Goal: Task Accomplishment & Management: Manage account settings

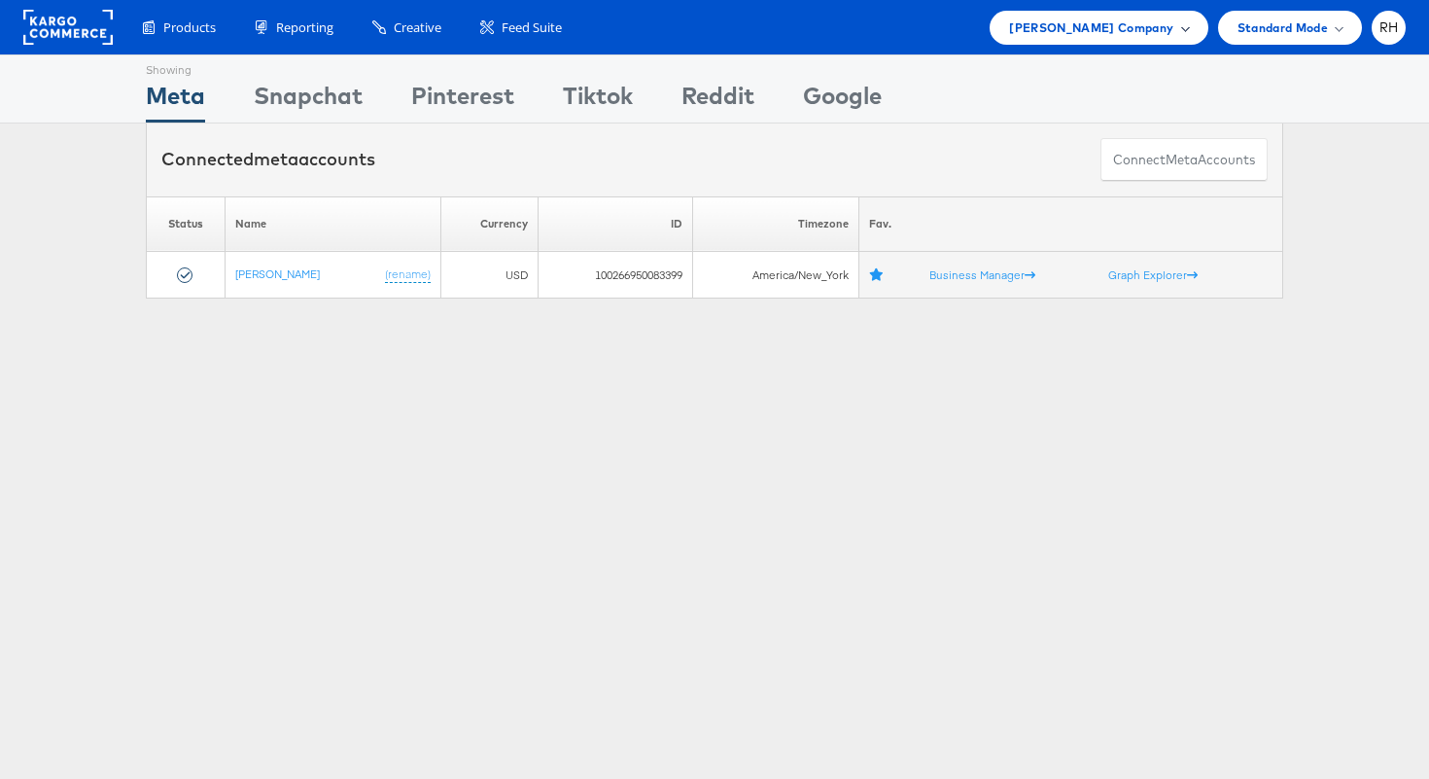
click at [1046, 31] on span "Steve Madden Company" at bounding box center [1091, 28] width 164 height 20
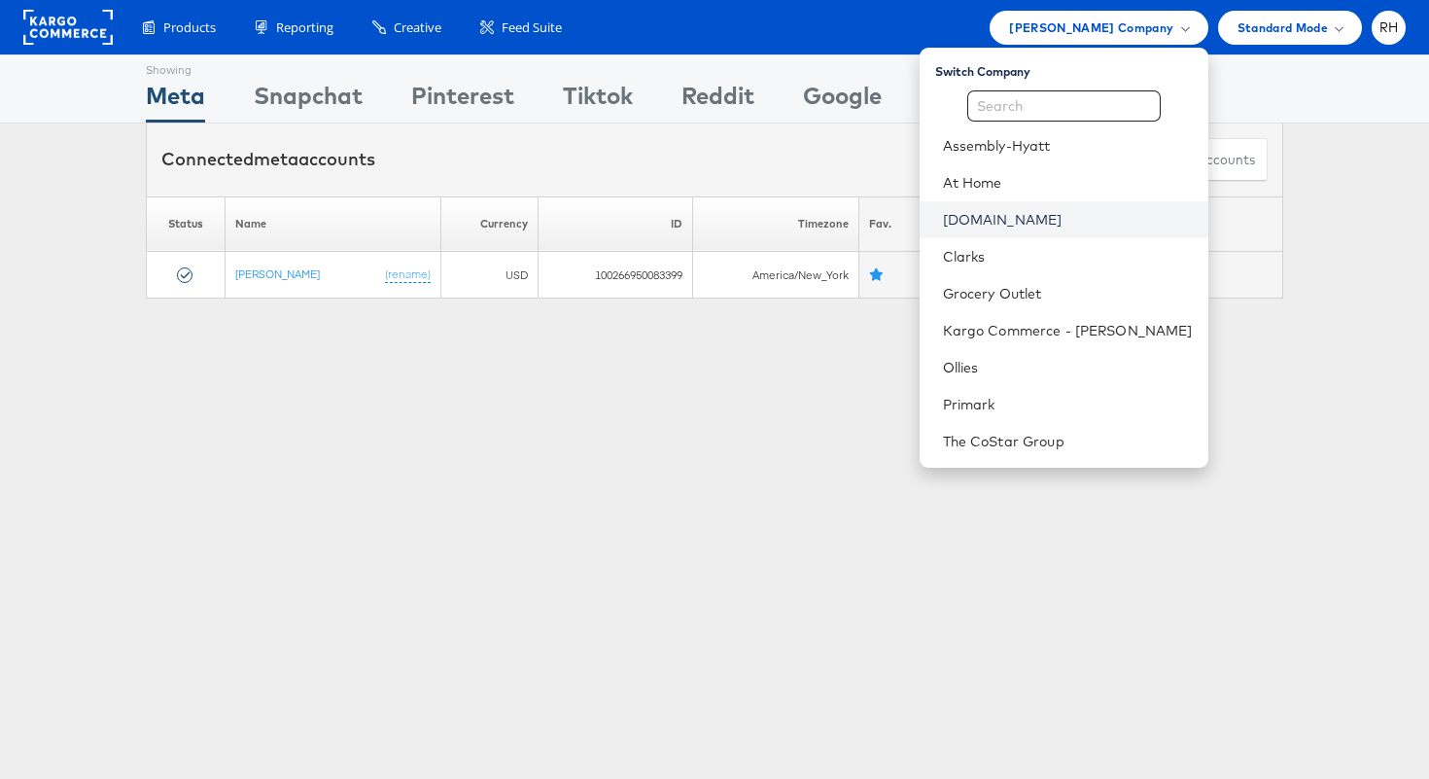
click at [1025, 225] on link "[DOMAIN_NAME]" at bounding box center [1068, 219] width 250 height 19
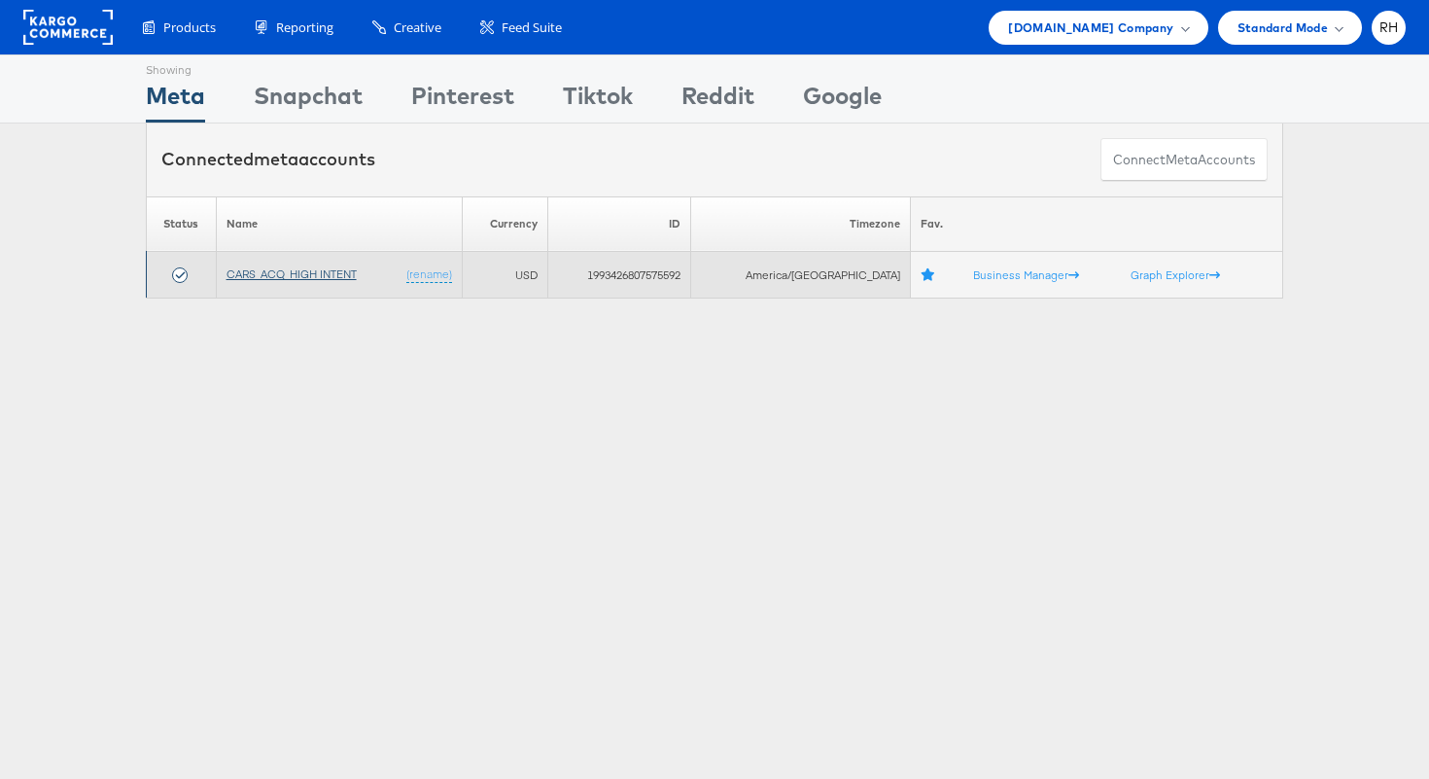
click at [330, 268] on link "CARS_ACQ_HIGH INTENT" at bounding box center [292, 273] width 130 height 15
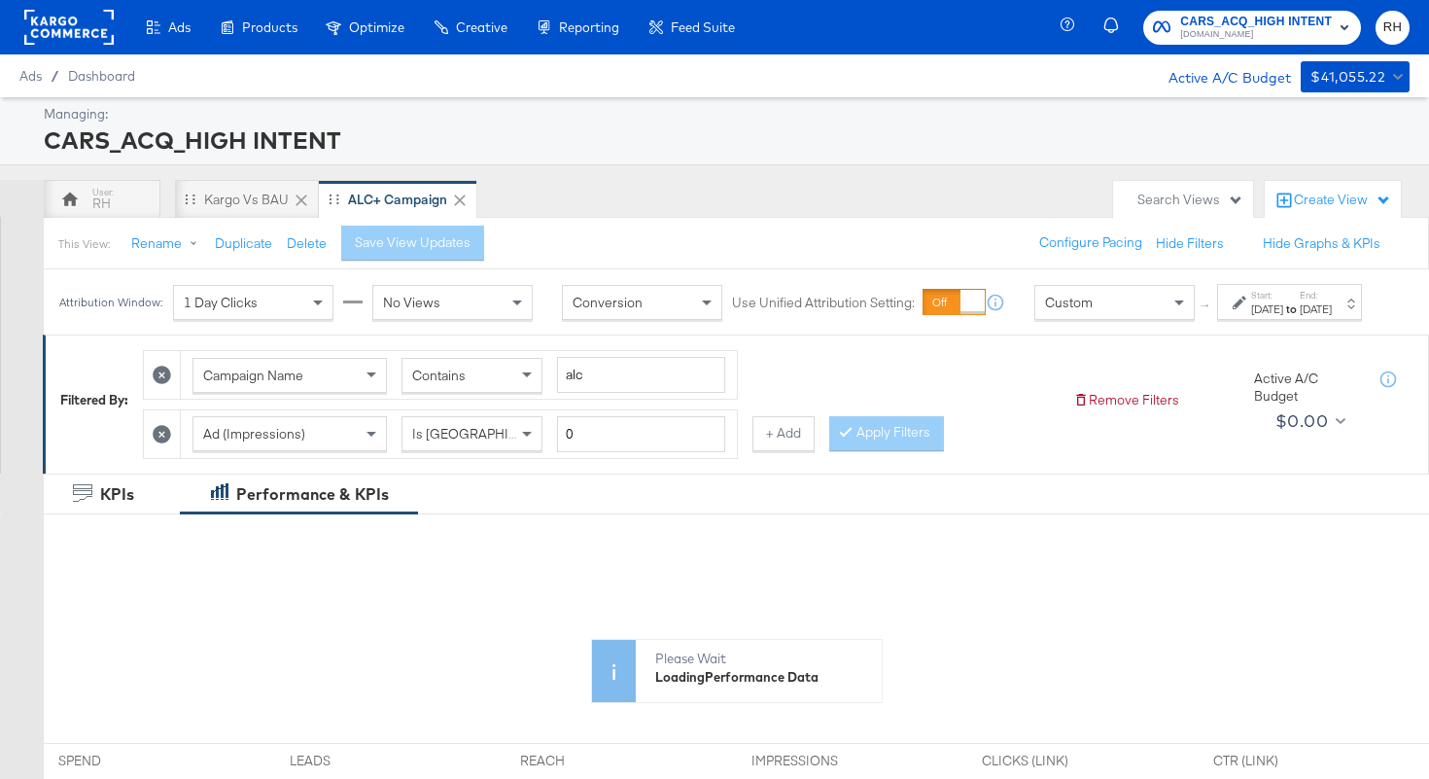
click at [1319, 317] on div "Sep 23rd 2025" at bounding box center [1316, 309] width 32 height 16
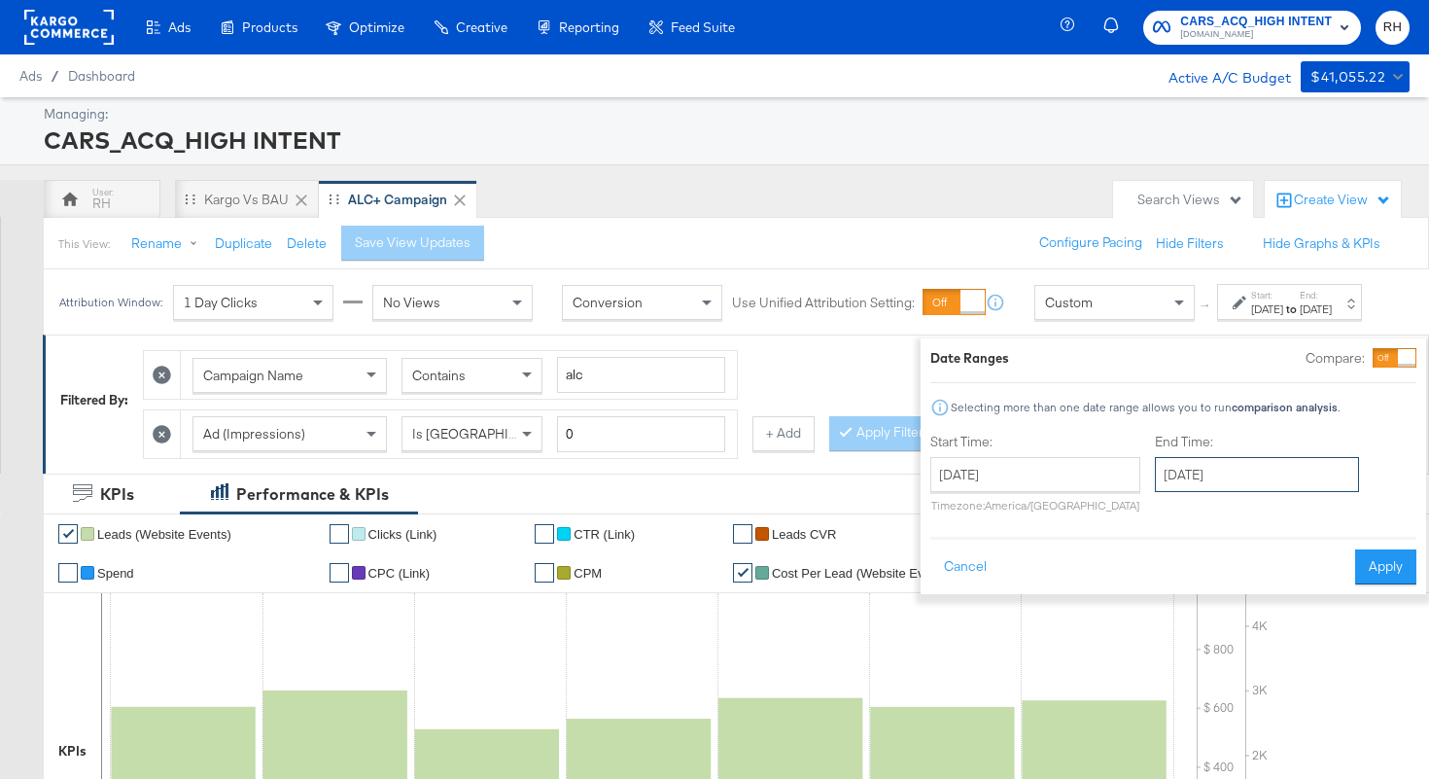
click at [1208, 470] on input "September 23rd 2025" at bounding box center [1257, 474] width 204 height 35
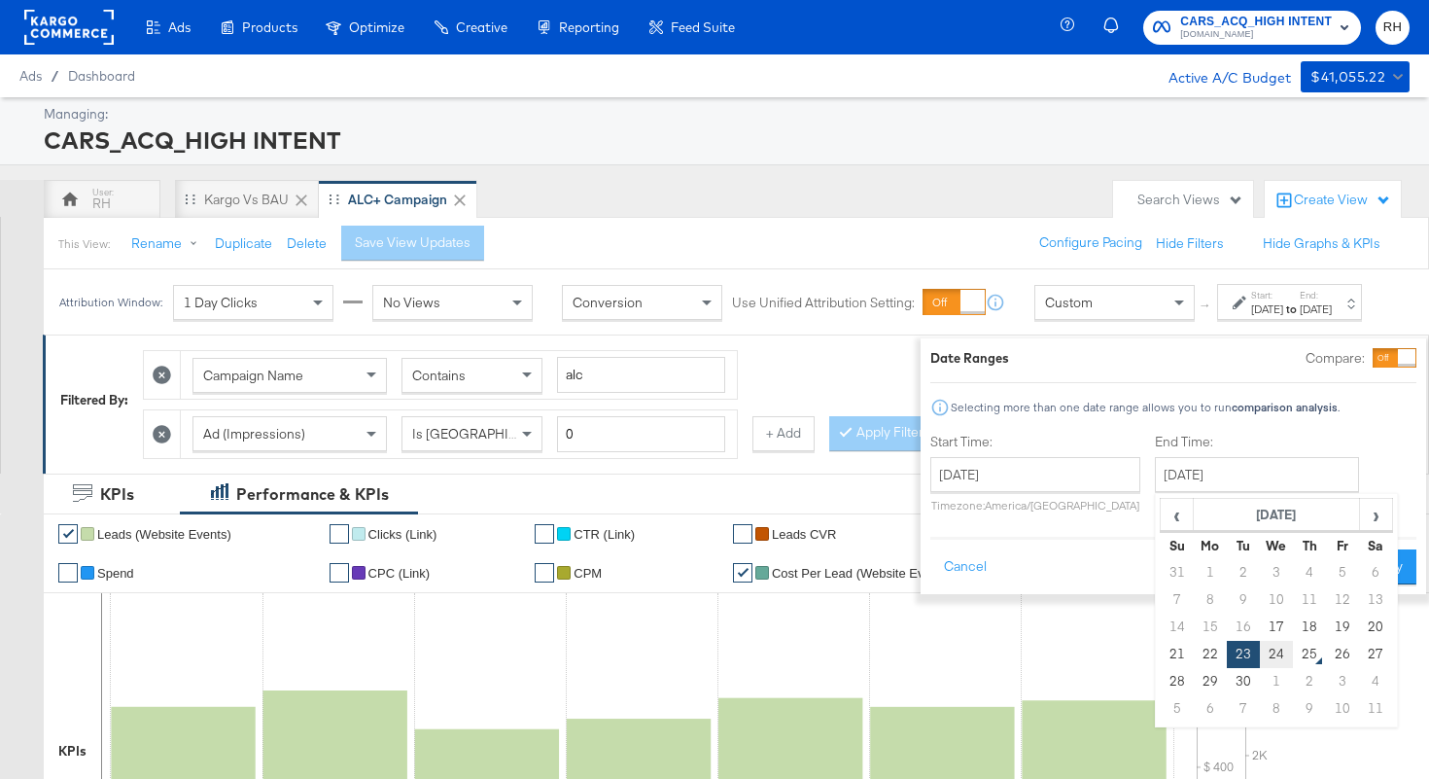
click at [1260, 652] on td "24" at bounding box center [1276, 654] width 33 height 27
type input "September 24th 2025"
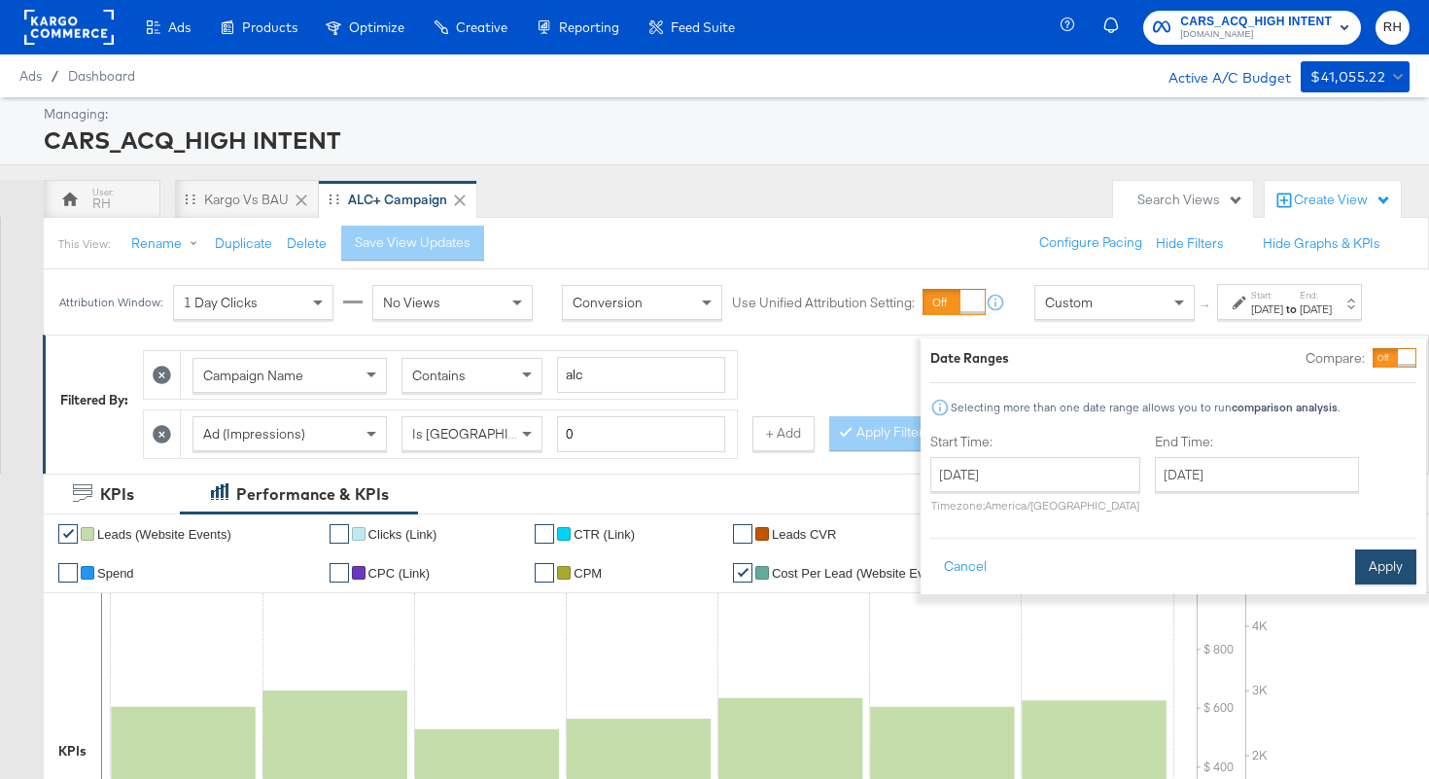
click at [1355, 575] on button "Apply" at bounding box center [1385, 566] width 61 height 35
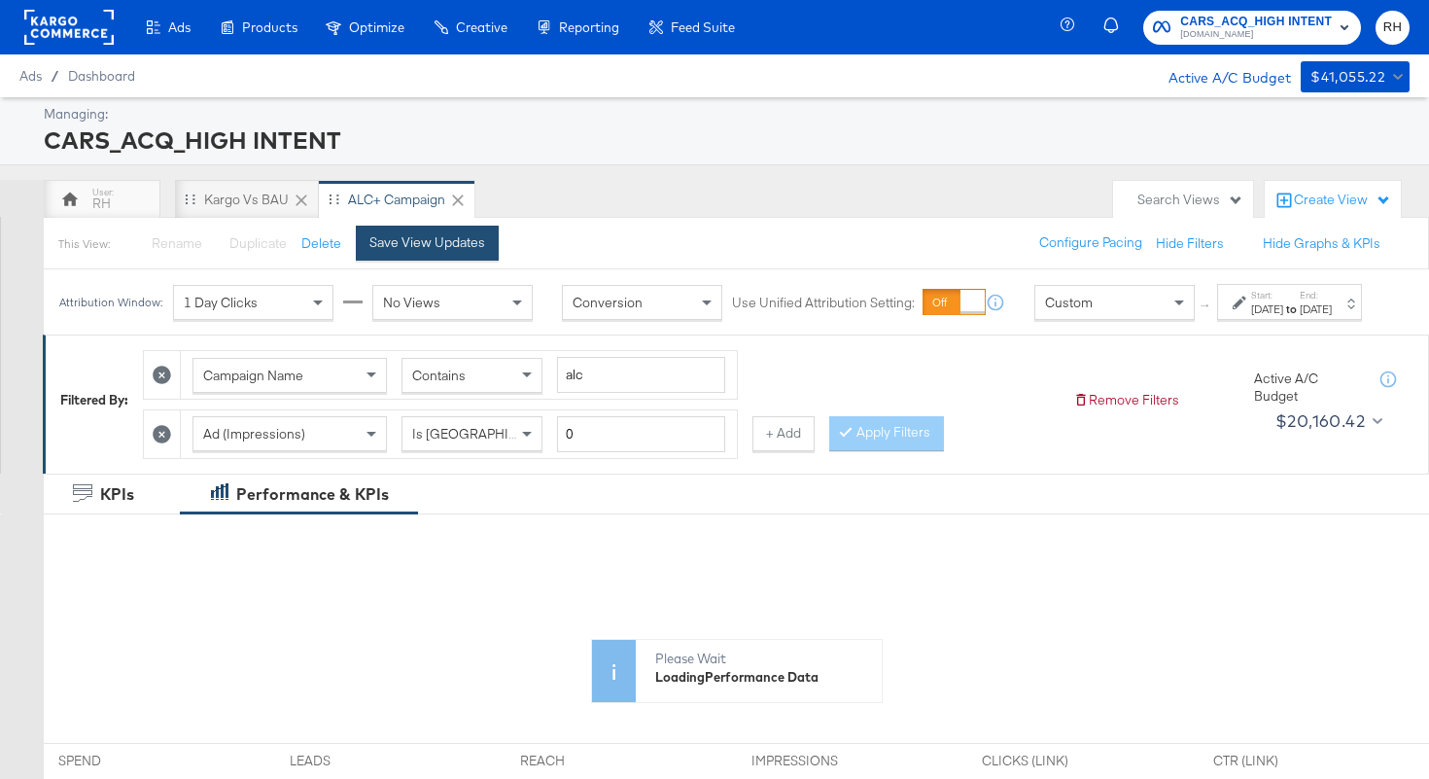
click at [390, 258] on button "Save View Updates" at bounding box center [427, 243] width 143 height 35
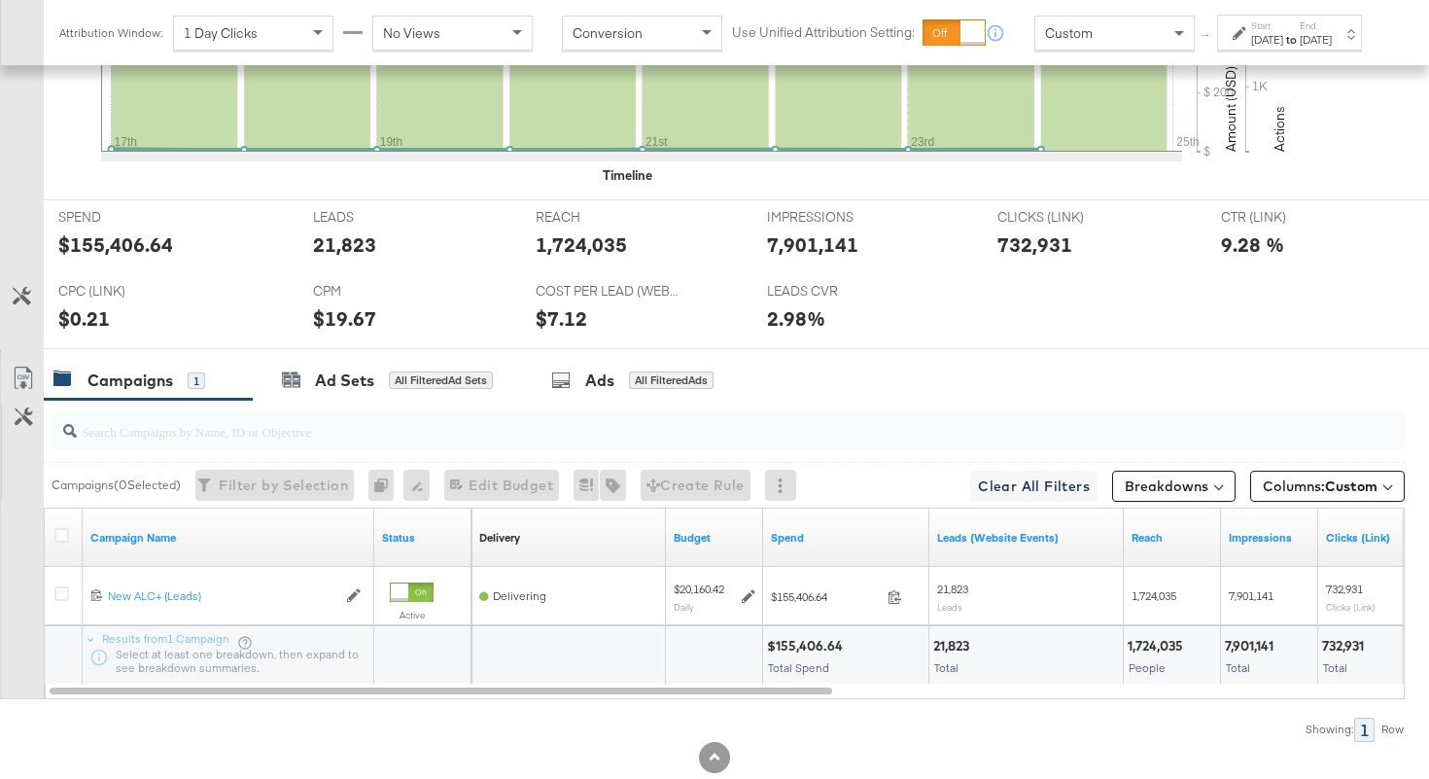
scroll to position [731, 0]
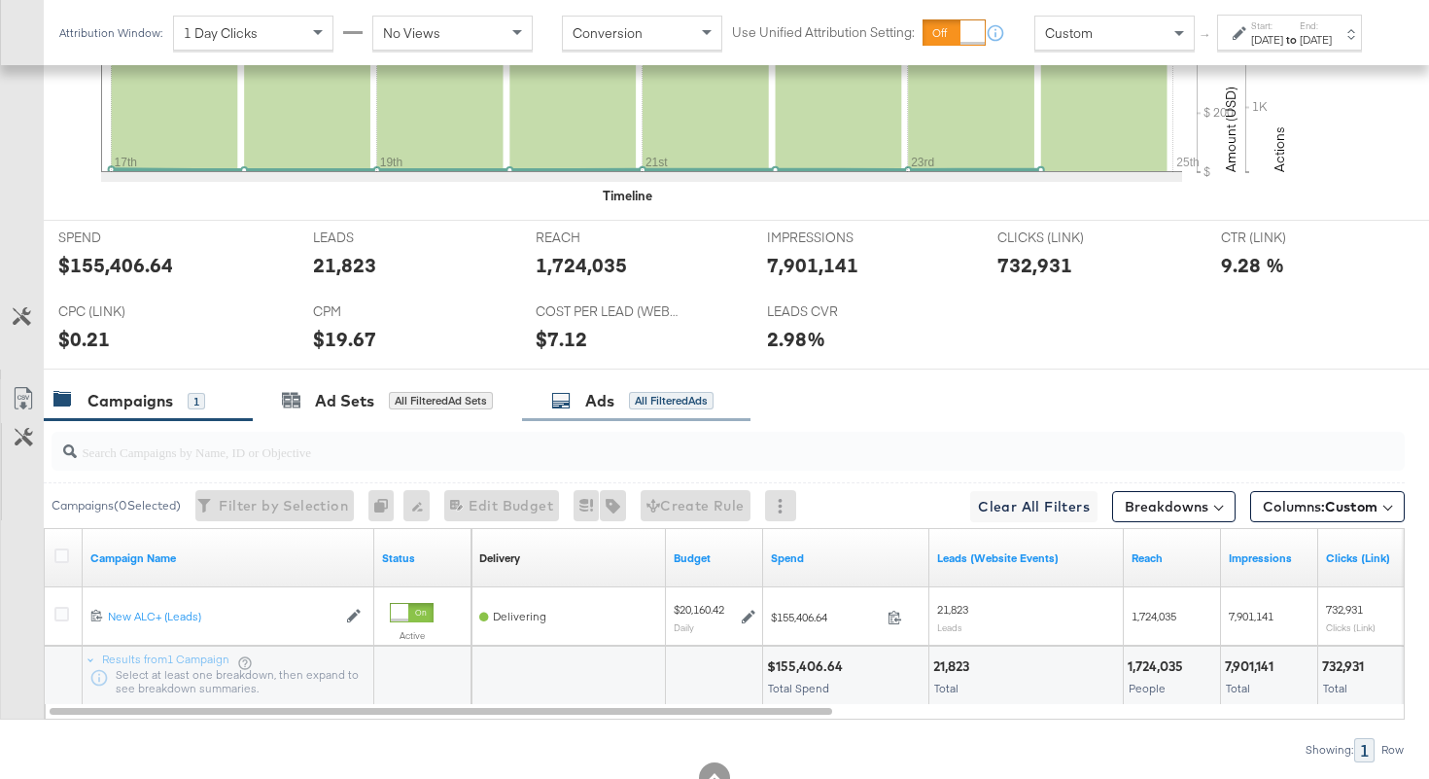
click at [617, 412] on div "Ads All Filtered Ads" at bounding box center [636, 401] width 228 height 42
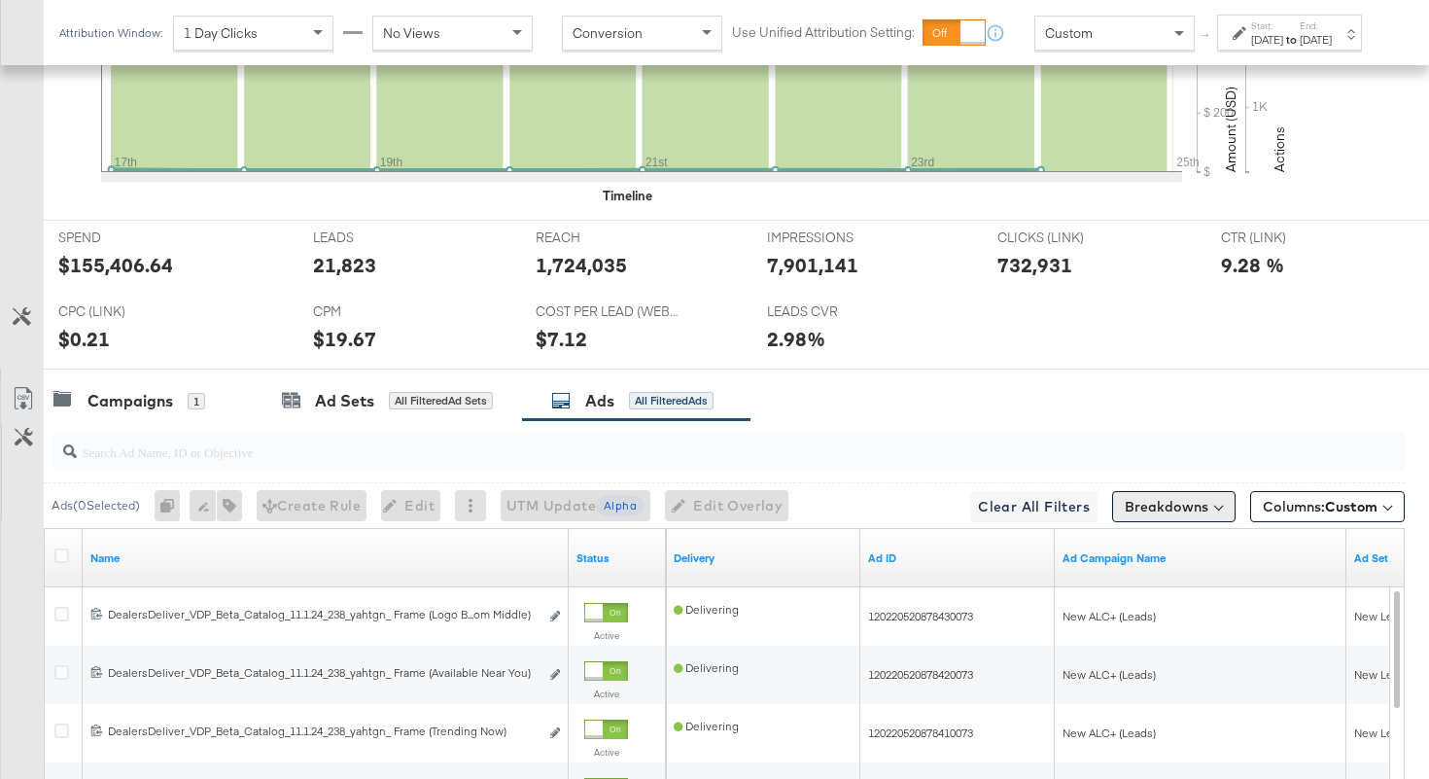
click at [1170, 502] on button "Breakdowns" at bounding box center [1173, 506] width 123 height 31
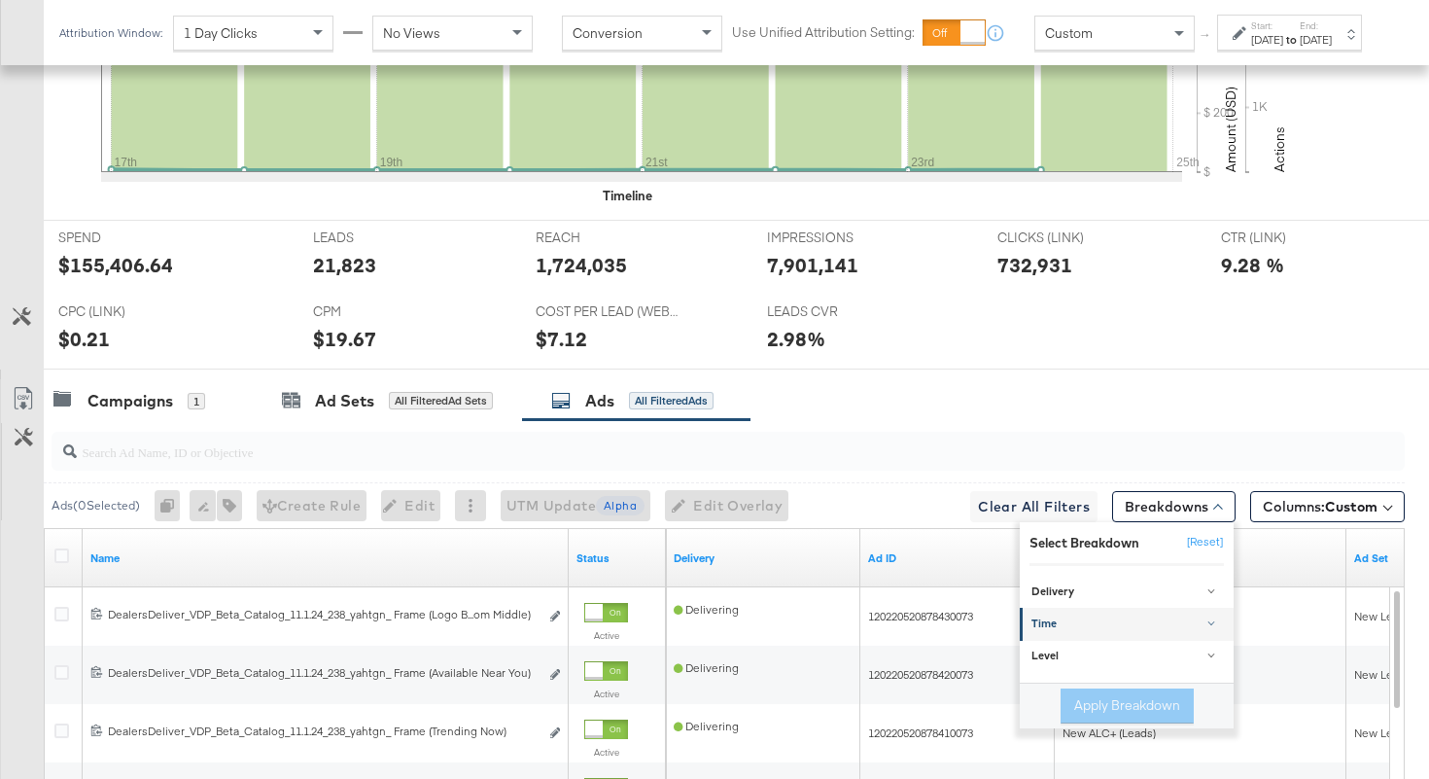
click at [1071, 618] on div "Time" at bounding box center [1128, 624] width 193 height 16
click at [1057, 673] on div "Day" at bounding box center [1128, 671] width 211 height 19
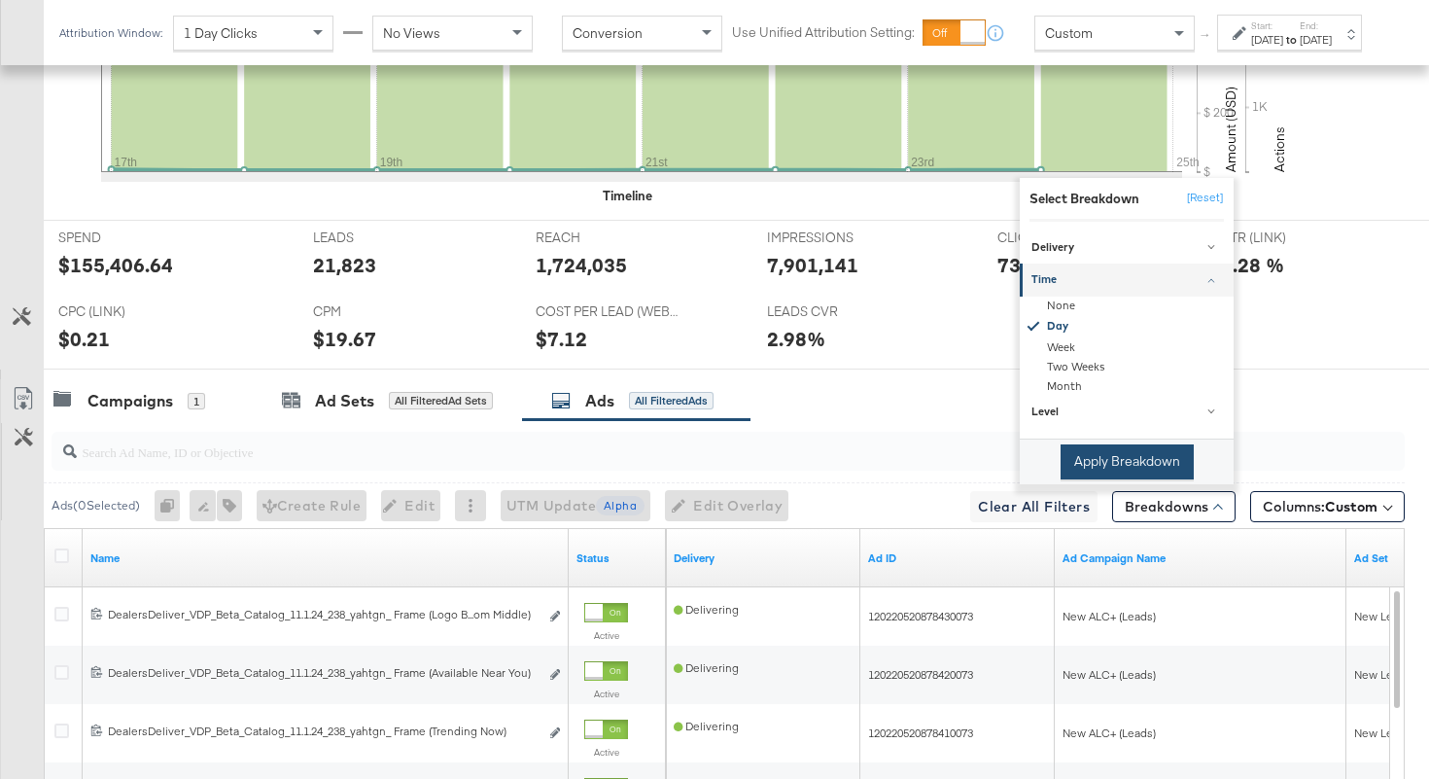
click at [1116, 466] on button "Apply Breakdown" at bounding box center [1127, 461] width 133 height 35
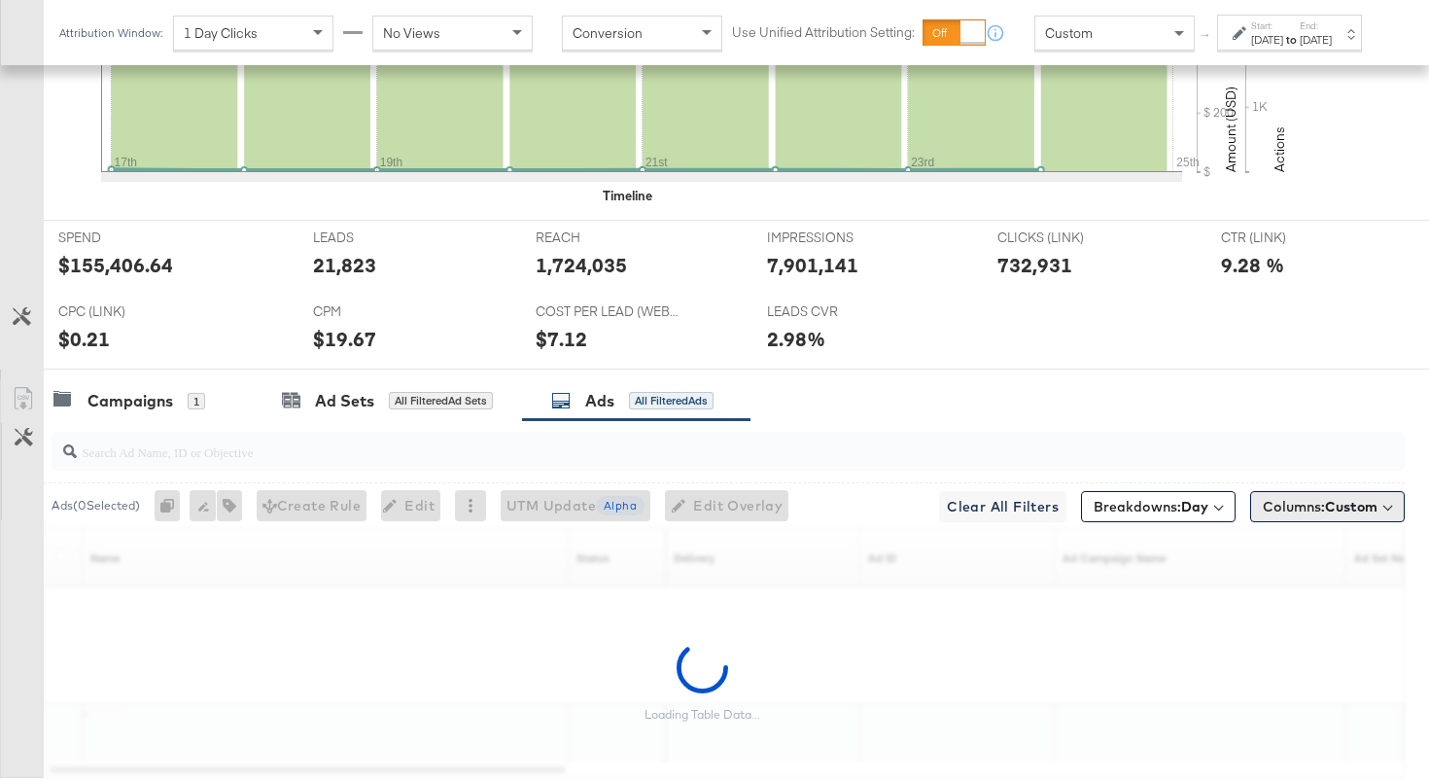
click at [1291, 508] on span "Columns: Custom" at bounding box center [1320, 506] width 115 height 19
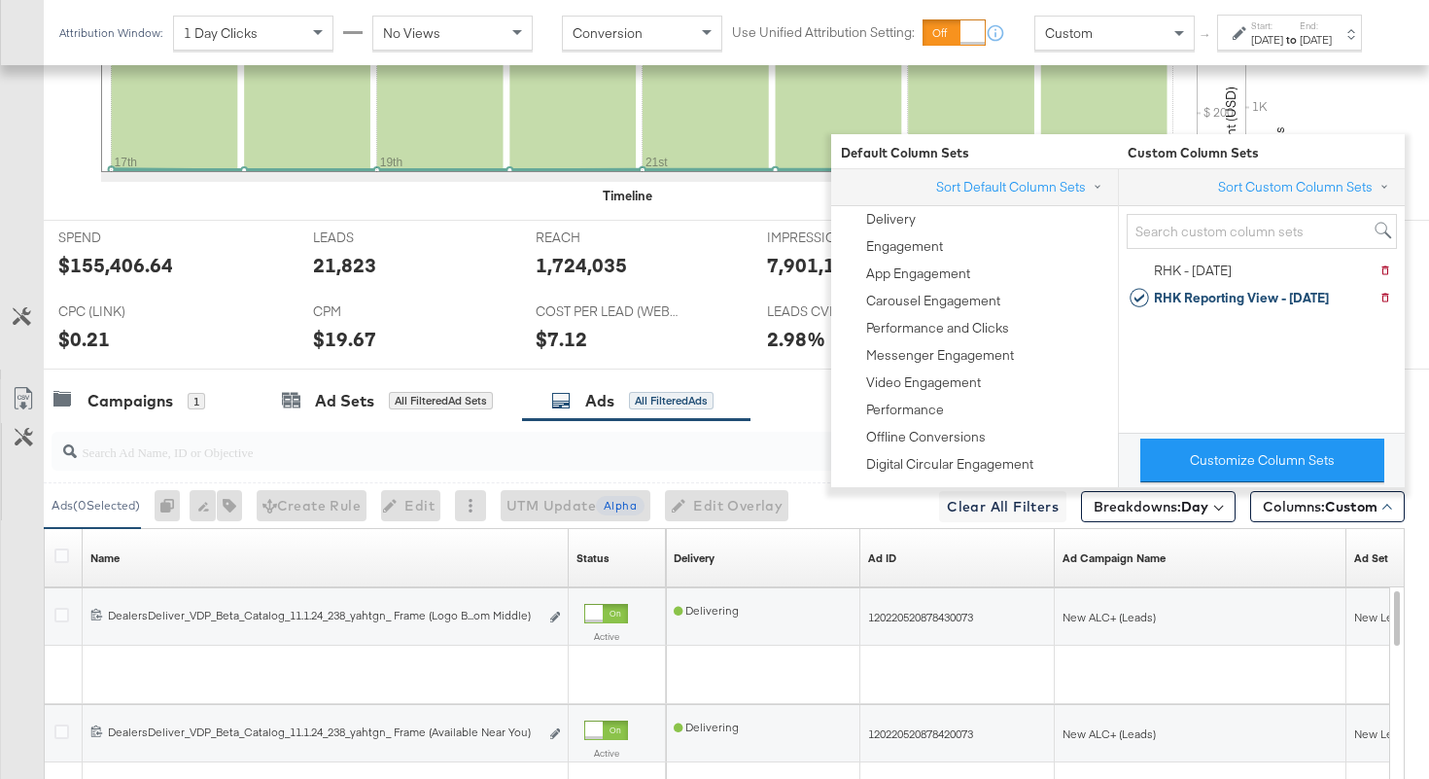
click at [735, 276] on div "1,724,035" at bounding box center [637, 265] width 202 height 28
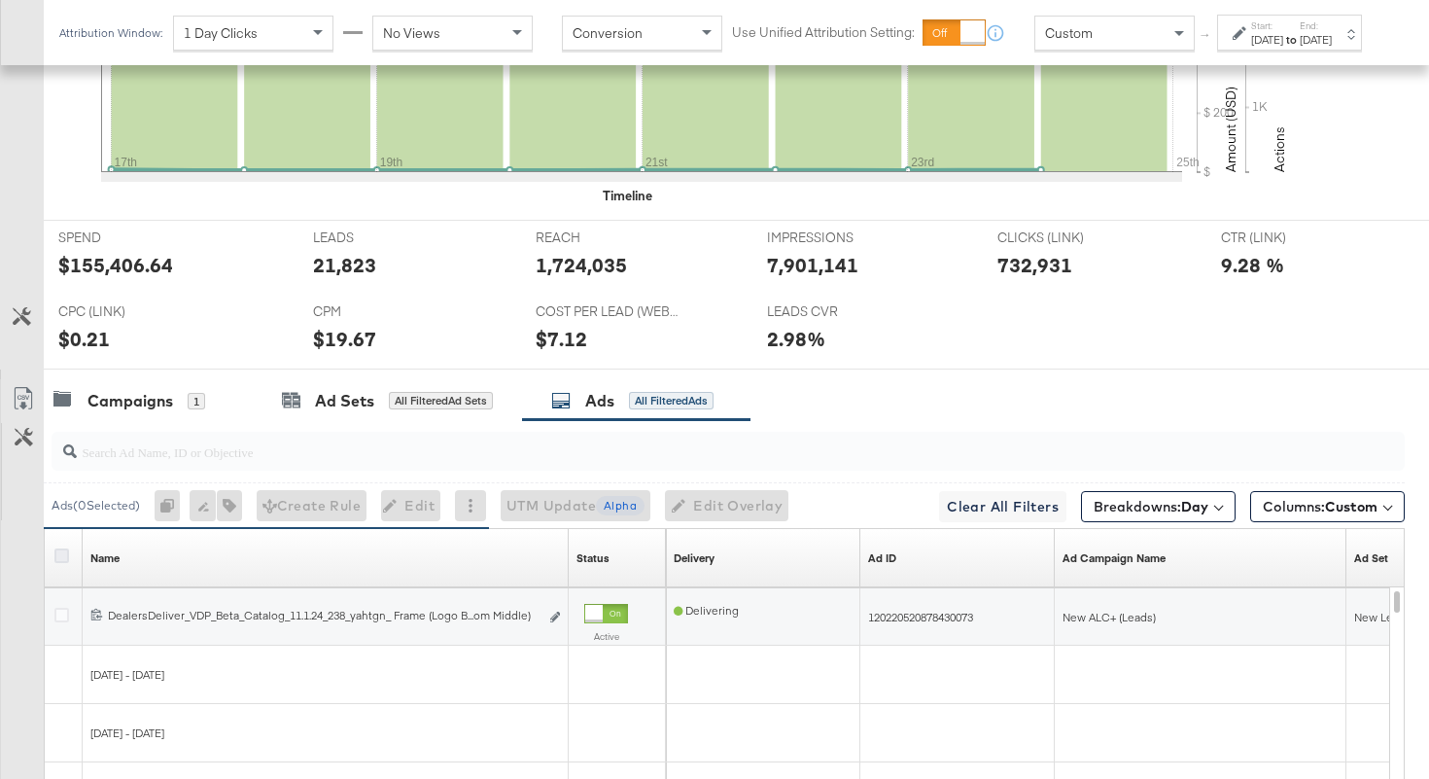
click at [65, 552] on icon at bounding box center [61, 555] width 15 height 15
click at [0, 0] on input "checkbox" at bounding box center [0, 0] width 0 height 0
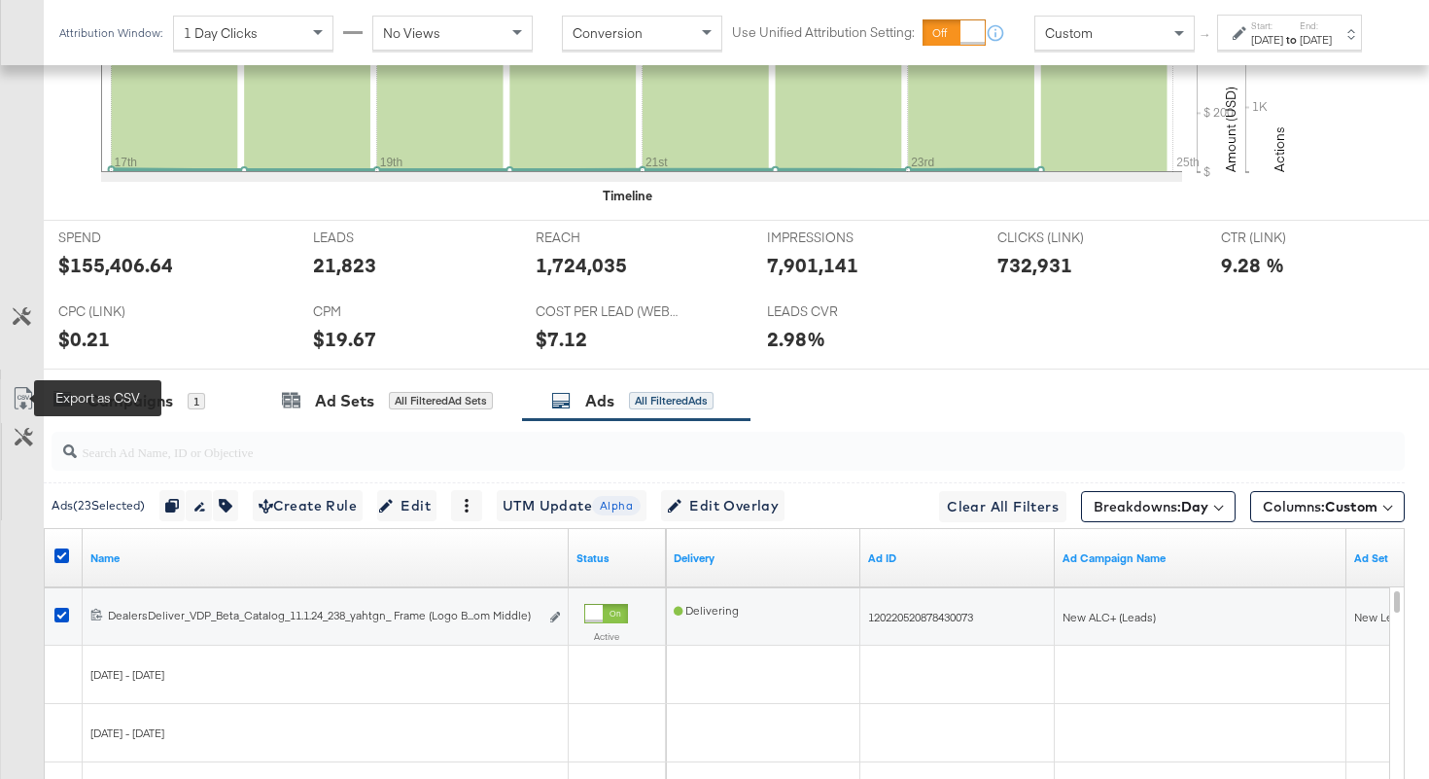
click at [20, 404] on icon at bounding box center [23, 398] width 23 height 23
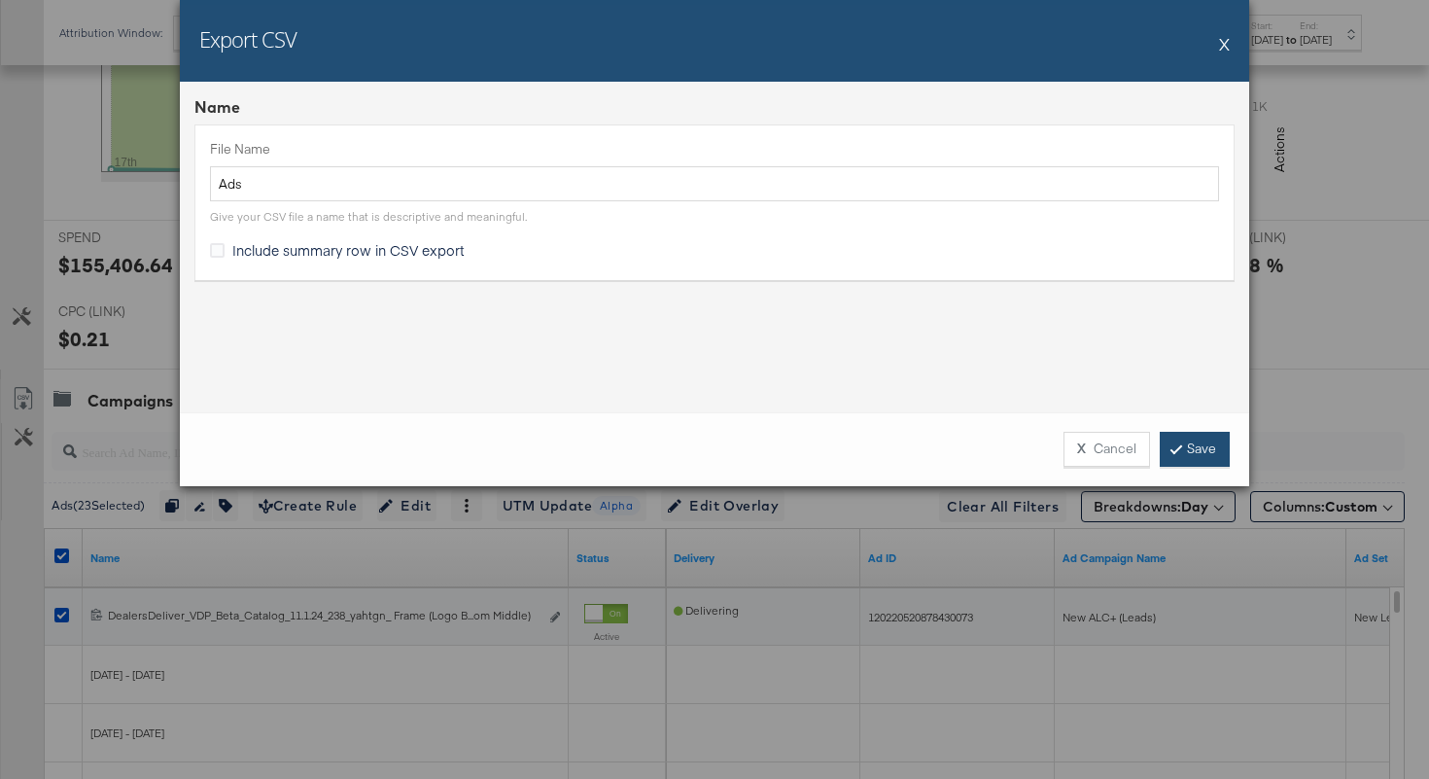
click at [1204, 448] on link "Save" at bounding box center [1195, 449] width 70 height 35
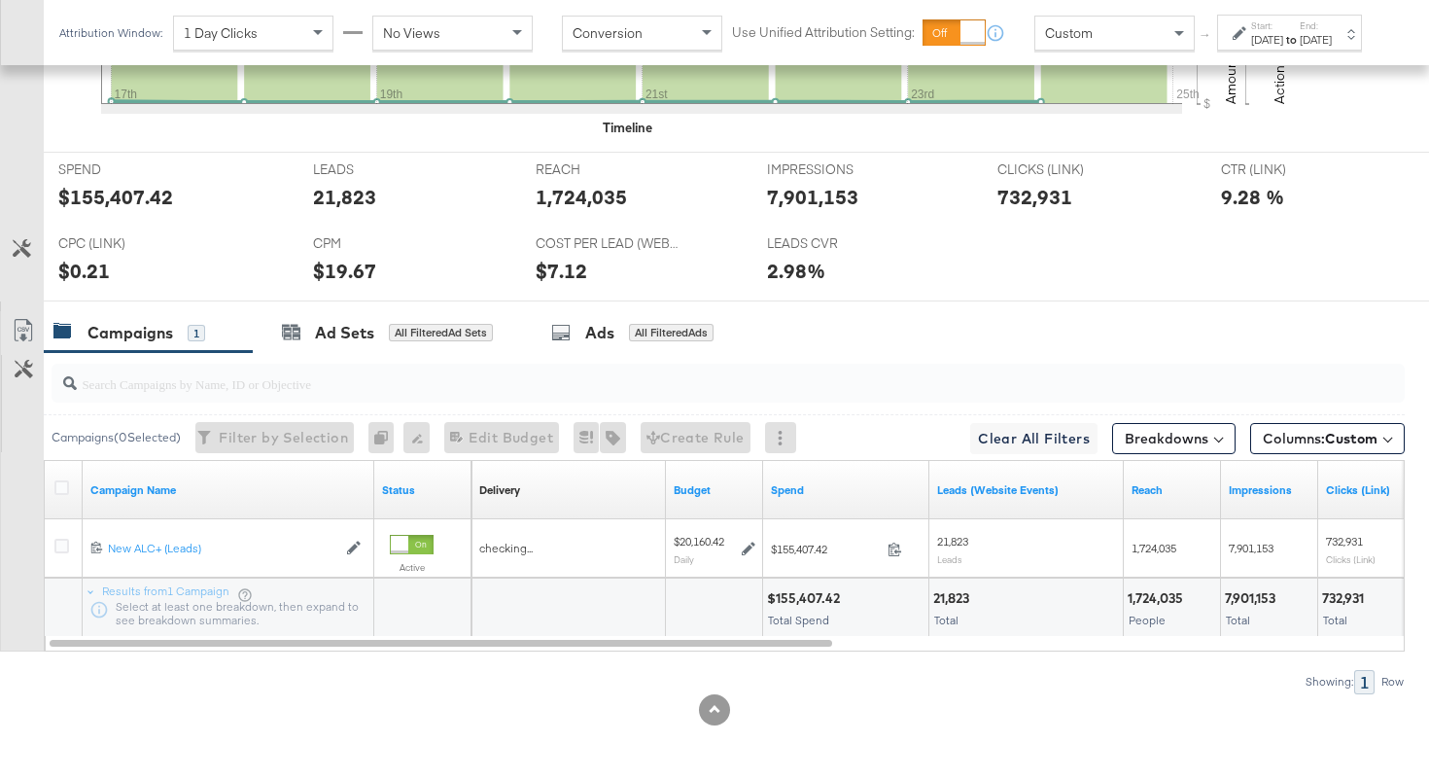
scroll to position [799, 0]
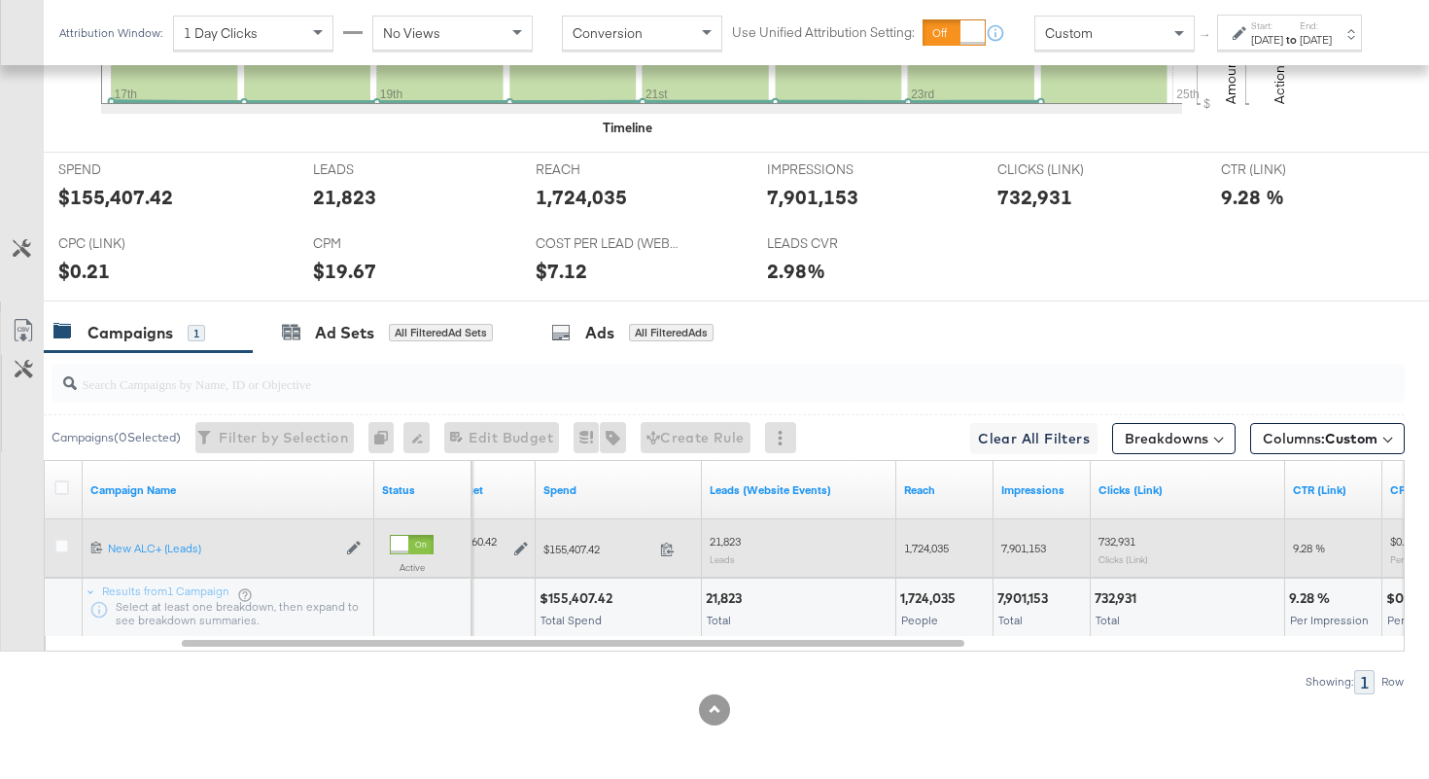
click at [928, 545] on span "1,724,035" at bounding box center [926, 548] width 45 height 15
copy span "1,724,035"
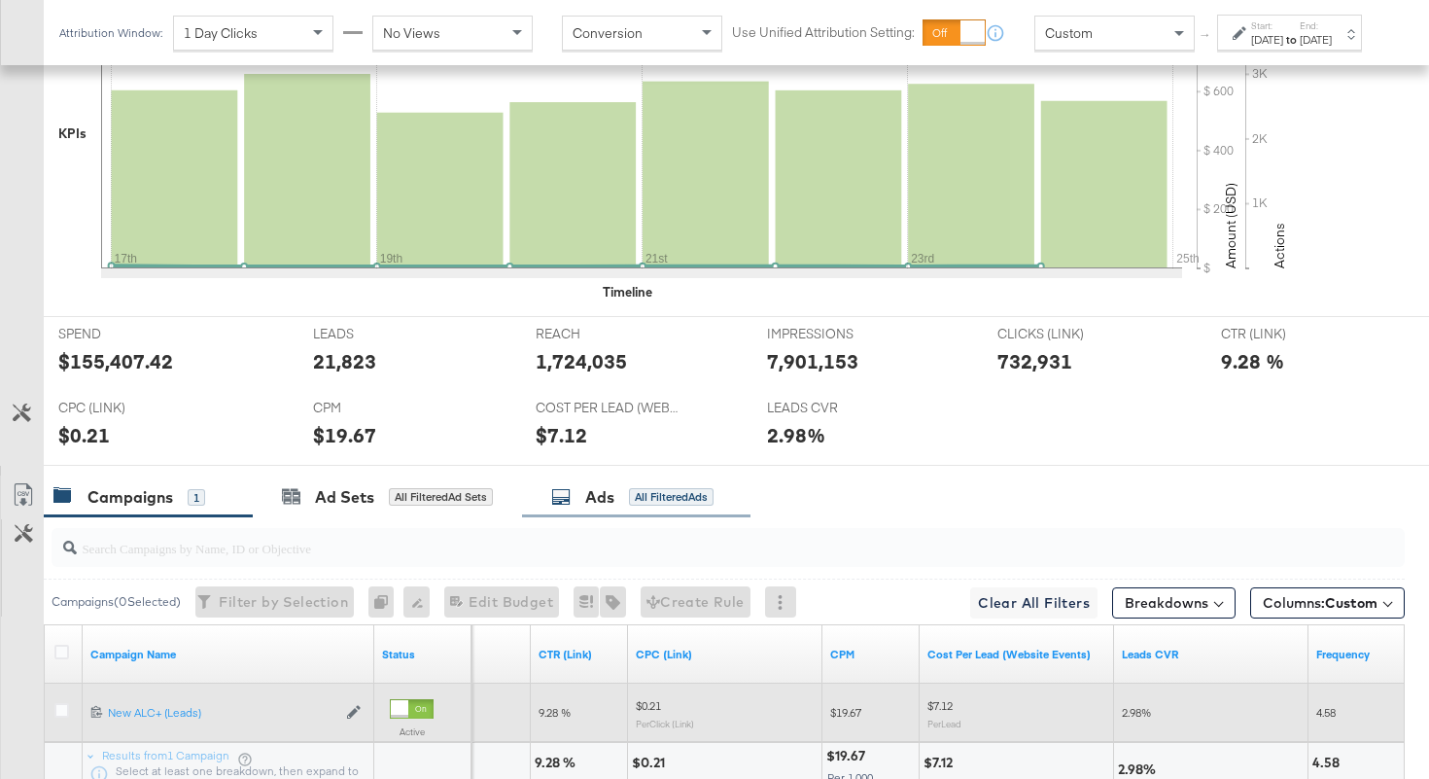
scroll to position [0, 0]
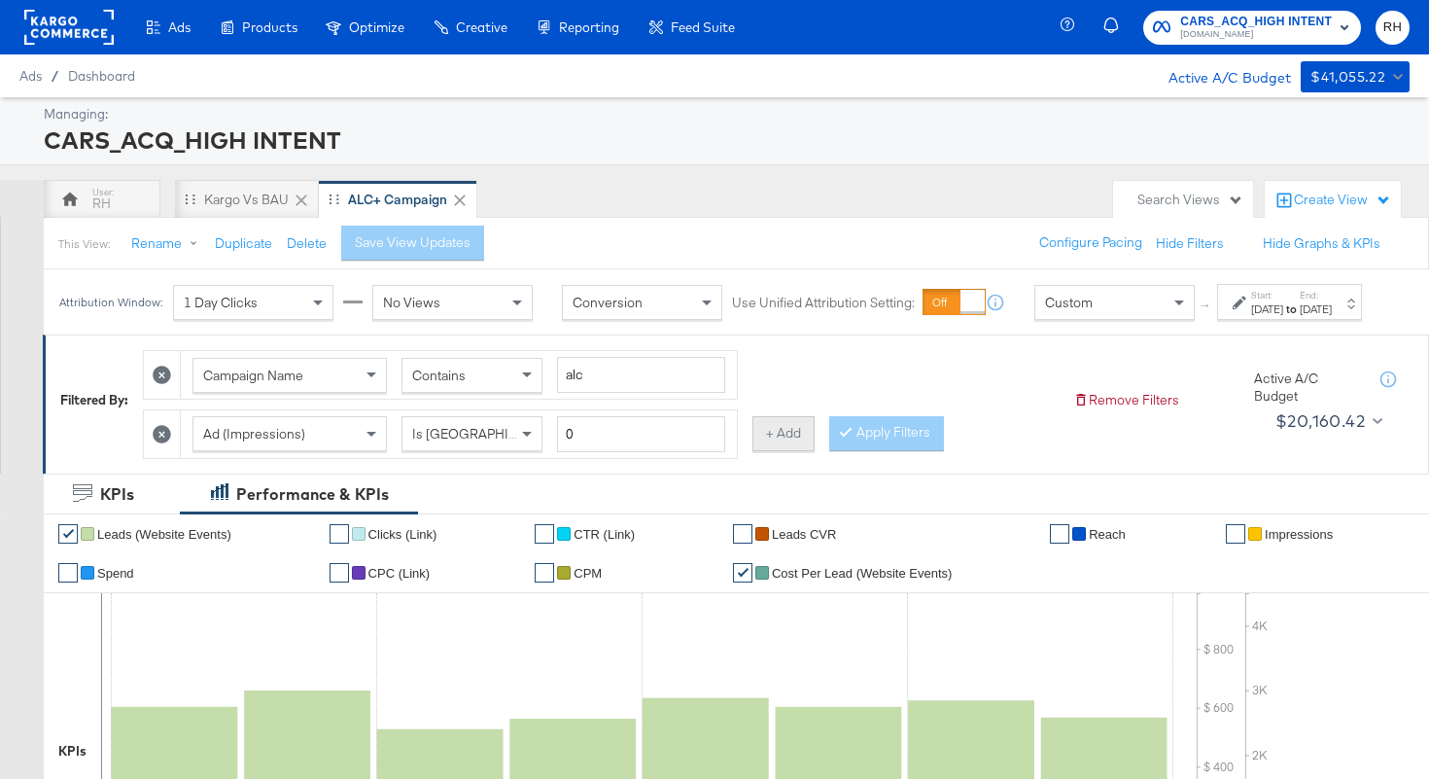
click at [785, 451] on button "+ Add" at bounding box center [784, 433] width 62 height 35
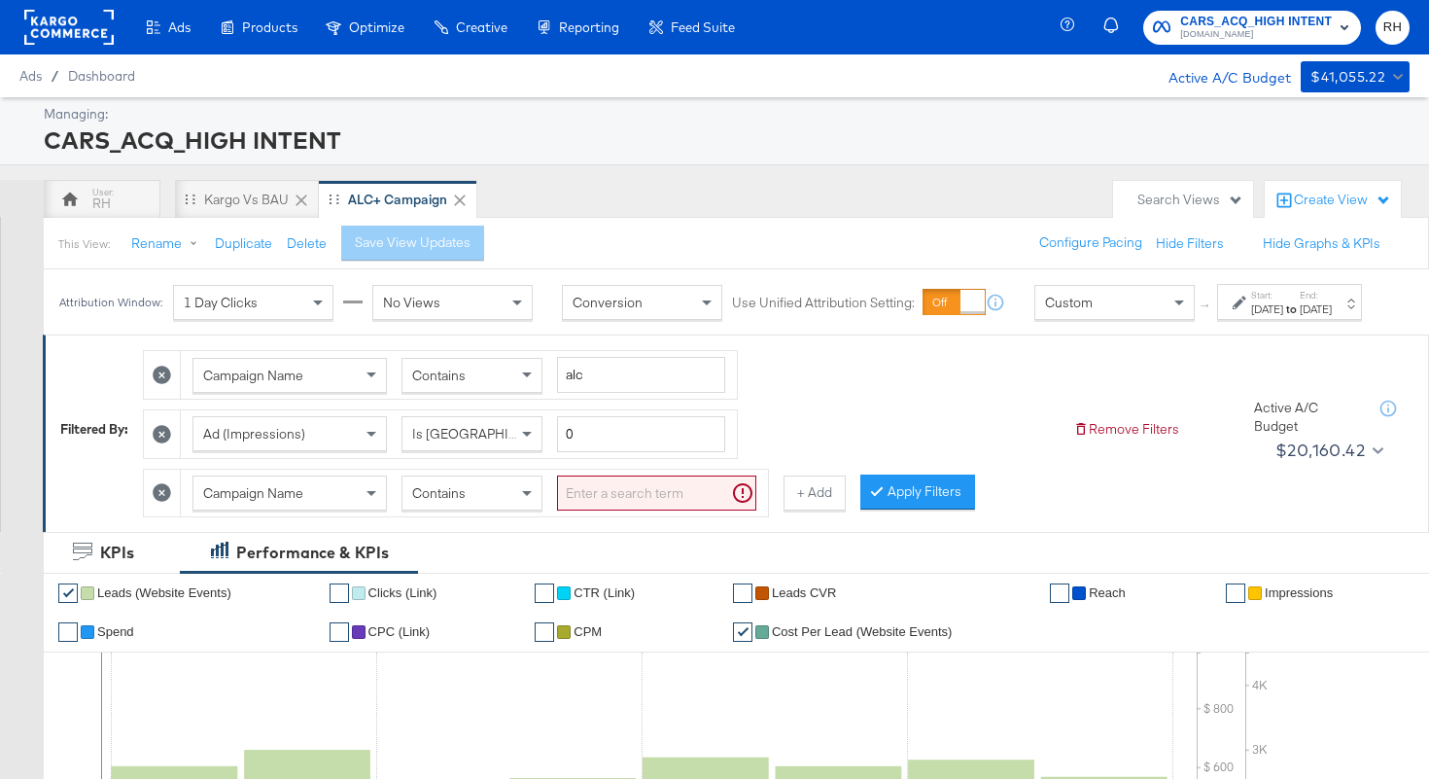
click at [261, 502] on span "Campaign Name" at bounding box center [253, 493] width 100 height 18
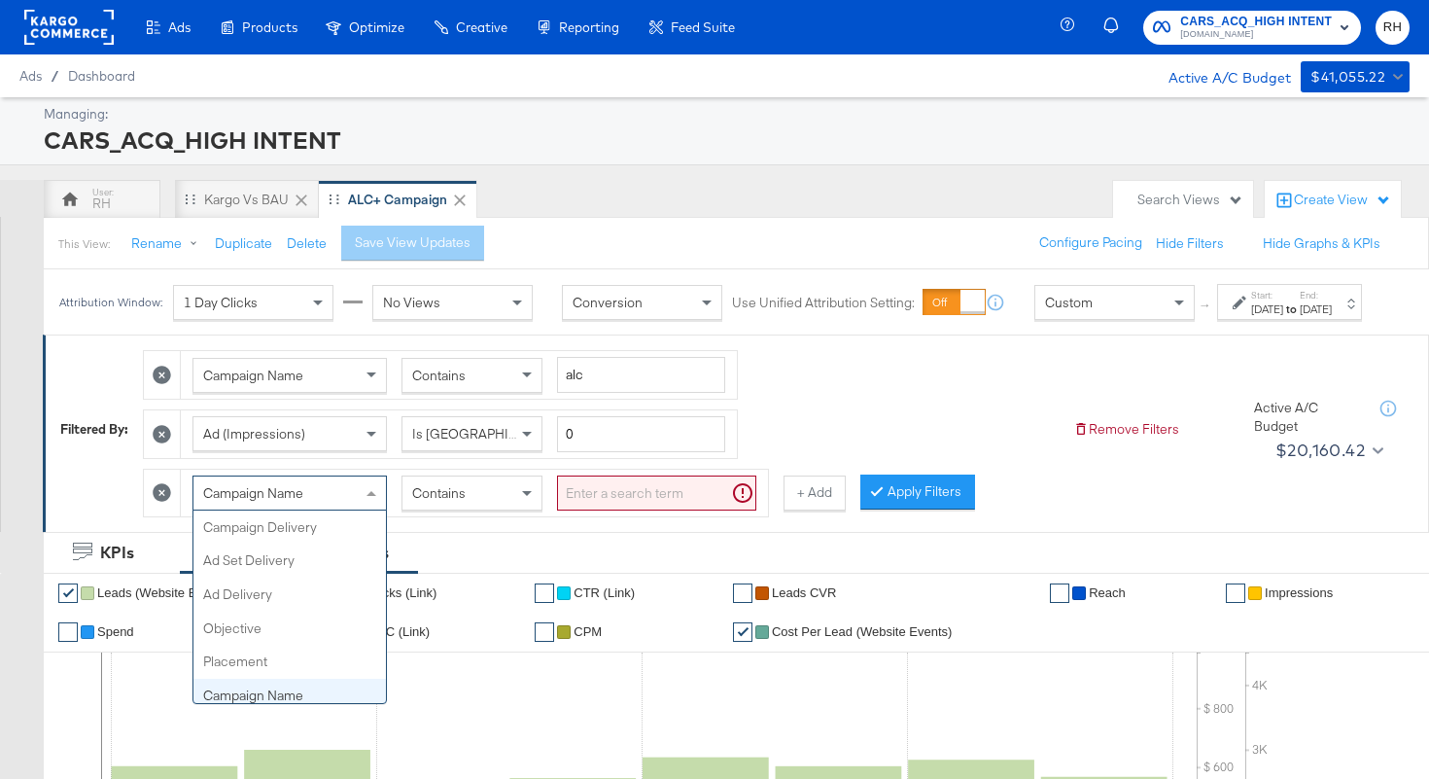
scroll to position [168, 0]
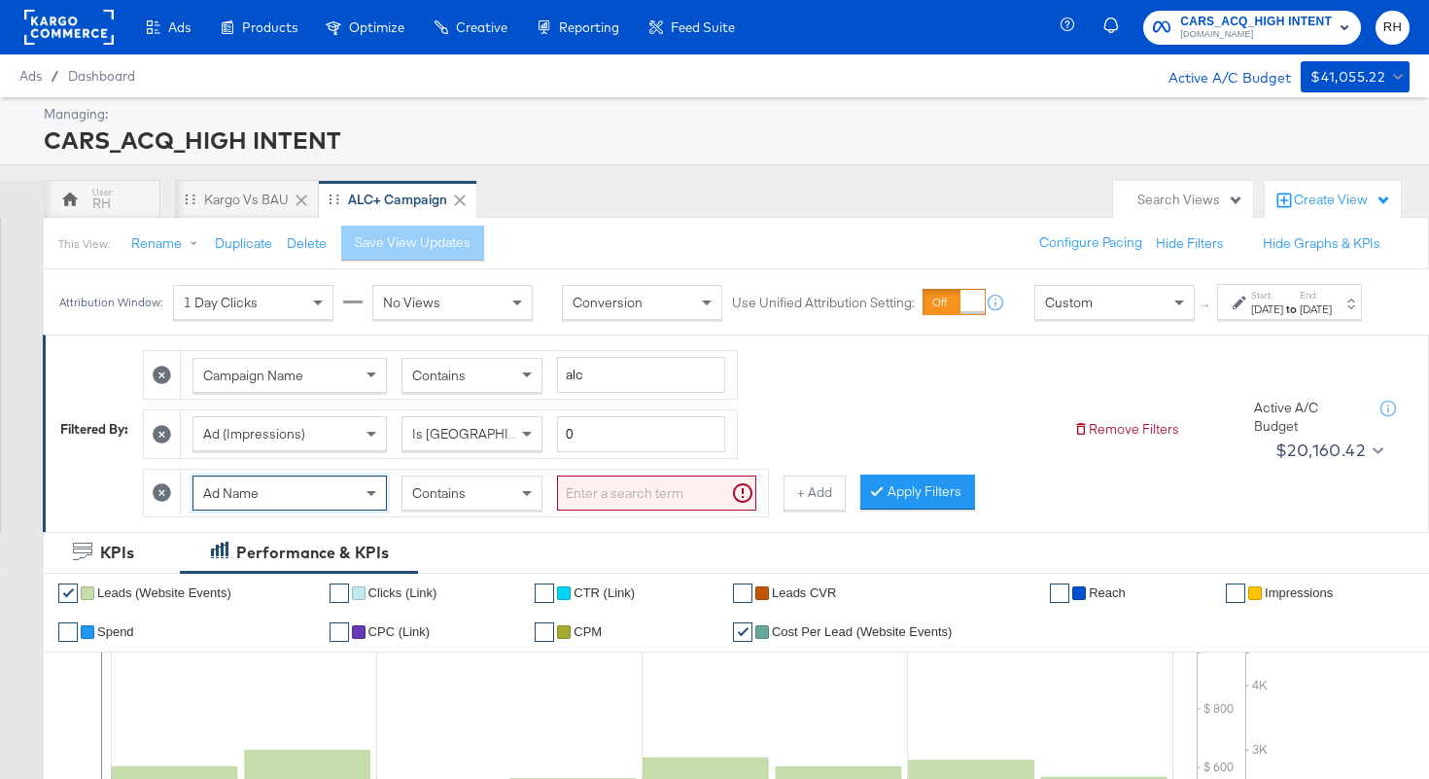
click at [461, 502] on span "Contains" at bounding box center [438, 493] width 53 height 18
click at [629, 507] on input "search" at bounding box center [656, 493] width 199 height 36
type input "kargo"
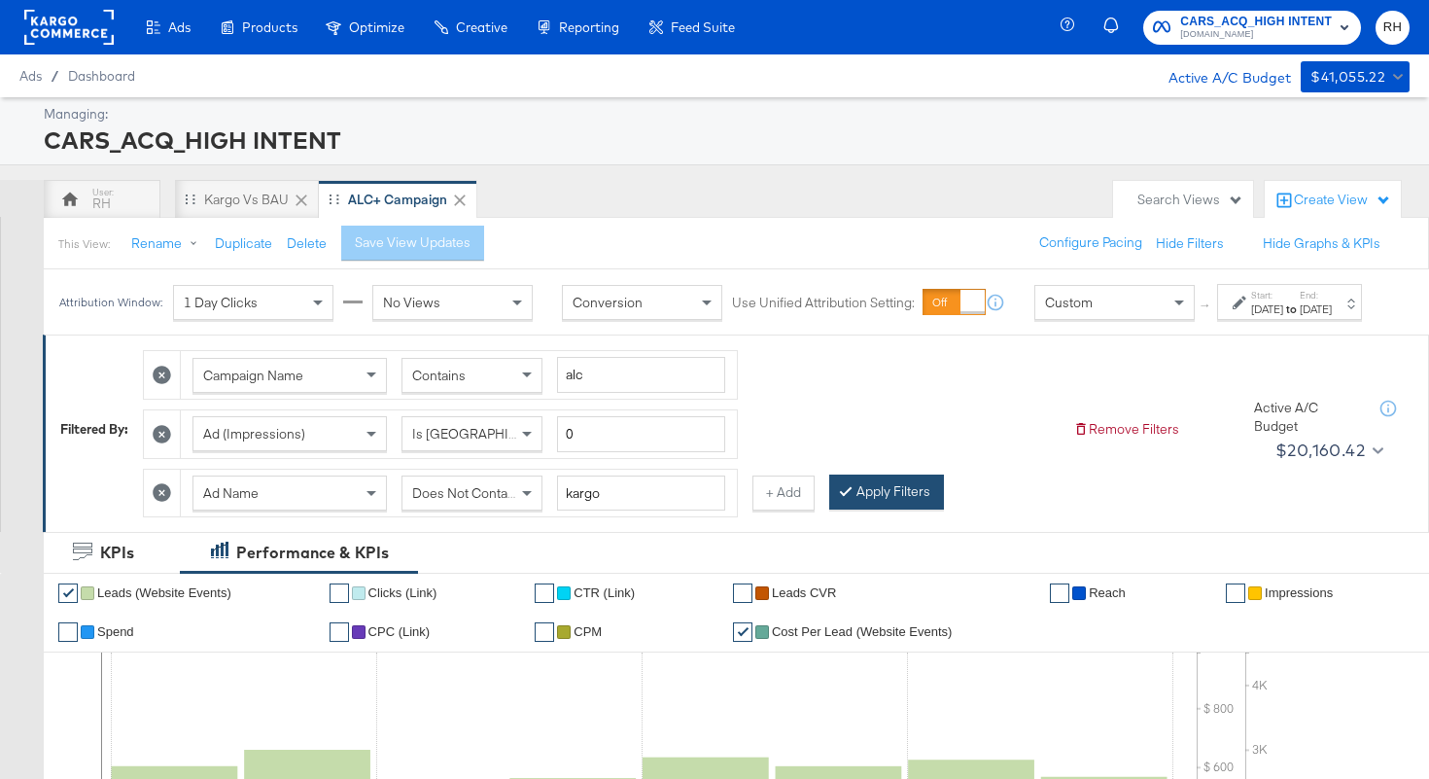
click at [852, 509] on button "Apply Filters" at bounding box center [886, 491] width 115 height 35
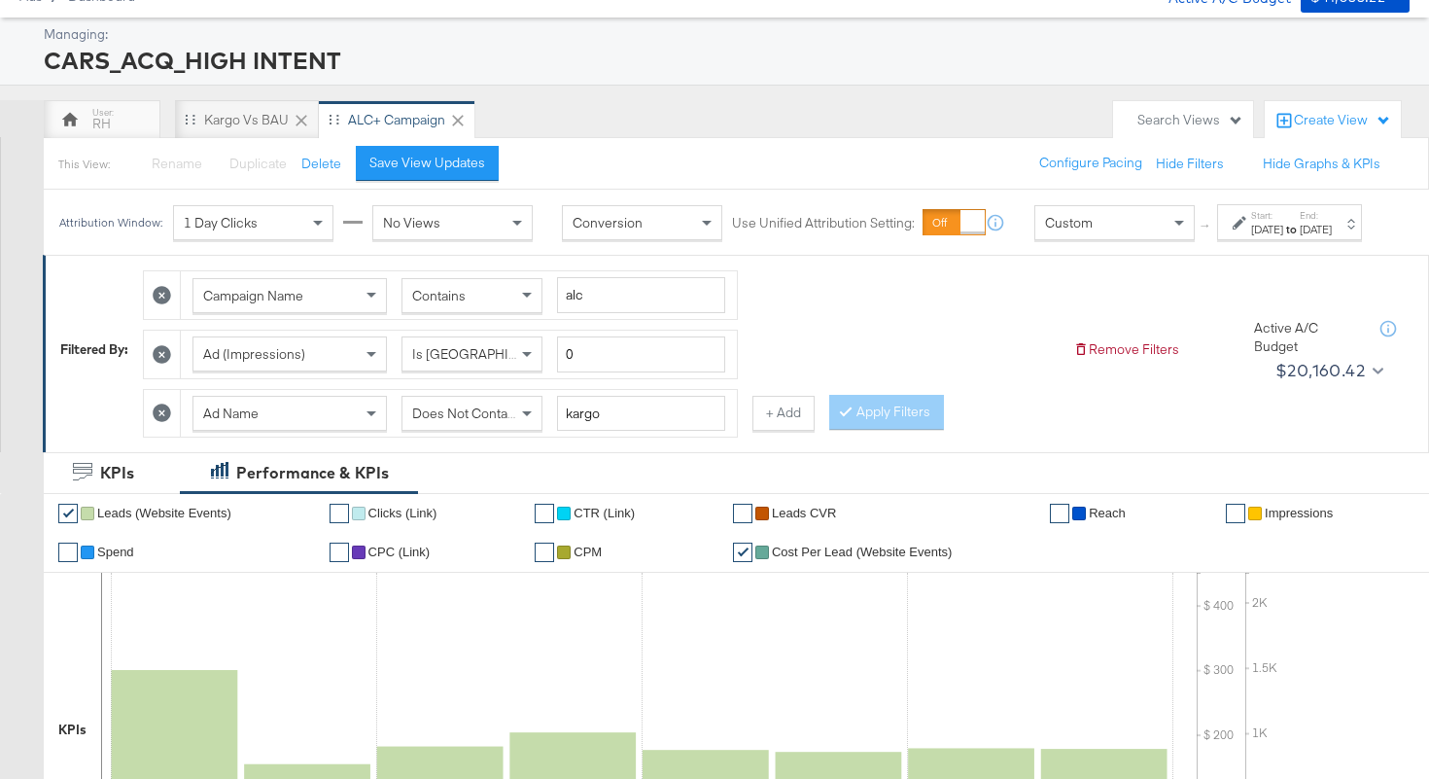
scroll to position [21, 0]
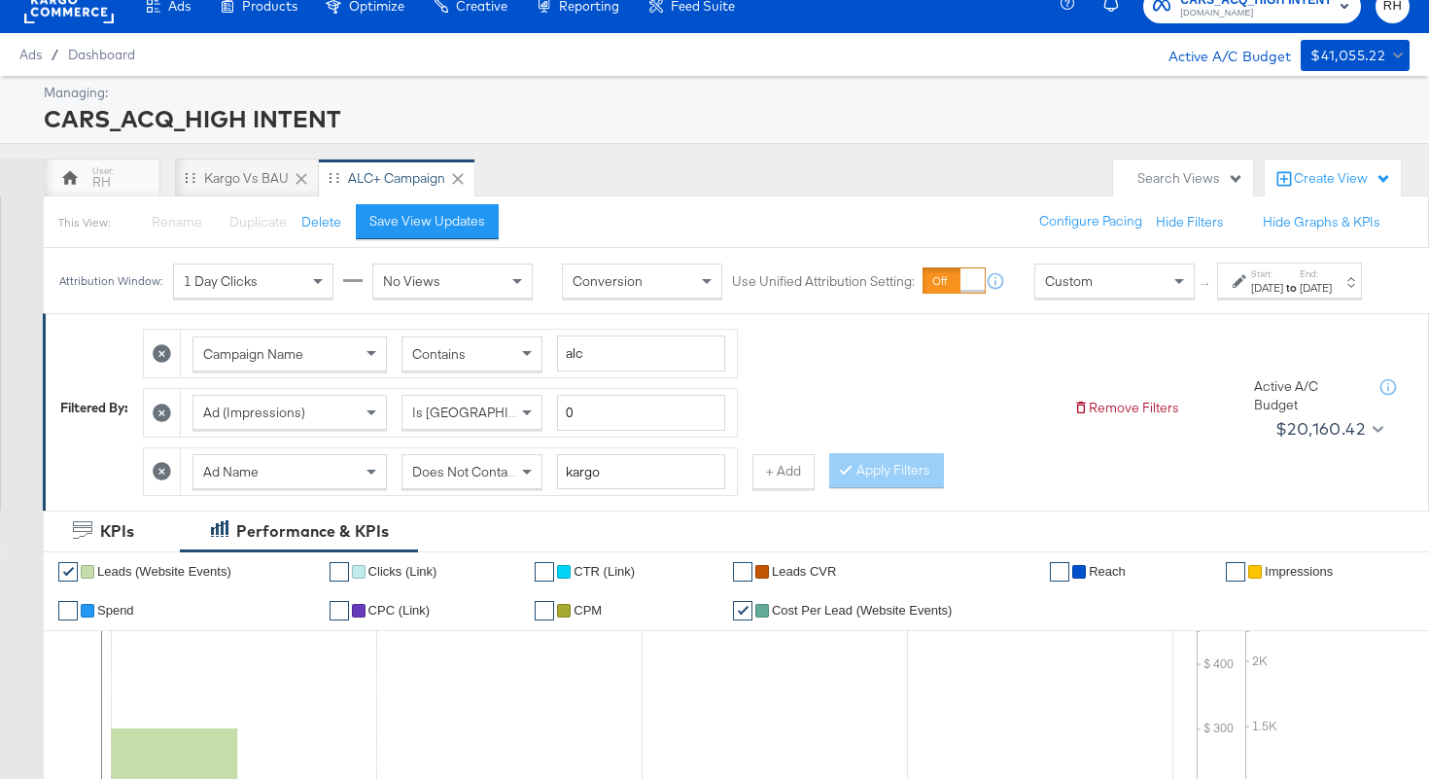
click at [477, 488] on div "Does Not Contain" at bounding box center [472, 471] width 139 height 33
click at [873, 488] on button "Apply Filters" at bounding box center [886, 470] width 115 height 35
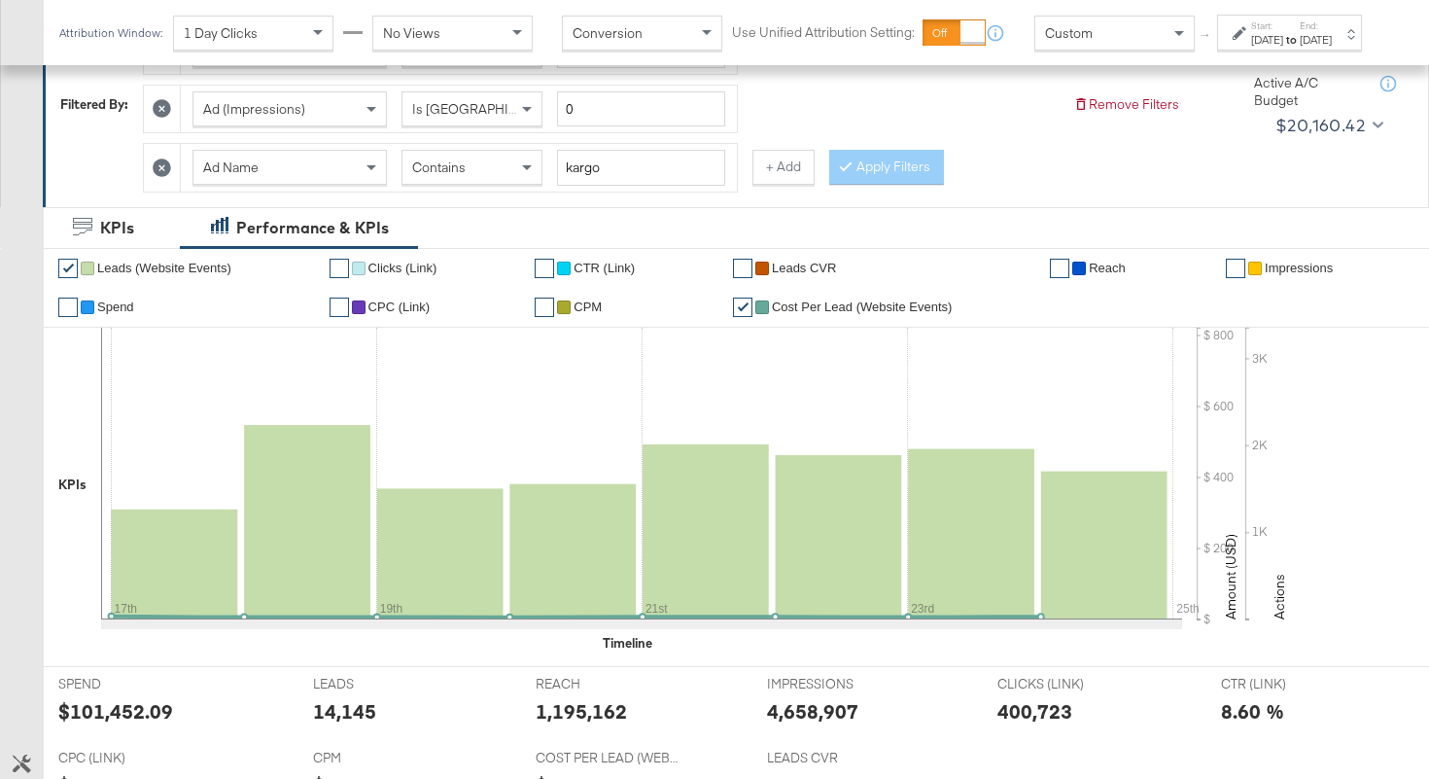
scroll to position [0, 0]
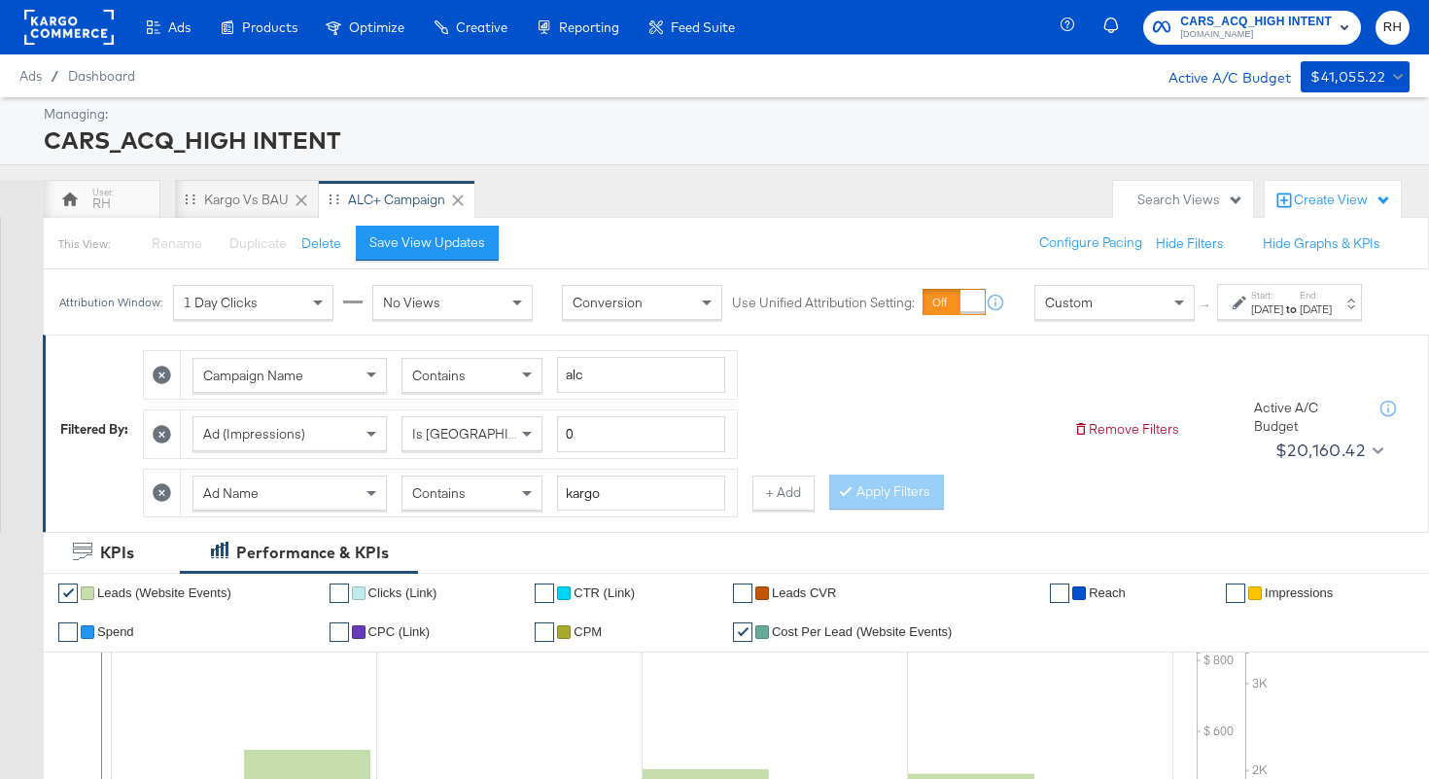
click at [89, 27] on rect at bounding box center [68, 27] width 89 height 35
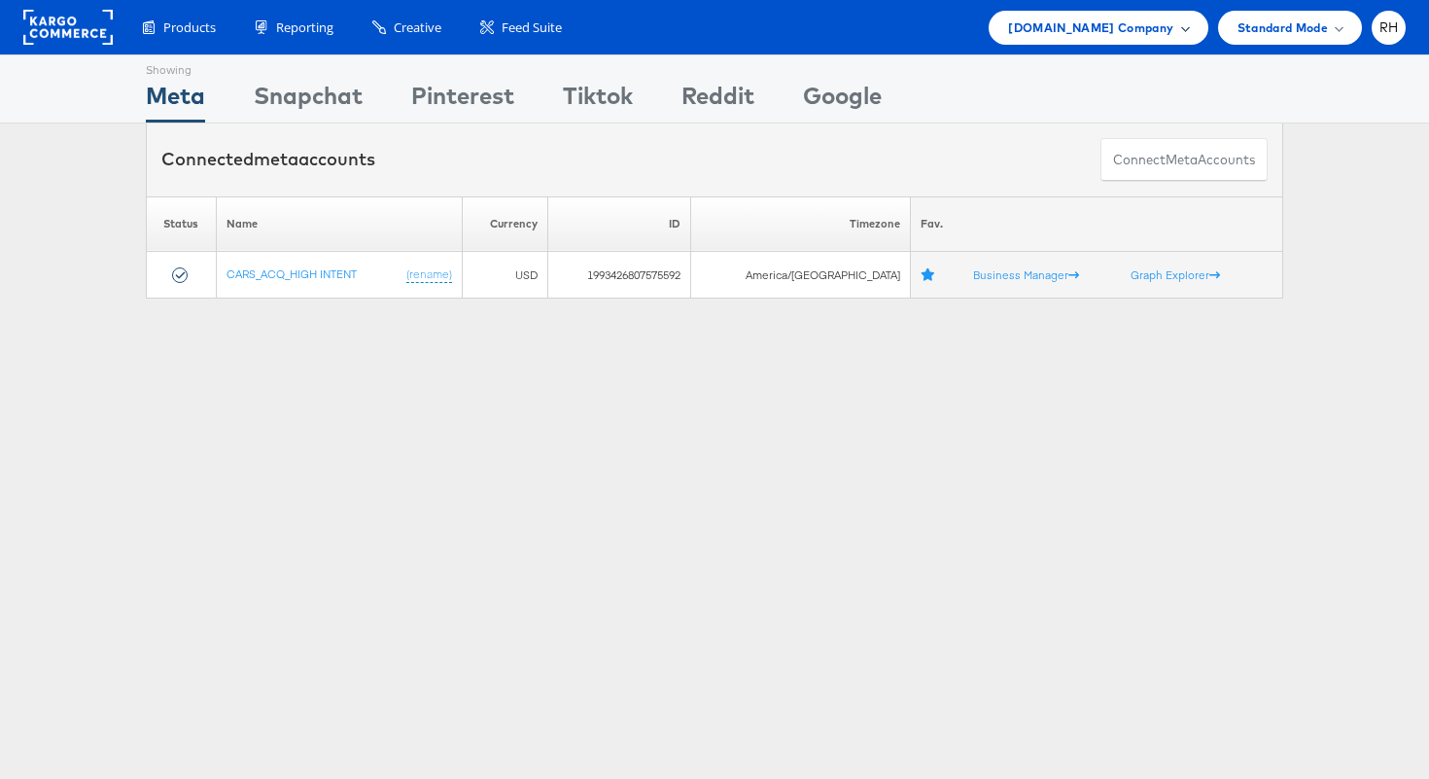
click at [1095, 26] on span "Cars.com Company" at bounding box center [1090, 28] width 165 height 20
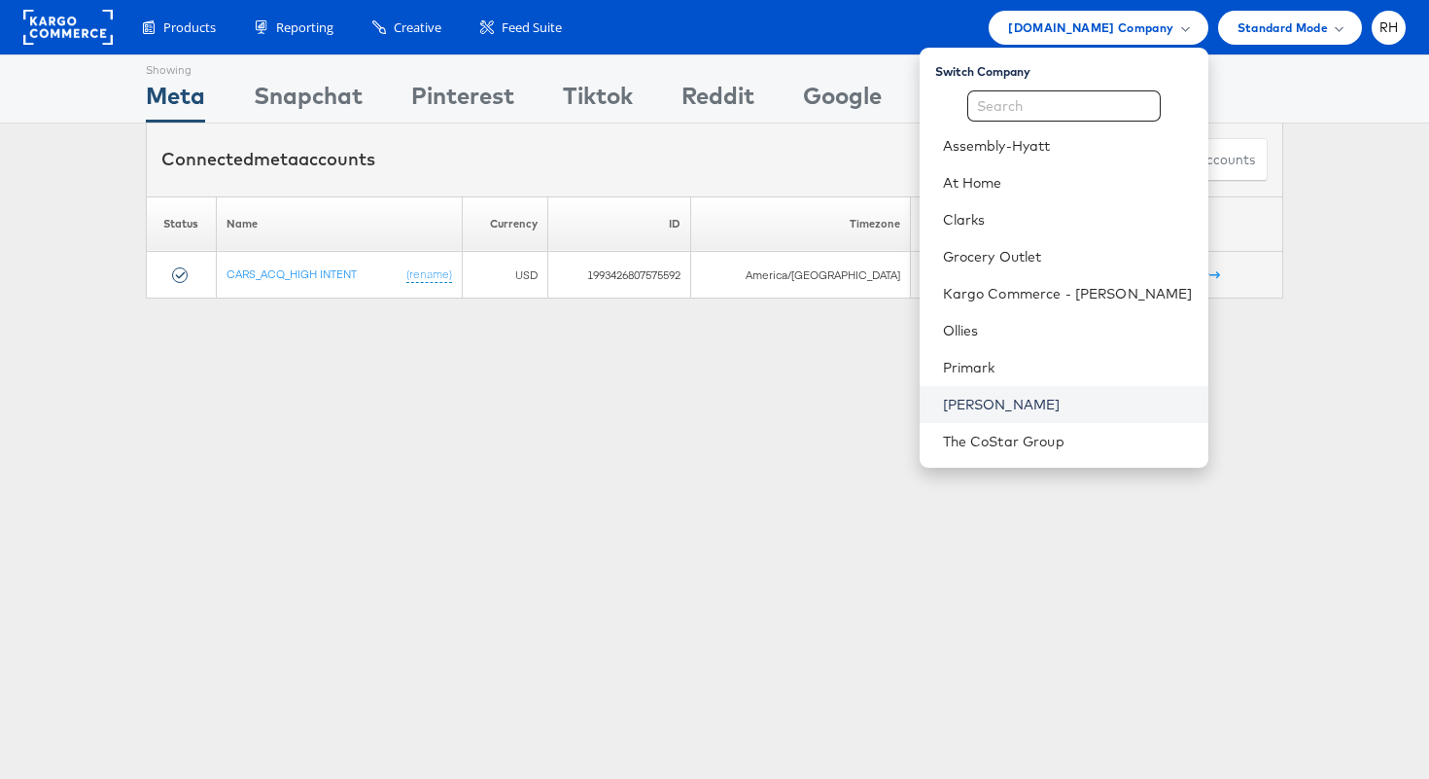
click at [1100, 395] on link "[PERSON_NAME]" at bounding box center [1068, 404] width 250 height 19
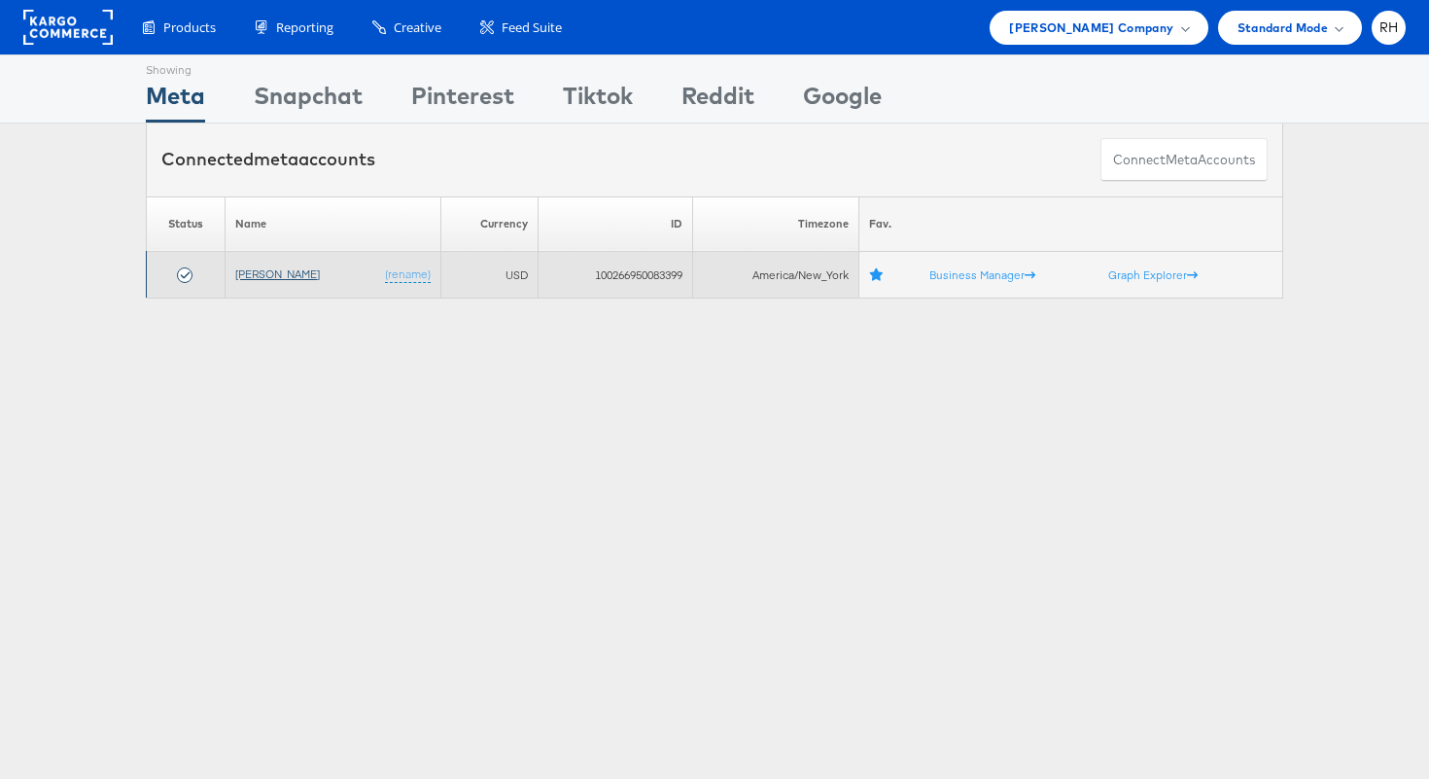
click at [270, 270] on link "[PERSON_NAME]" at bounding box center [277, 273] width 85 height 15
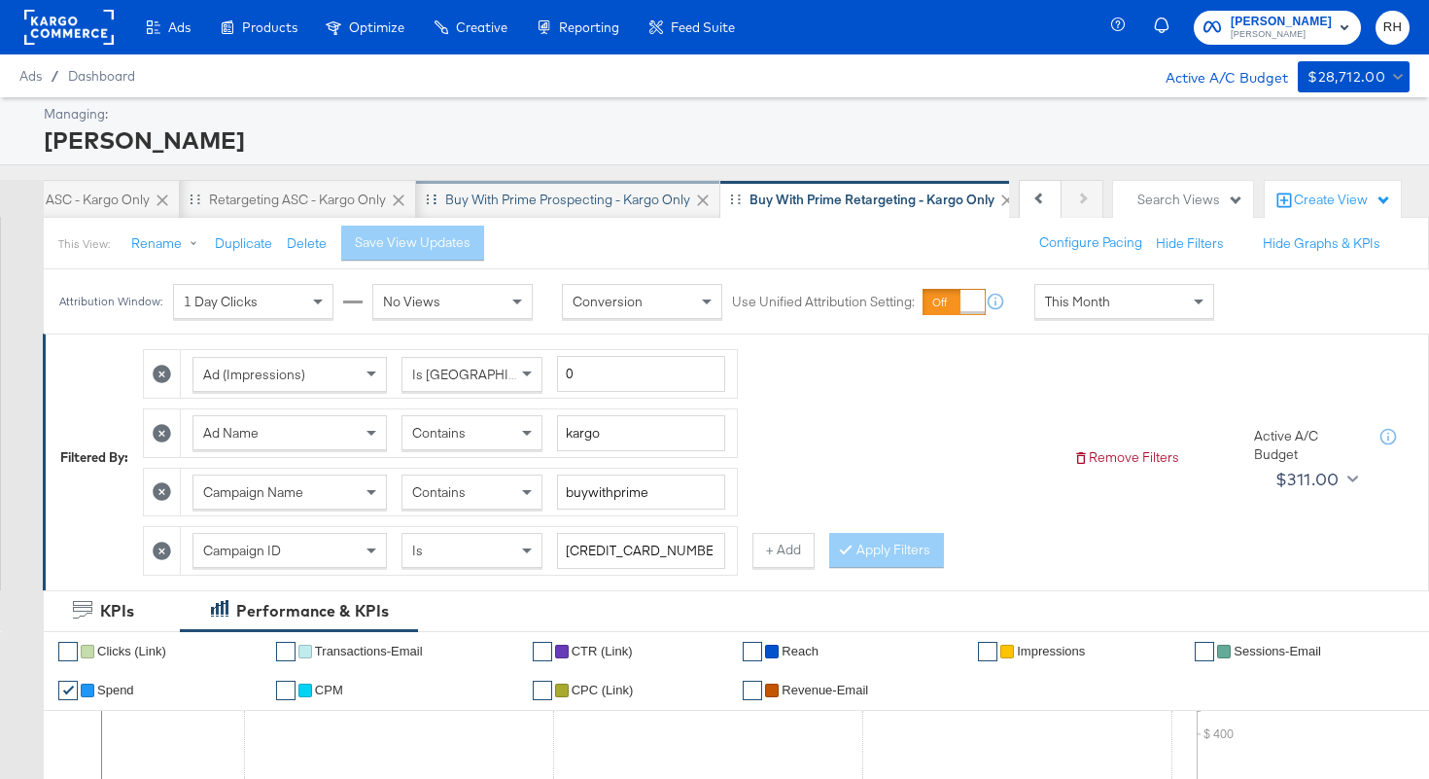
scroll to position [0, 624]
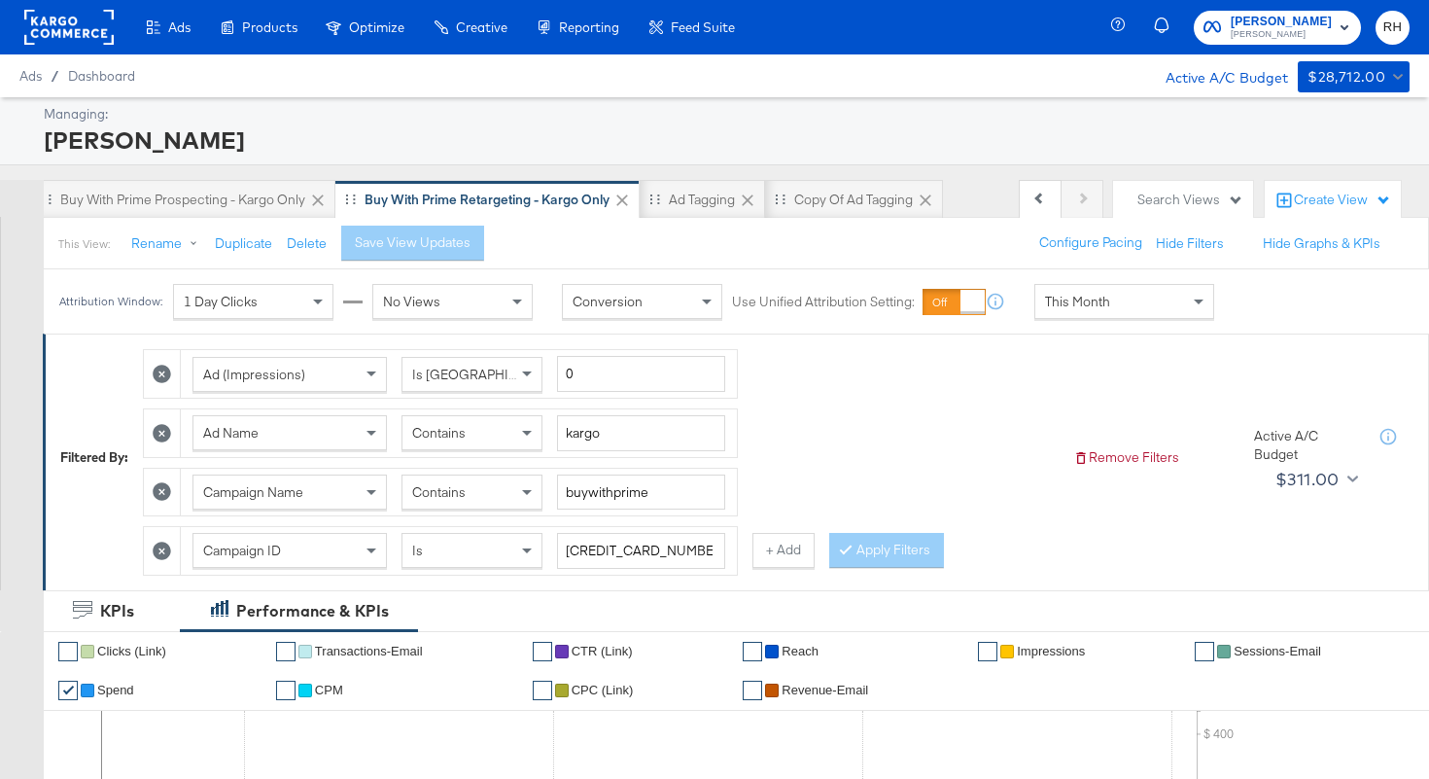
click at [1064, 298] on span "This Month" at bounding box center [1077, 302] width 65 height 18
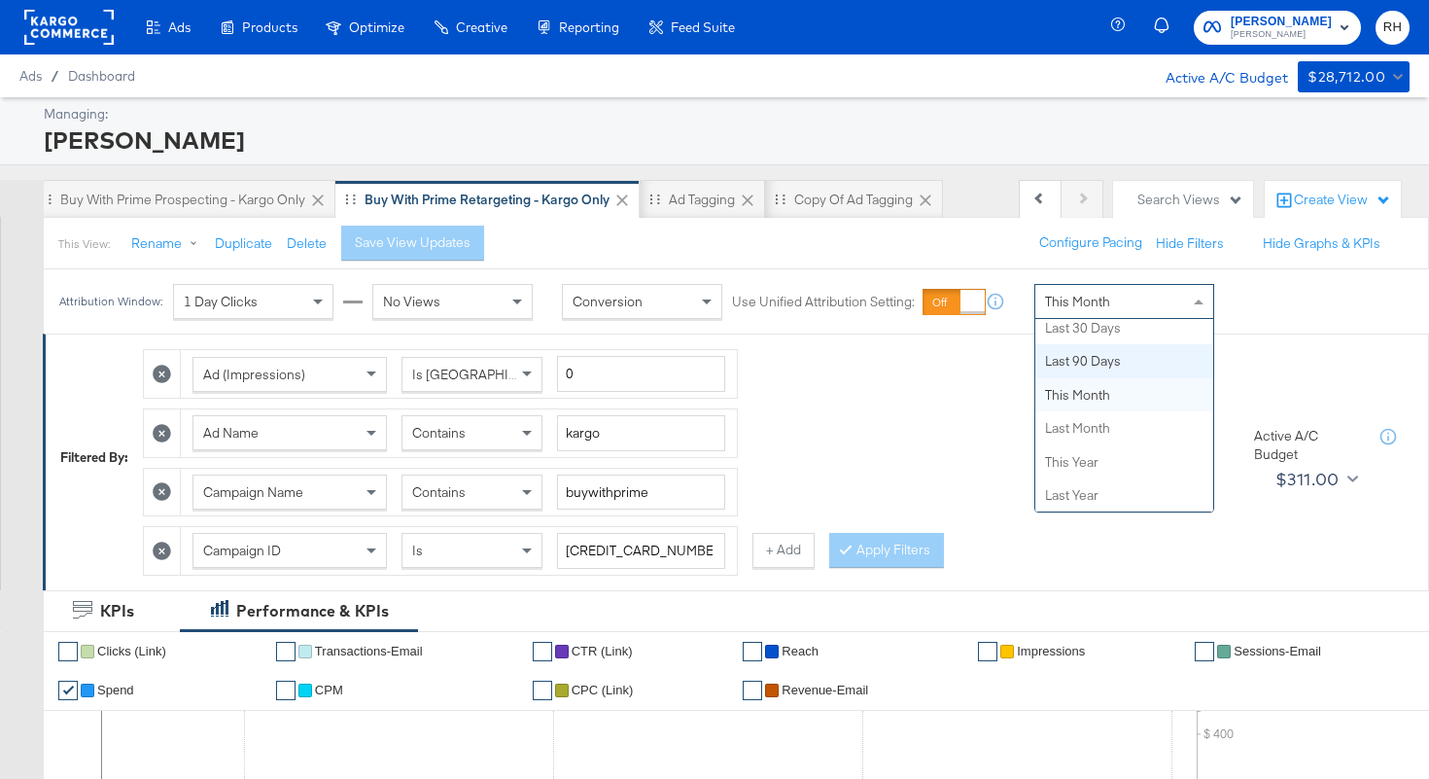
scroll to position [0, 0]
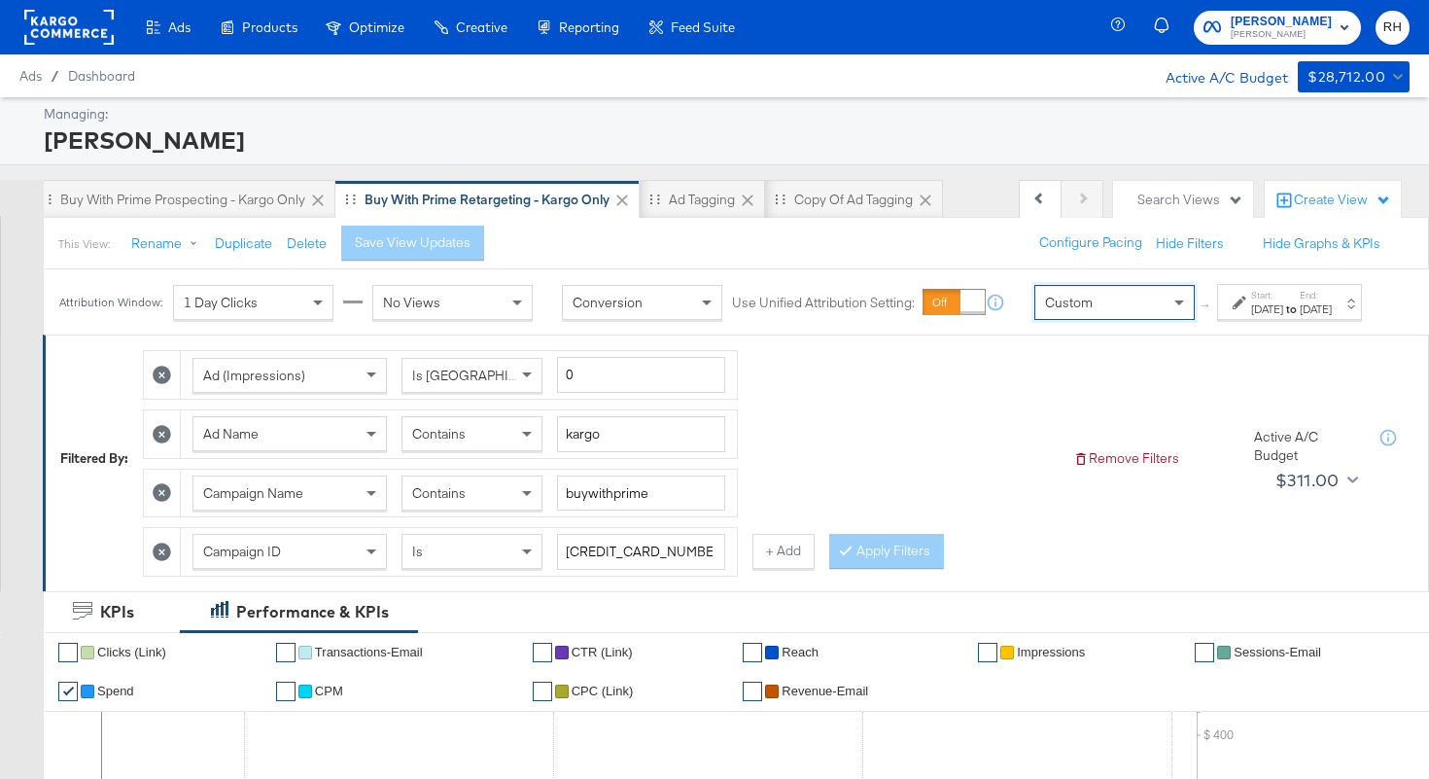
click at [1251, 317] on div "Sep 25th 2025" at bounding box center [1267, 309] width 32 height 16
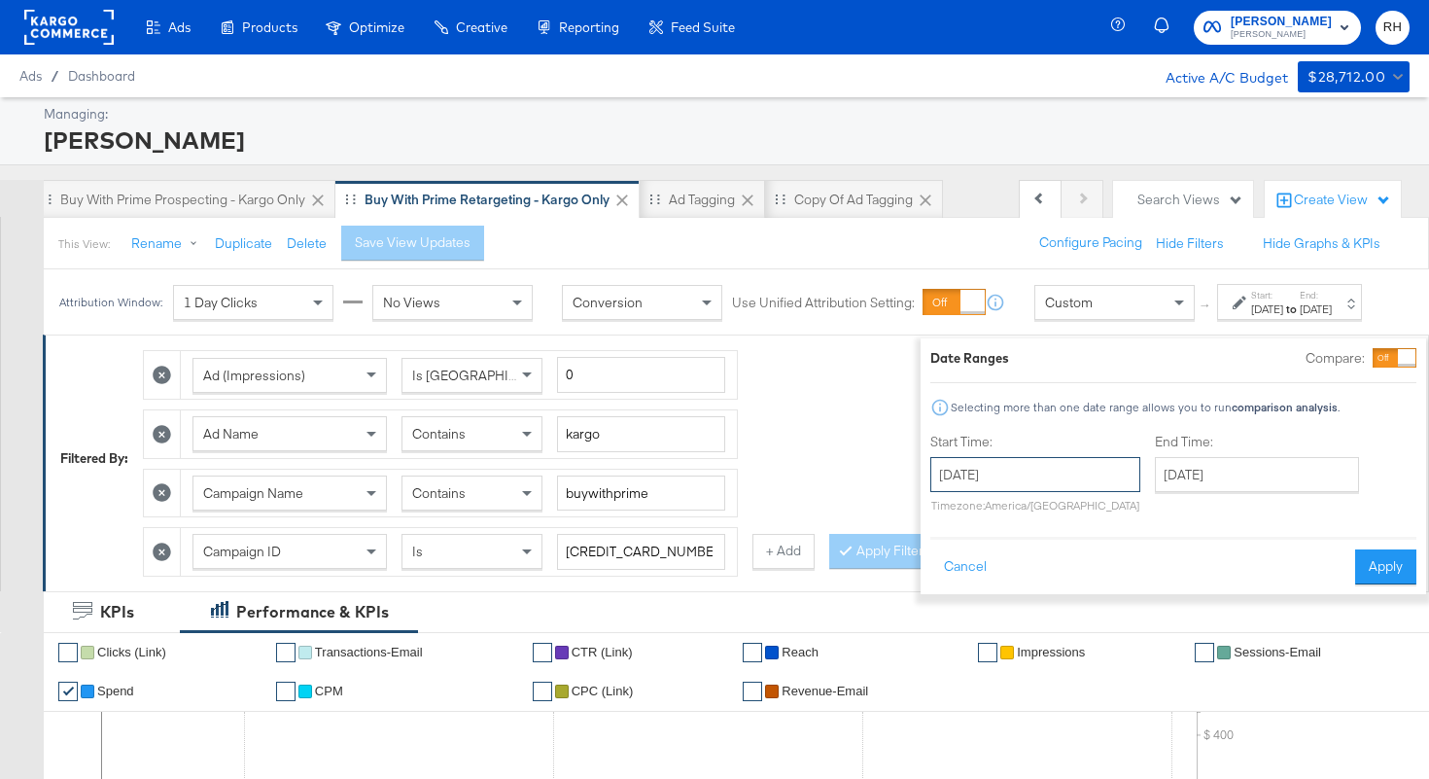
click at [1045, 474] on input "September 25th 2025" at bounding box center [1035, 474] width 210 height 35
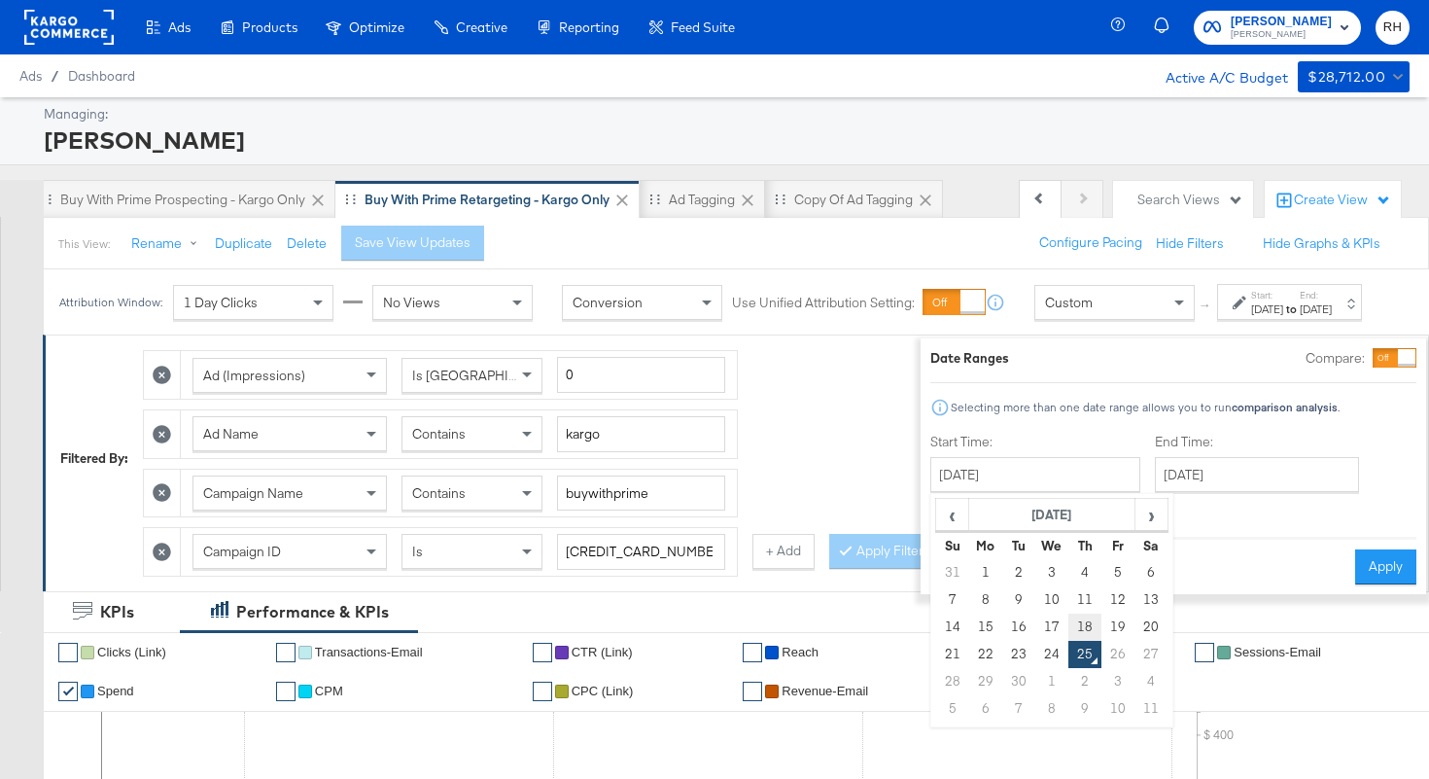
click at [1069, 626] on td "18" at bounding box center [1085, 627] width 33 height 27
type input "September 18th 2025"
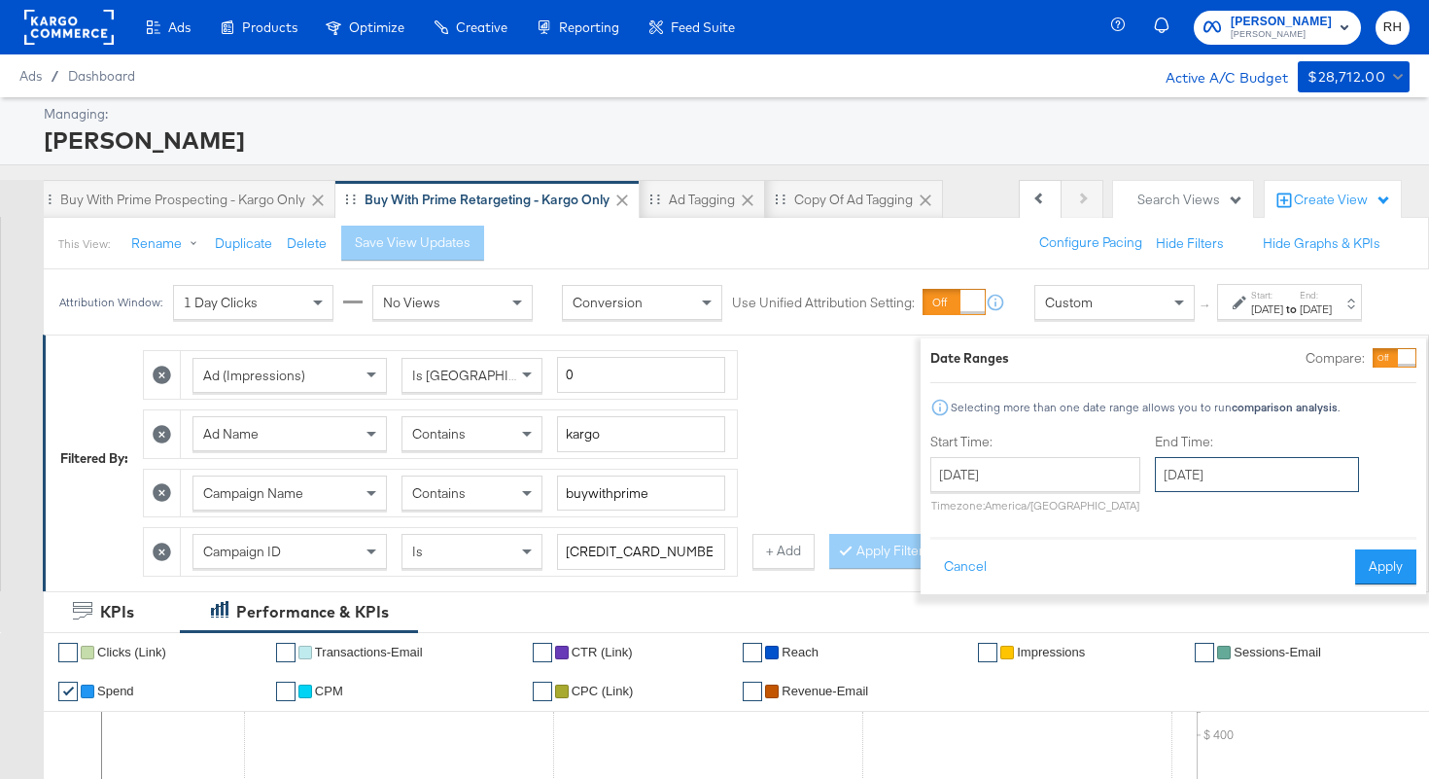
click at [1183, 476] on input "September 25th 2025" at bounding box center [1257, 474] width 204 height 35
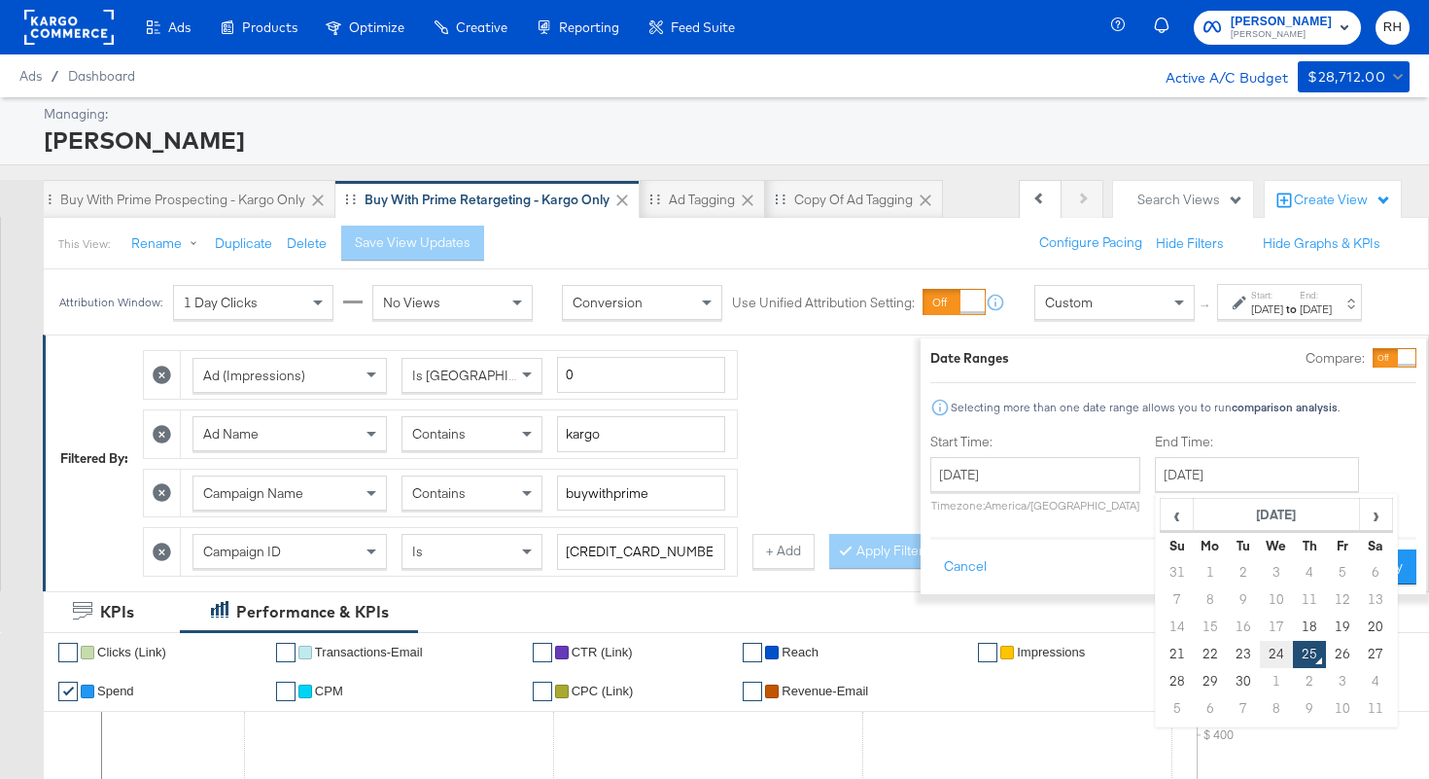
click at [1260, 660] on td "24" at bounding box center [1276, 654] width 33 height 27
type input "September 24th 2025"
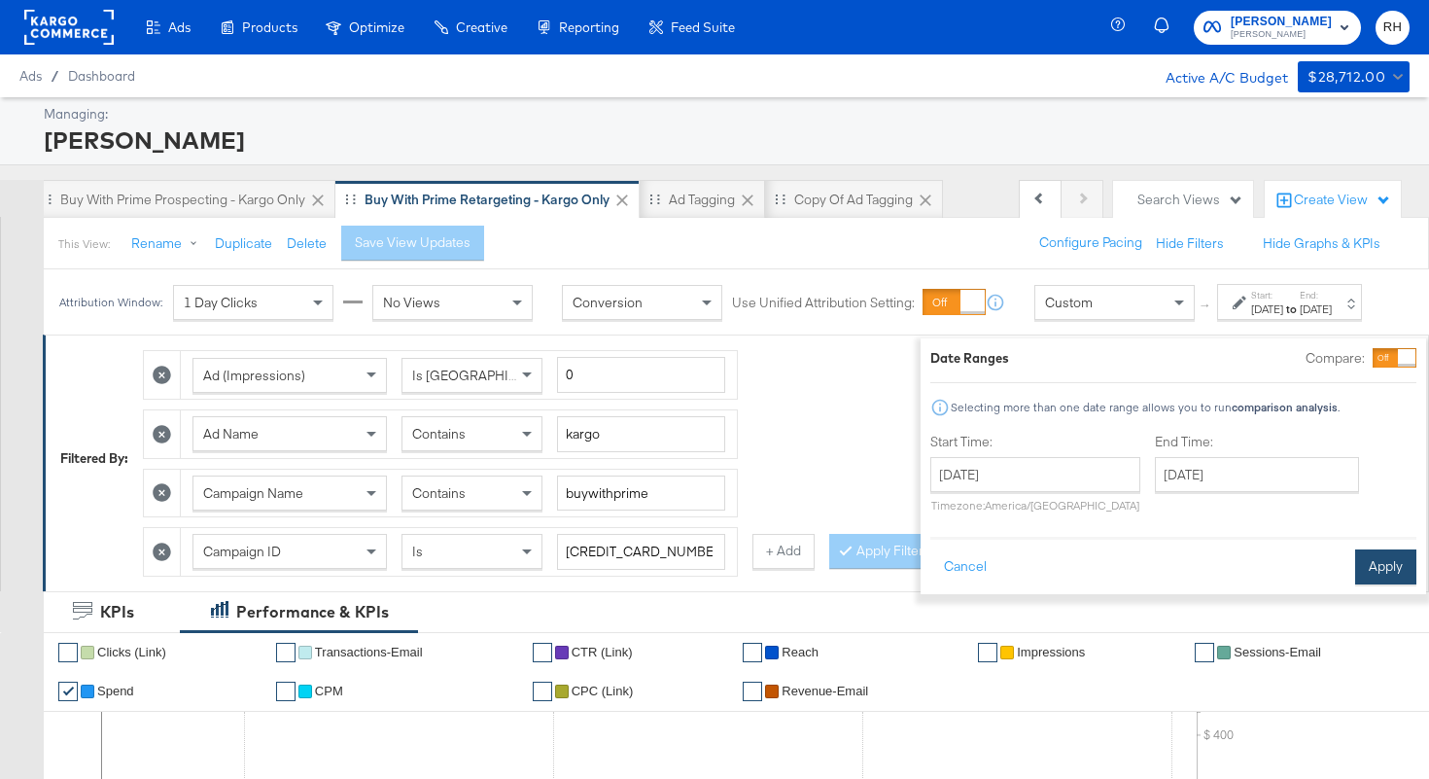
click at [1355, 577] on button "Apply" at bounding box center [1385, 566] width 61 height 35
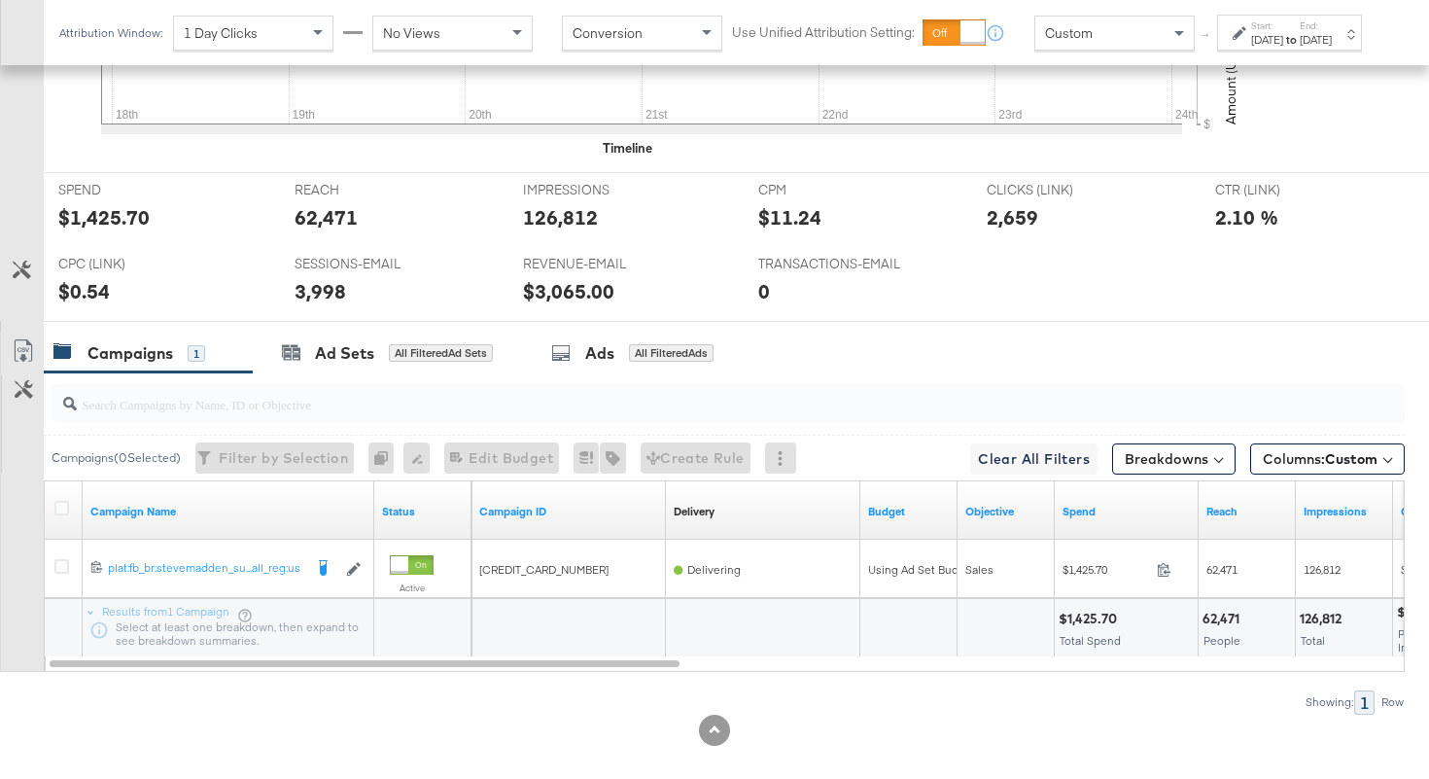
scroll to position [917, 0]
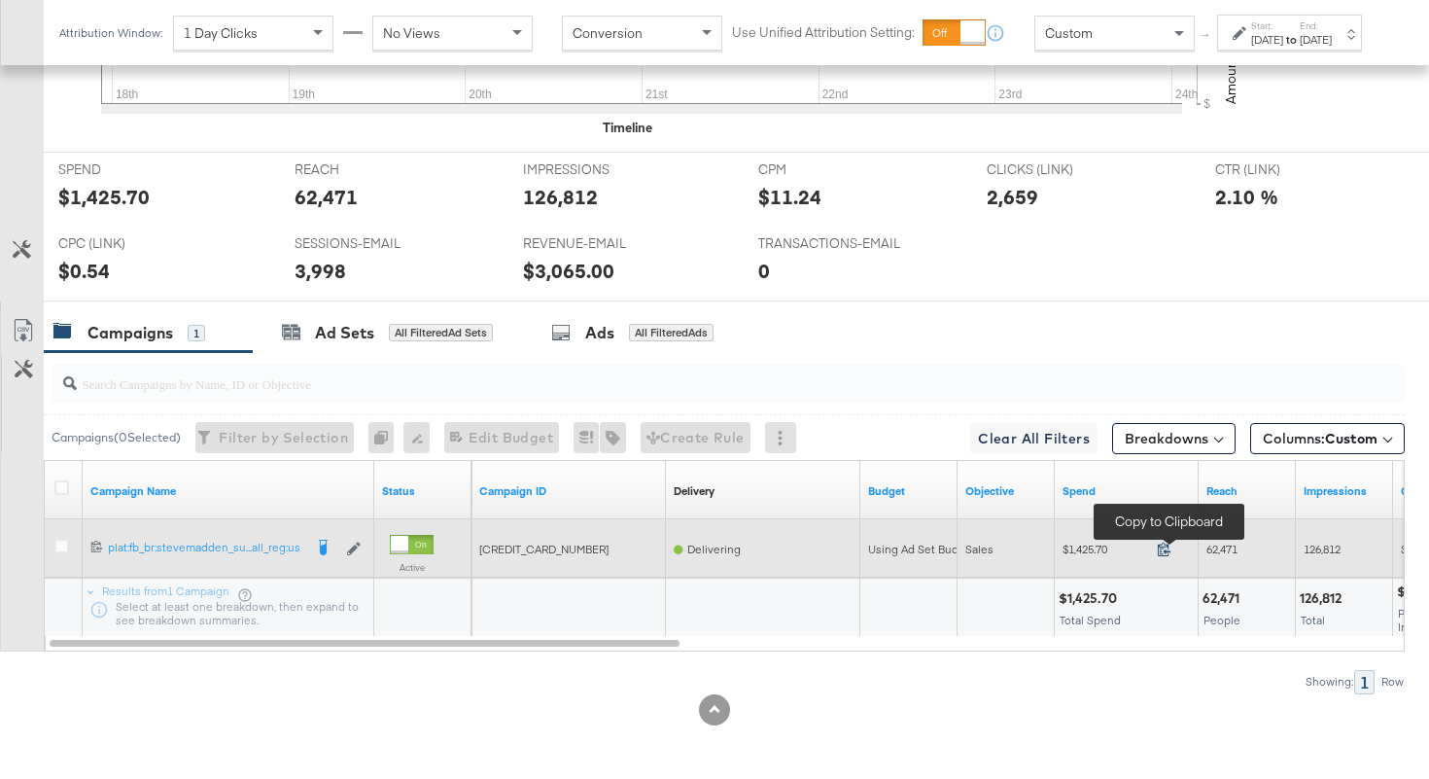
click at [1158, 551] on icon at bounding box center [1164, 549] width 15 height 15
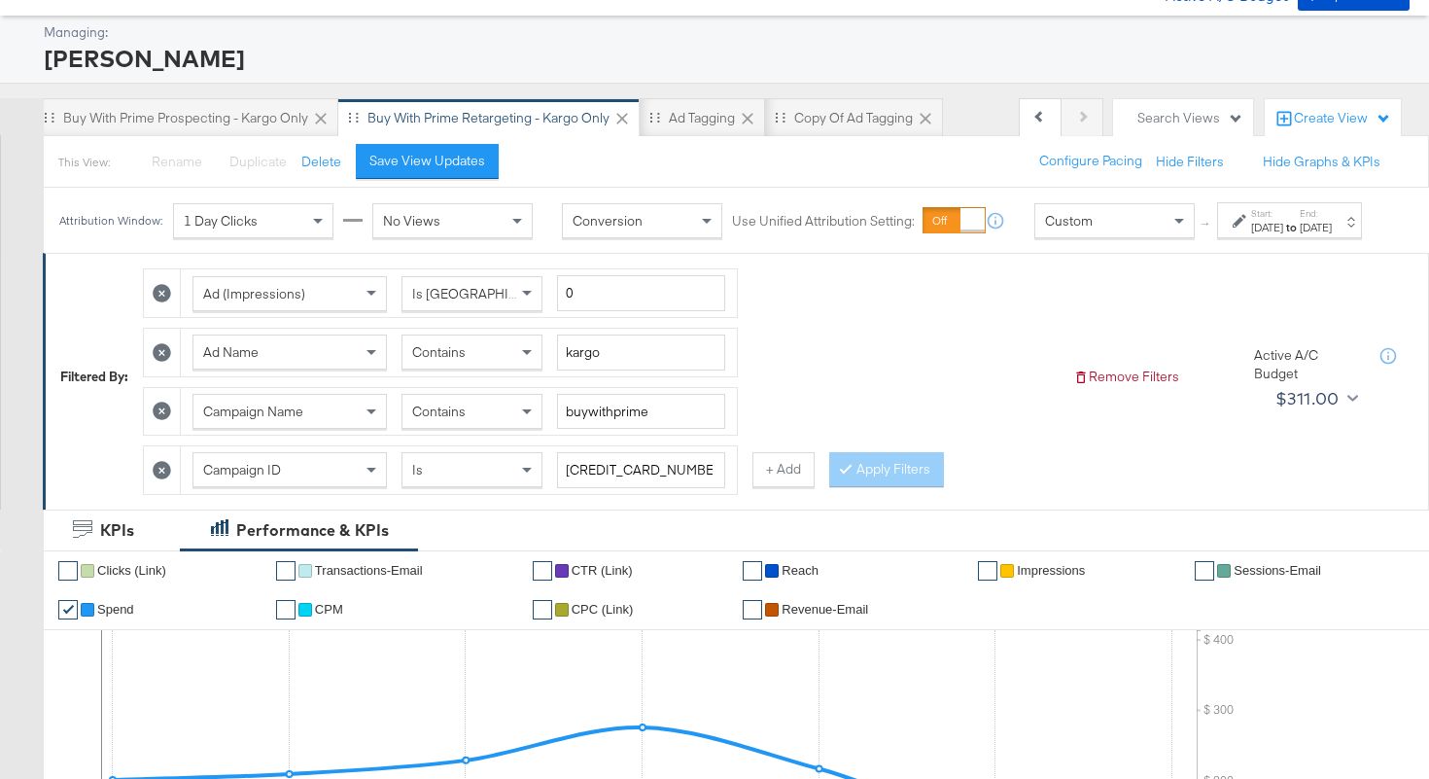
scroll to position [0, 0]
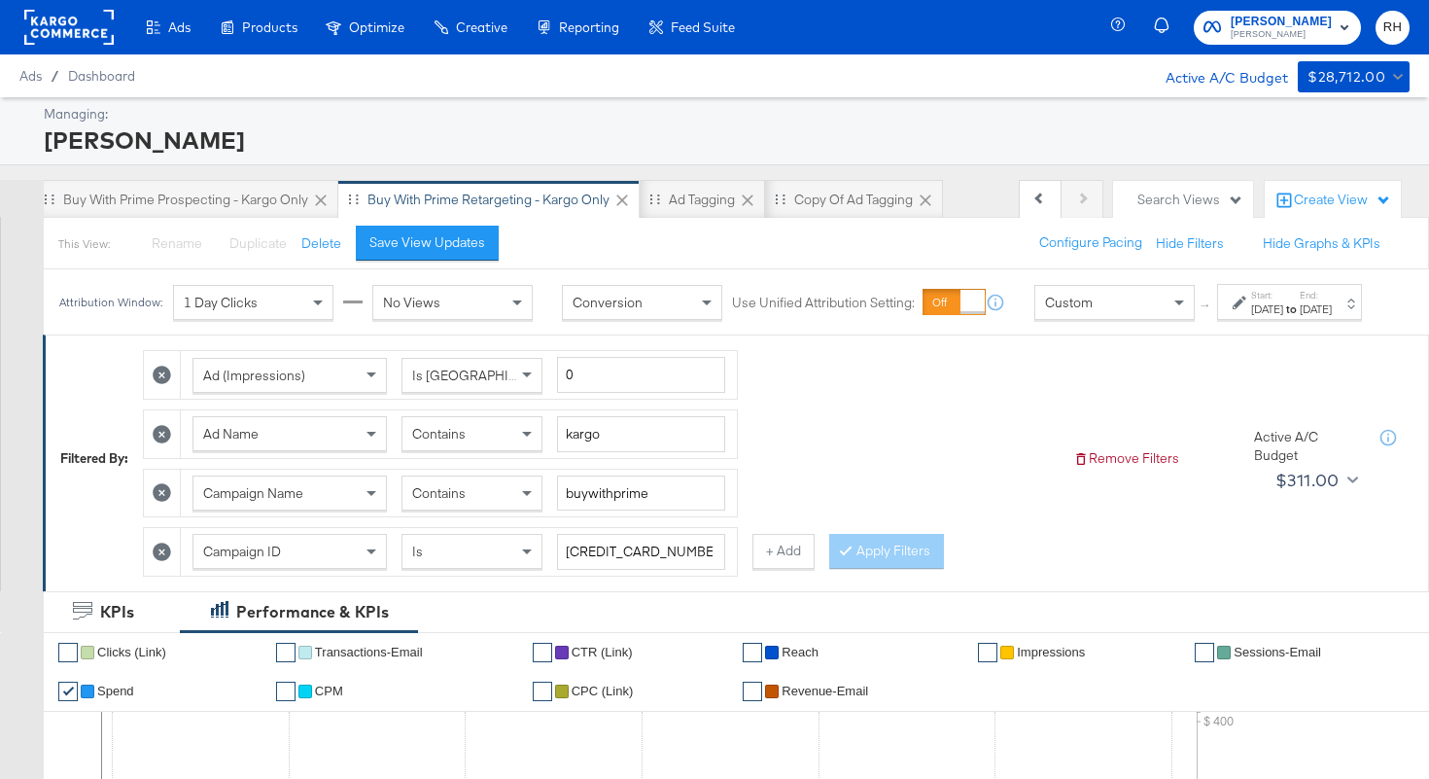
click at [451, 442] on span "Contains" at bounding box center [438, 434] width 53 height 18
click at [485, 450] on div "Contains" at bounding box center [472, 433] width 139 height 33
click at [843, 555] on icon at bounding box center [846, 550] width 6 height 12
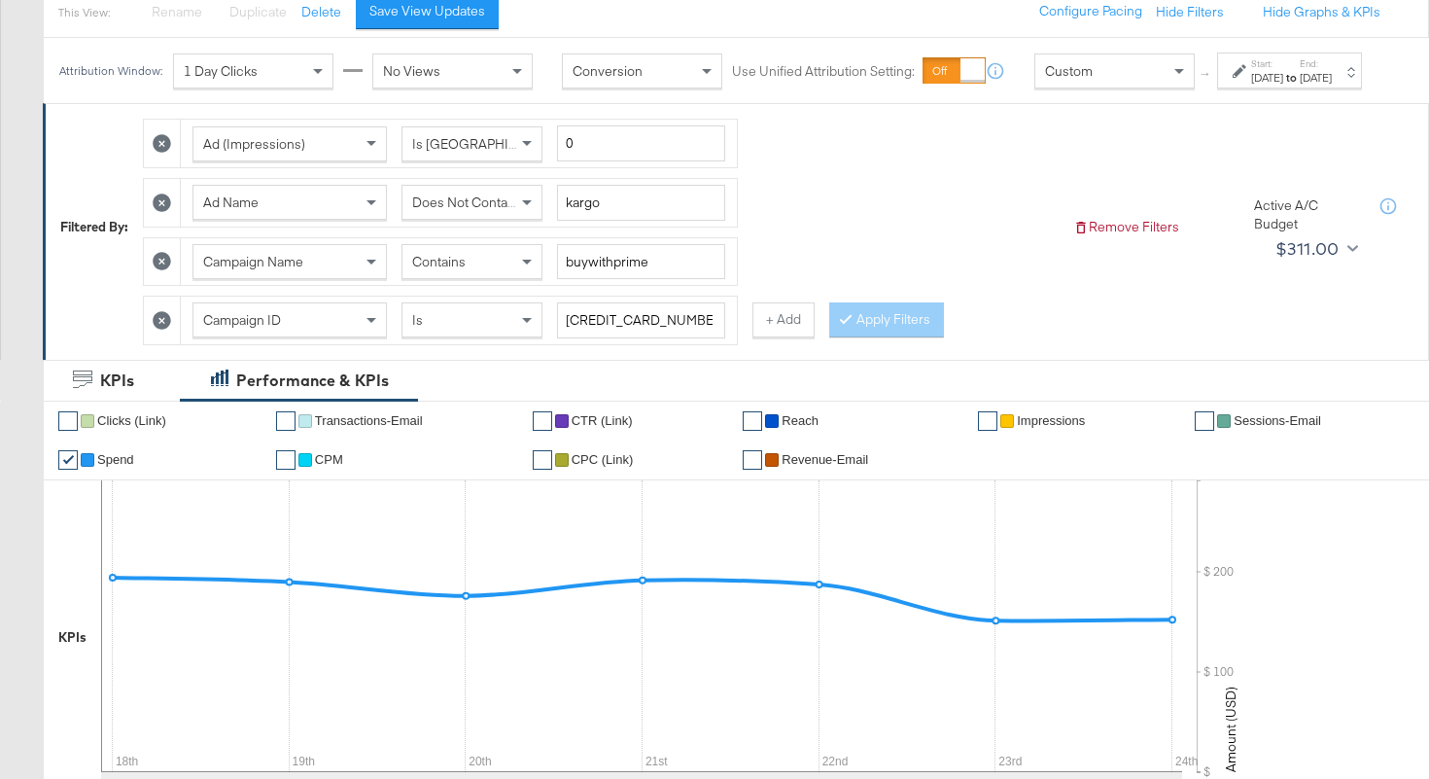
scroll to position [917, 0]
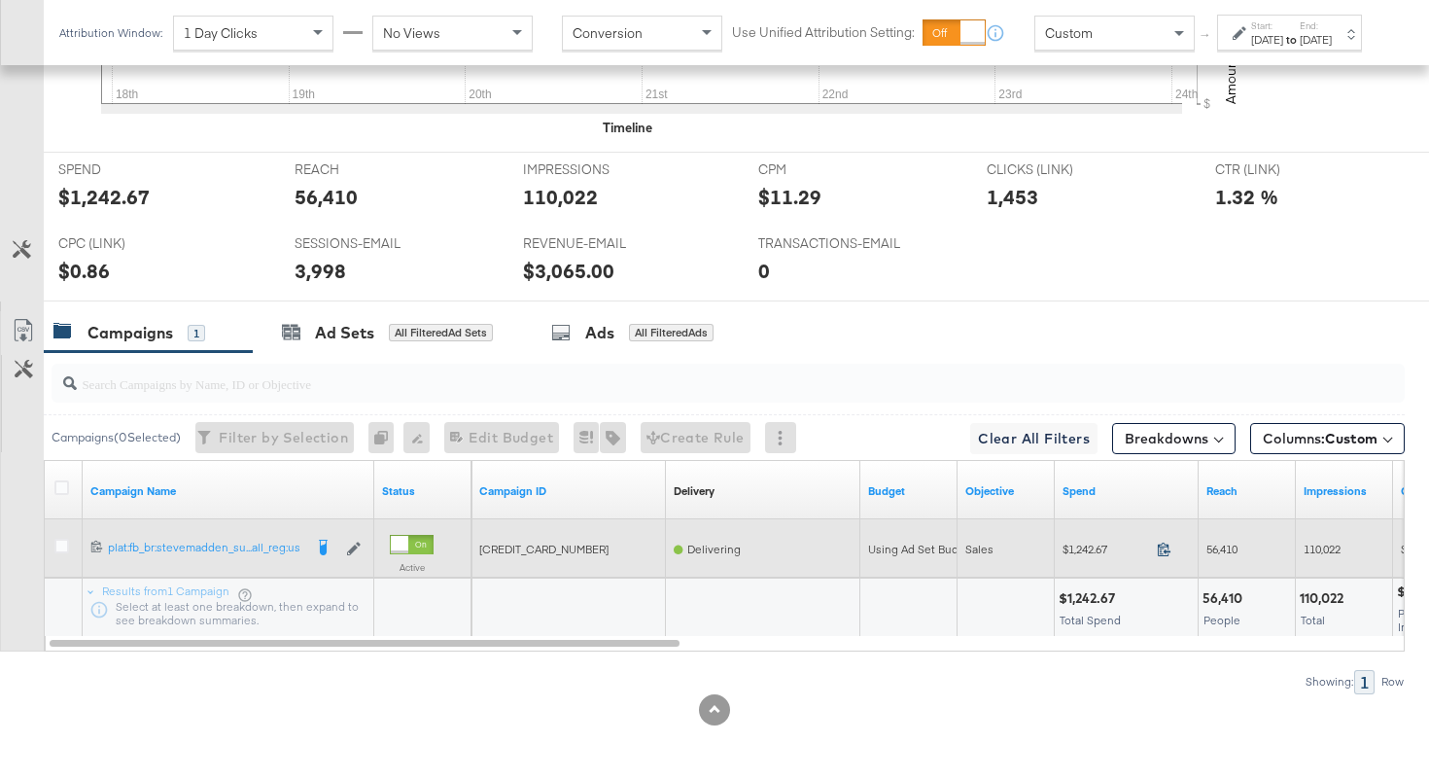
click at [1164, 551] on icon at bounding box center [1164, 549] width 15 height 15
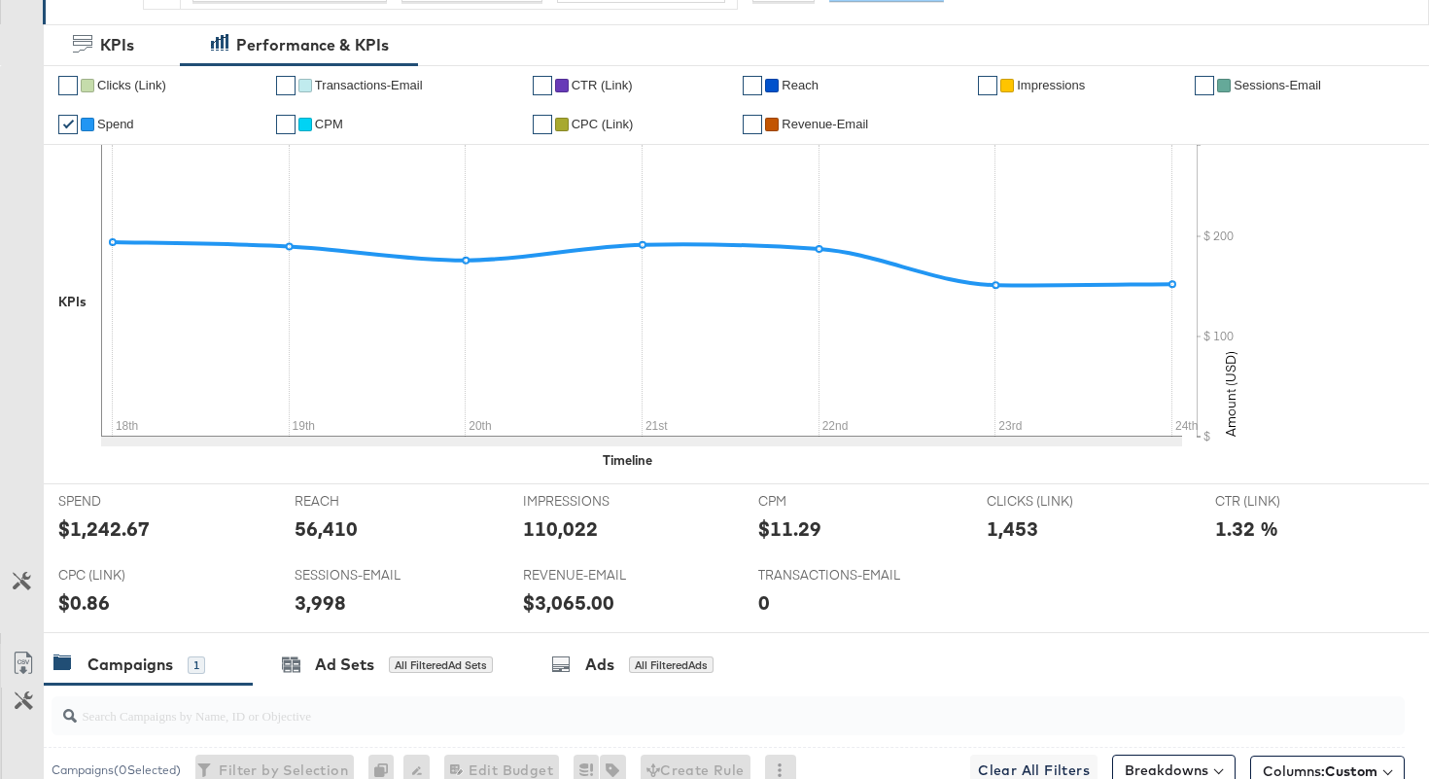
scroll to position [0, 0]
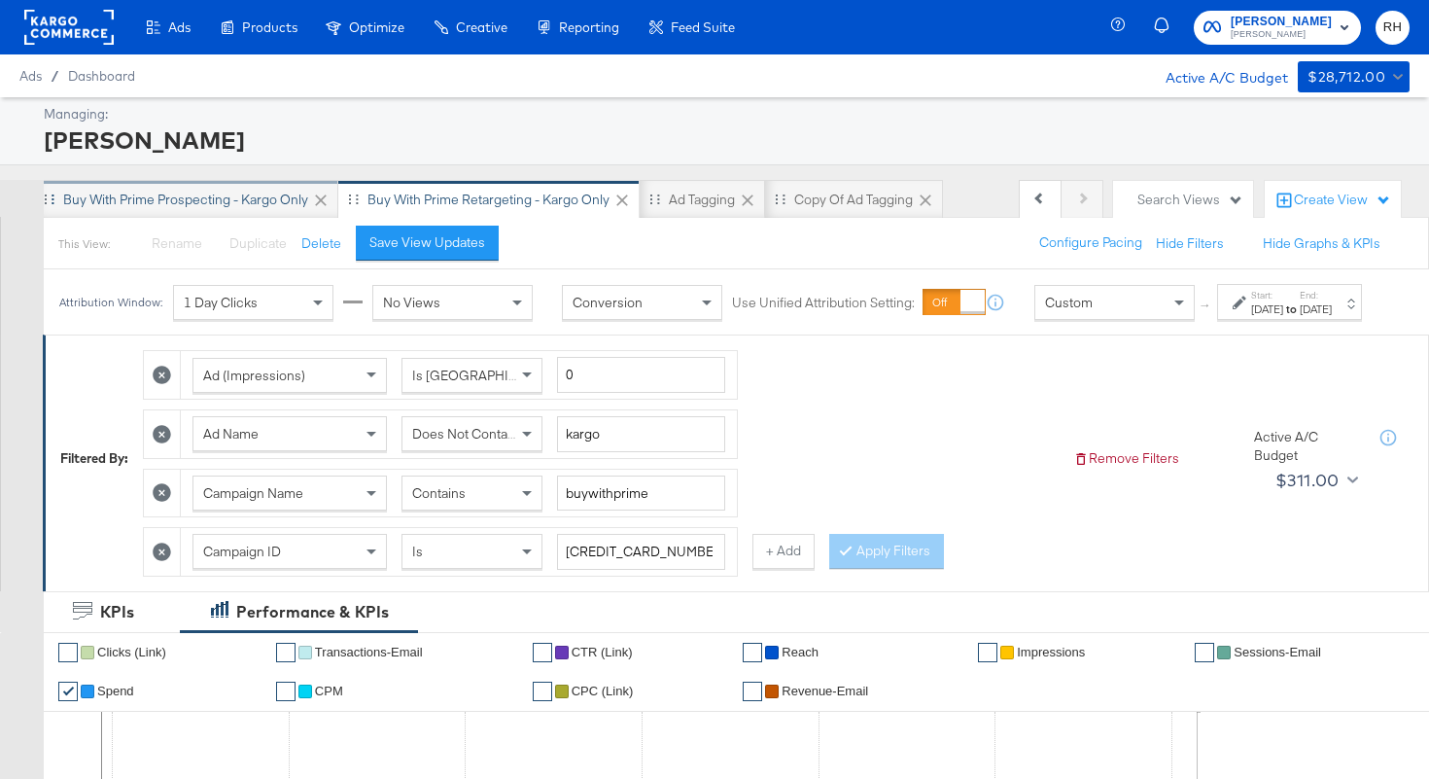
click at [221, 191] on div "Buy with Prime Prospecting - Kargo only" at bounding box center [185, 200] width 245 height 18
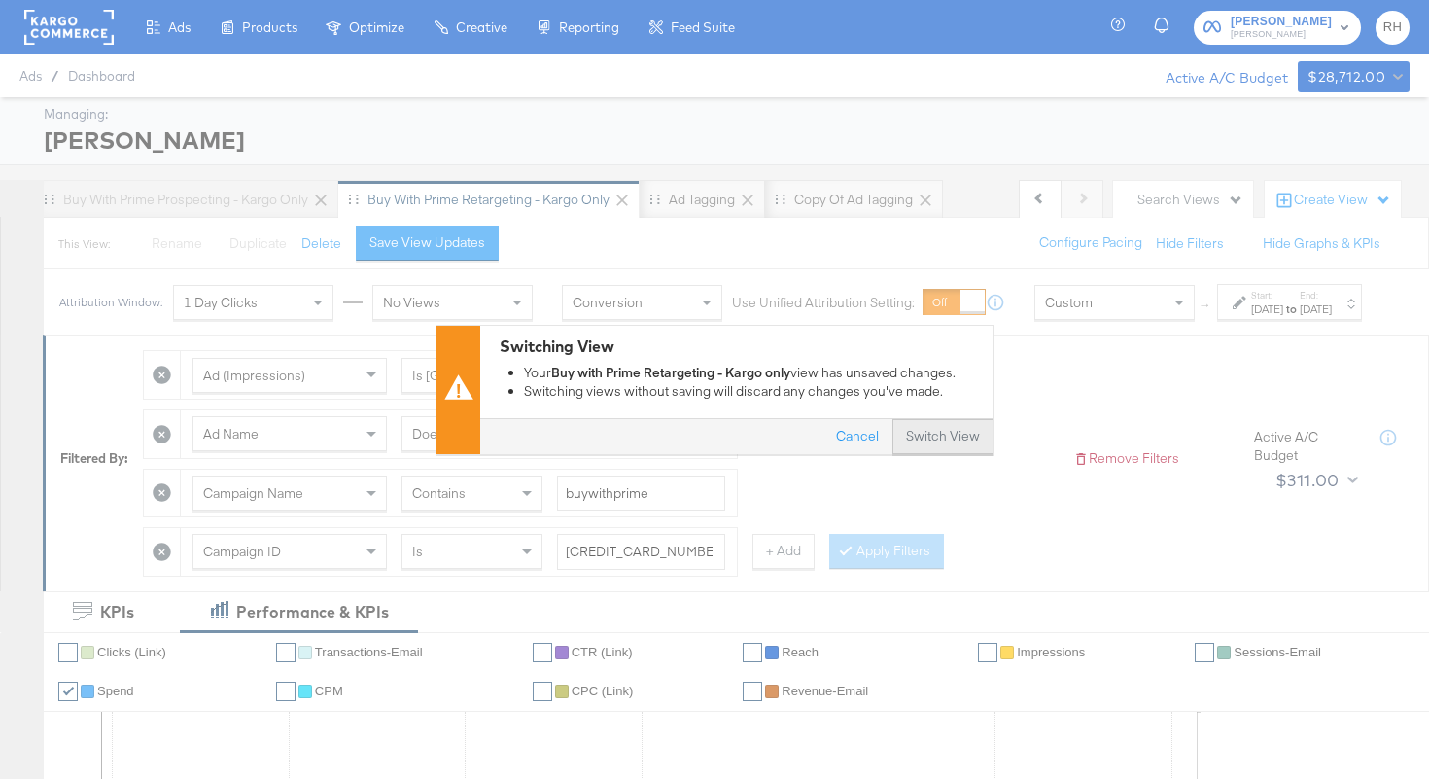
click at [938, 442] on button "Switch View" at bounding box center [943, 436] width 101 height 35
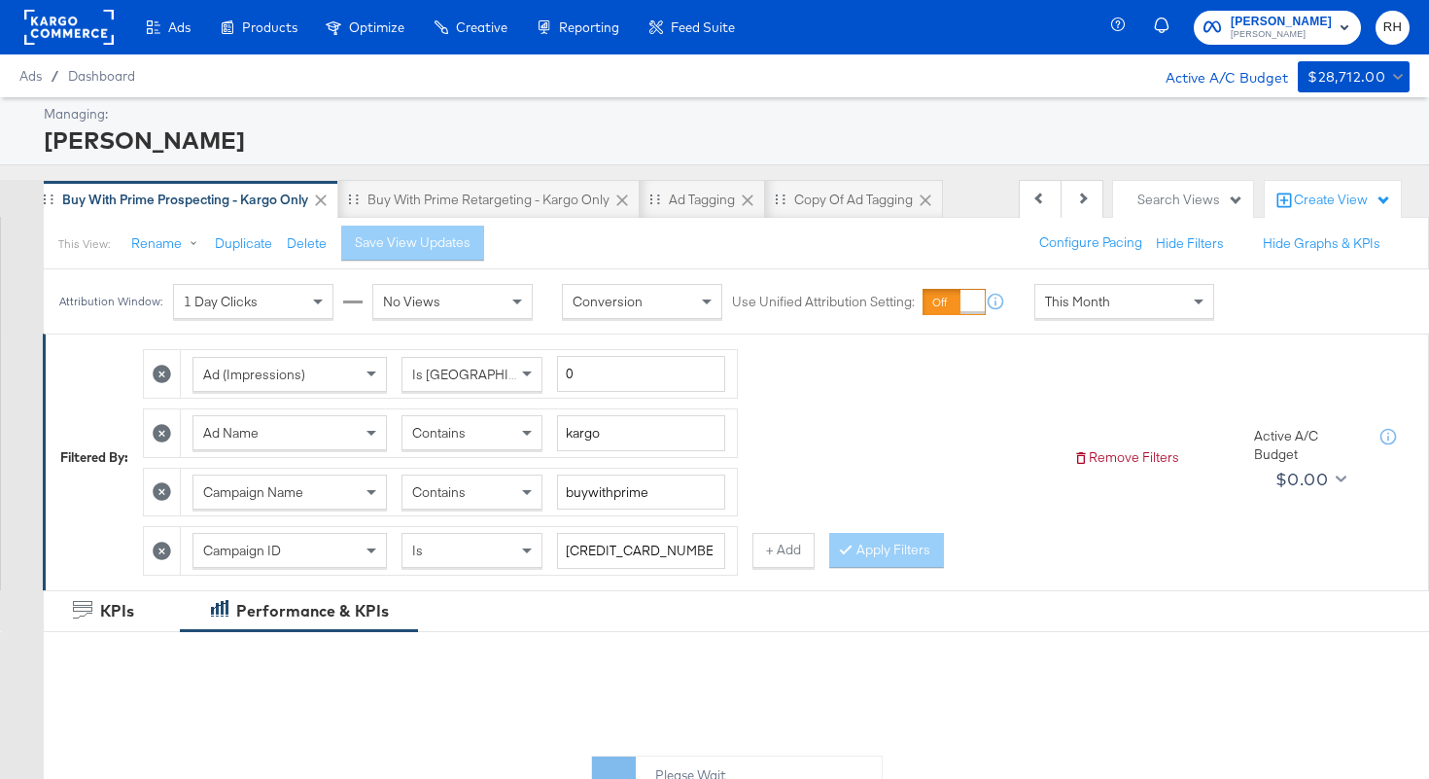
click at [1115, 305] on div "This Month" at bounding box center [1125, 301] width 178 height 33
click at [1251, 317] on div "Sep 25th 2025" at bounding box center [1267, 309] width 32 height 16
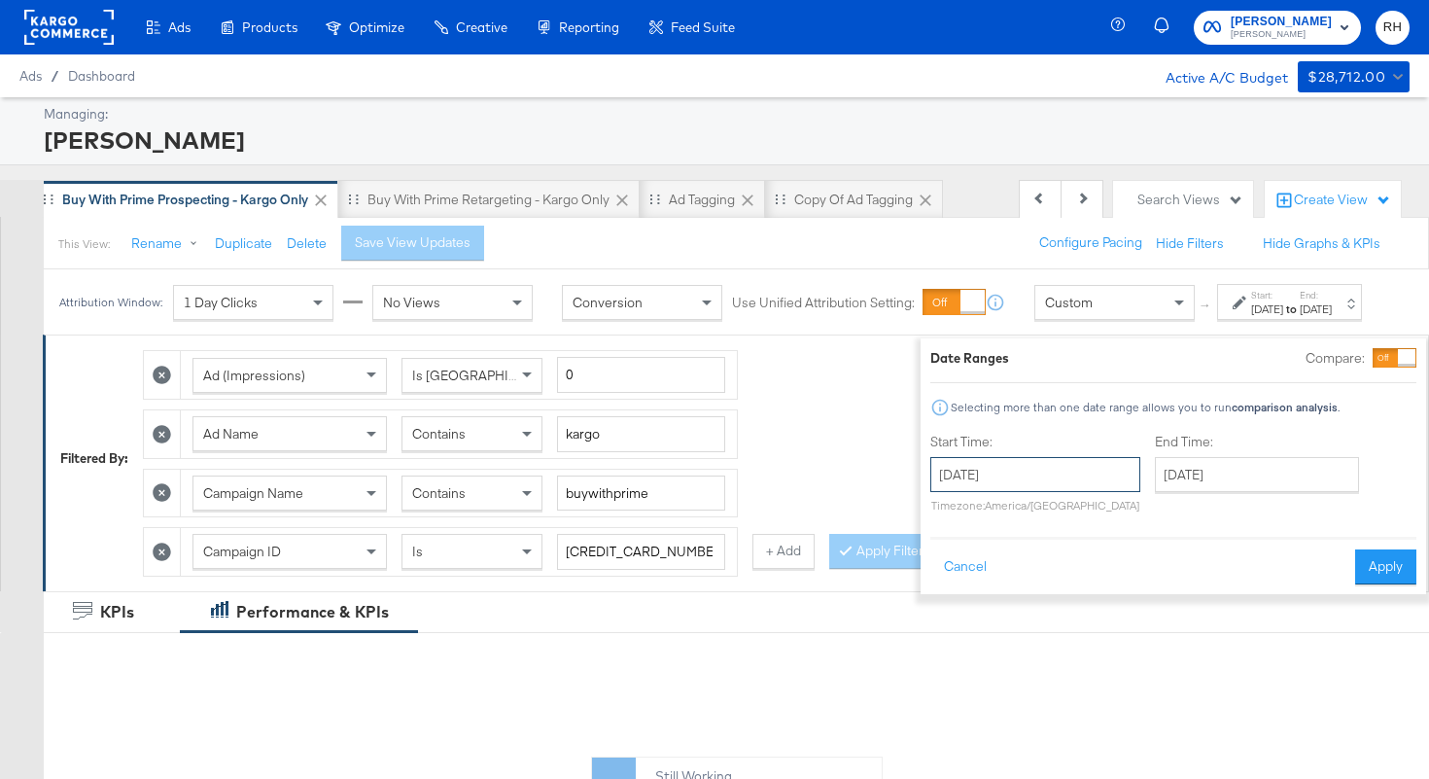
click at [1057, 486] on input "September 25th 2025" at bounding box center [1035, 474] width 210 height 35
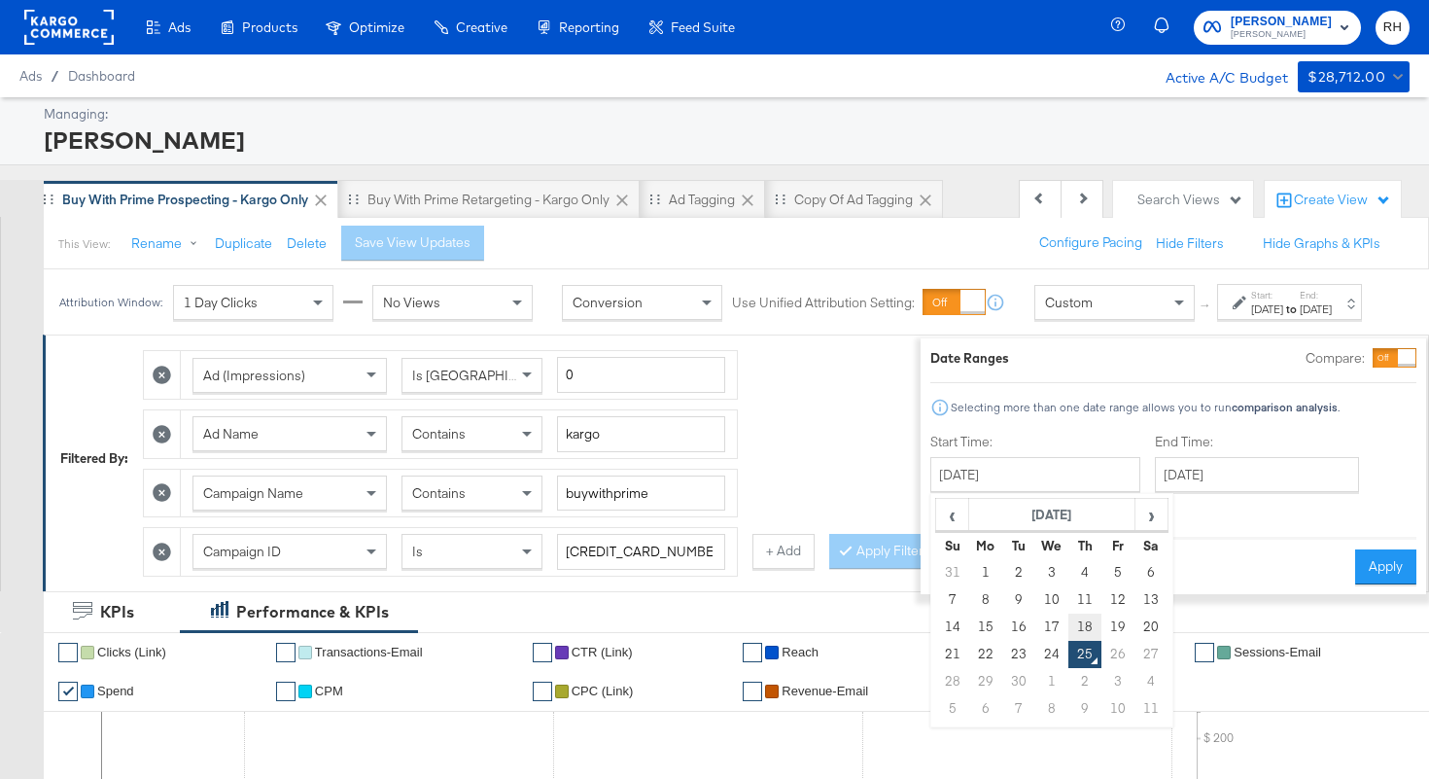
click at [1069, 630] on td "18" at bounding box center [1085, 627] width 33 height 27
type input "September 18th 2025"
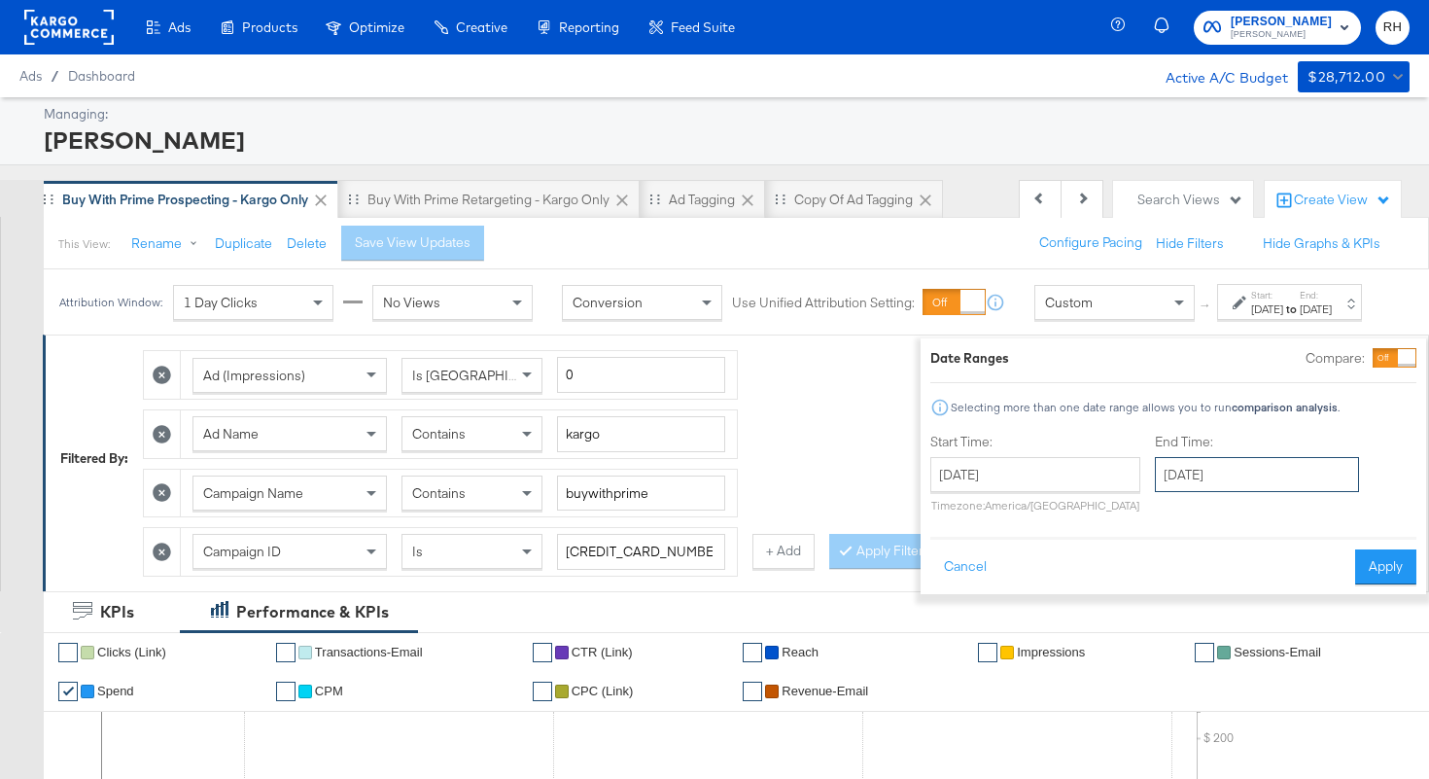
click at [1246, 477] on input "September 25th 2025" at bounding box center [1257, 474] width 204 height 35
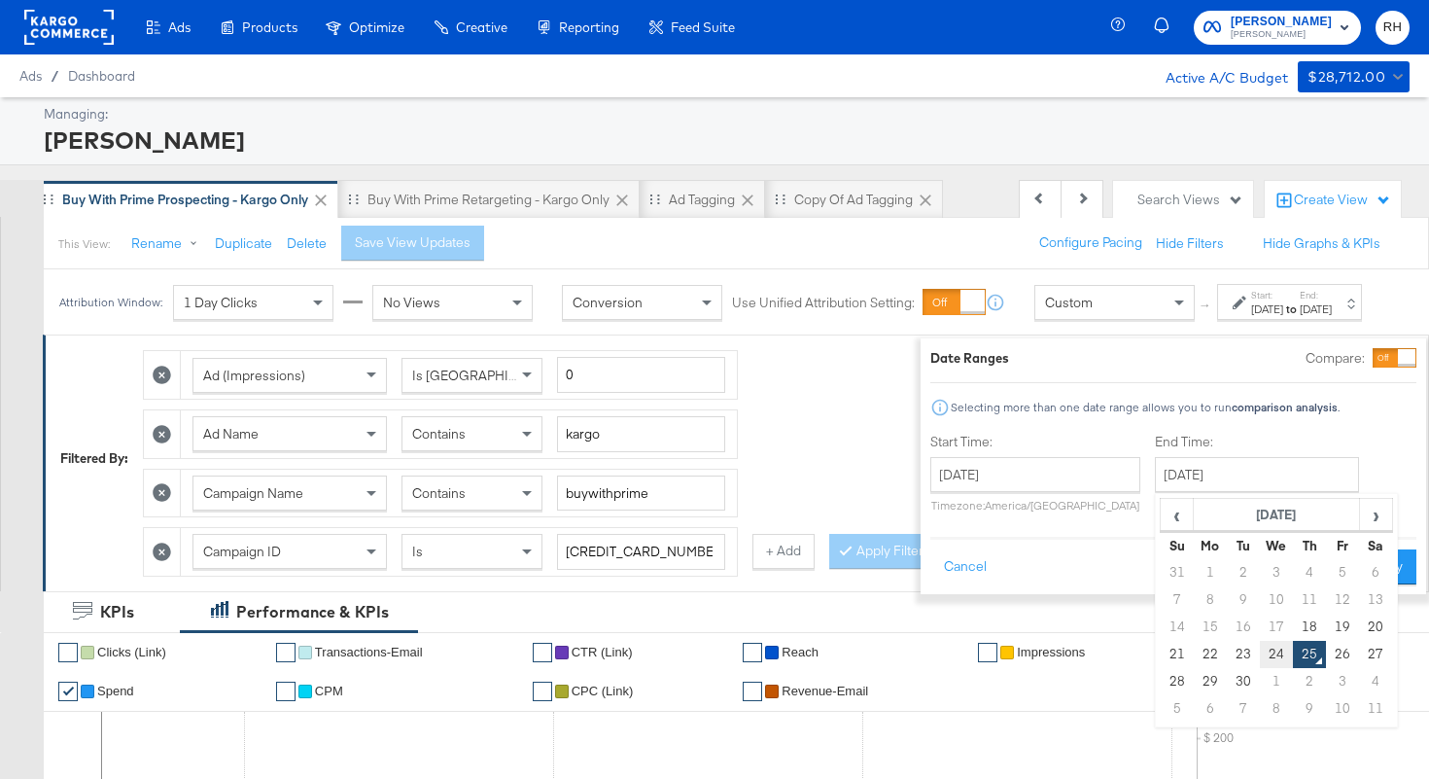
click at [1260, 656] on td "24" at bounding box center [1276, 654] width 33 height 27
type input "September 24th 2025"
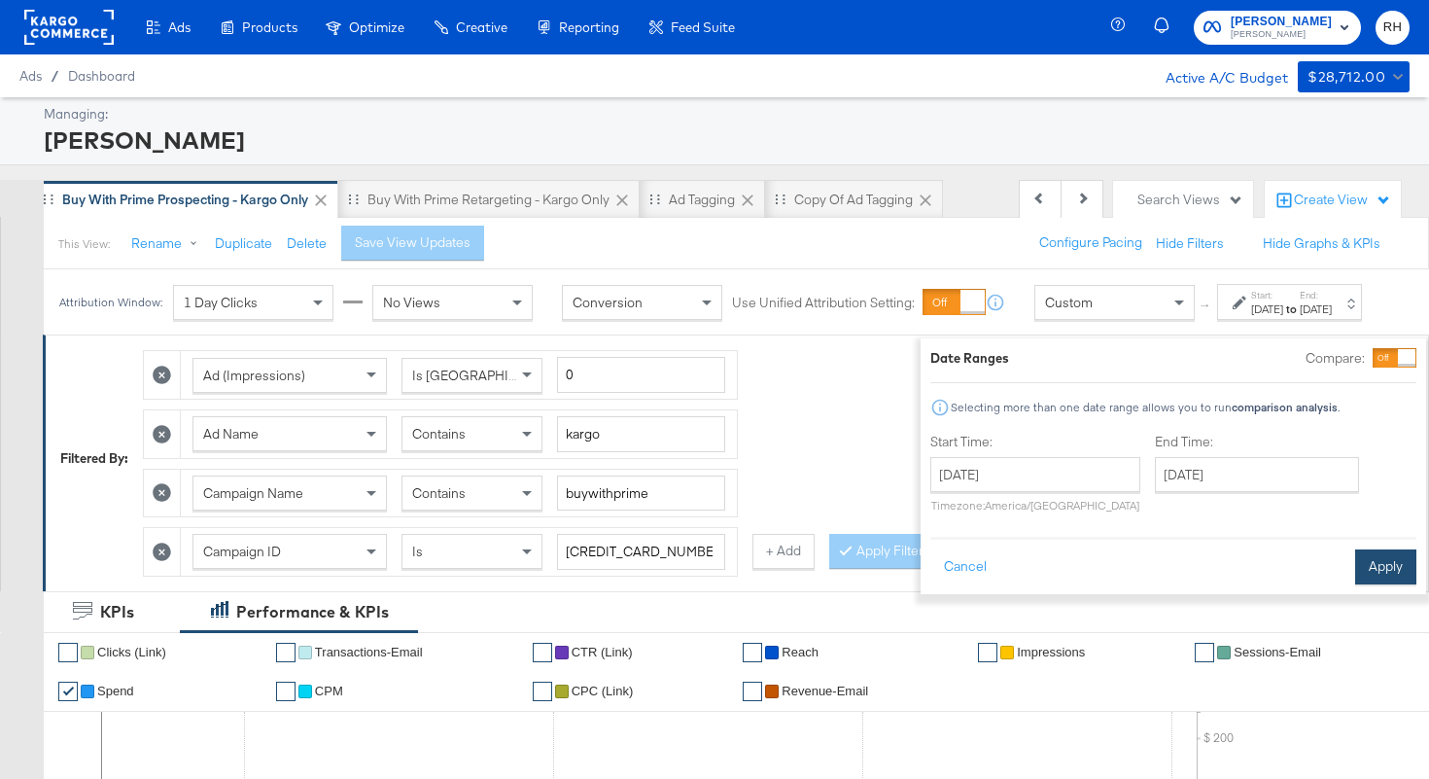
click at [1355, 574] on button "Apply" at bounding box center [1385, 566] width 61 height 35
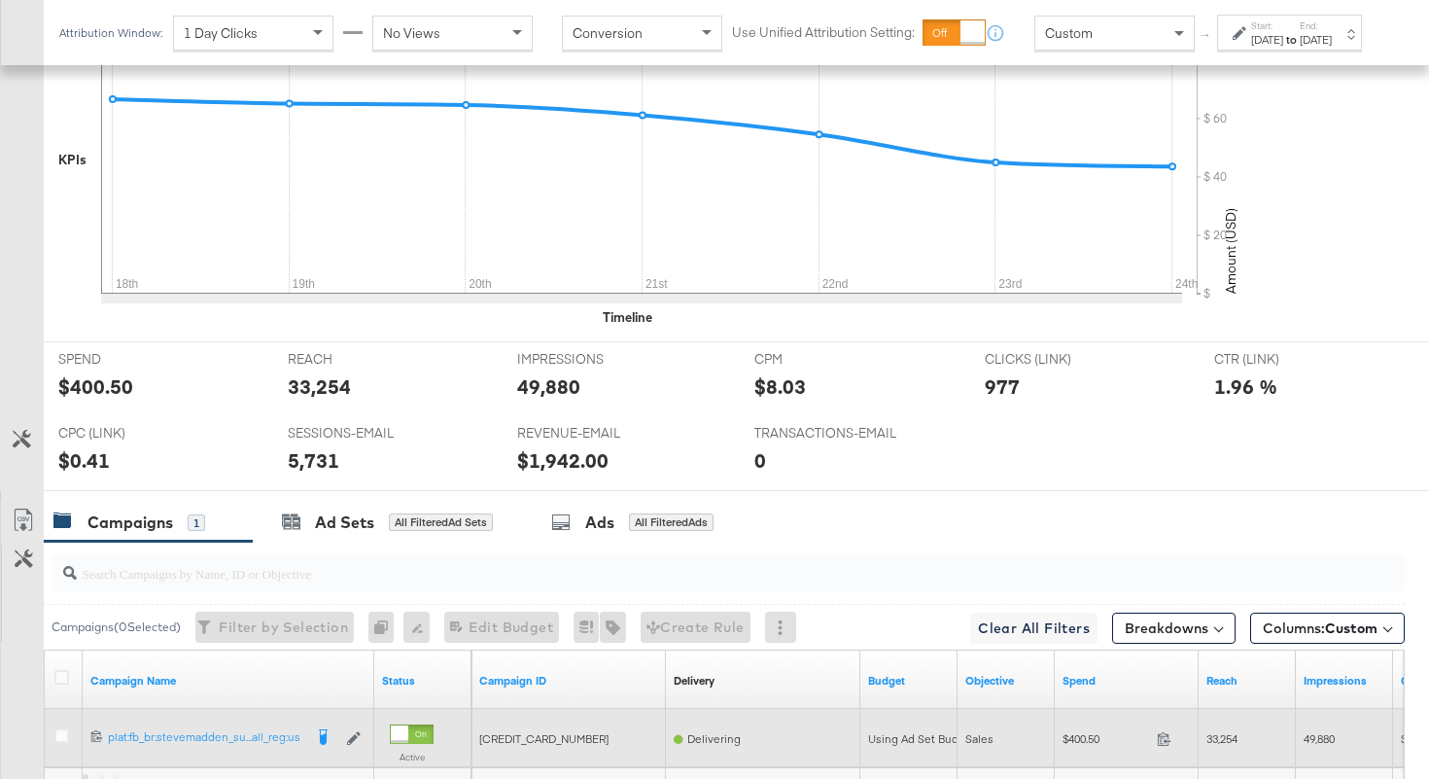
scroll to position [917, 0]
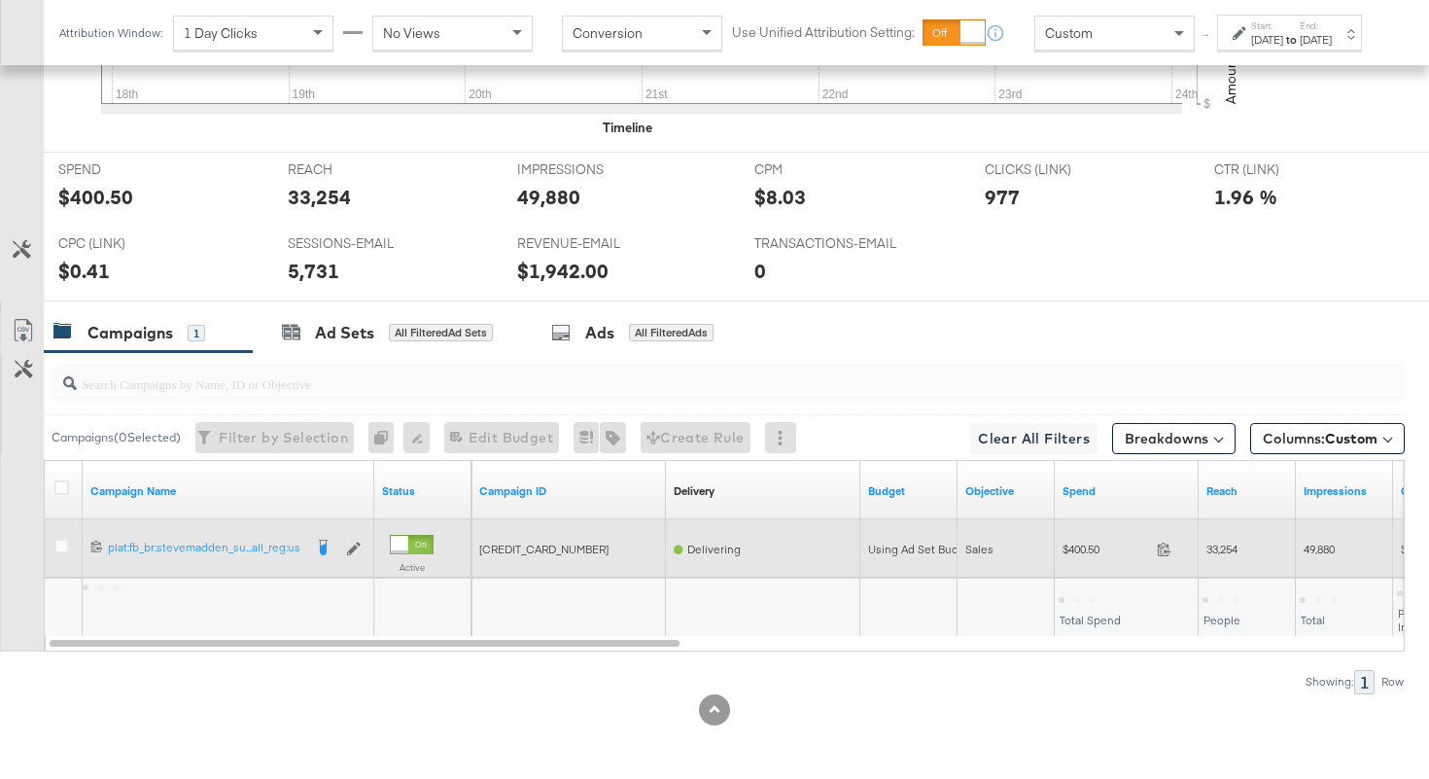
click at [1170, 556] on span at bounding box center [1170, 551] width 42 height 15
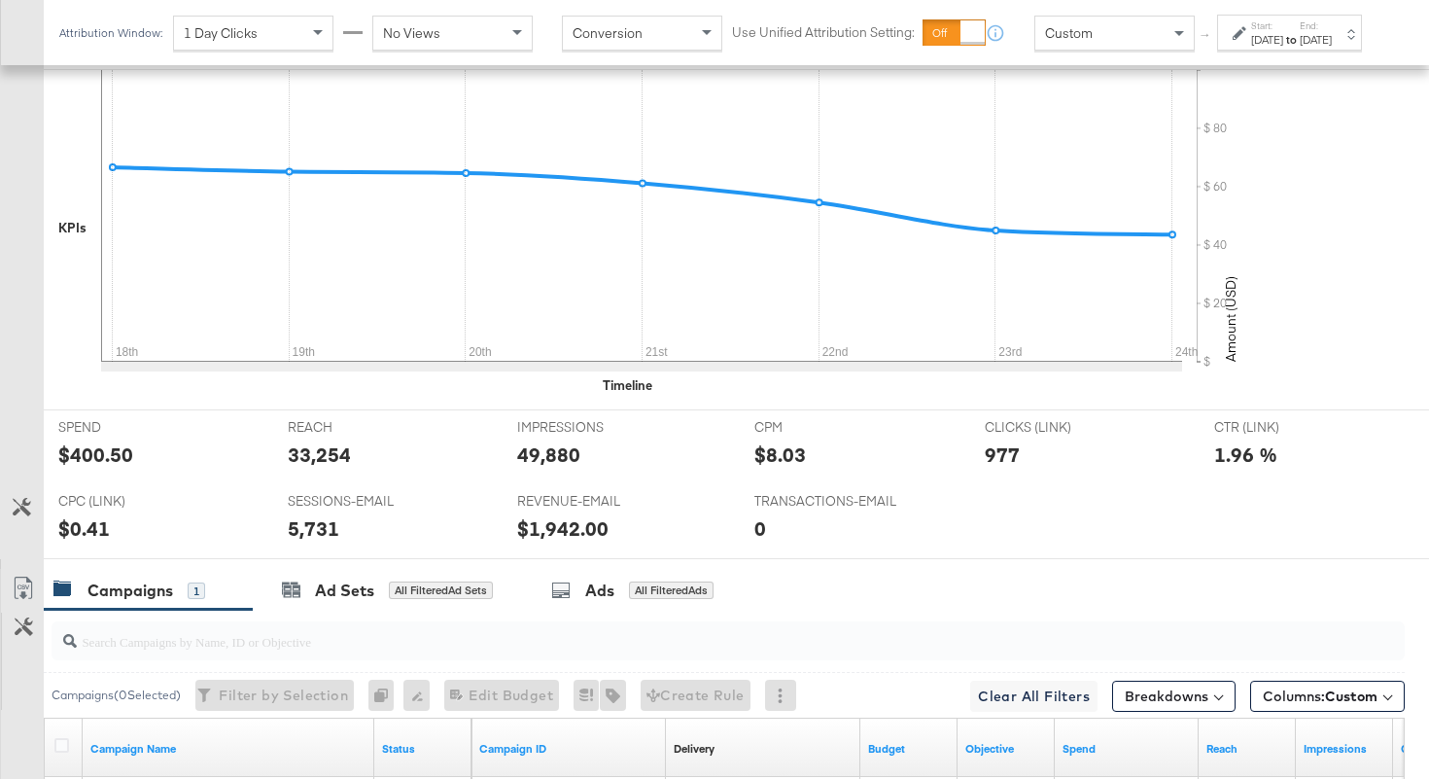
scroll to position [0, 0]
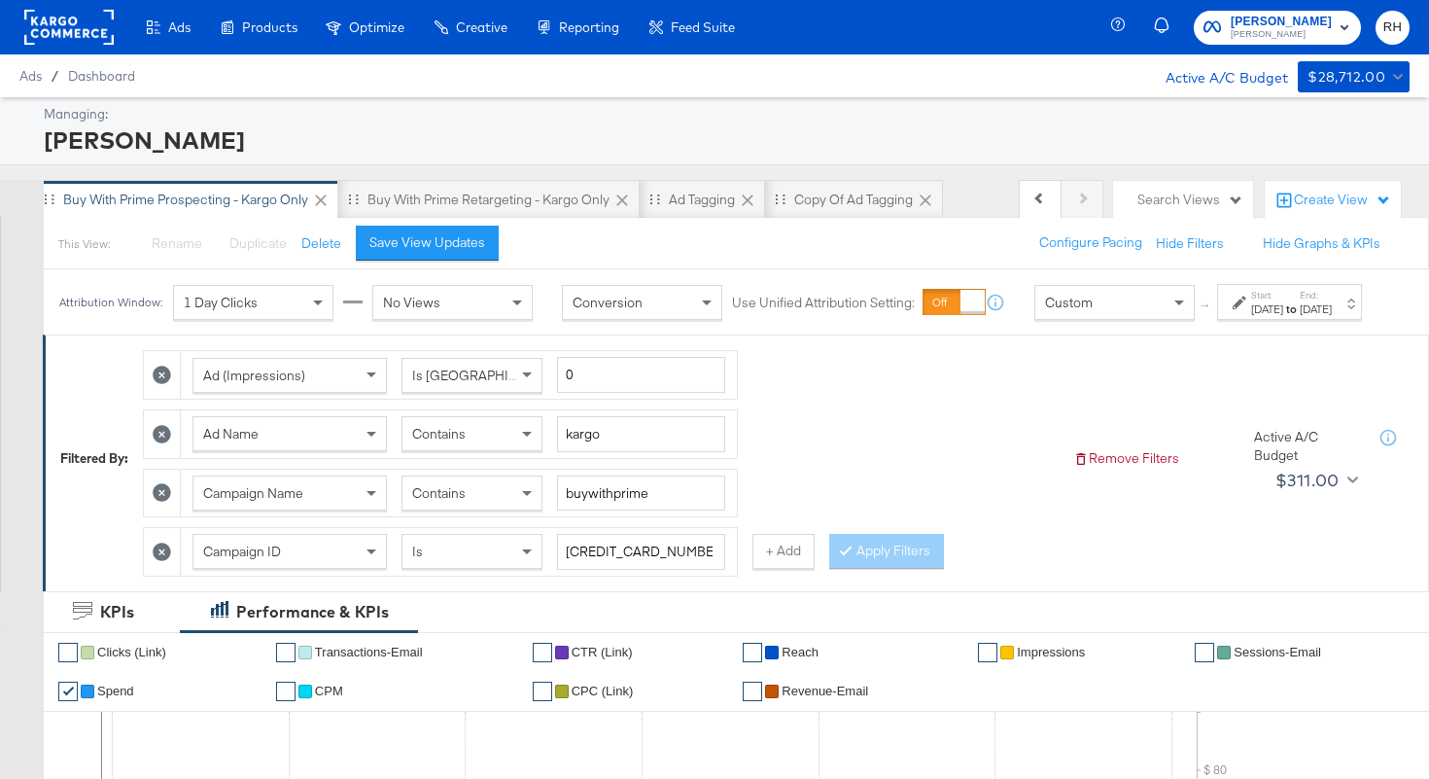
click at [464, 442] on span "Contains" at bounding box center [438, 434] width 53 height 18
click at [880, 565] on button "Apply Filters" at bounding box center [886, 551] width 115 height 35
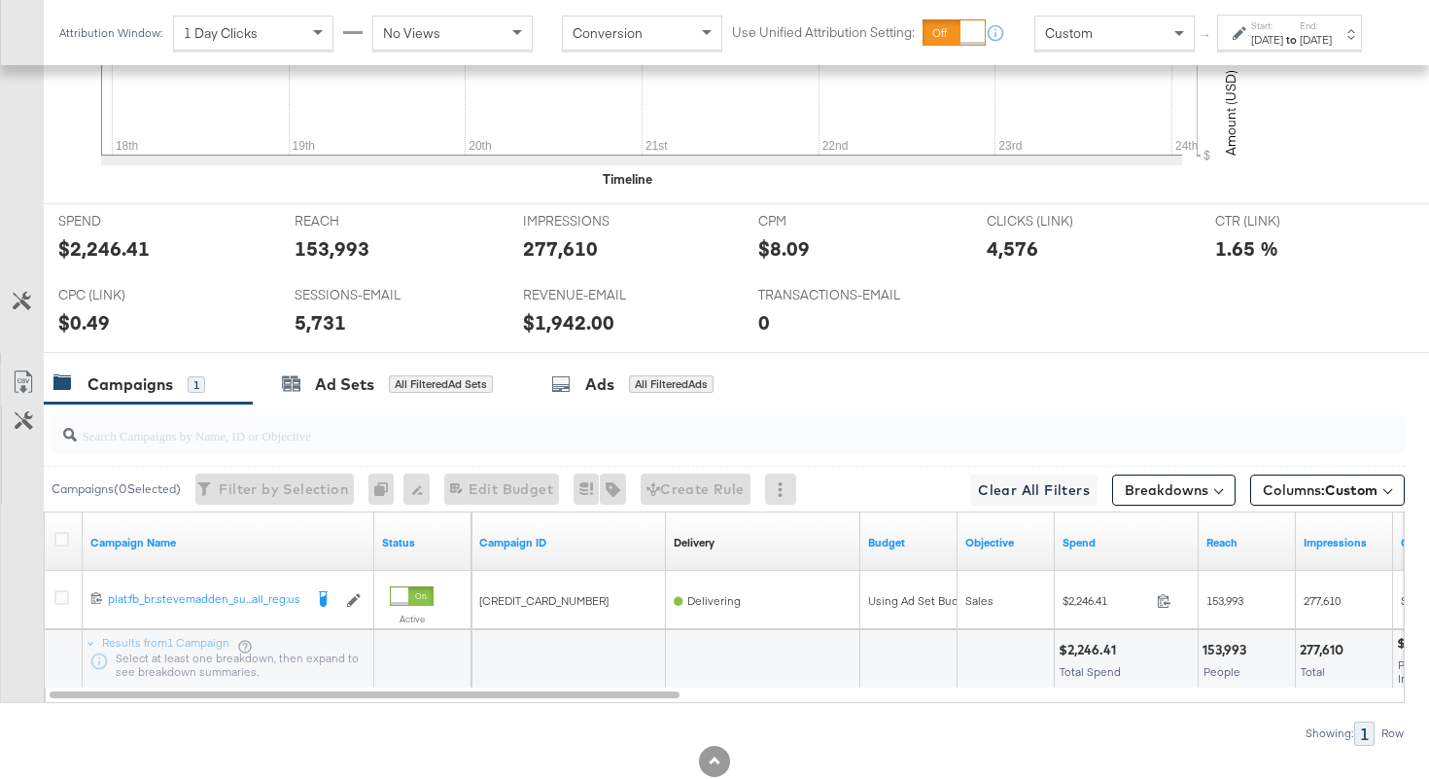
scroll to position [917, 0]
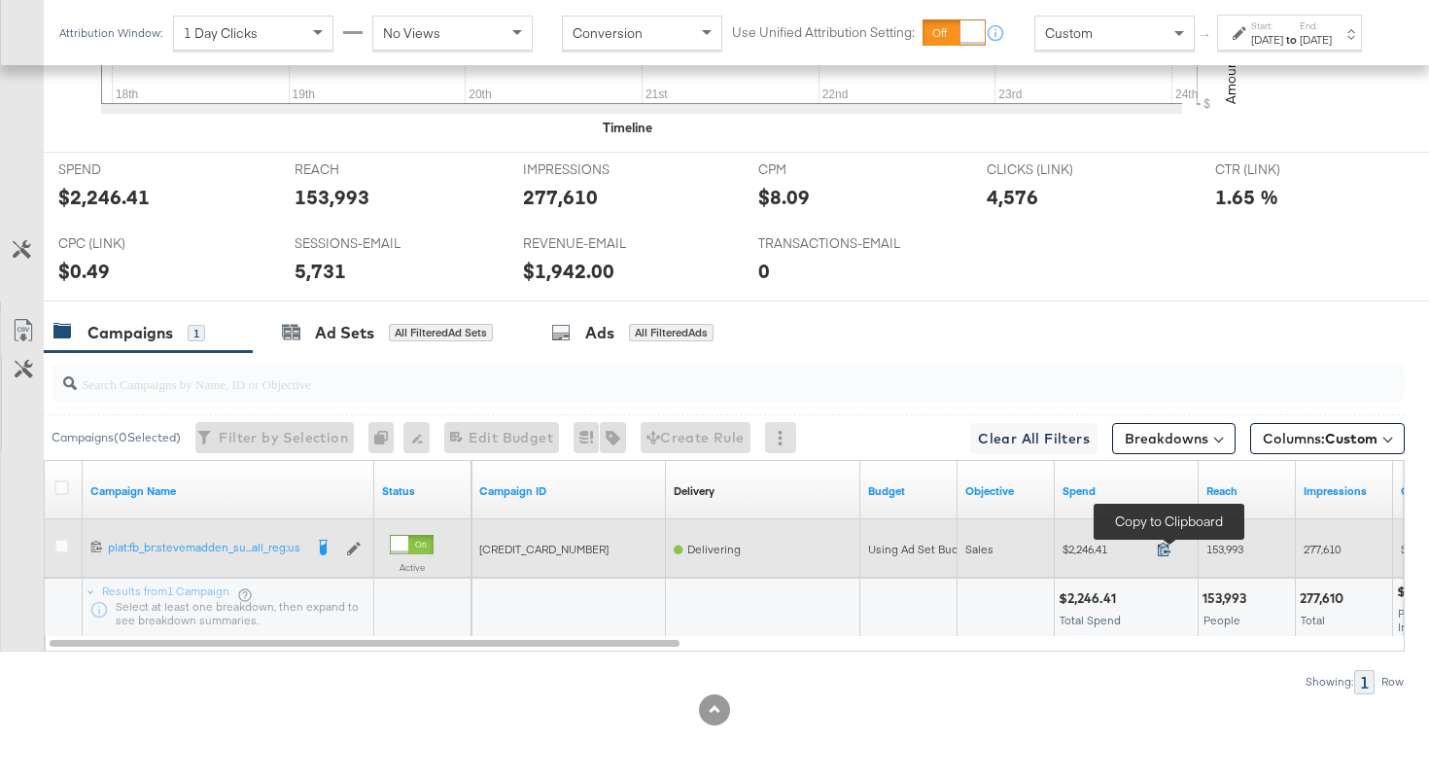
click at [1169, 549] on icon at bounding box center [1164, 549] width 15 height 15
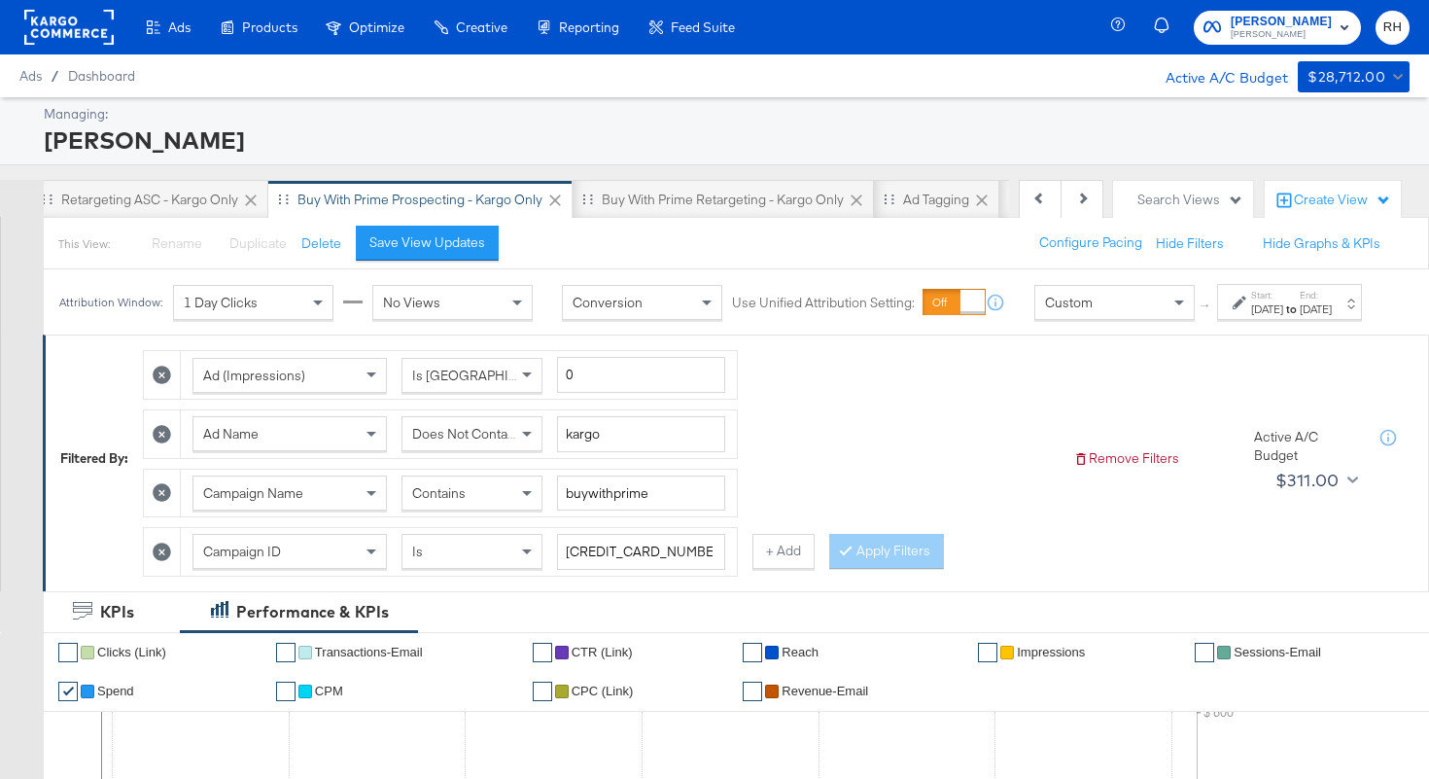
scroll to position [0, 0]
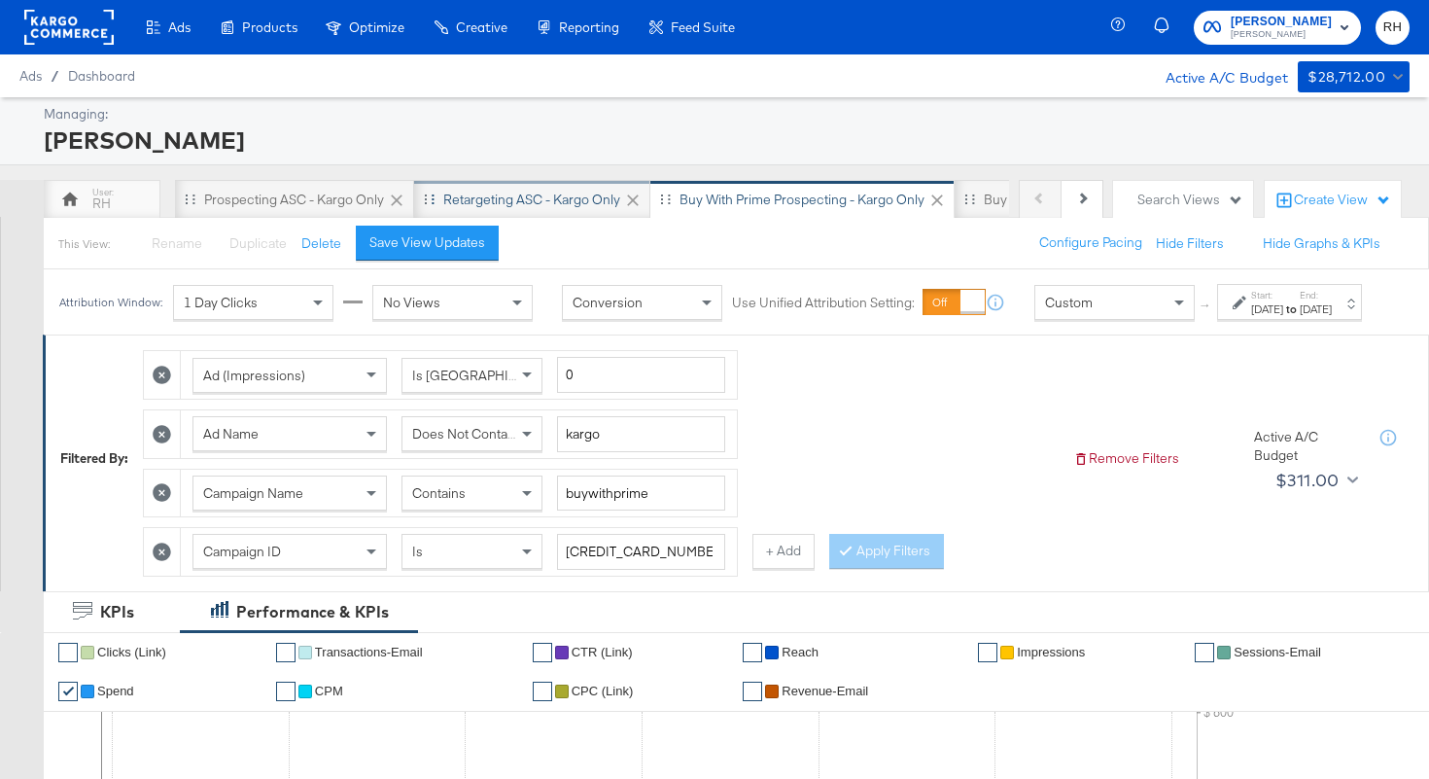
click at [516, 203] on div "Retargeting ASC - Kargo only" at bounding box center [531, 200] width 177 height 18
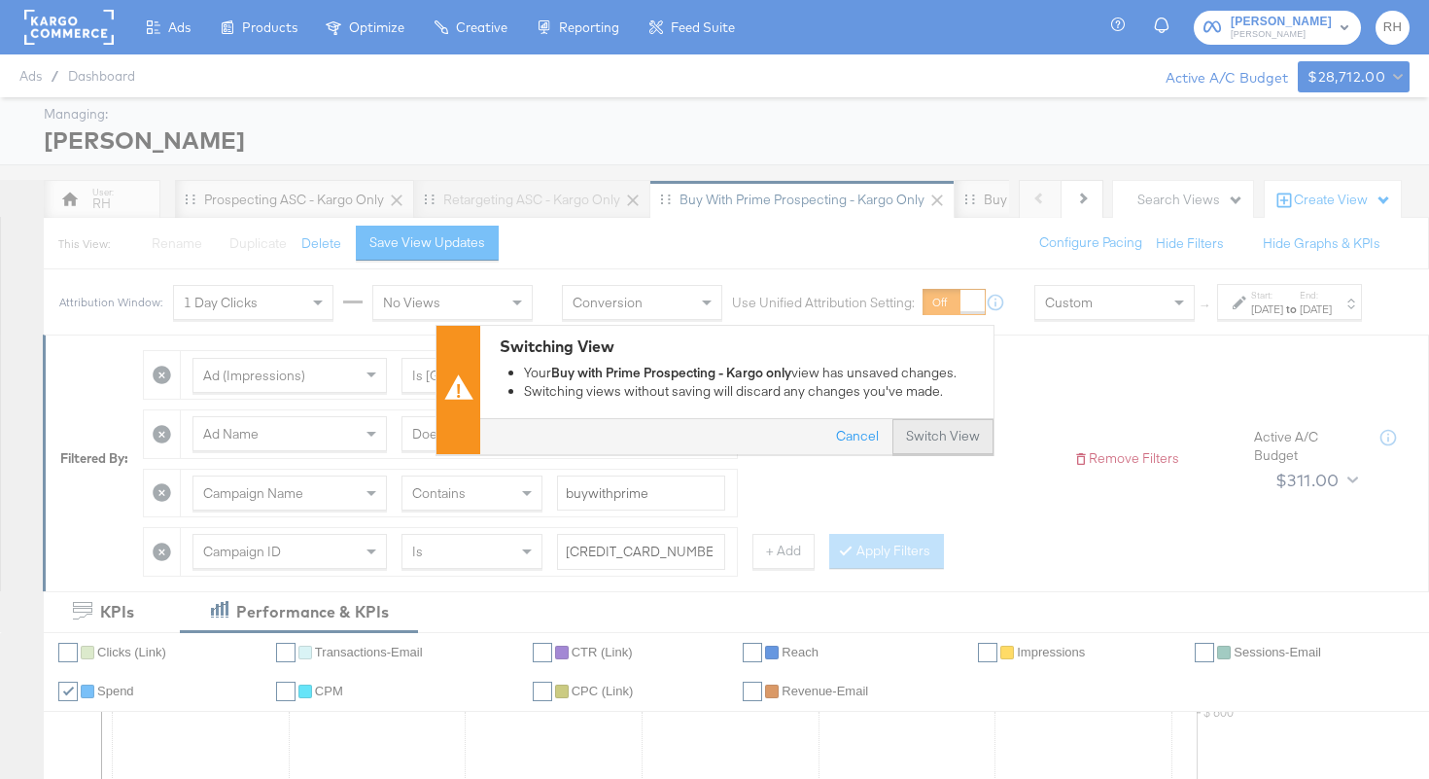
click at [926, 432] on button "Switch View" at bounding box center [943, 436] width 101 height 35
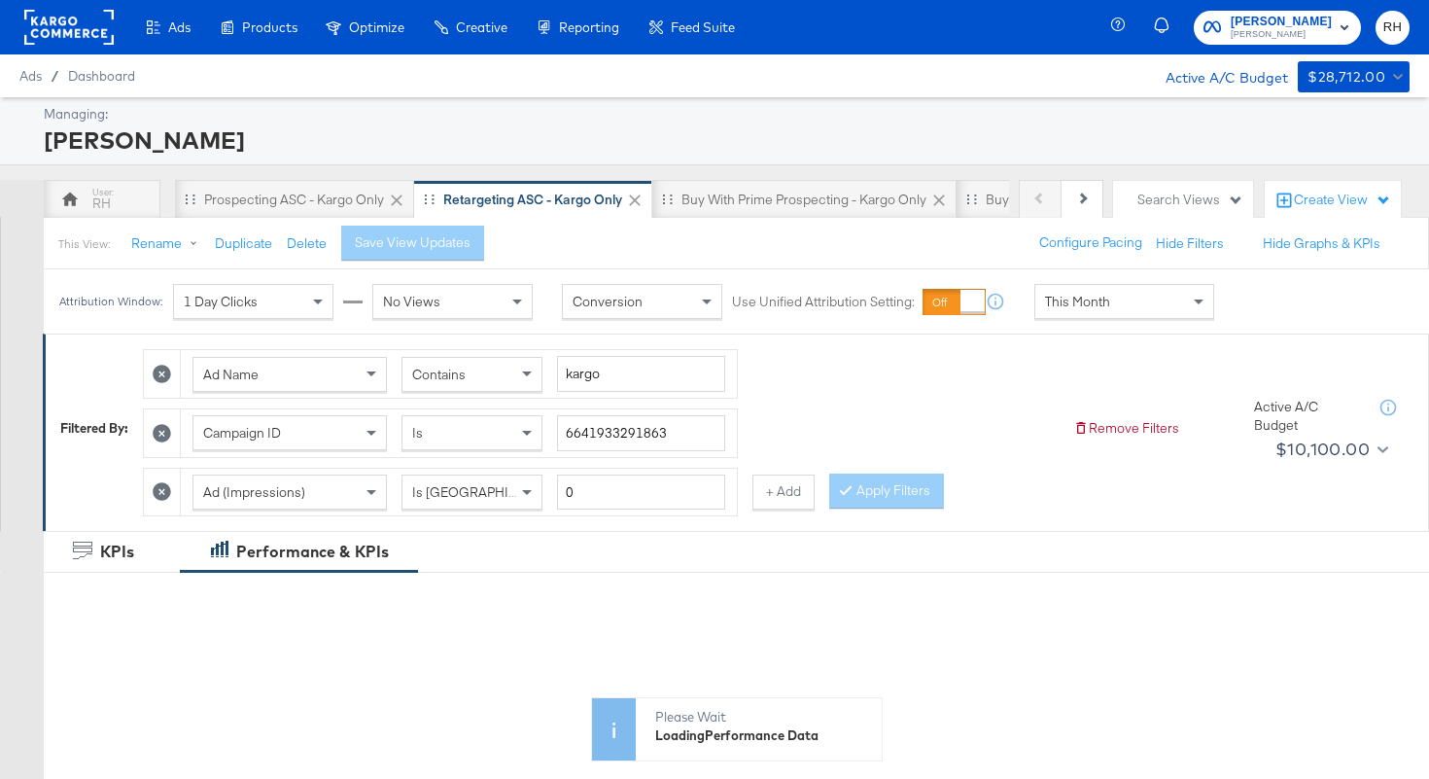
click at [1053, 309] on span "This Month" at bounding box center [1077, 302] width 65 height 18
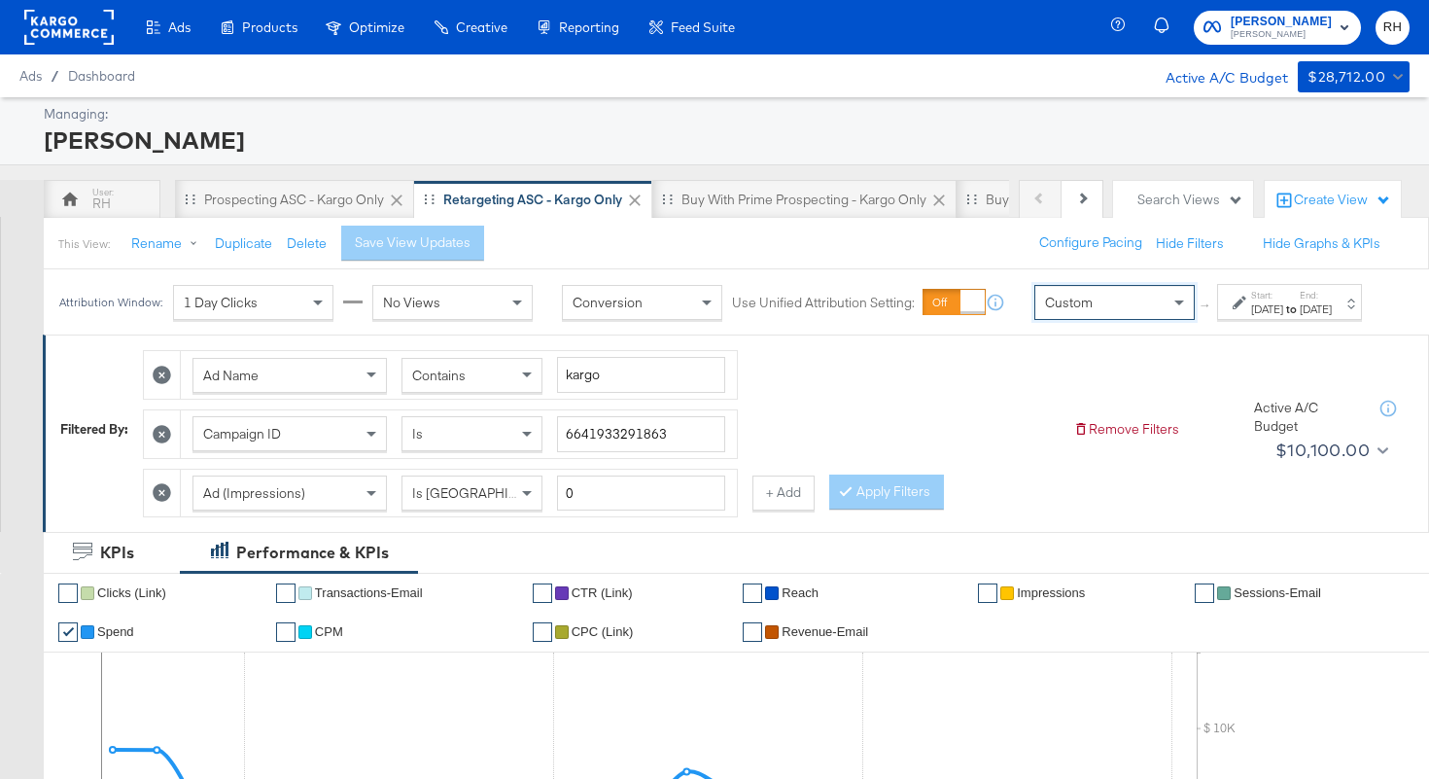
click at [1251, 317] on div "Sep 25th 2025" at bounding box center [1267, 309] width 32 height 16
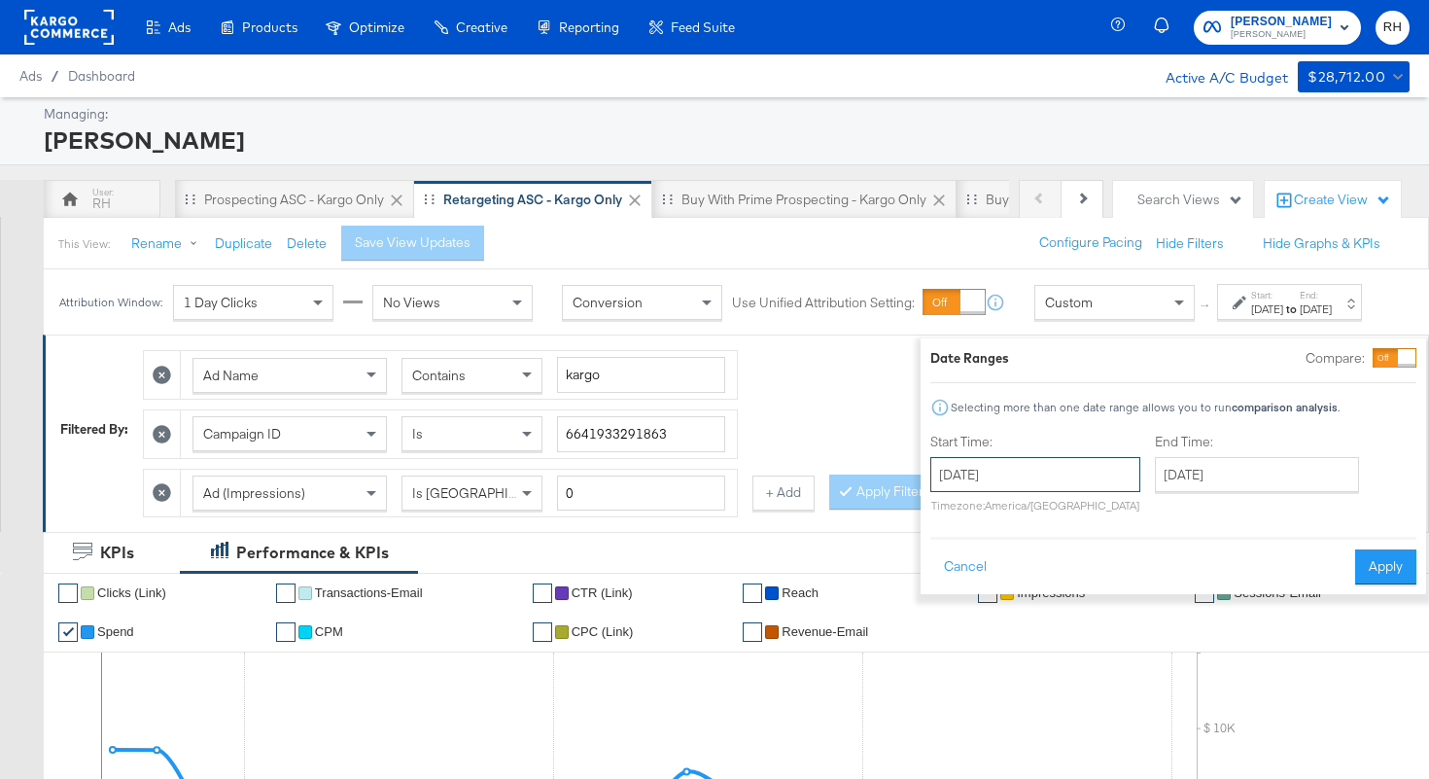
click at [1002, 483] on input "September 25th 2025" at bounding box center [1035, 474] width 210 height 35
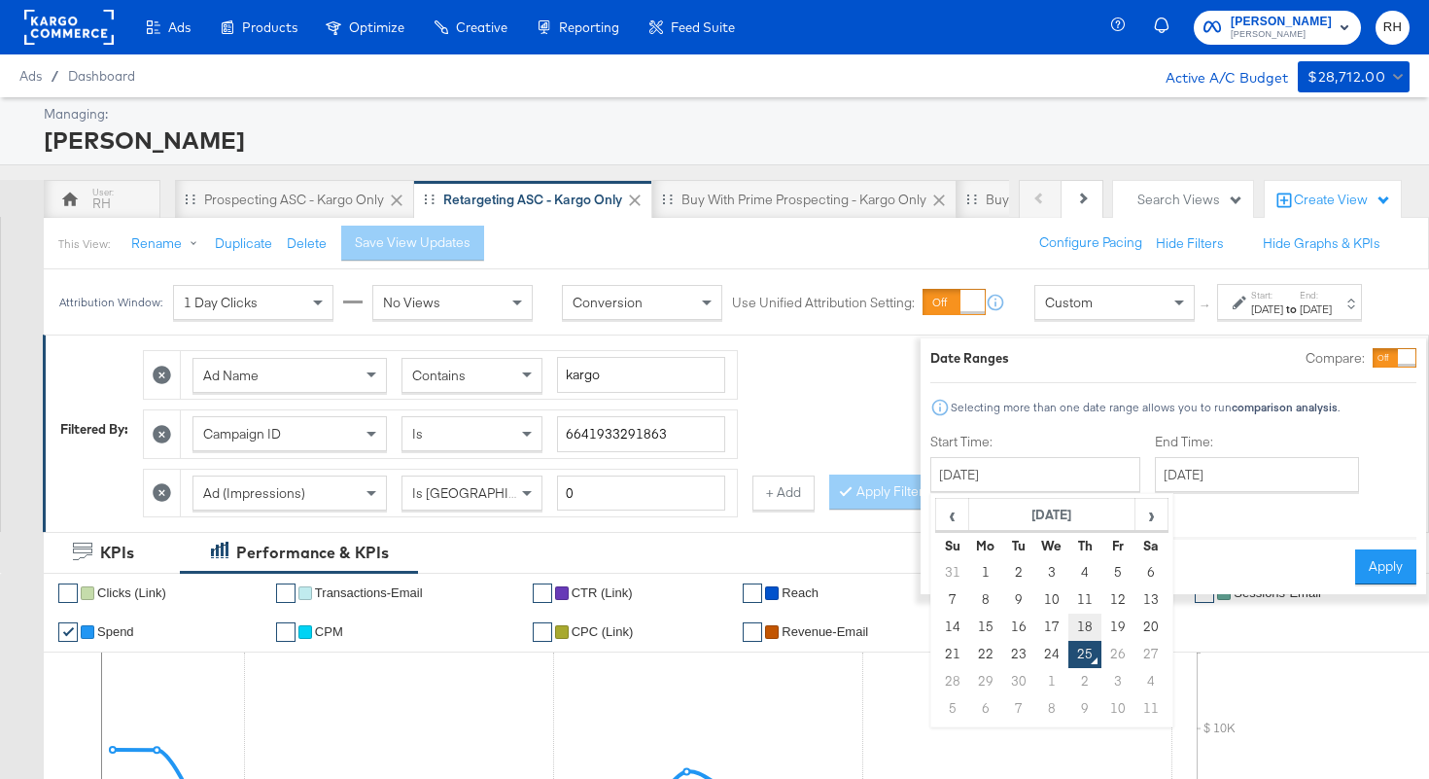
click at [1069, 633] on td "18" at bounding box center [1085, 627] width 33 height 27
type input "September 18th 2025"
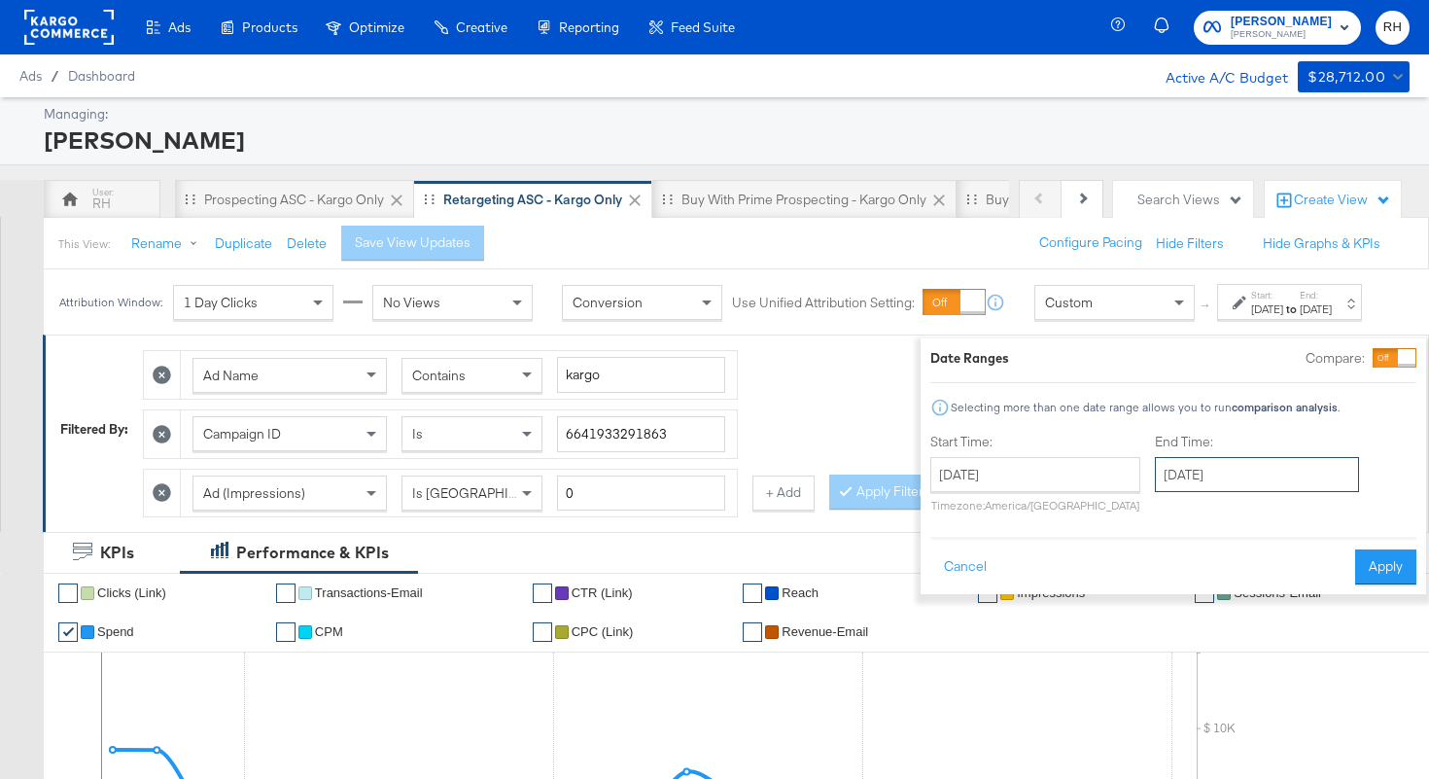
click at [1203, 479] on input "September 25th 2025" at bounding box center [1257, 474] width 204 height 35
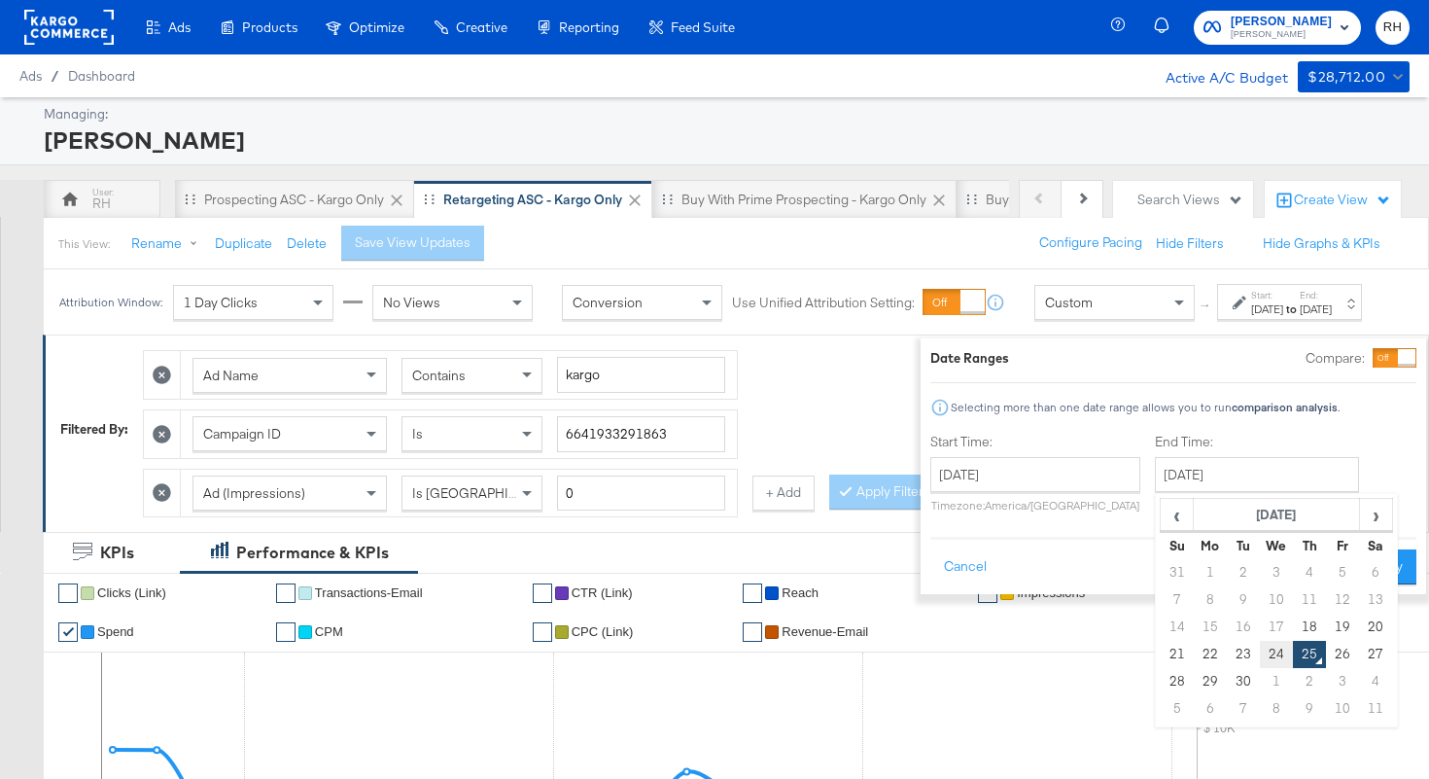
click at [1260, 649] on td "24" at bounding box center [1276, 654] width 33 height 27
type input "September 24th 2025"
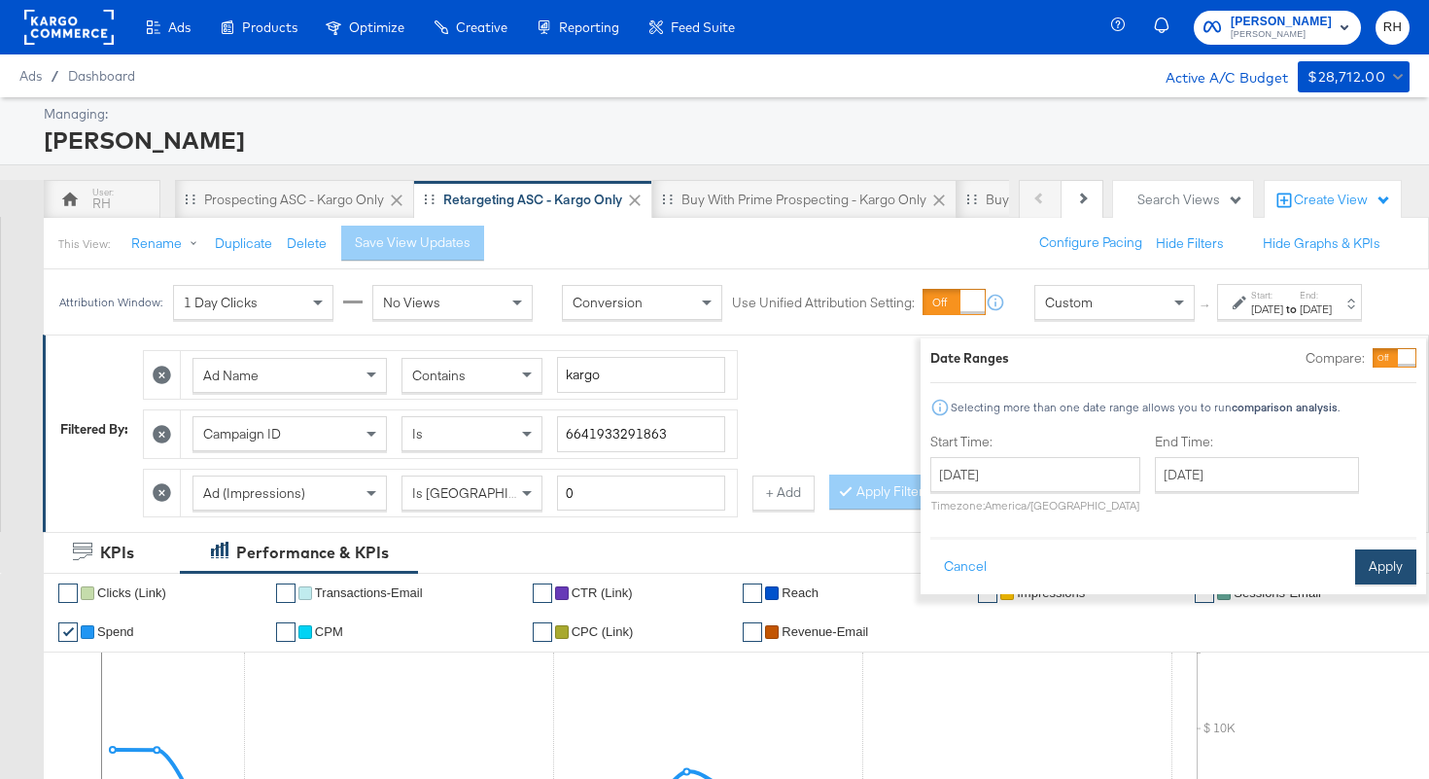
click at [1355, 576] on button "Apply" at bounding box center [1385, 566] width 61 height 35
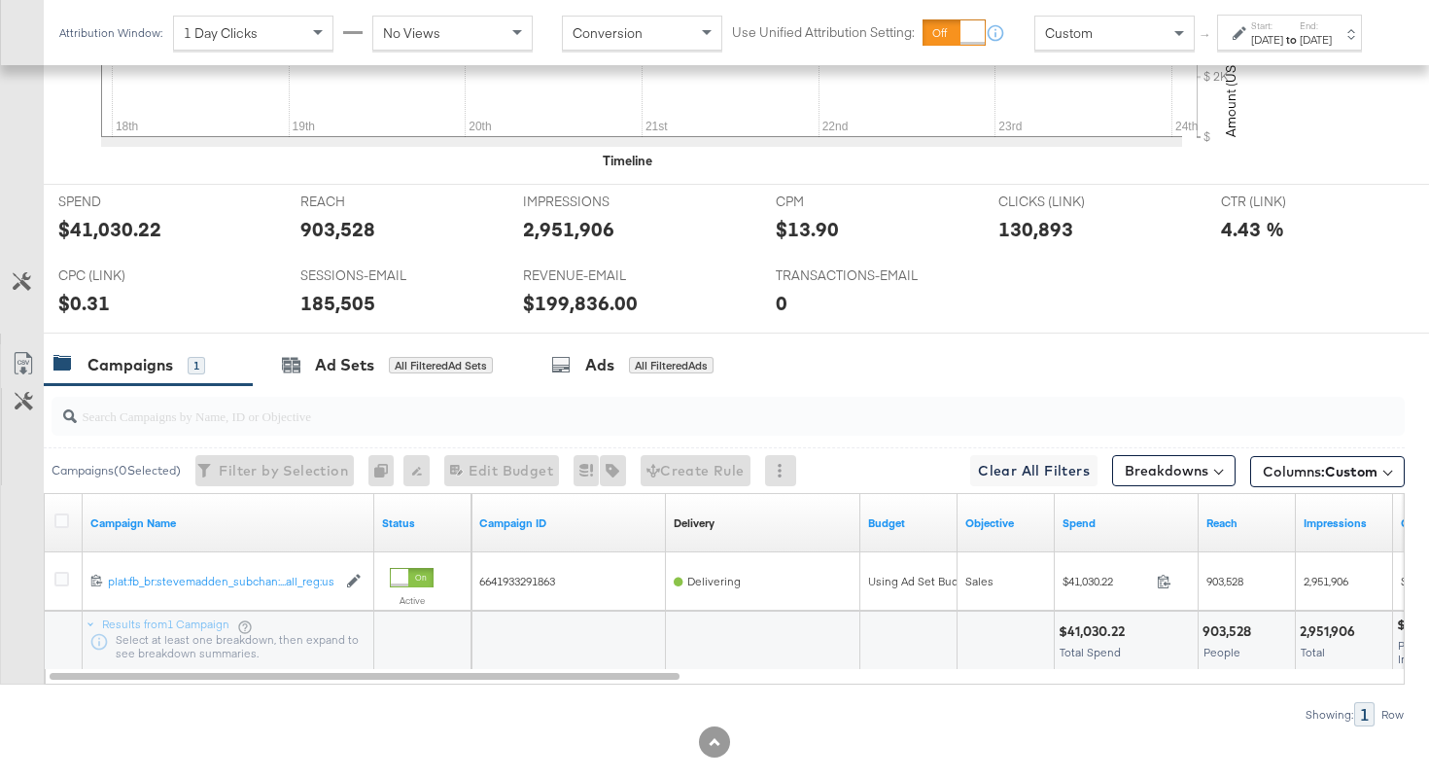
scroll to position [859, 0]
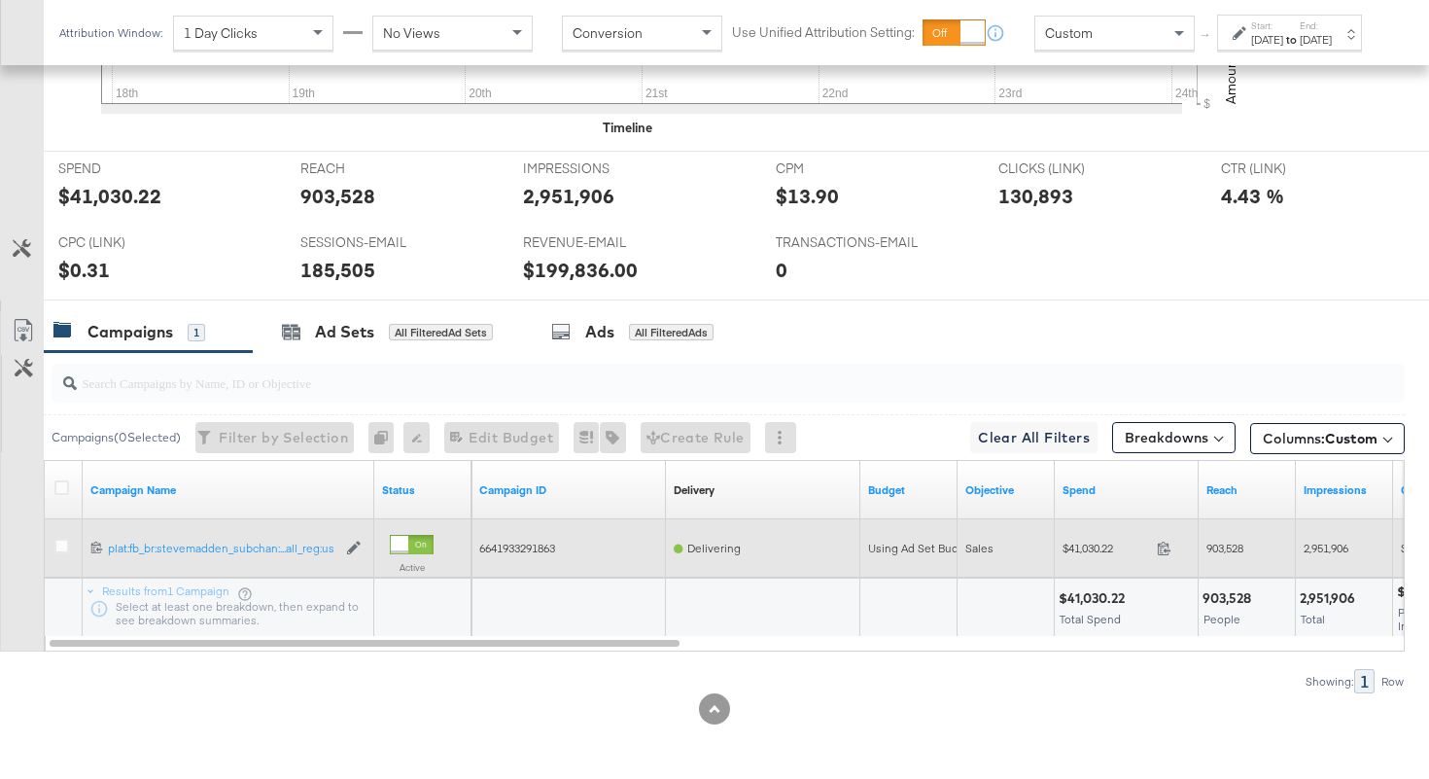
click at [1172, 546] on span at bounding box center [1170, 551] width 42 height 15
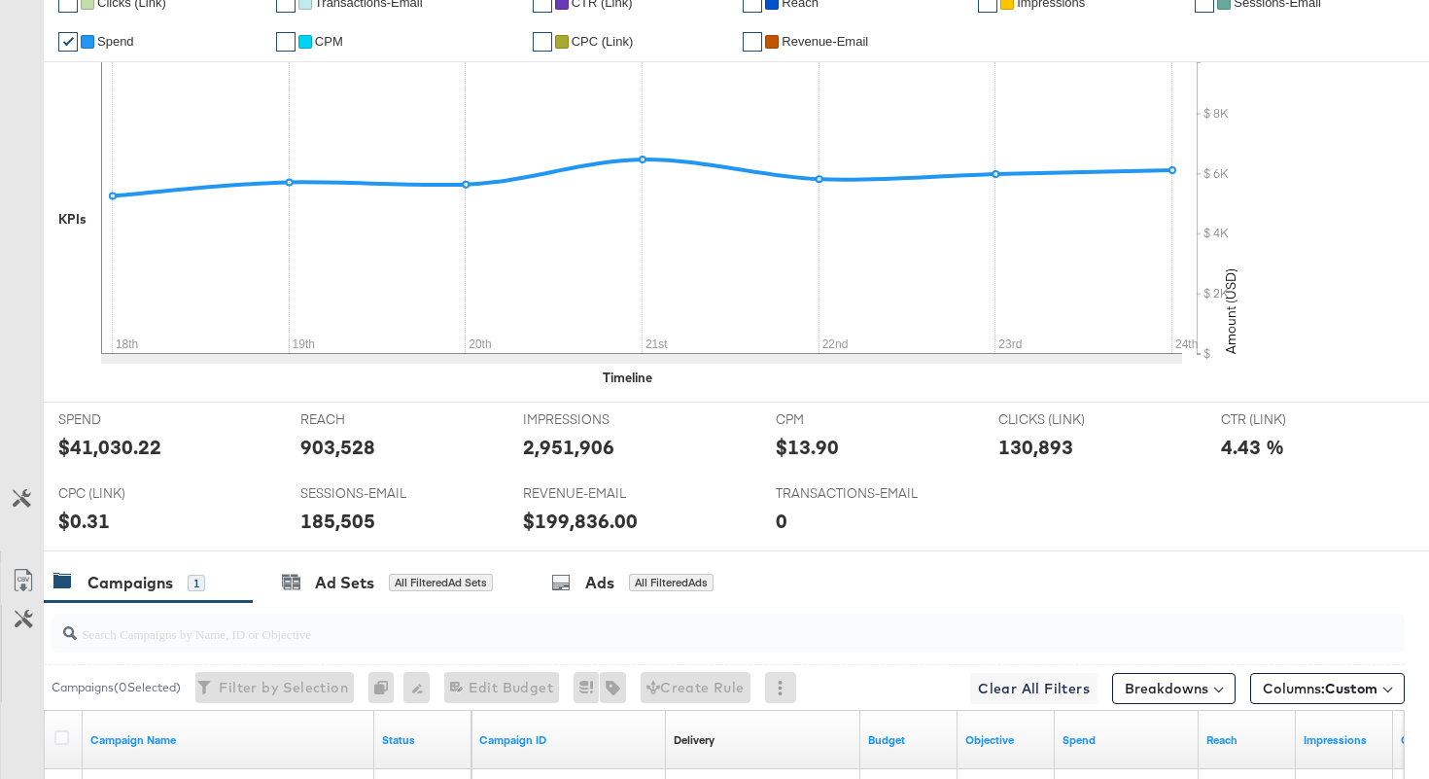
scroll to position [0, 0]
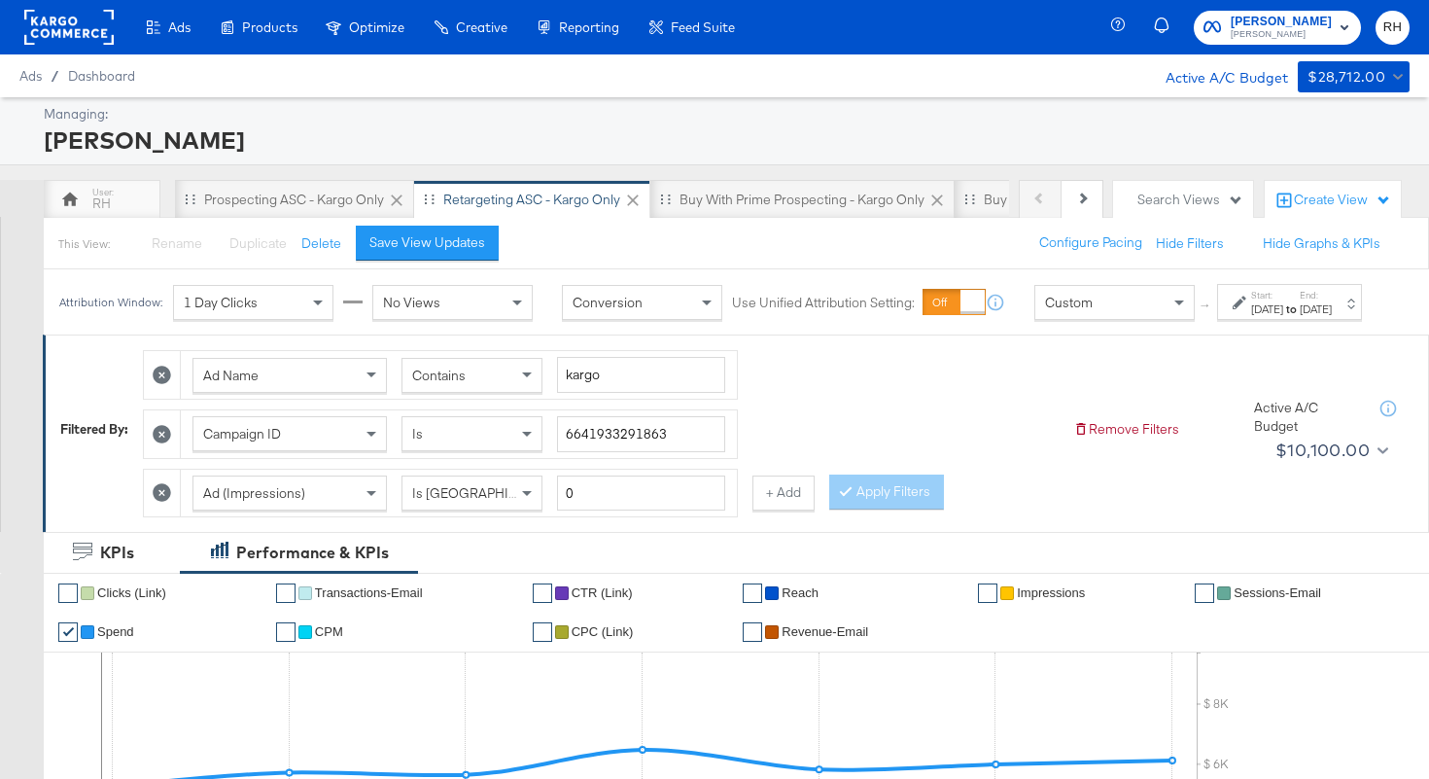
click at [432, 384] on span "Contains" at bounding box center [438, 376] width 53 height 18
click at [859, 509] on button "Apply Filters" at bounding box center [886, 491] width 115 height 35
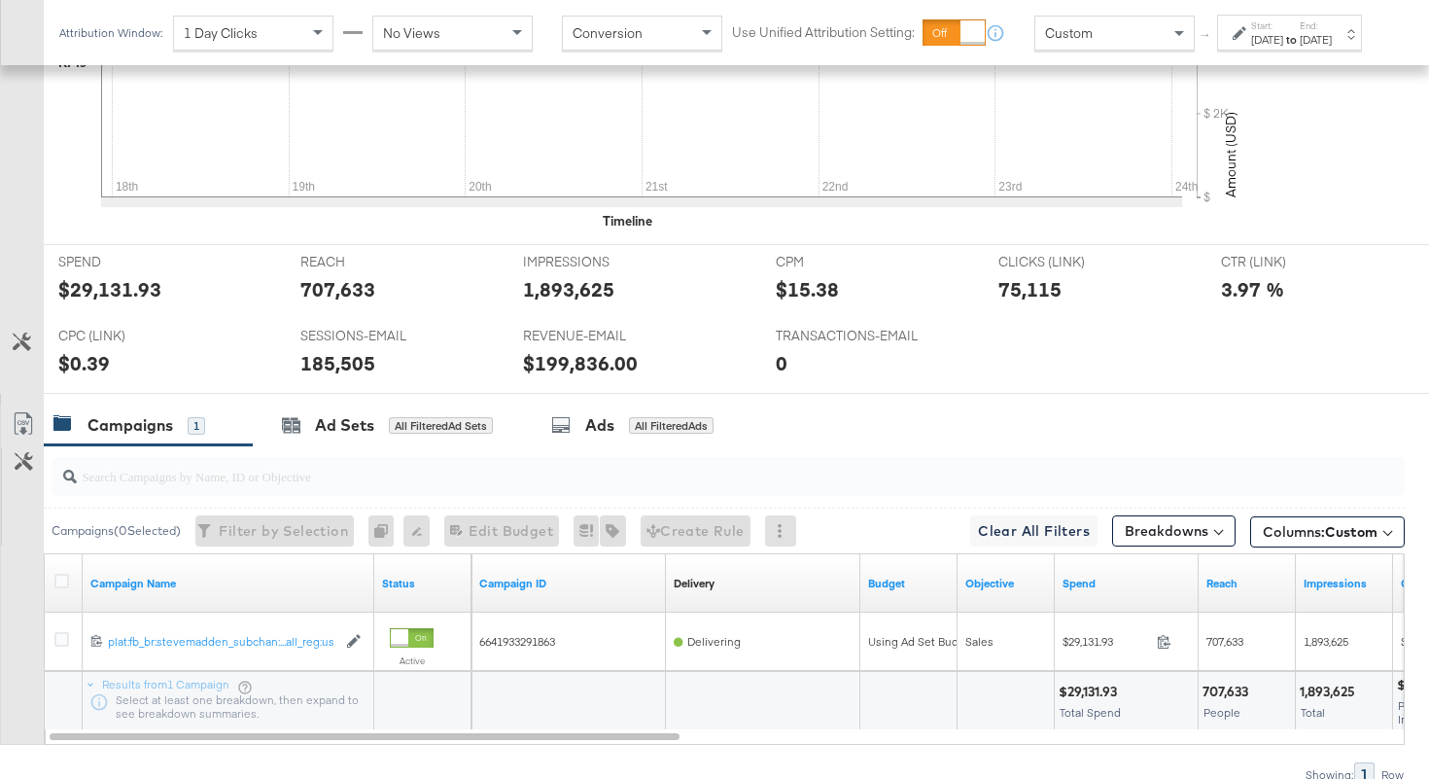
scroll to position [859, 0]
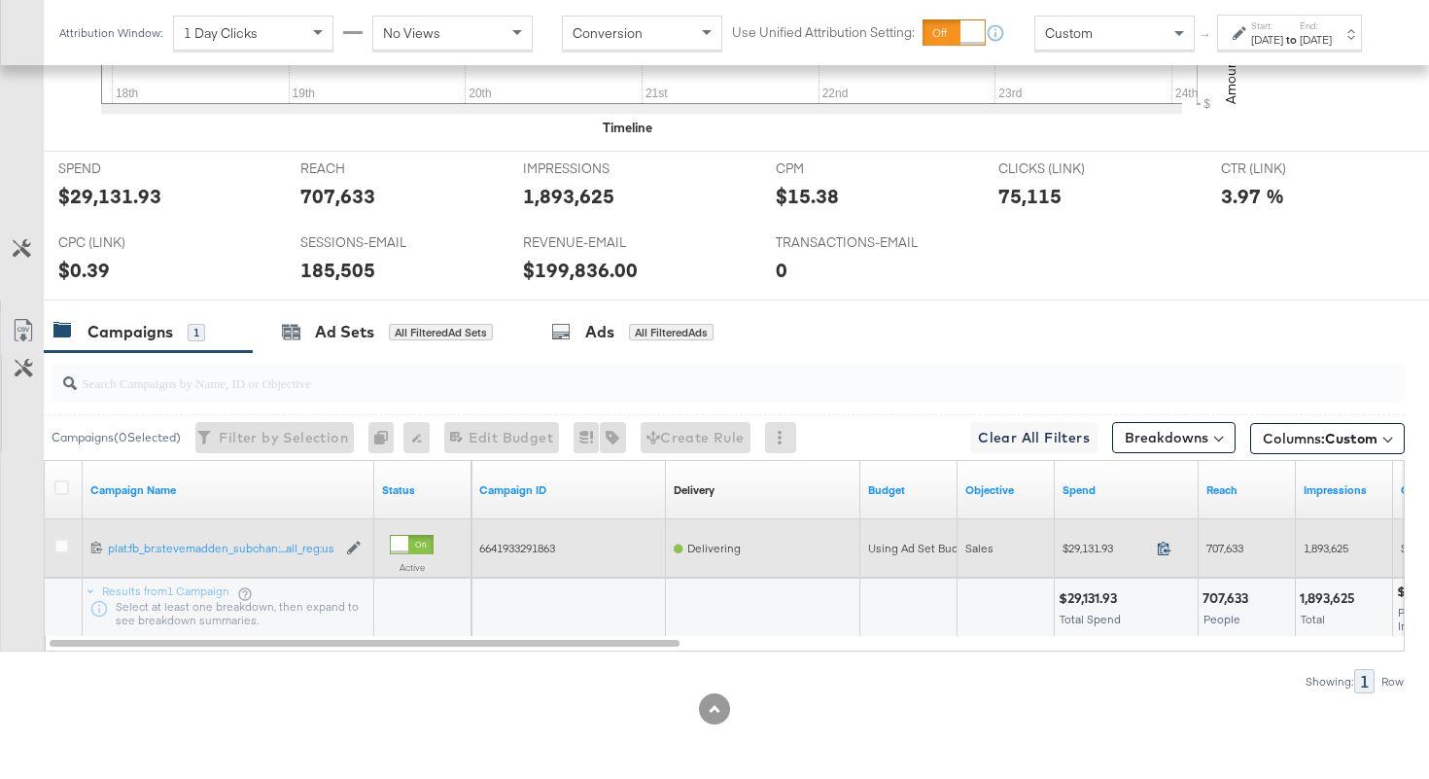
click at [1165, 555] on icon at bounding box center [1164, 548] width 15 height 15
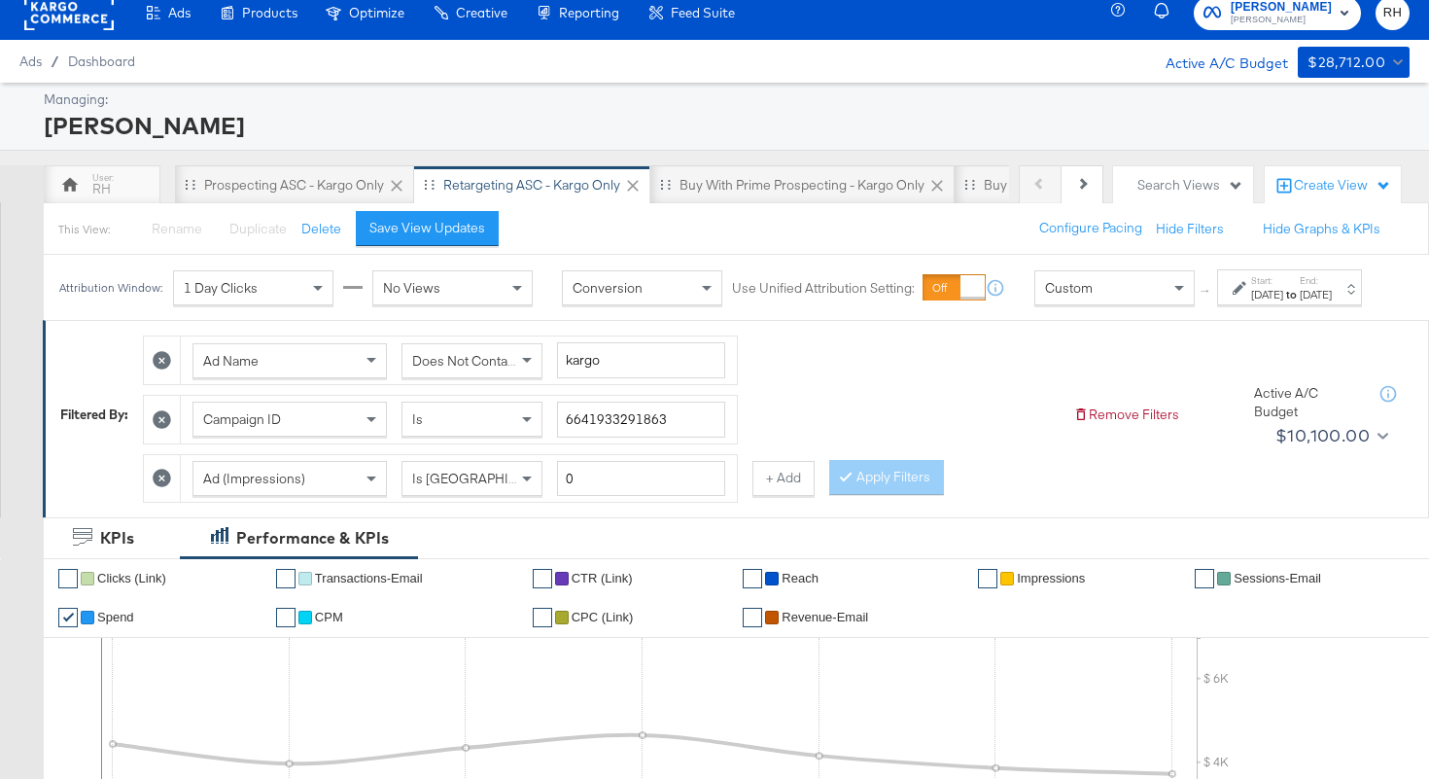
scroll to position [0, 0]
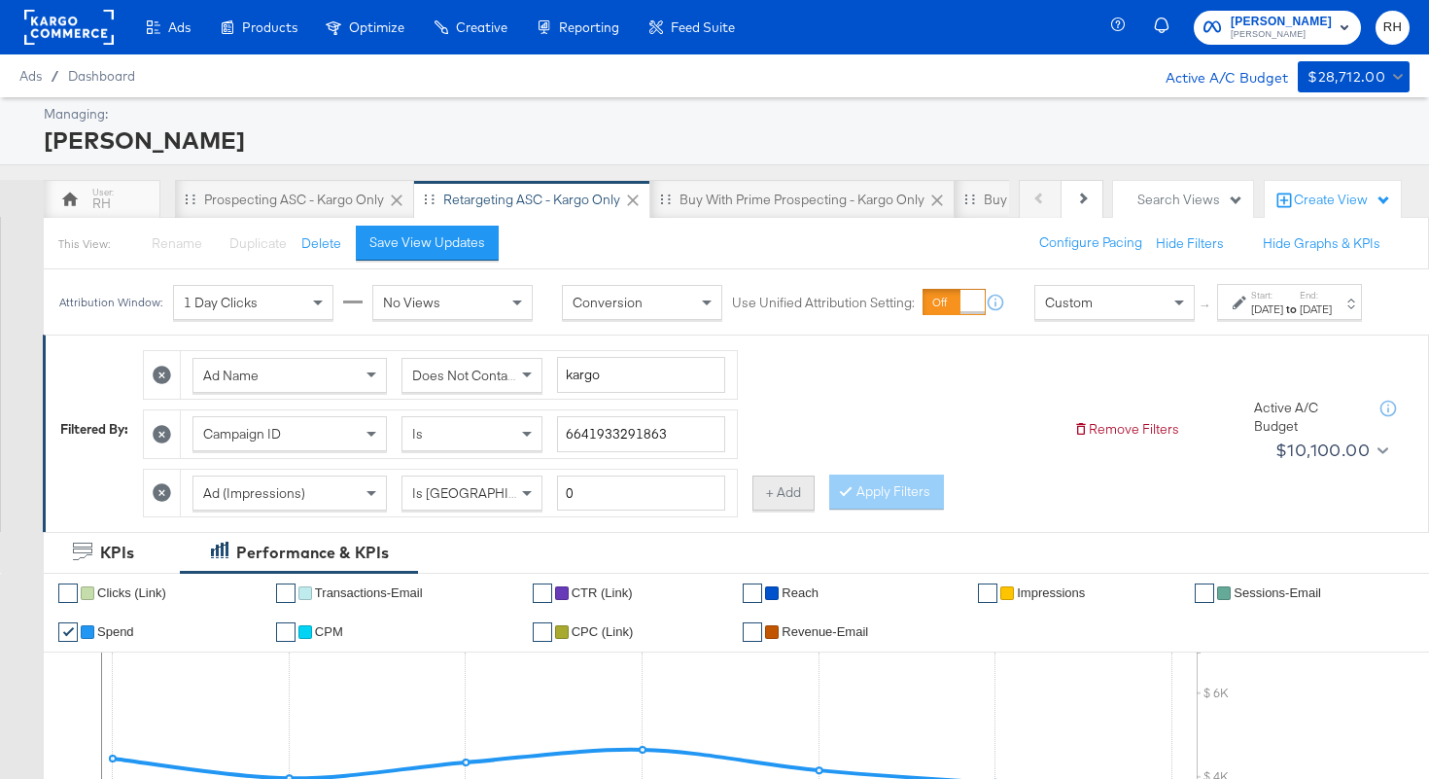
click at [784, 510] on button "+ Add" at bounding box center [784, 492] width 62 height 35
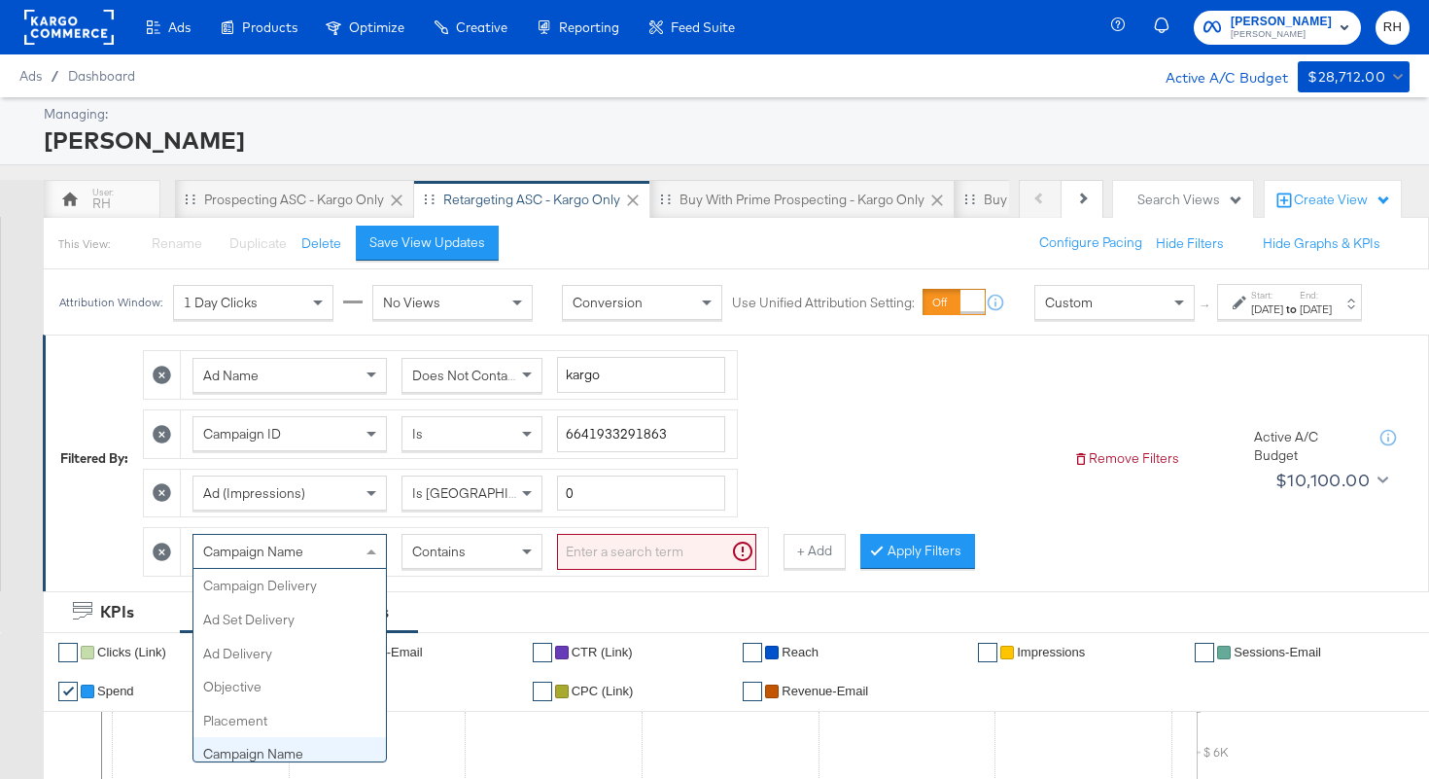
click at [347, 568] on div "Campaign Name" at bounding box center [289, 551] width 193 height 33
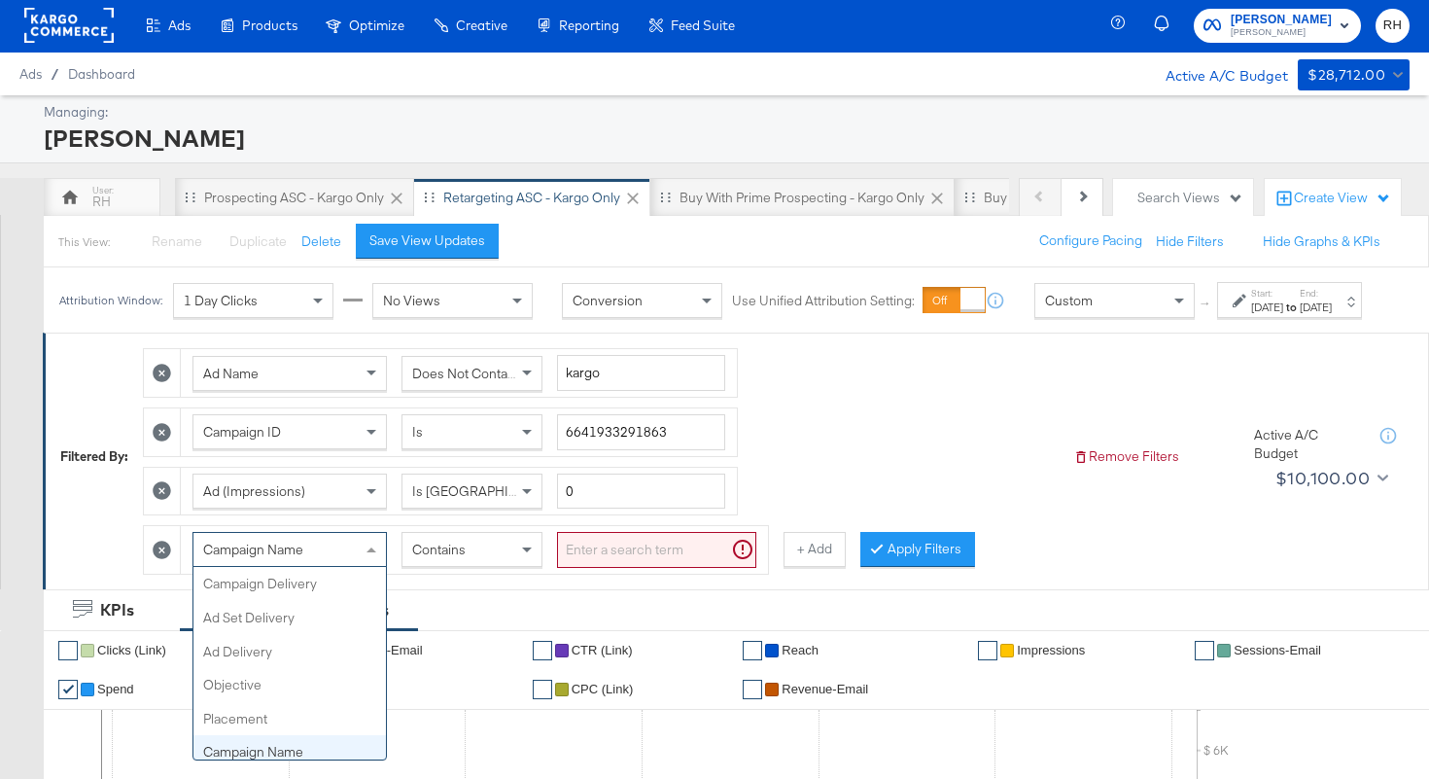
scroll to position [168, 0]
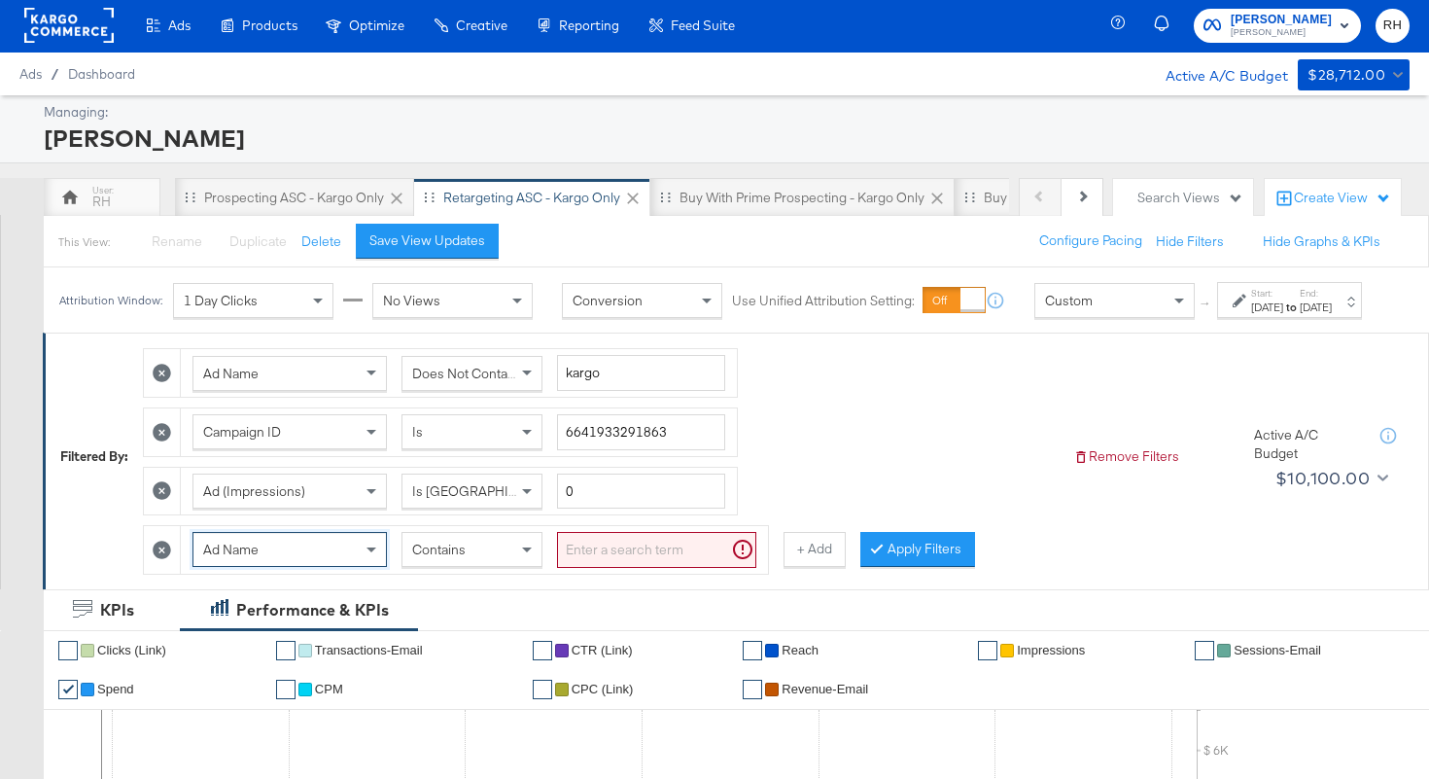
click at [573, 568] on input "search" at bounding box center [656, 550] width 199 height 36
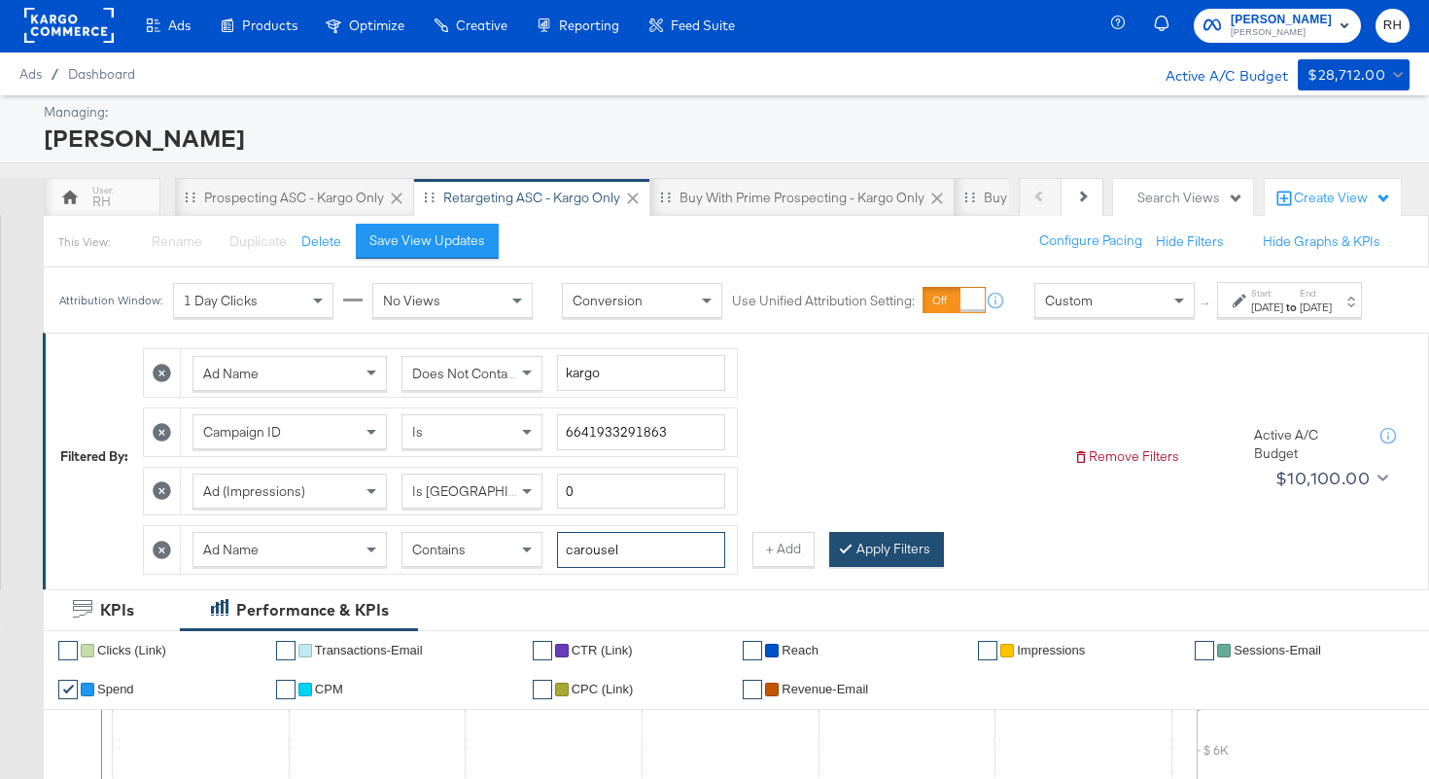
type input "carousel"
click at [880, 567] on button "Apply Filters" at bounding box center [886, 549] width 115 height 35
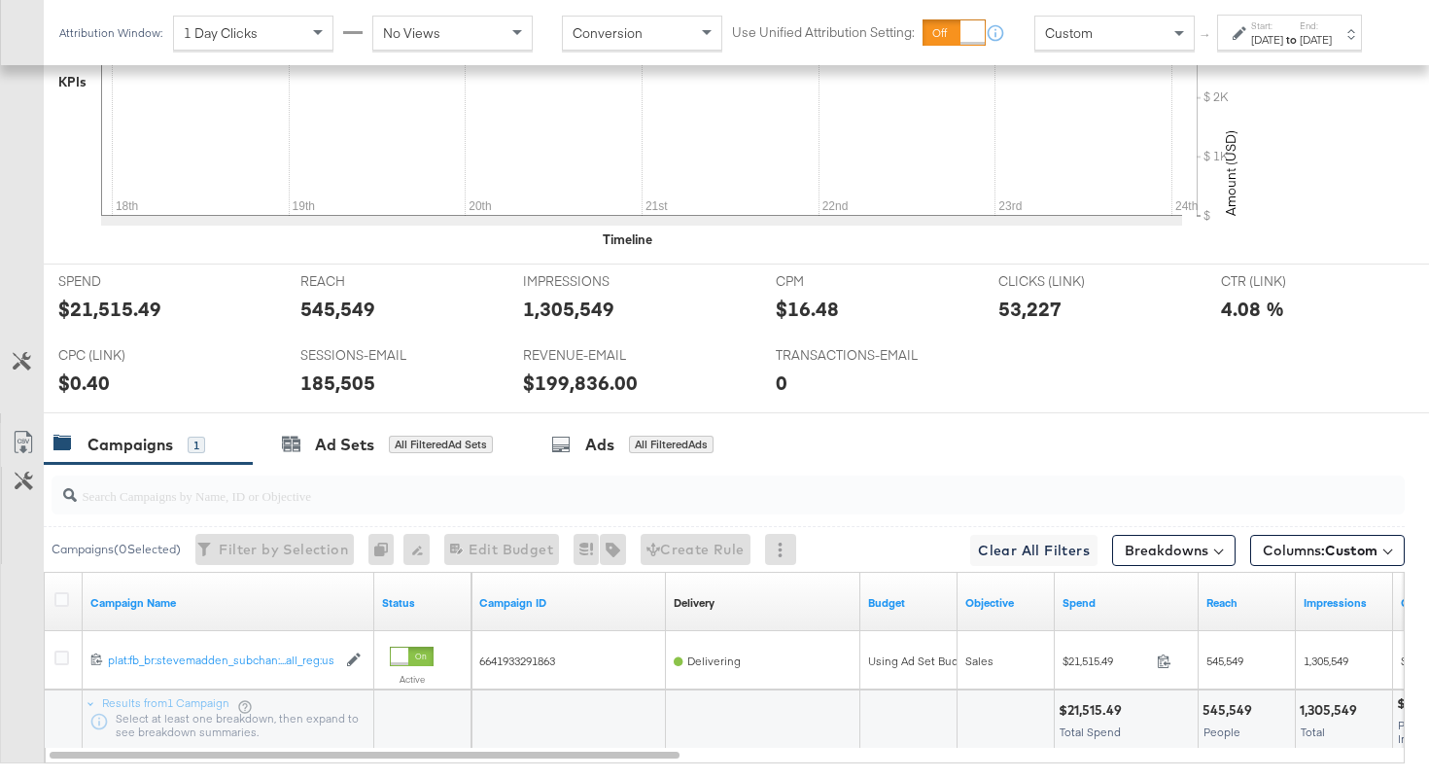
scroll to position [917, 0]
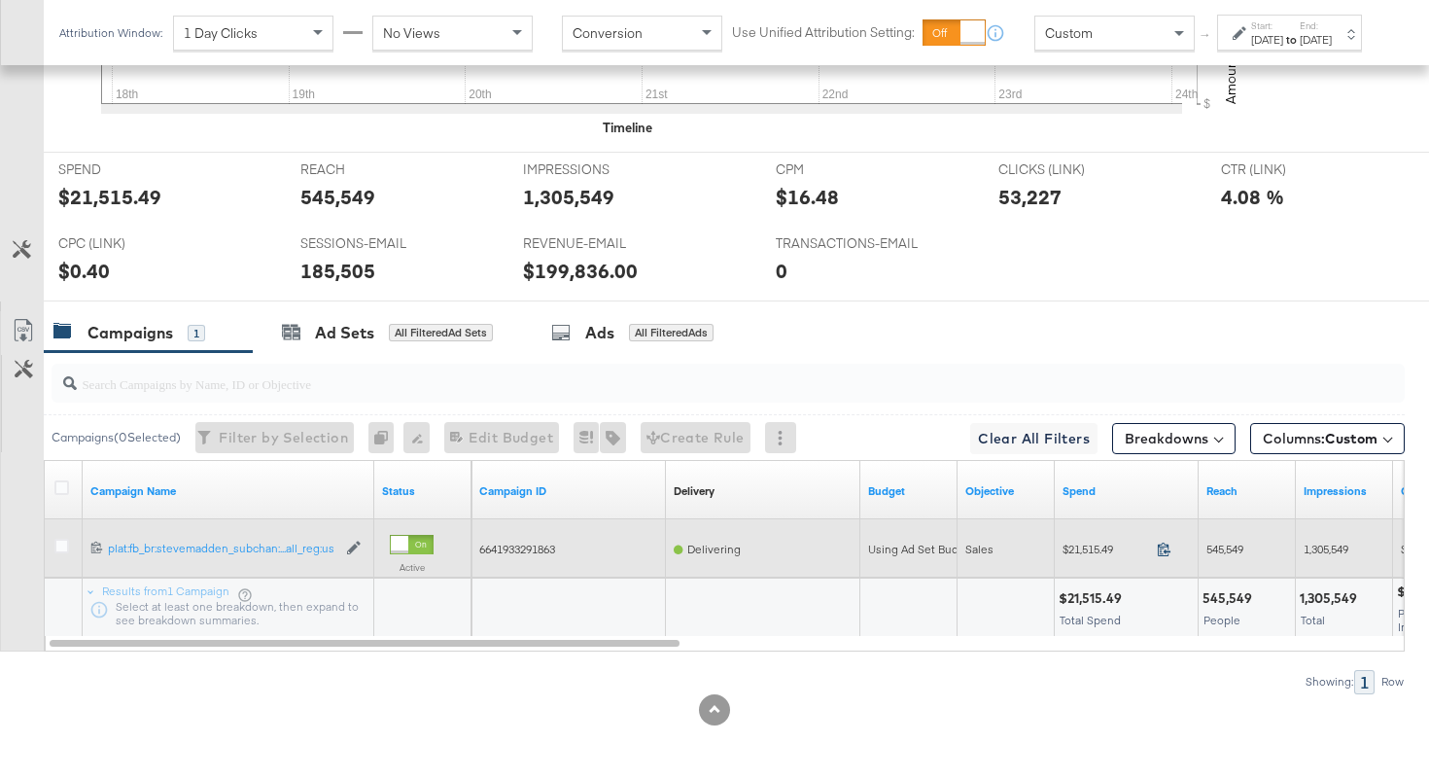
click at [1167, 551] on icon at bounding box center [1164, 550] width 13 height 14
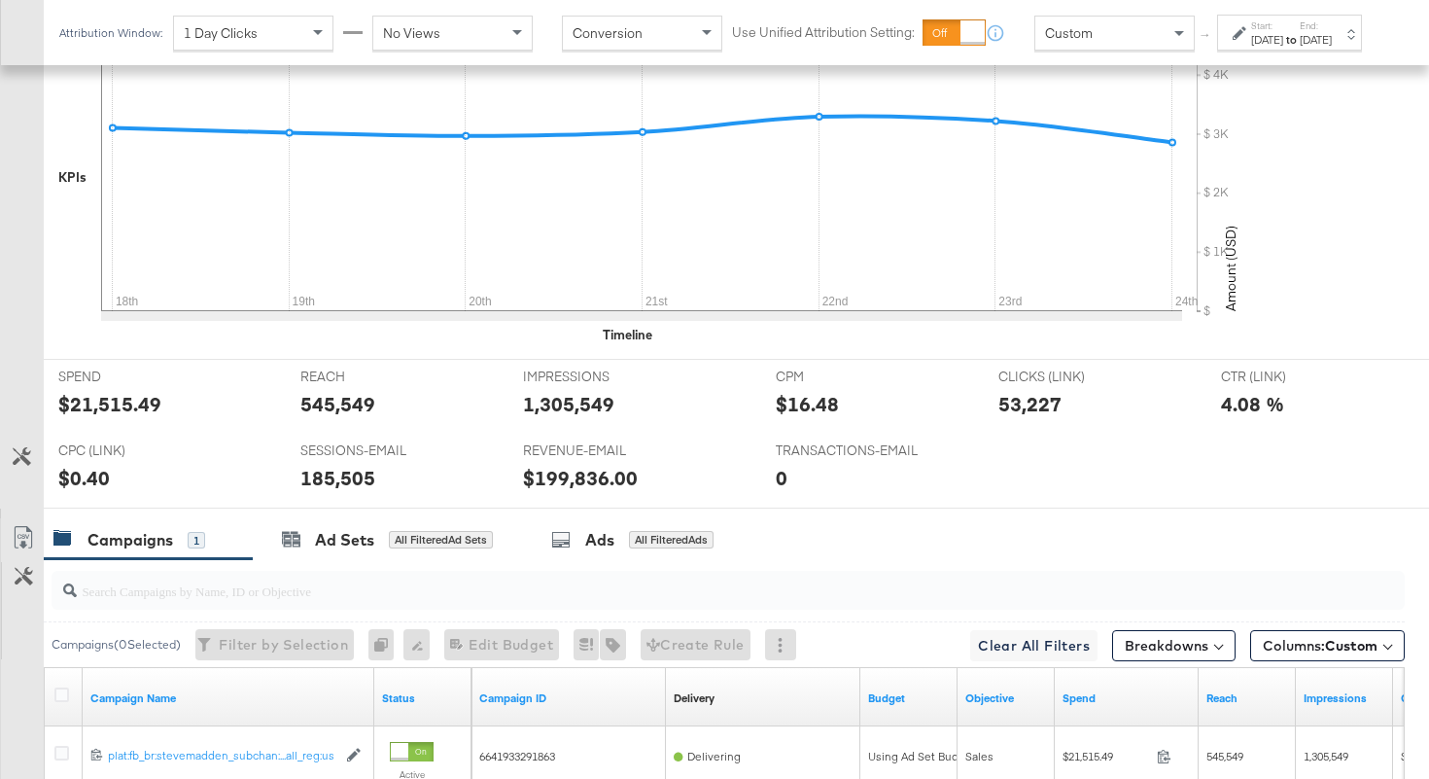
scroll to position [21, 0]
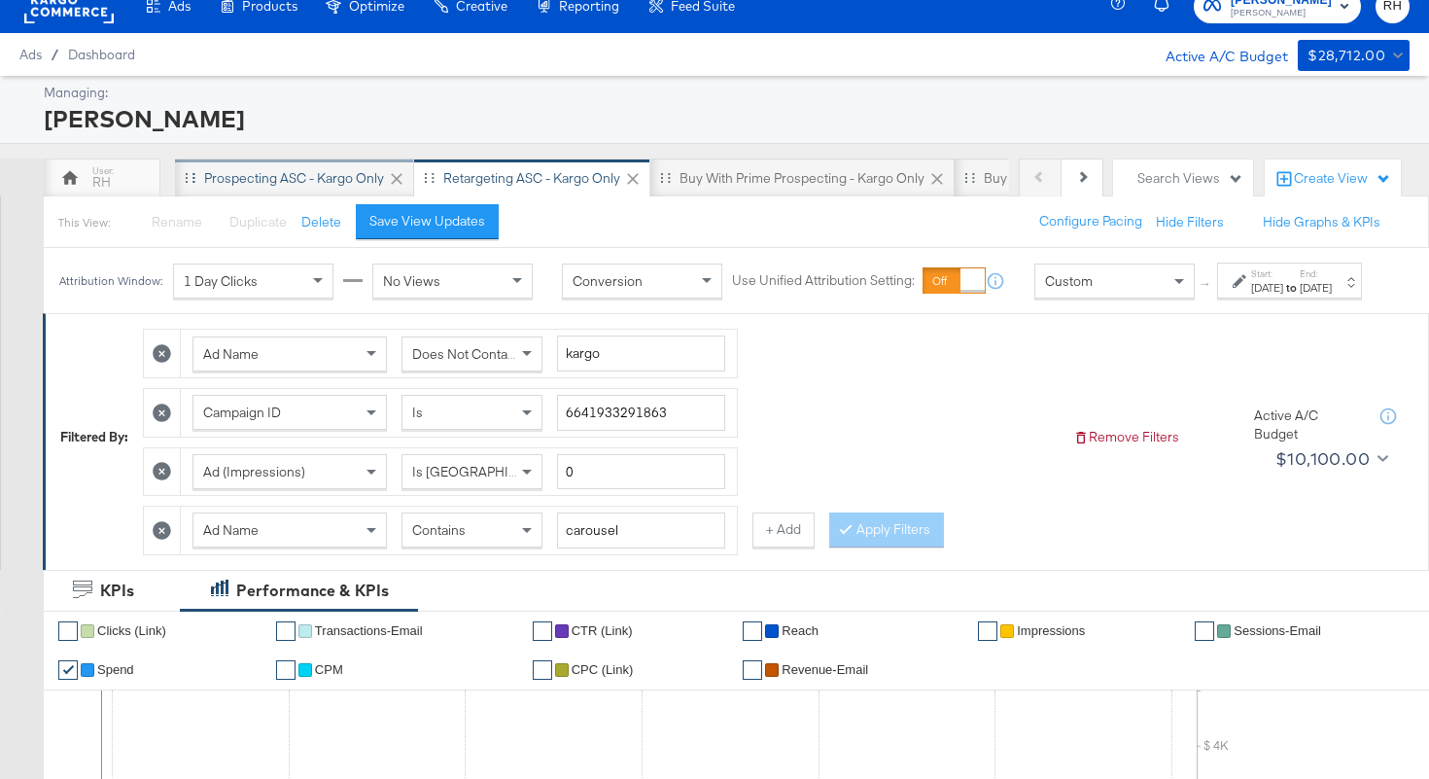
click at [264, 177] on div "Prospecting ASC - Kargo only" at bounding box center [294, 178] width 180 height 18
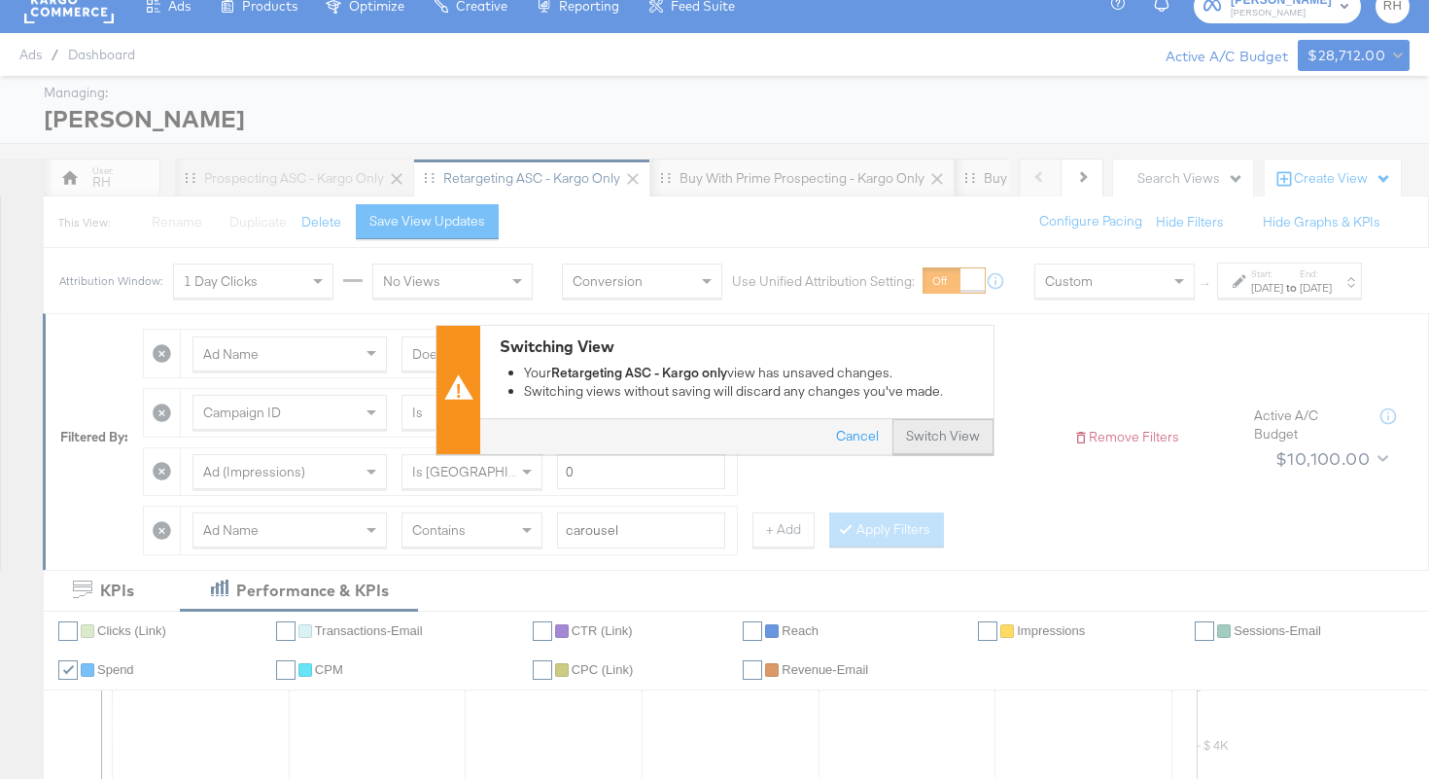
click at [964, 449] on button "Switch View" at bounding box center [943, 436] width 101 height 35
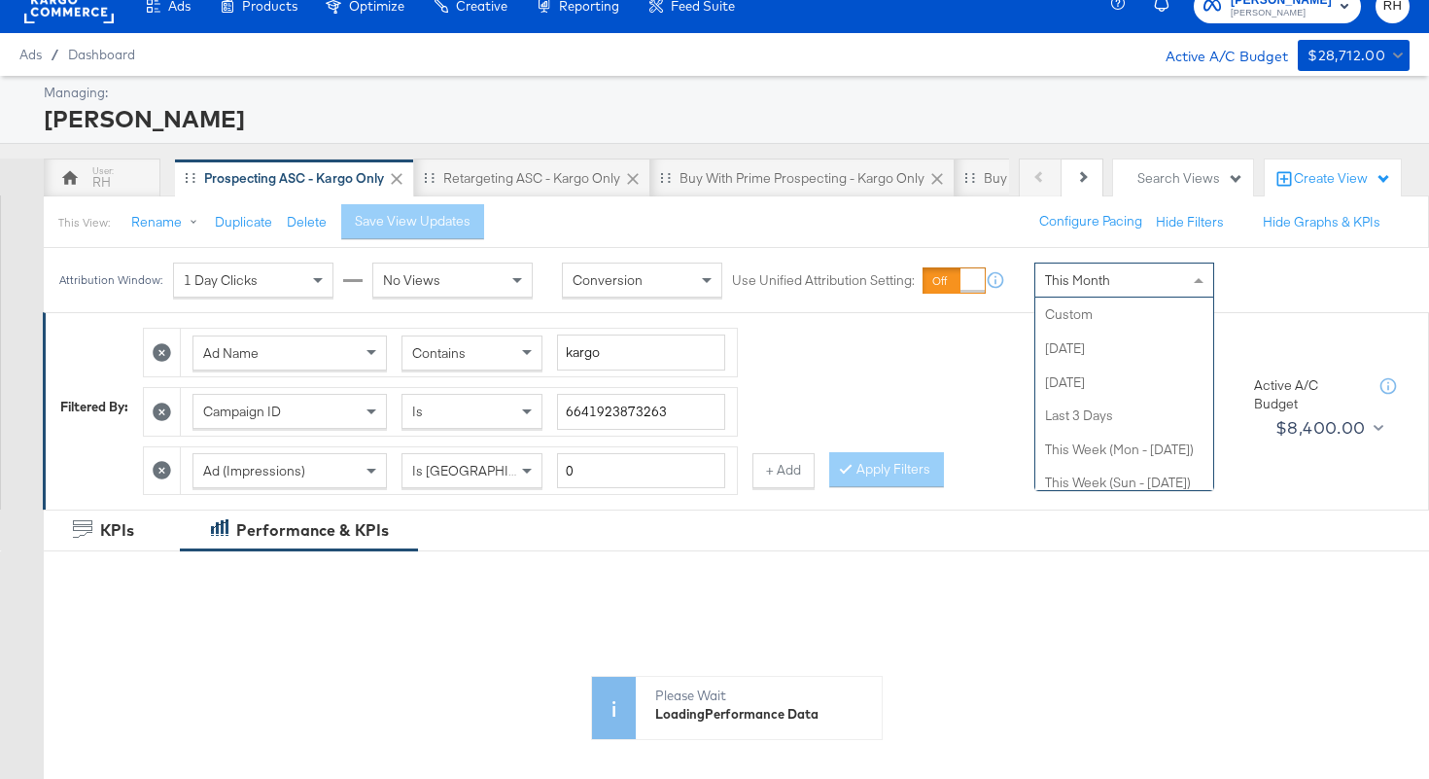
click at [1118, 273] on div "This Month" at bounding box center [1125, 279] width 178 height 33
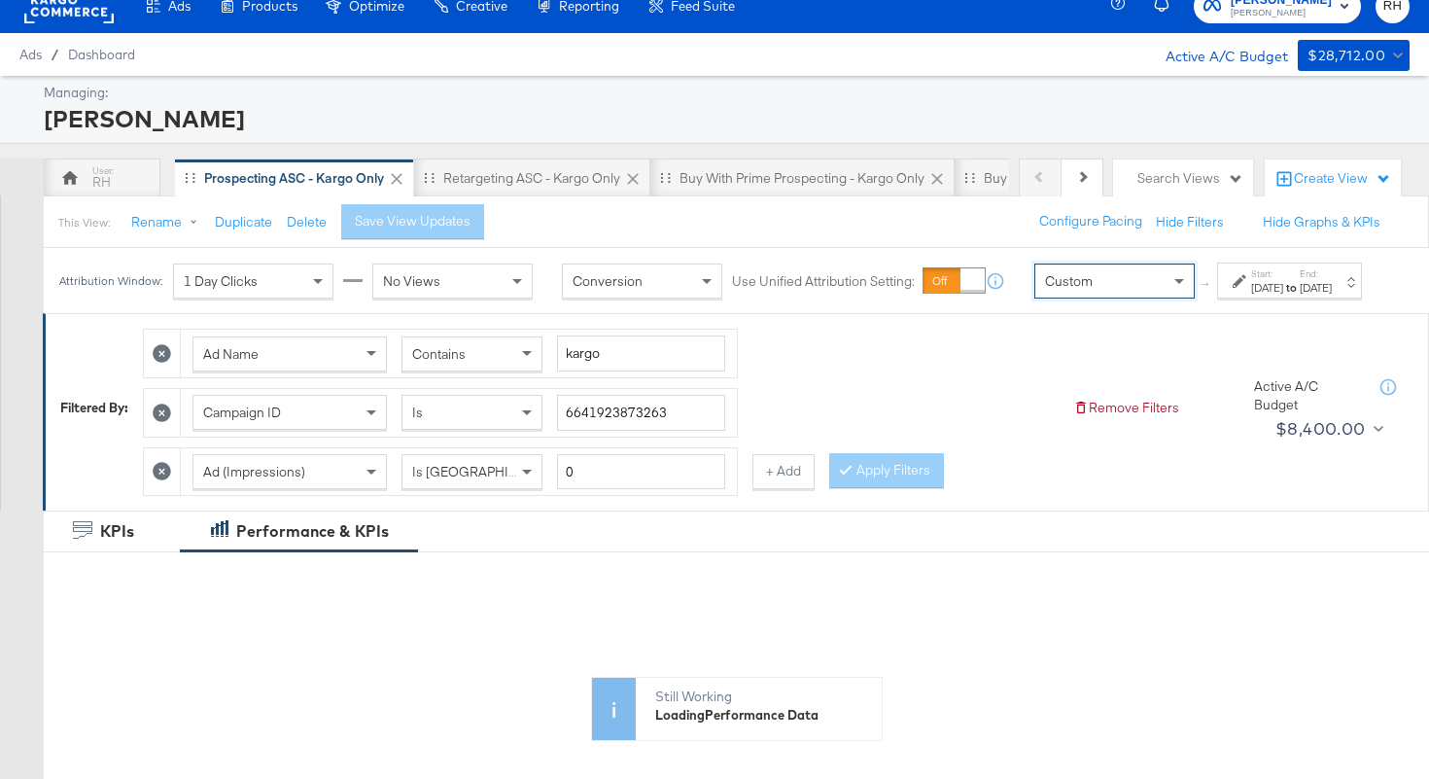
click at [1251, 296] on div "Sep 25th 2025" at bounding box center [1267, 288] width 32 height 16
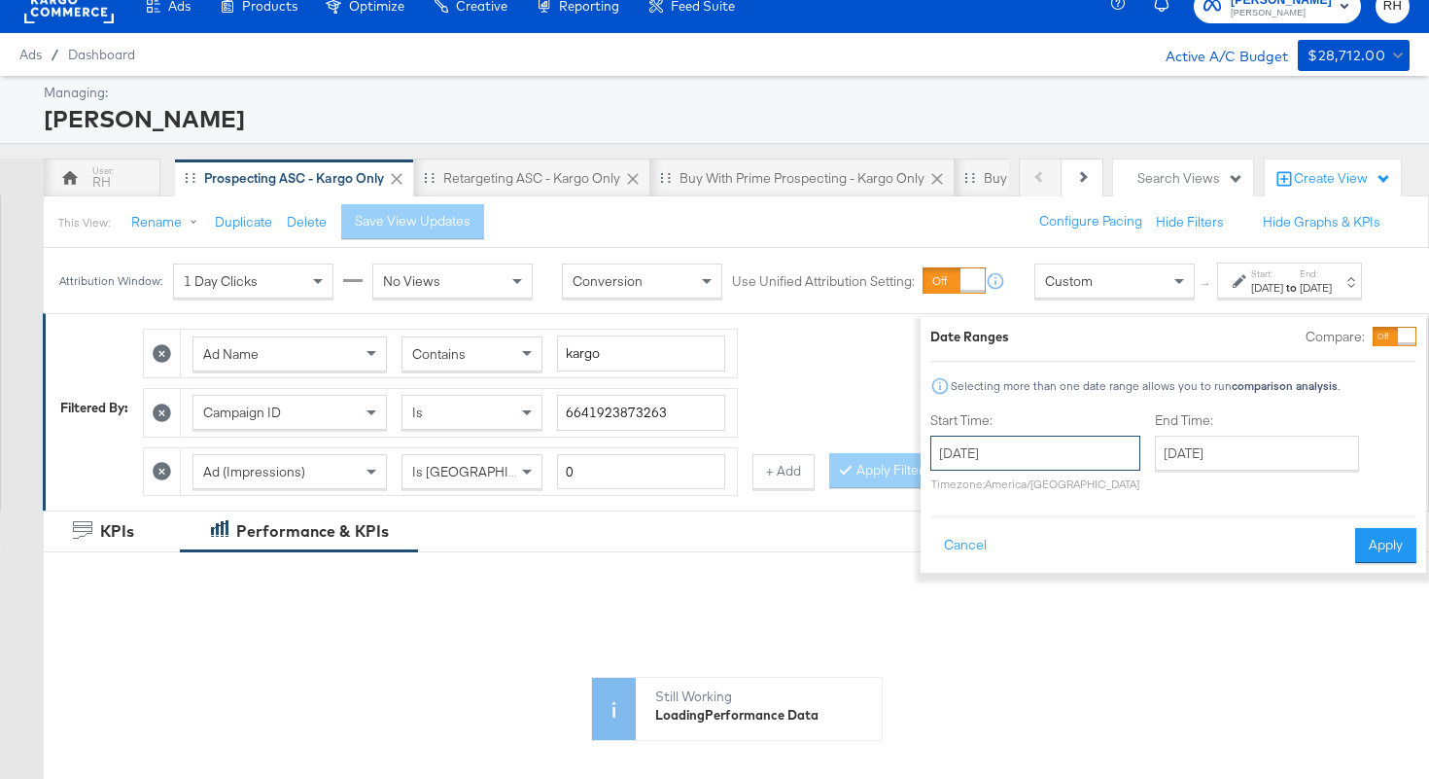
click at [1036, 441] on input "September 25th 2025" at bounding box center [1035, 453] width 210 height 35
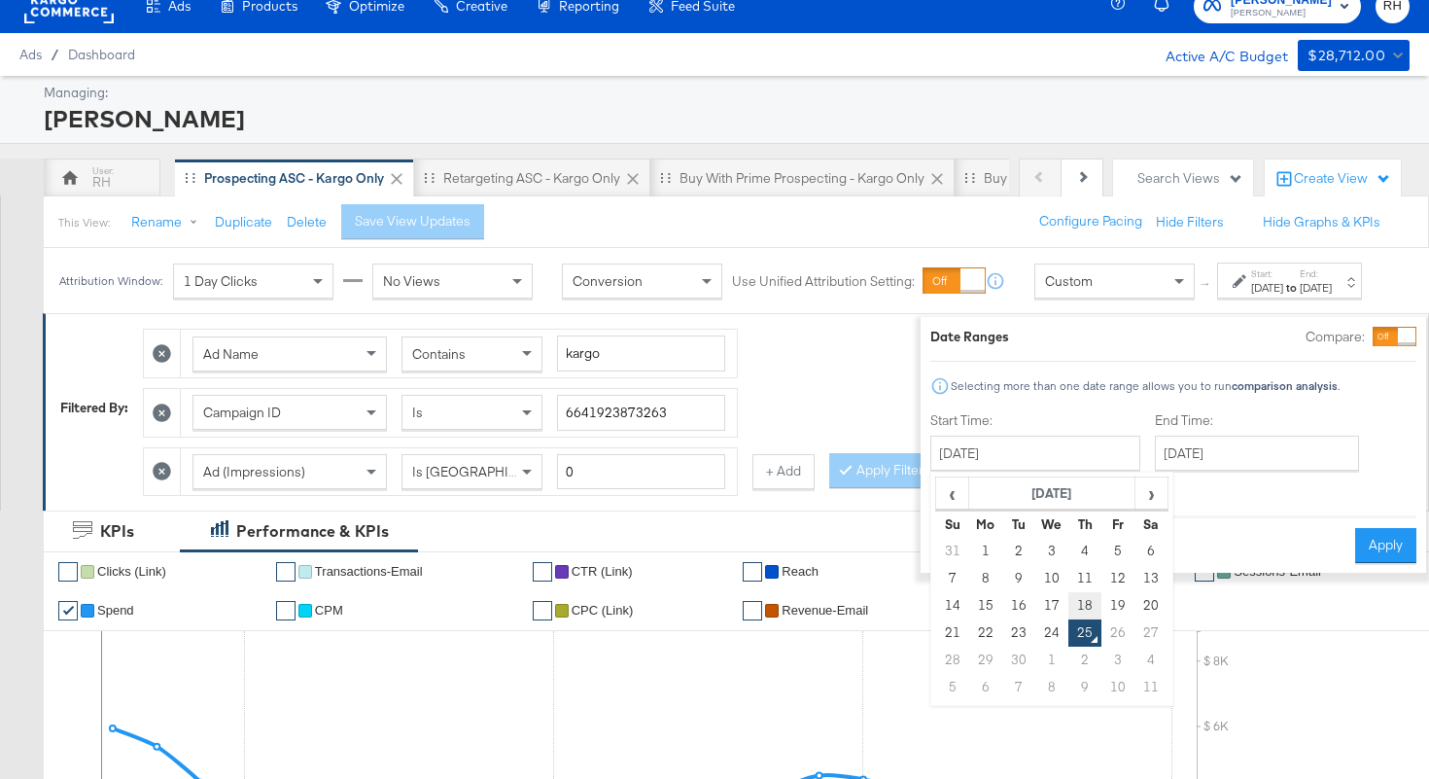
click at [1069, 607] on td "18" at bounding box center [1085, 605] width 33 height 27
type input "September 18th 2025"
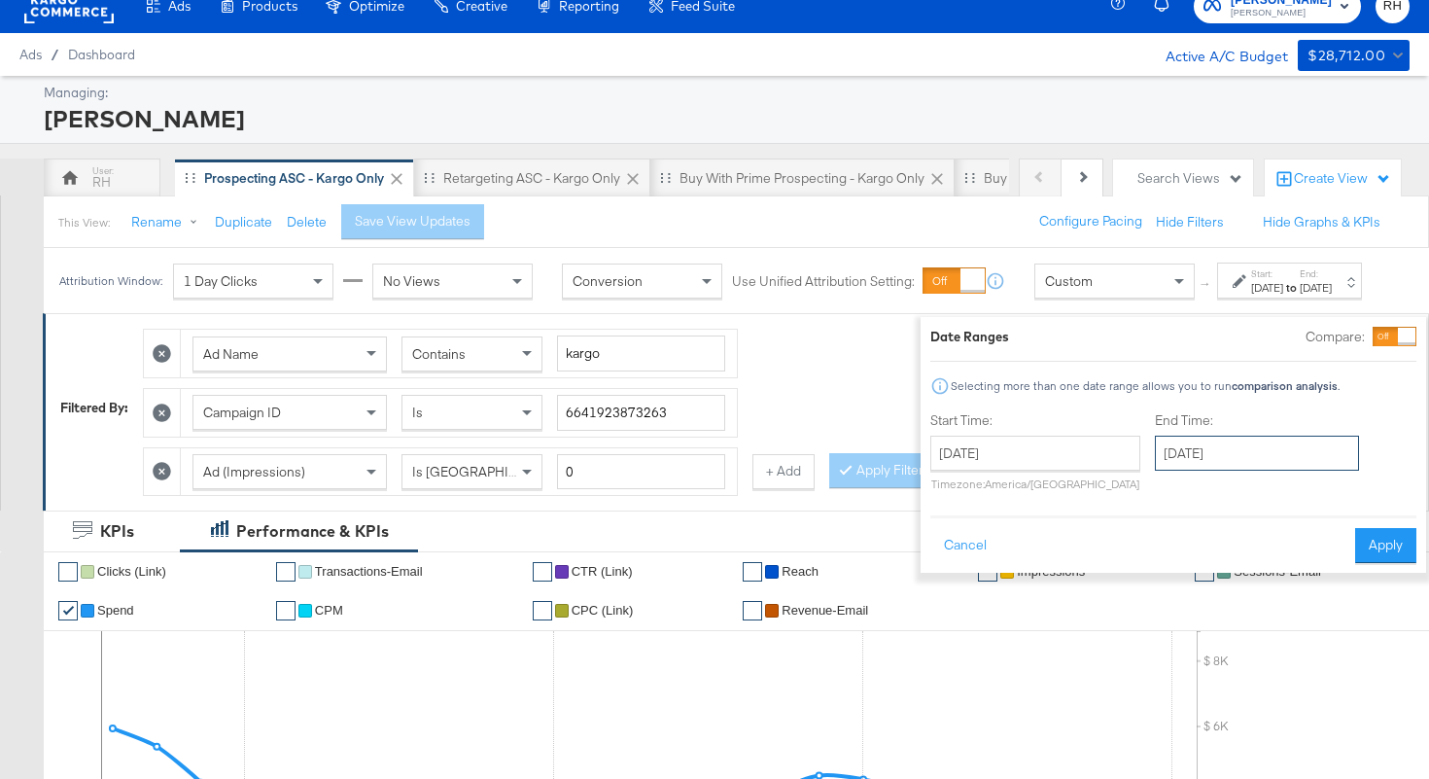
click at [1157, 461] on input "September 25th 2025" at bounding box center [1257, 453] width 204 height 35
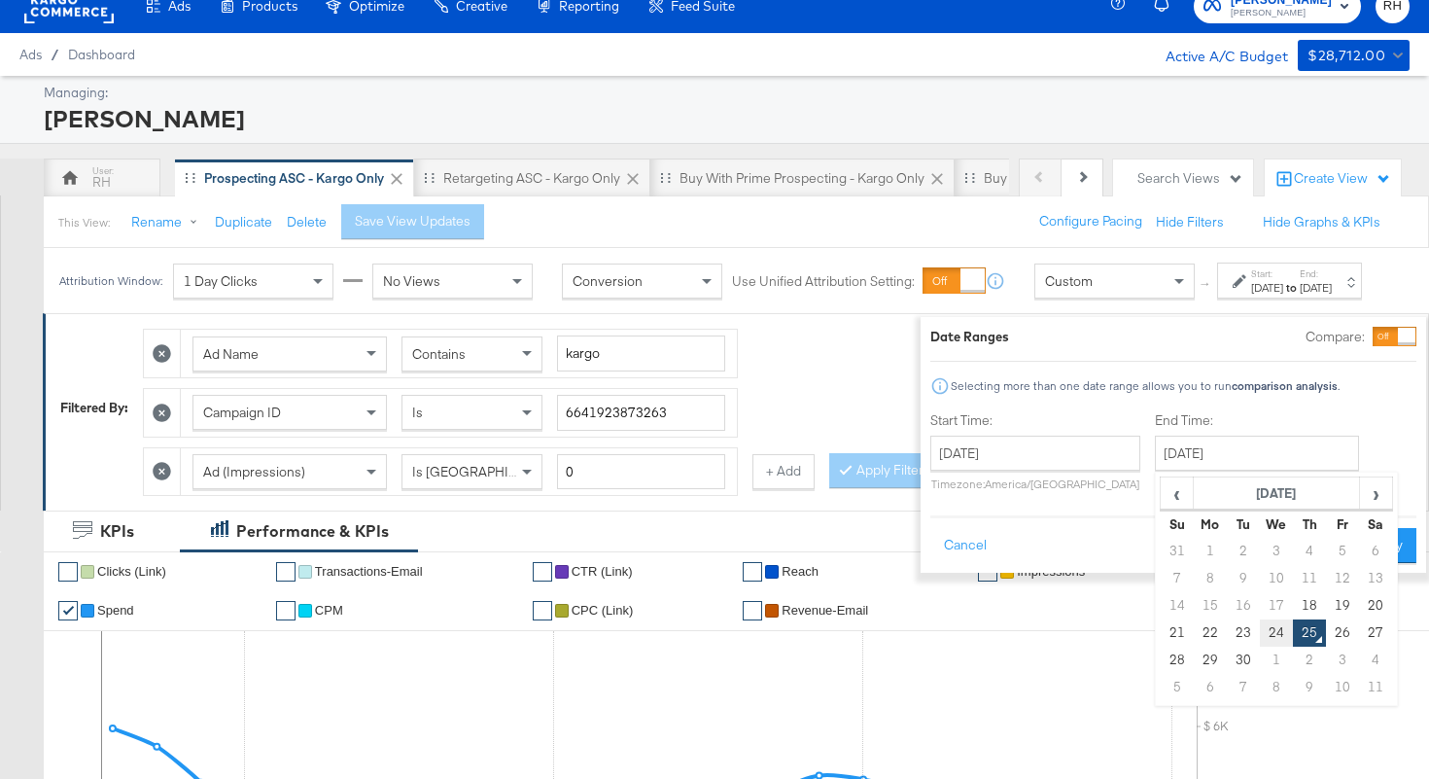
click at [1260, 623] on td "24" at bounding box center [1276, 632] width 33 height 27
type input "September 24th 2025"
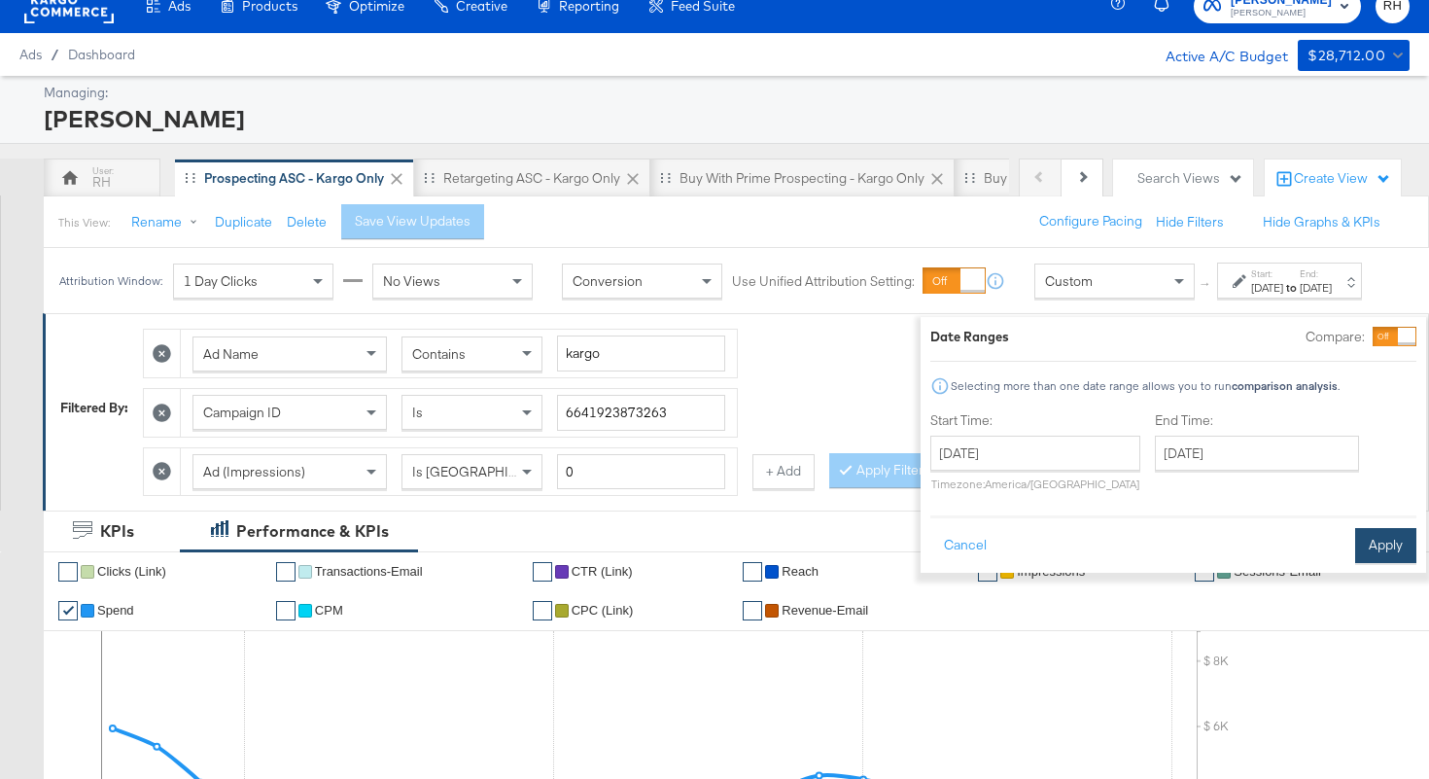
click at [1365, 552] on button "Apply" at bounding box center [1385, 545] width 61 height 35
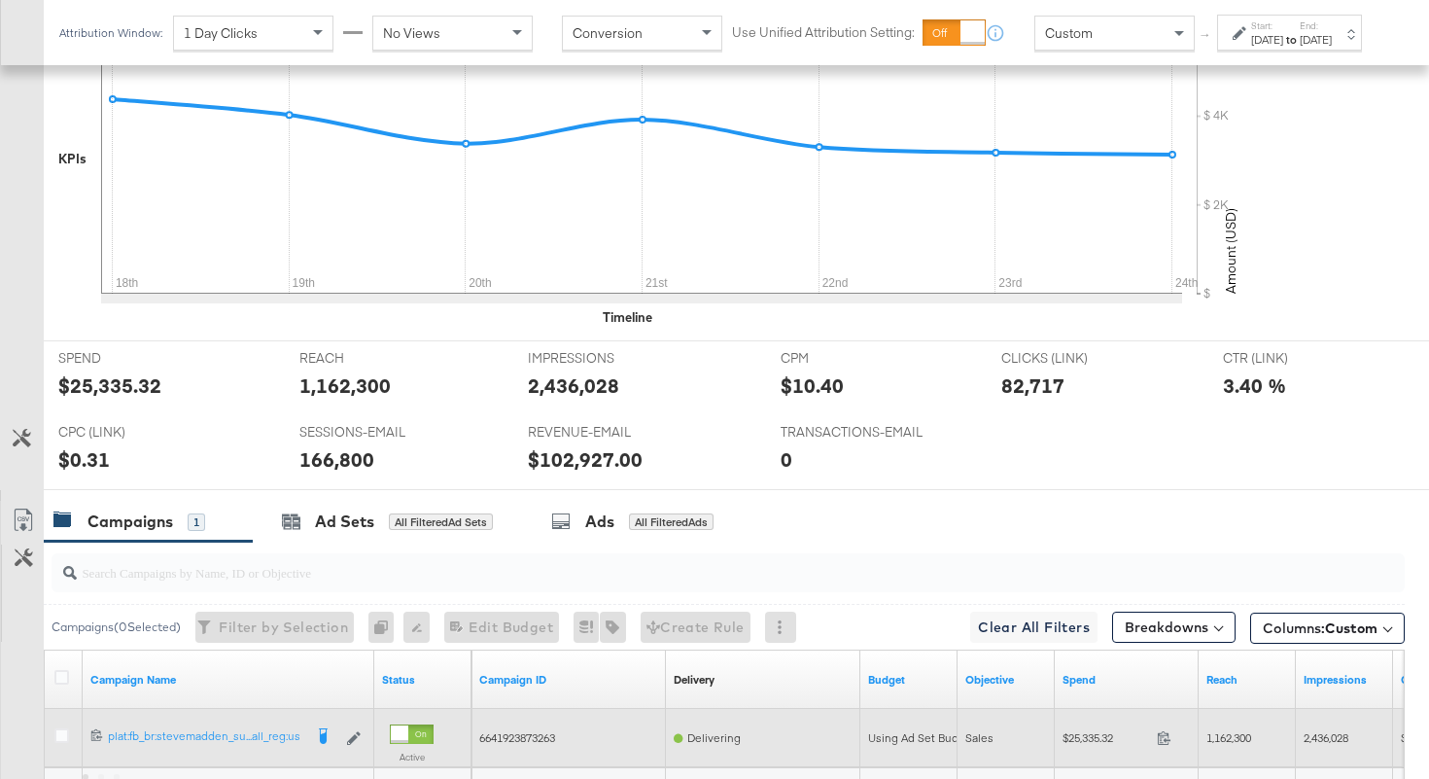
scroll to position [859, 0]
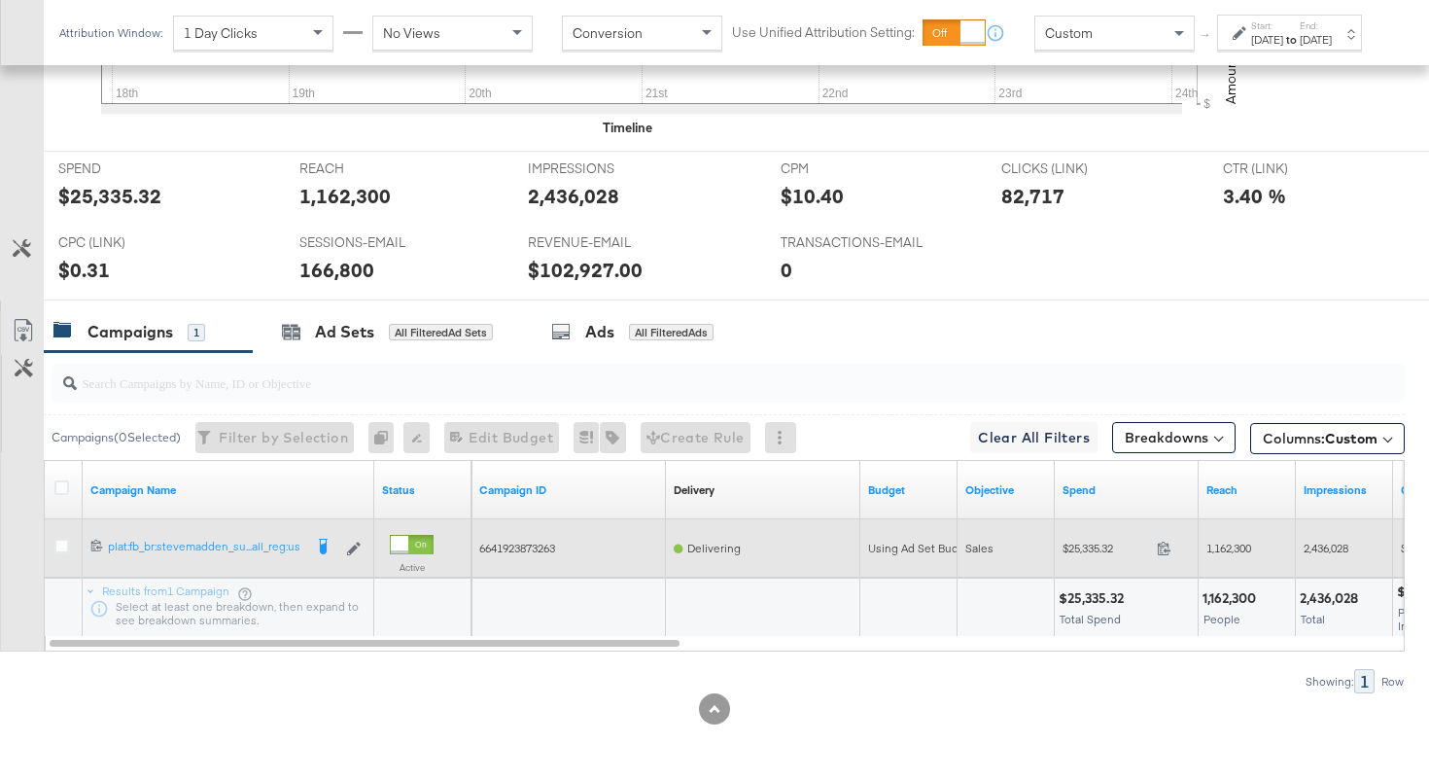
click at [1166, 555] on span at bounding box center [1170, 551] width 42 height 15
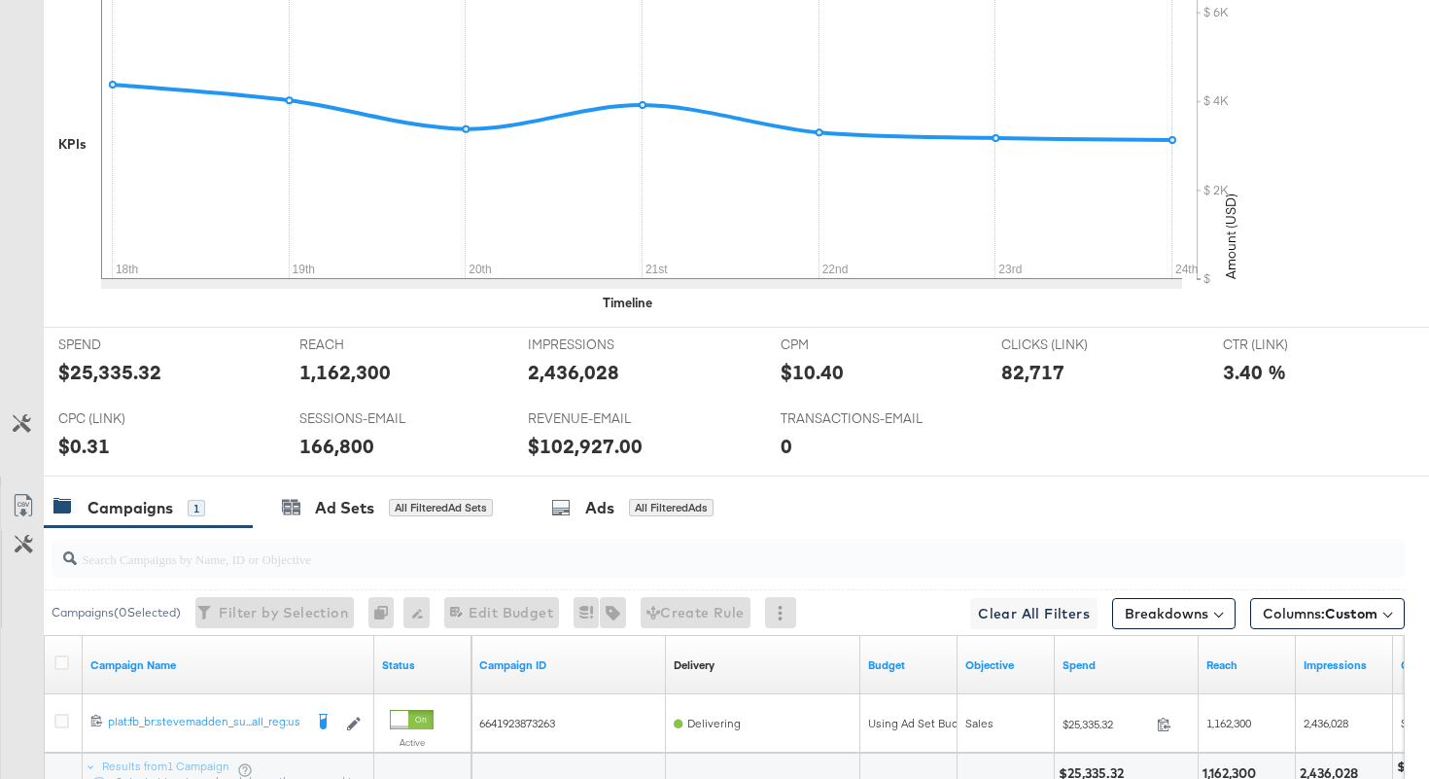
scroll to position [0, 0]
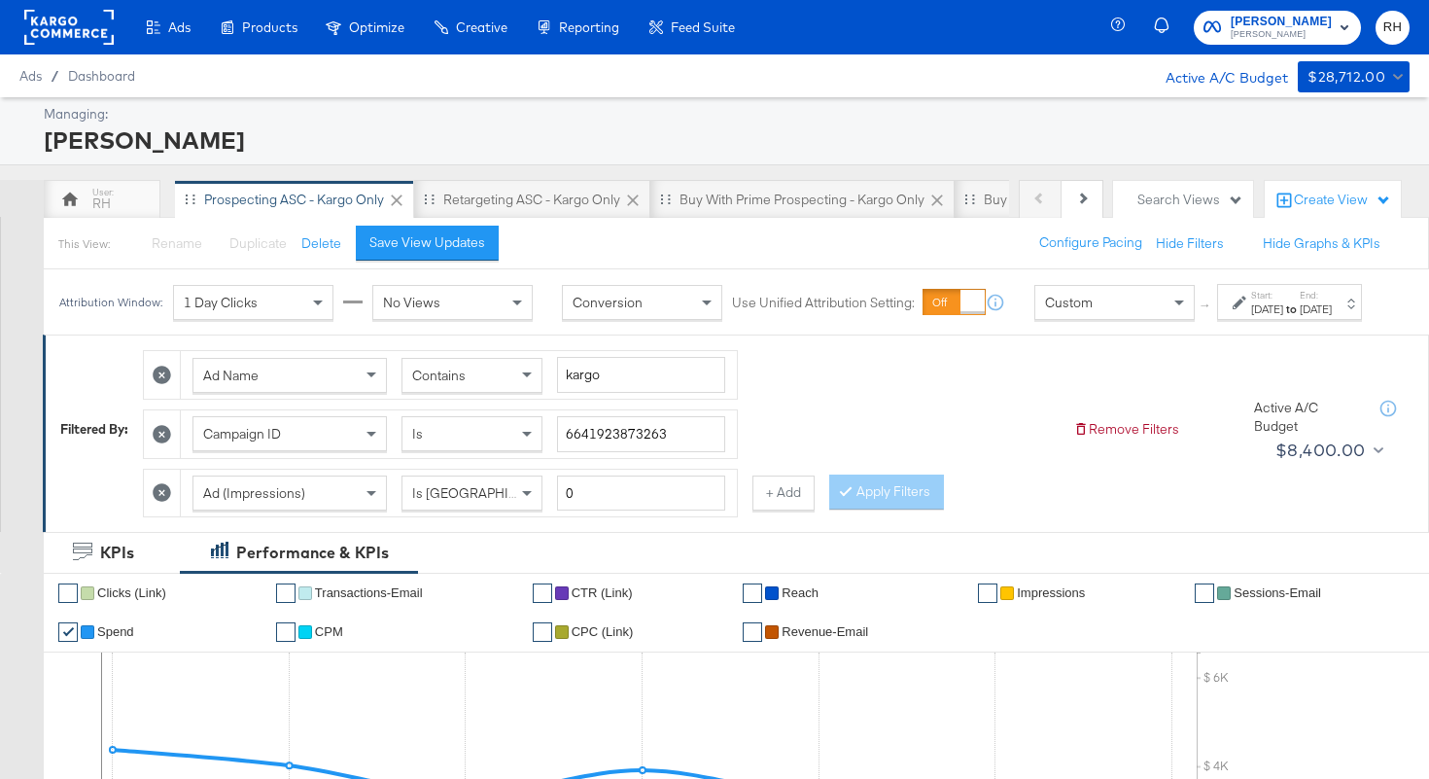
click at [466, 384] on span "Contains" at bounding box center [438, 376] width 53 height 18
click at [893, 509] on button "Apply Filters" at bounding box center [886, 491] width 115 height 35
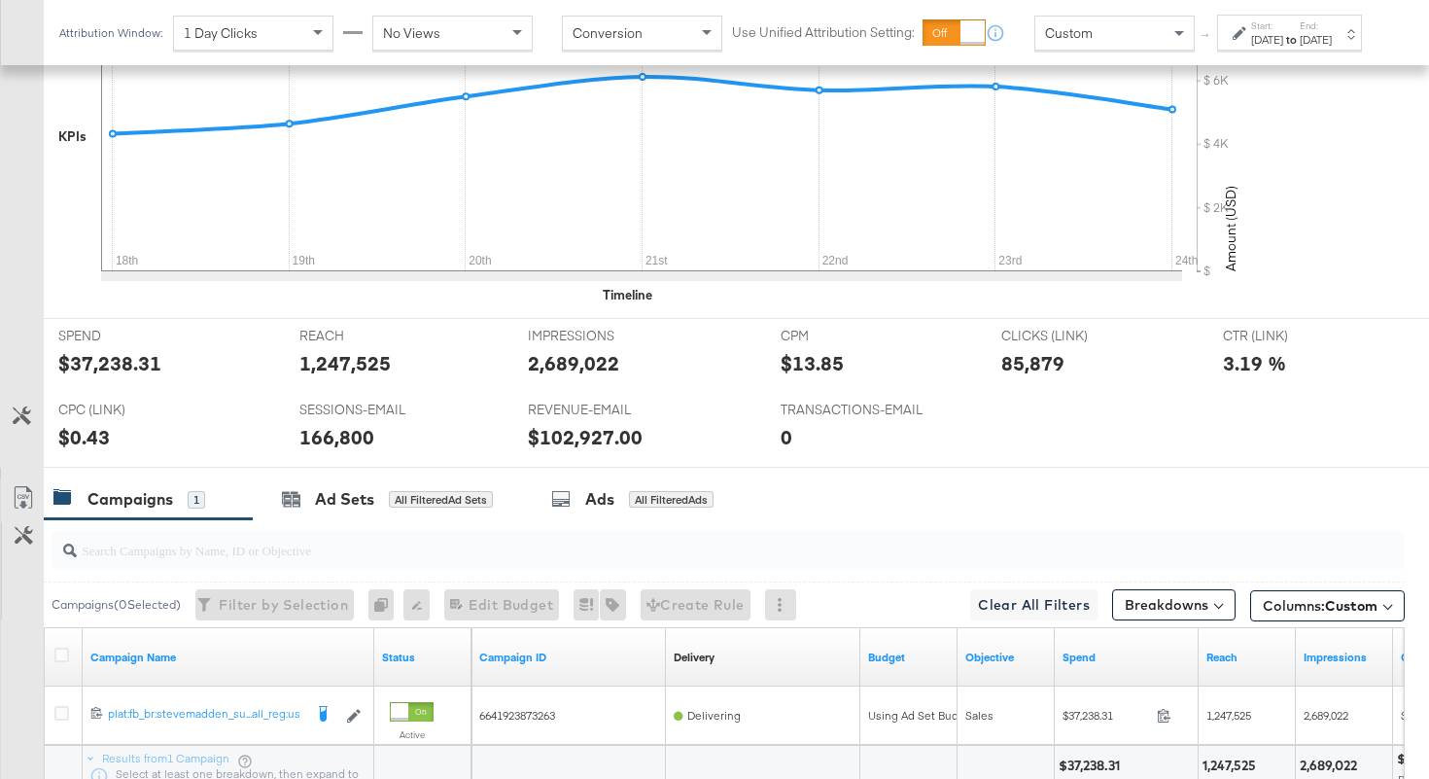
scroll to position [859, 0]
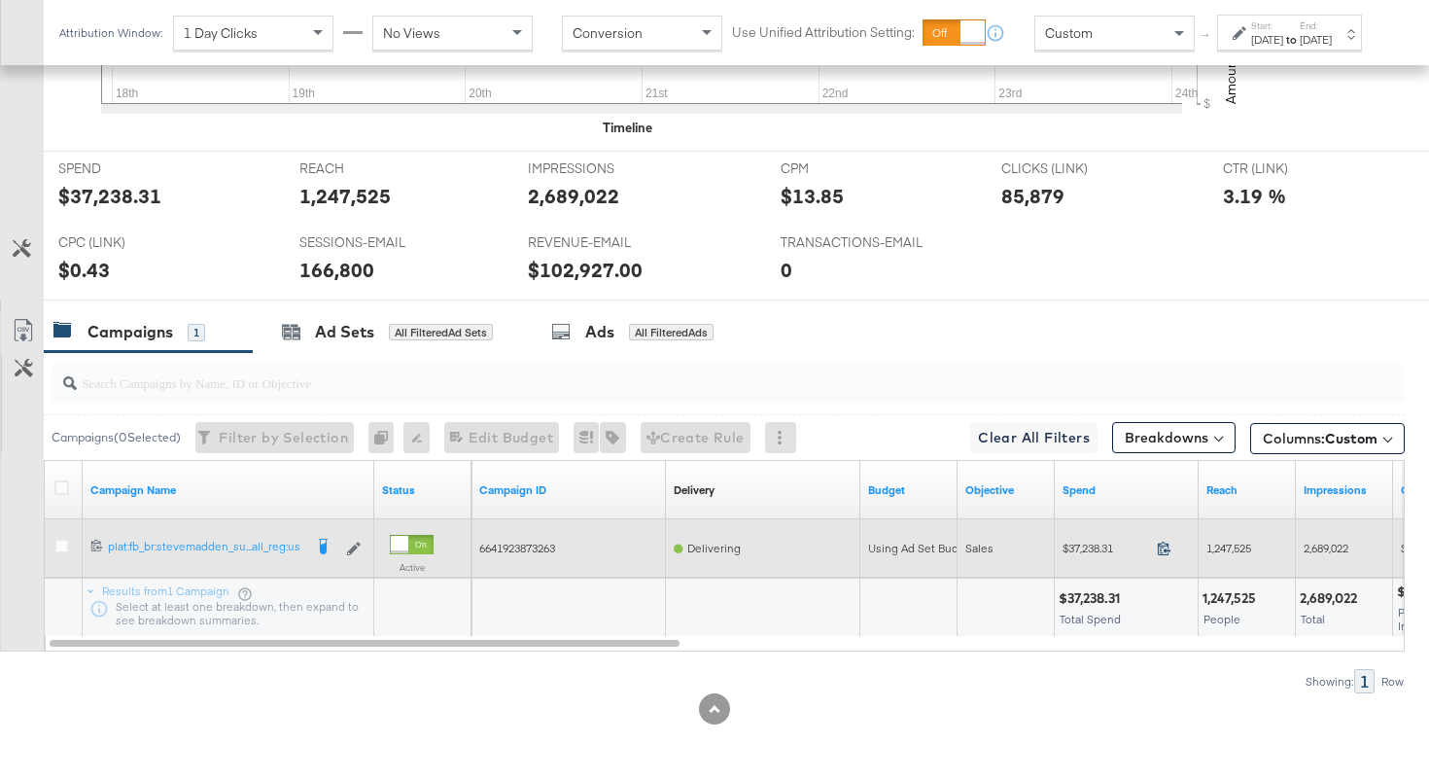
click at [1168, 547] on icon at bounding box center [1164, 548] width 15 height 15
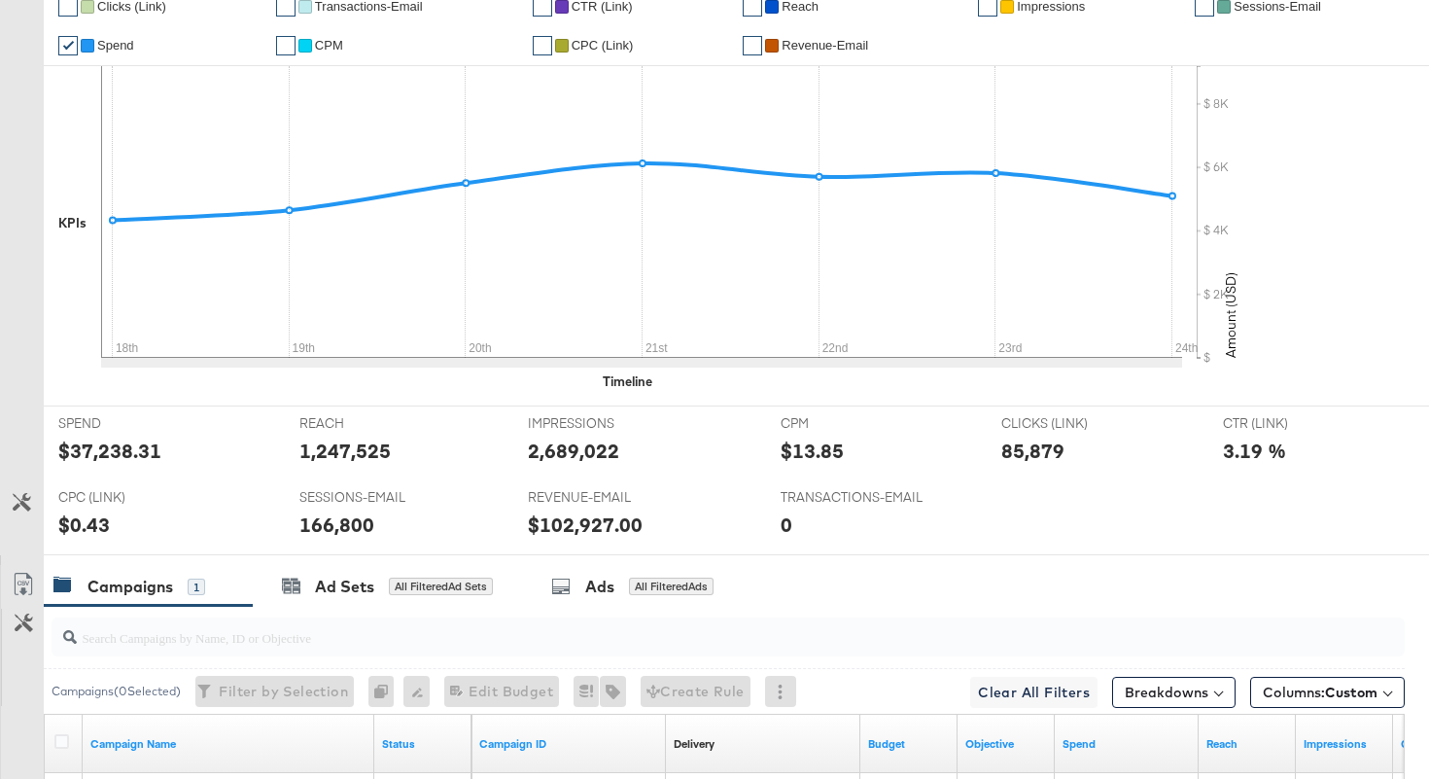
scroll to position [0, 0]
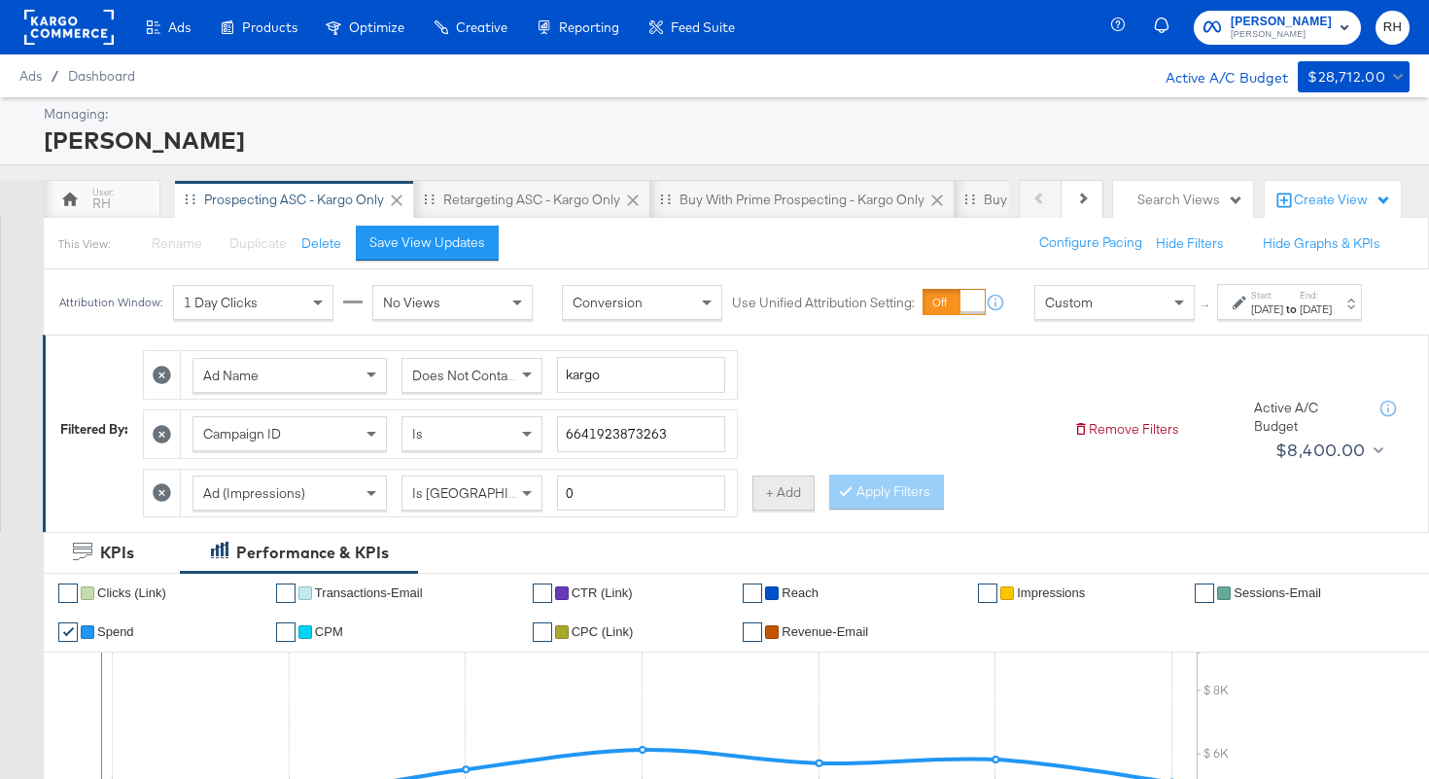
click at [778, 510] on button "+ Add" at bounding box center [784, 492] width 62 height 35
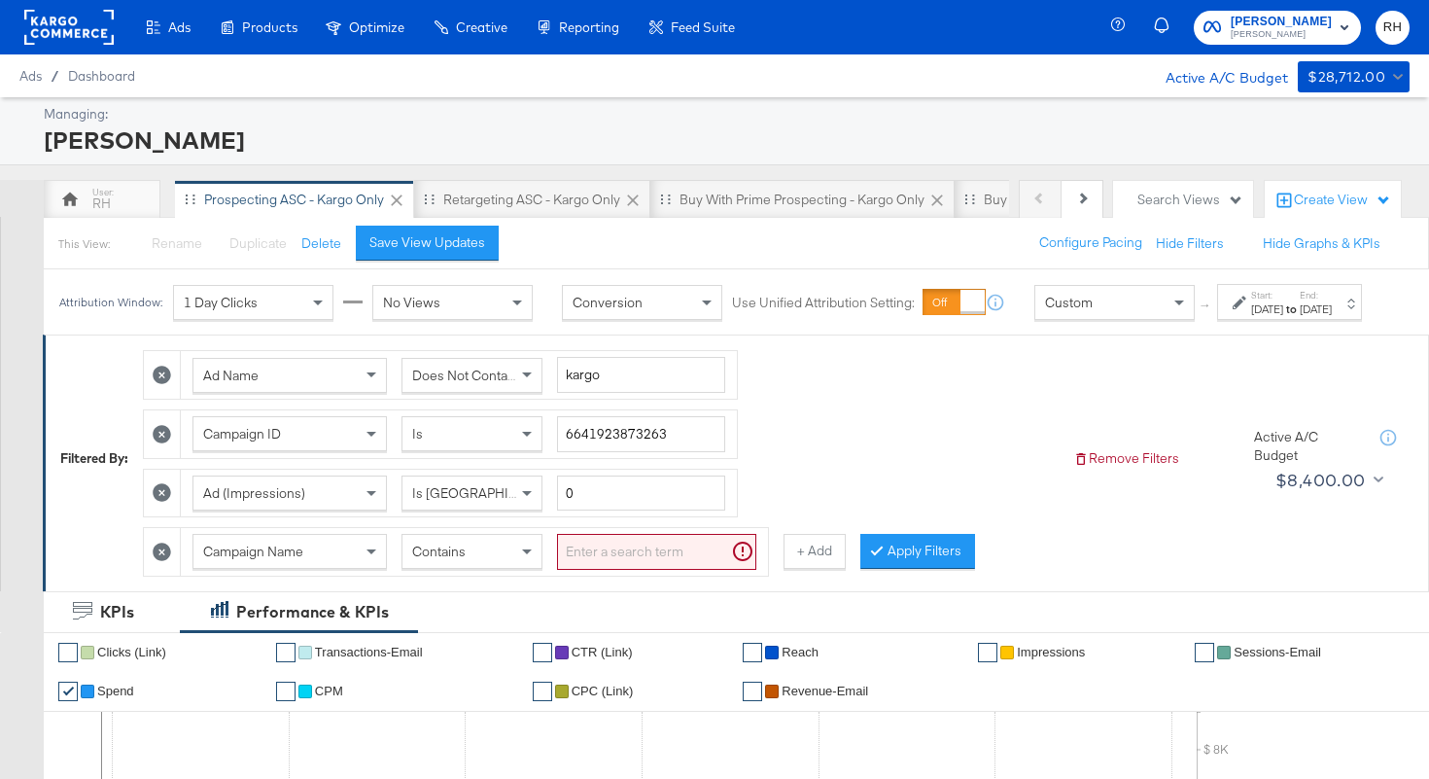
click at [300, 568] on div "Campaign Name" at bounding box center [289, 551] width 193 height 33
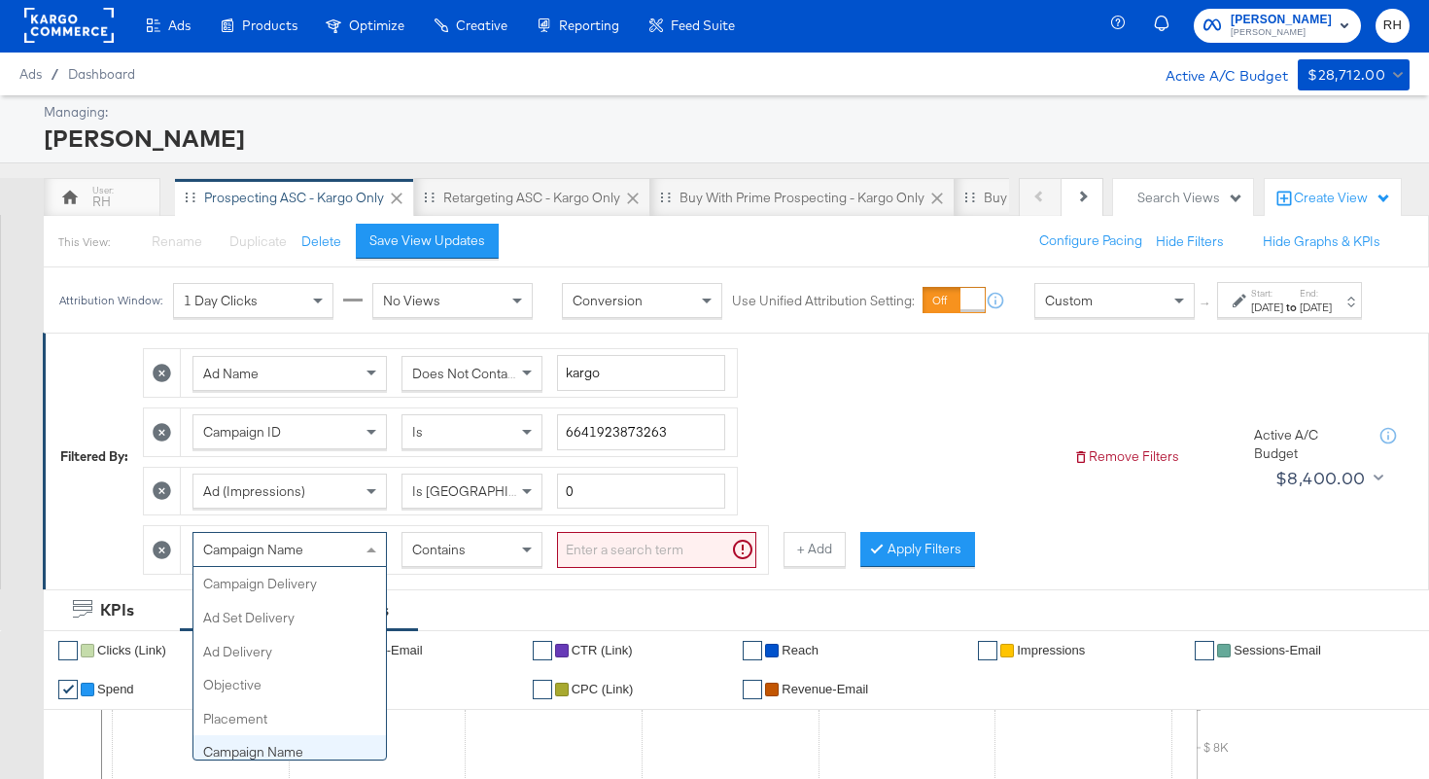
scroll to position [168, 0]
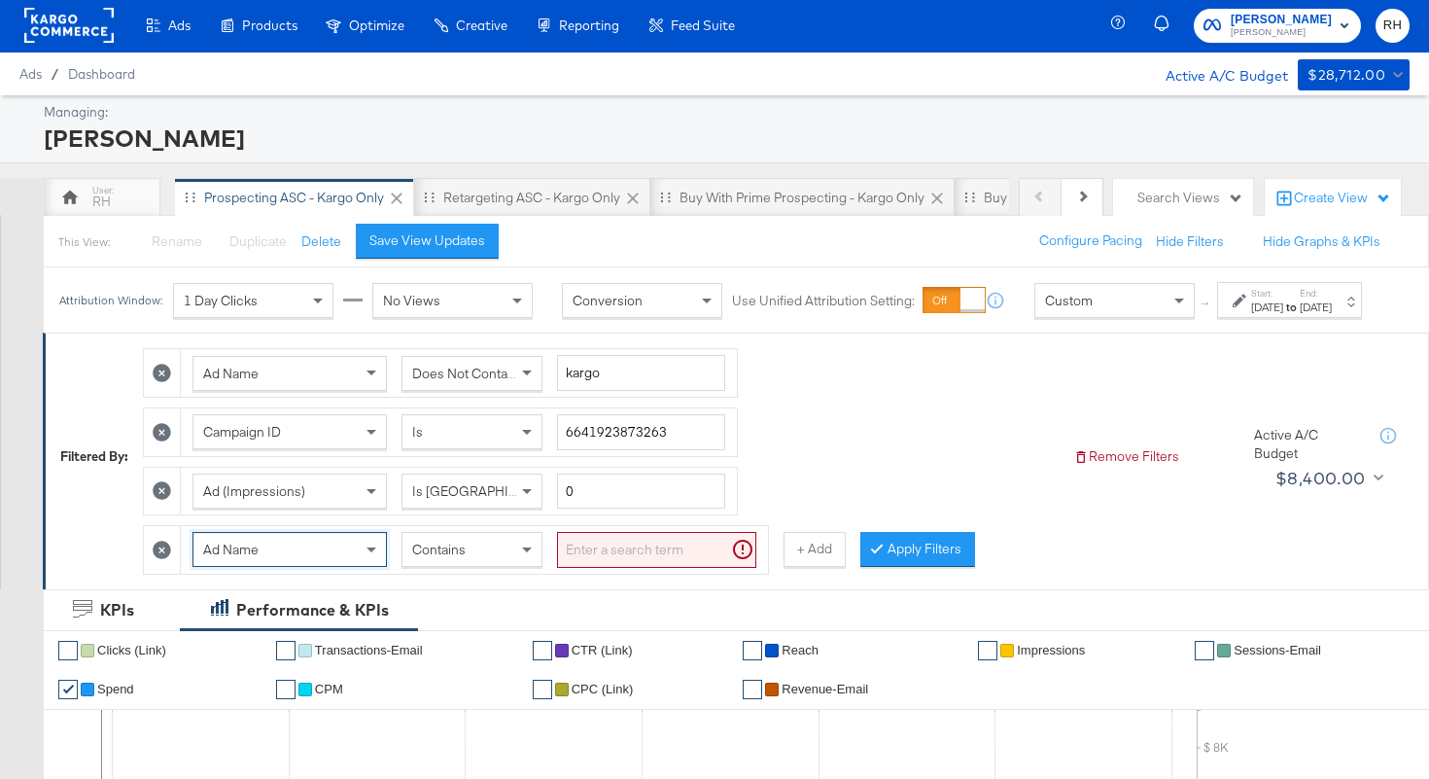
click at [610, 568] on input "search" at bounding box center [656, 550] width 199 height 36
type input "carousel"
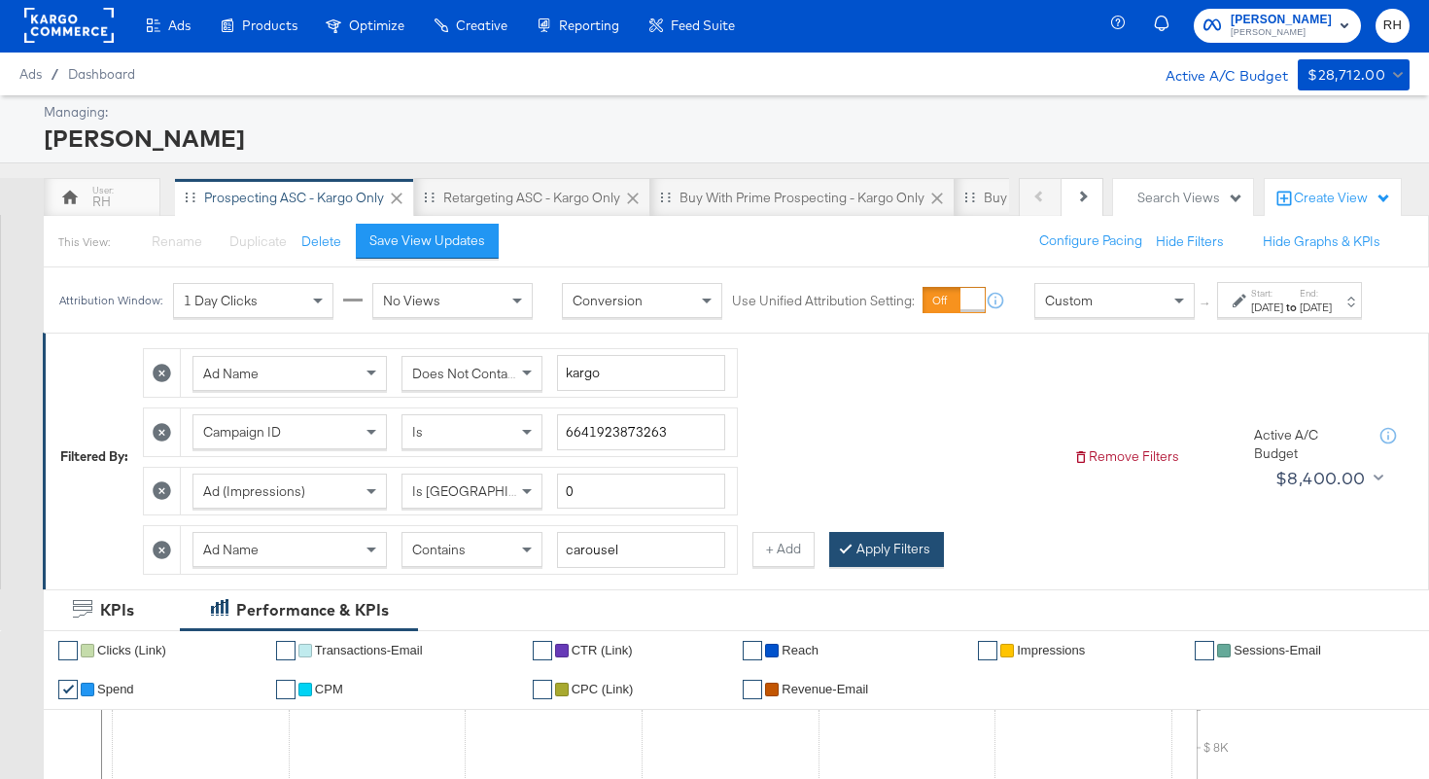
click at [900, 567] on button "Apply Filters" at bounding box center [886, 549] width 115 height 35
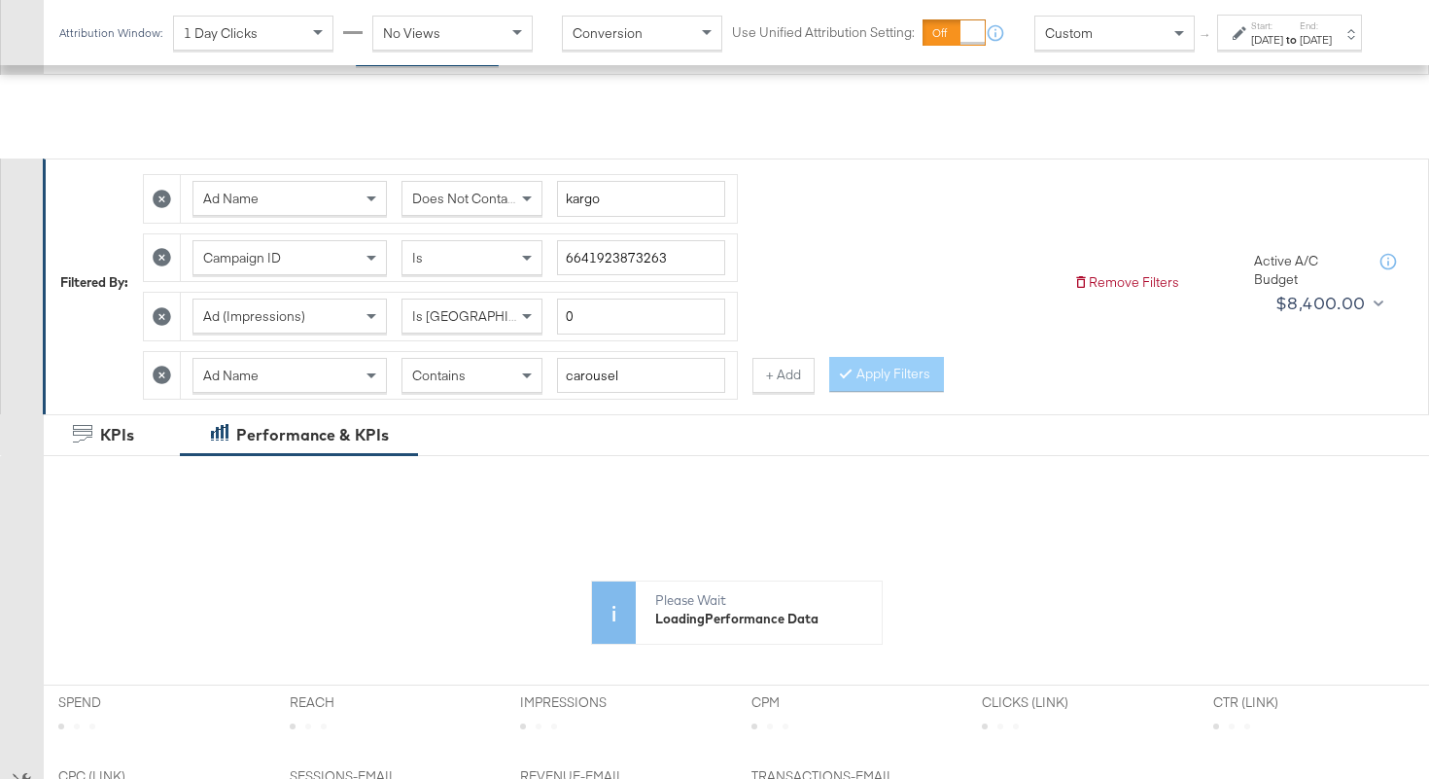
scroll to position [727, 0]
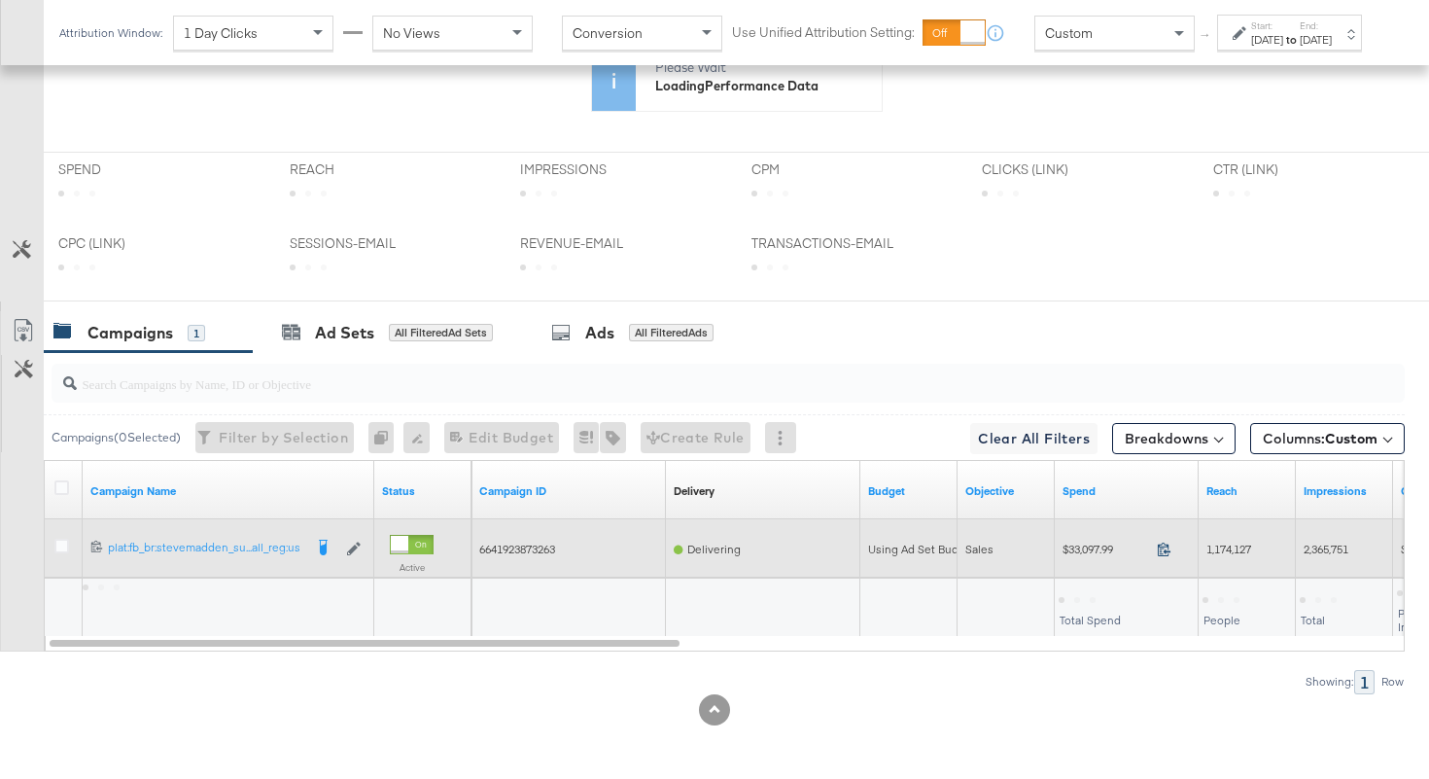
click at [1164, 551] on icon at bounding box center [1164, 549] width 15 height 15
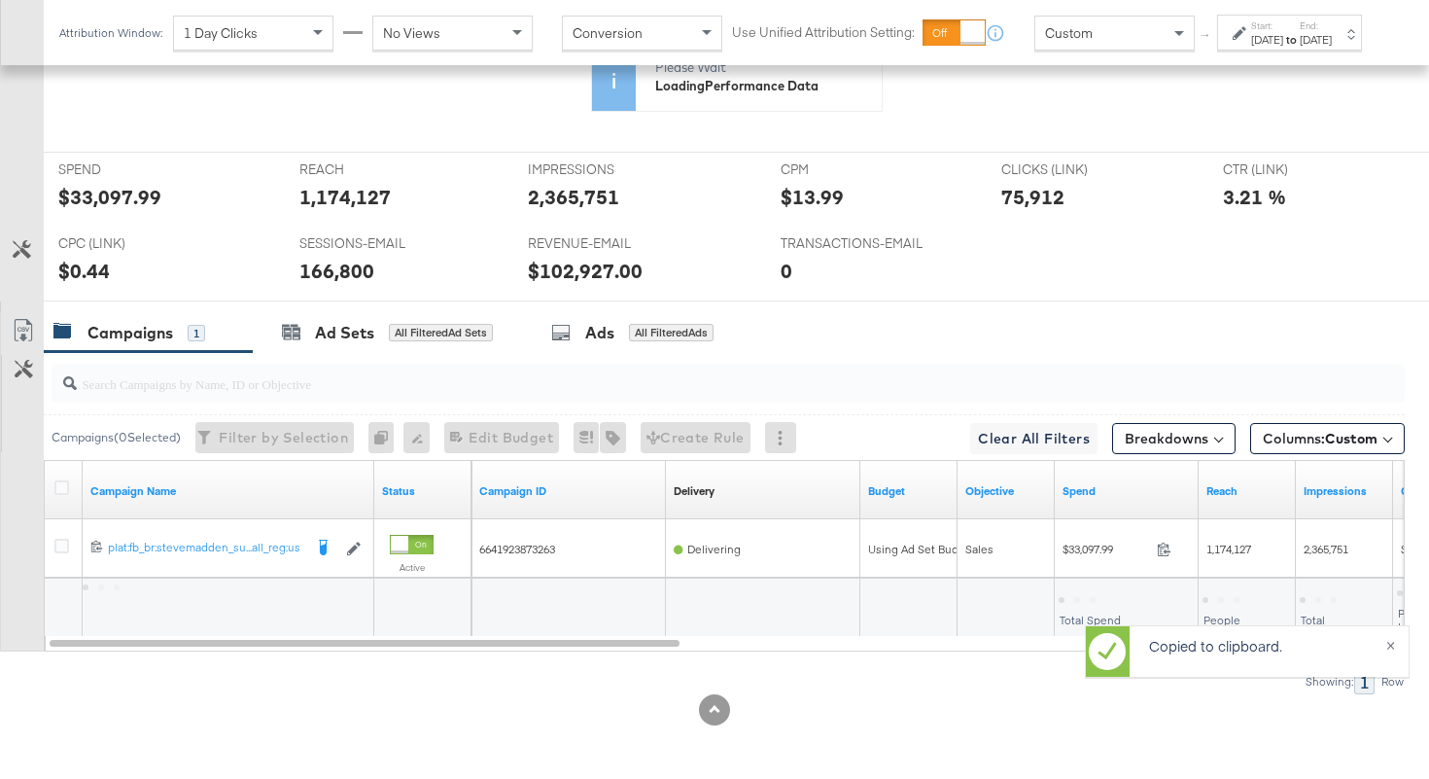
scroll to position [917, 0]
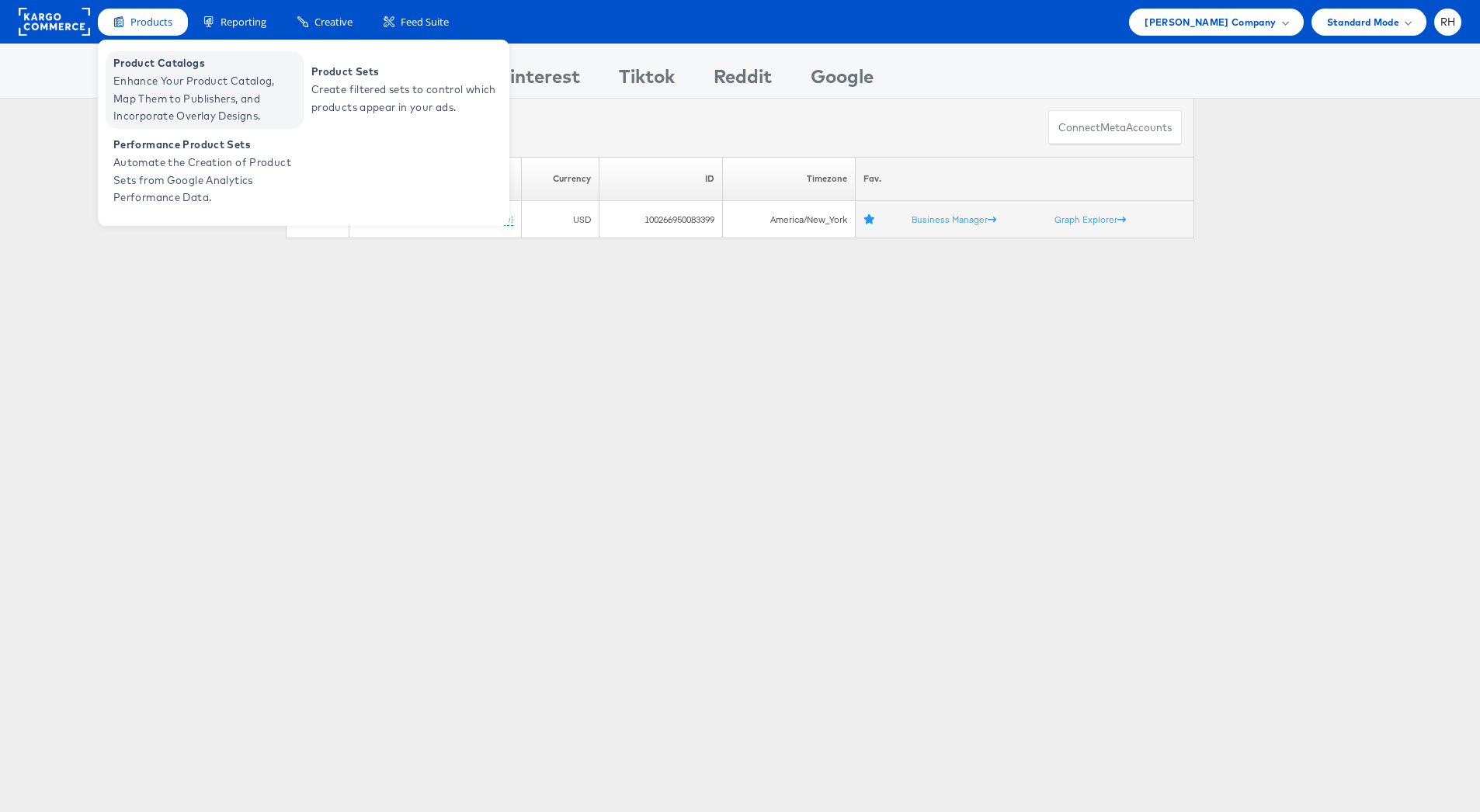
click at [147, 88] on span "Enhance Your Product Catalog, Map Them to Publishers, and Incorporate Overlay D…" at bounding box center [206, 98] width 186 height 53
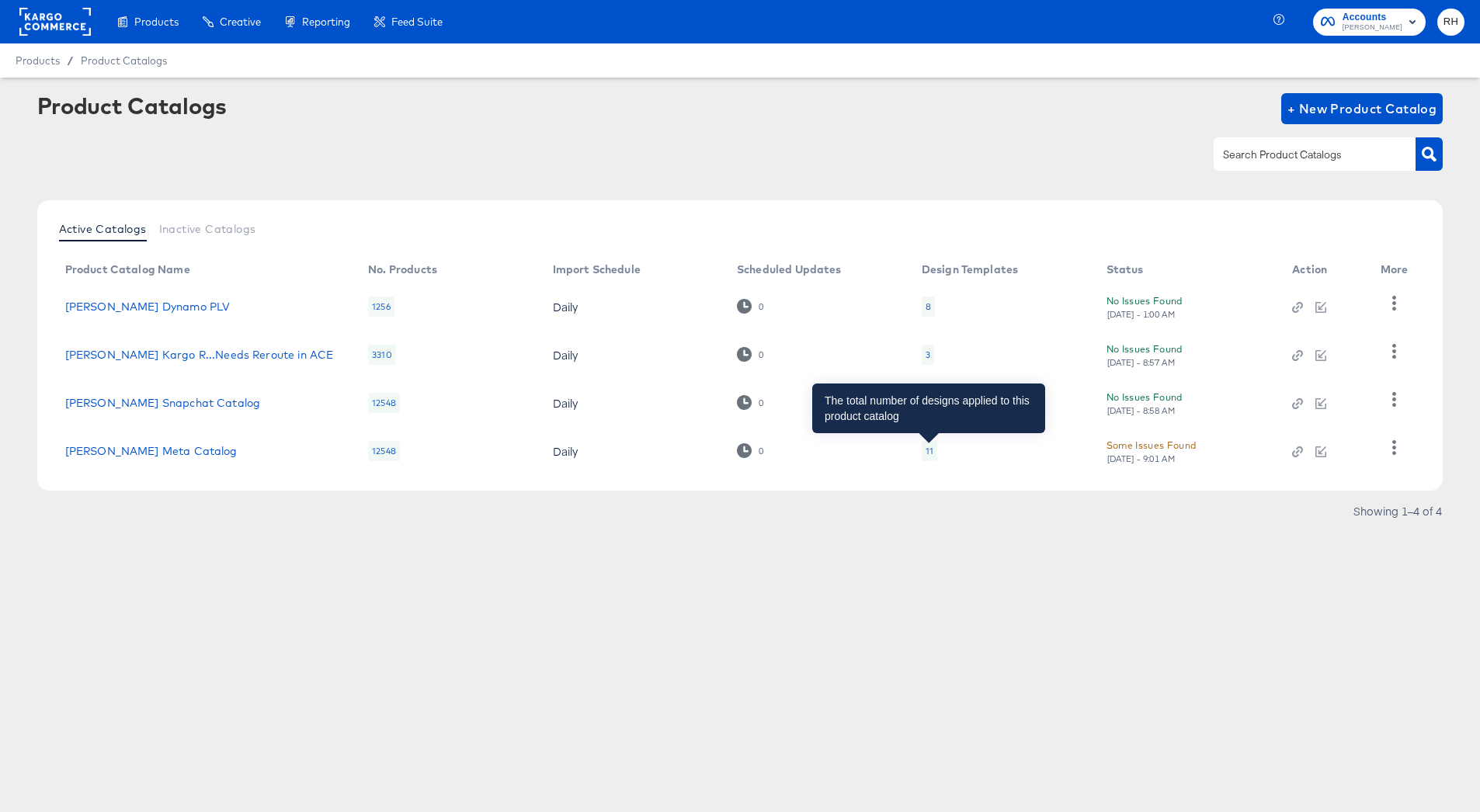
click at [927, 456] on div "11" at bounding box center [930, 451] width 8 height 13
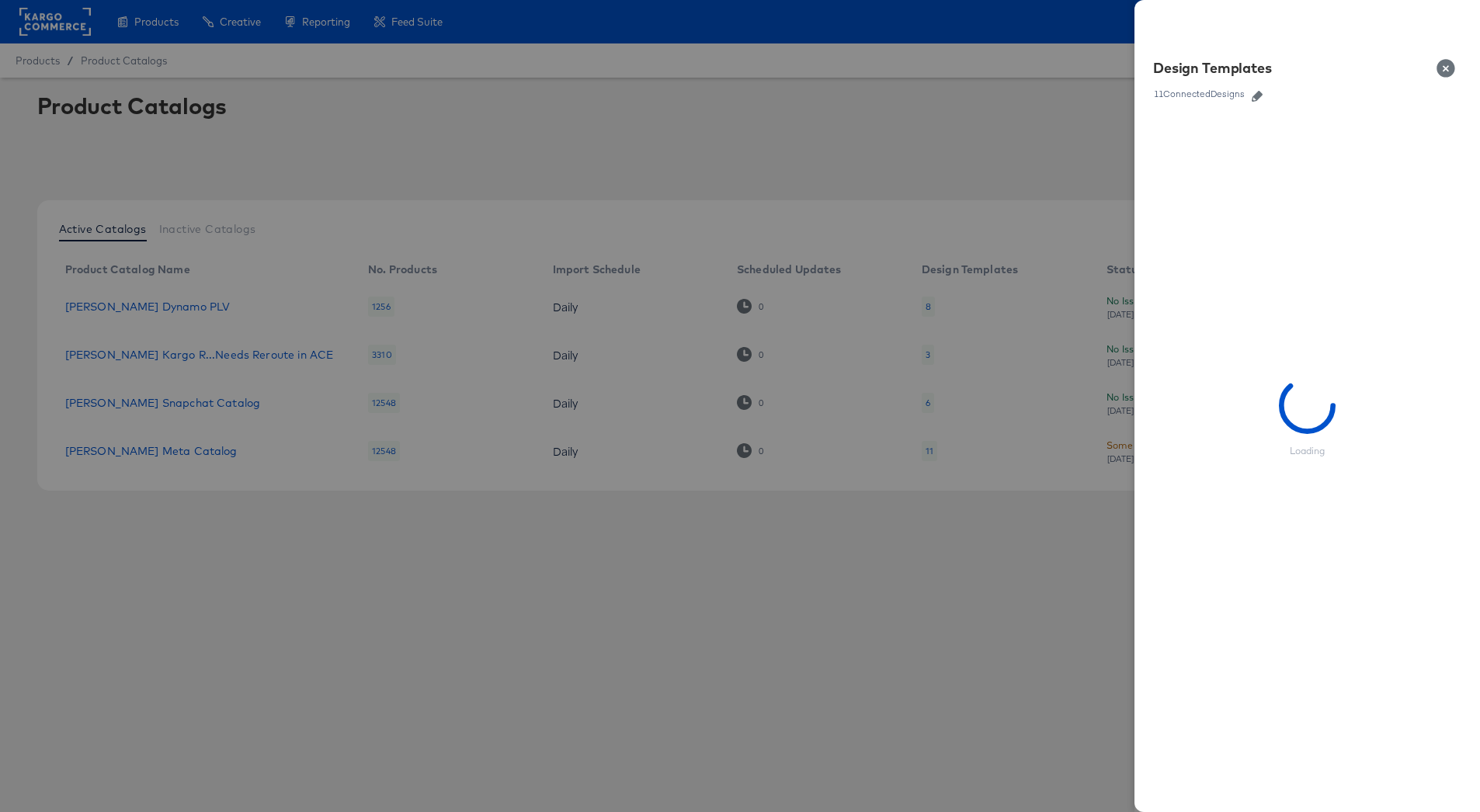
click at [1263, 98] on icon "button" at bounding box center [1257, 97] width 11 height 11
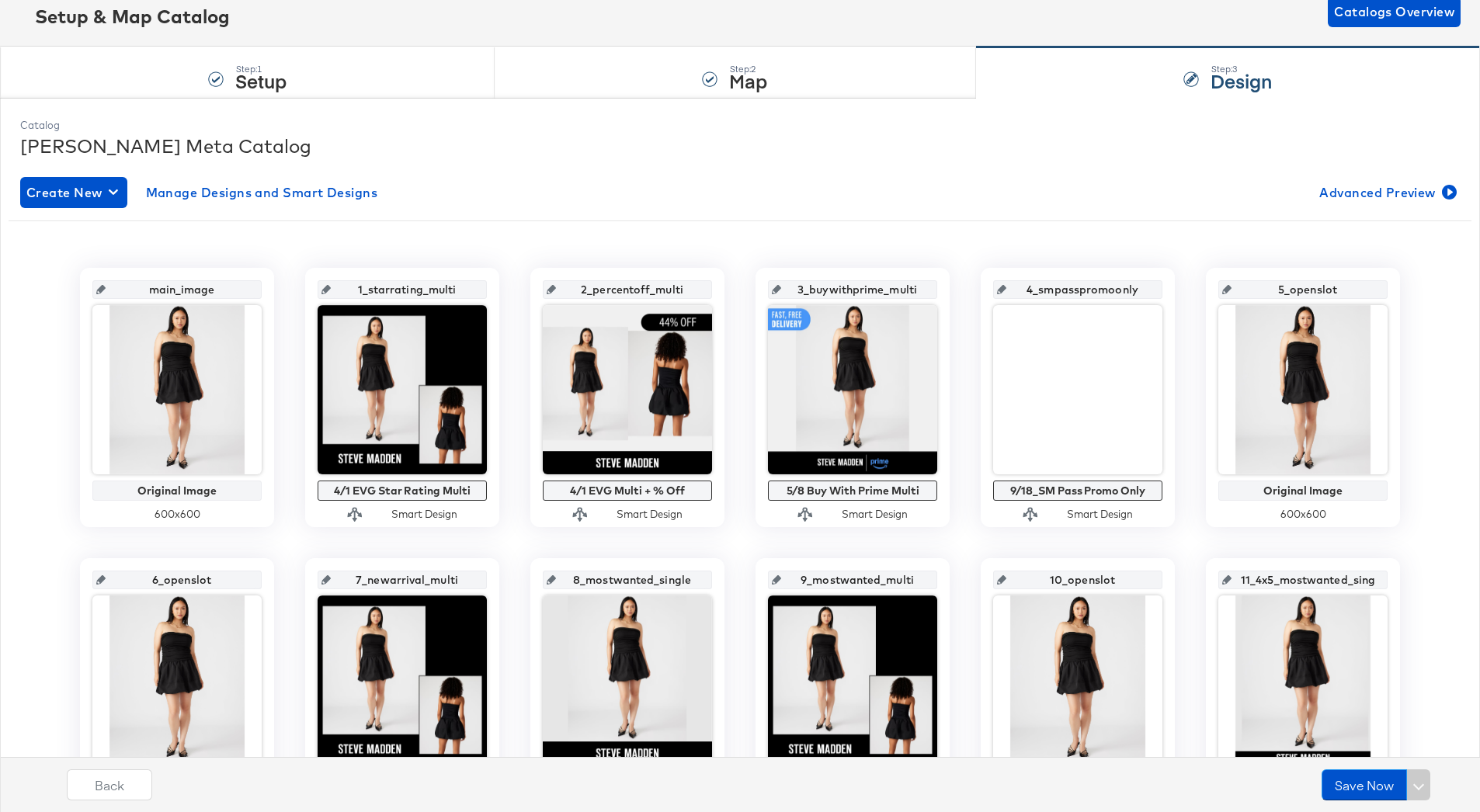
scroll to position [95, 0]
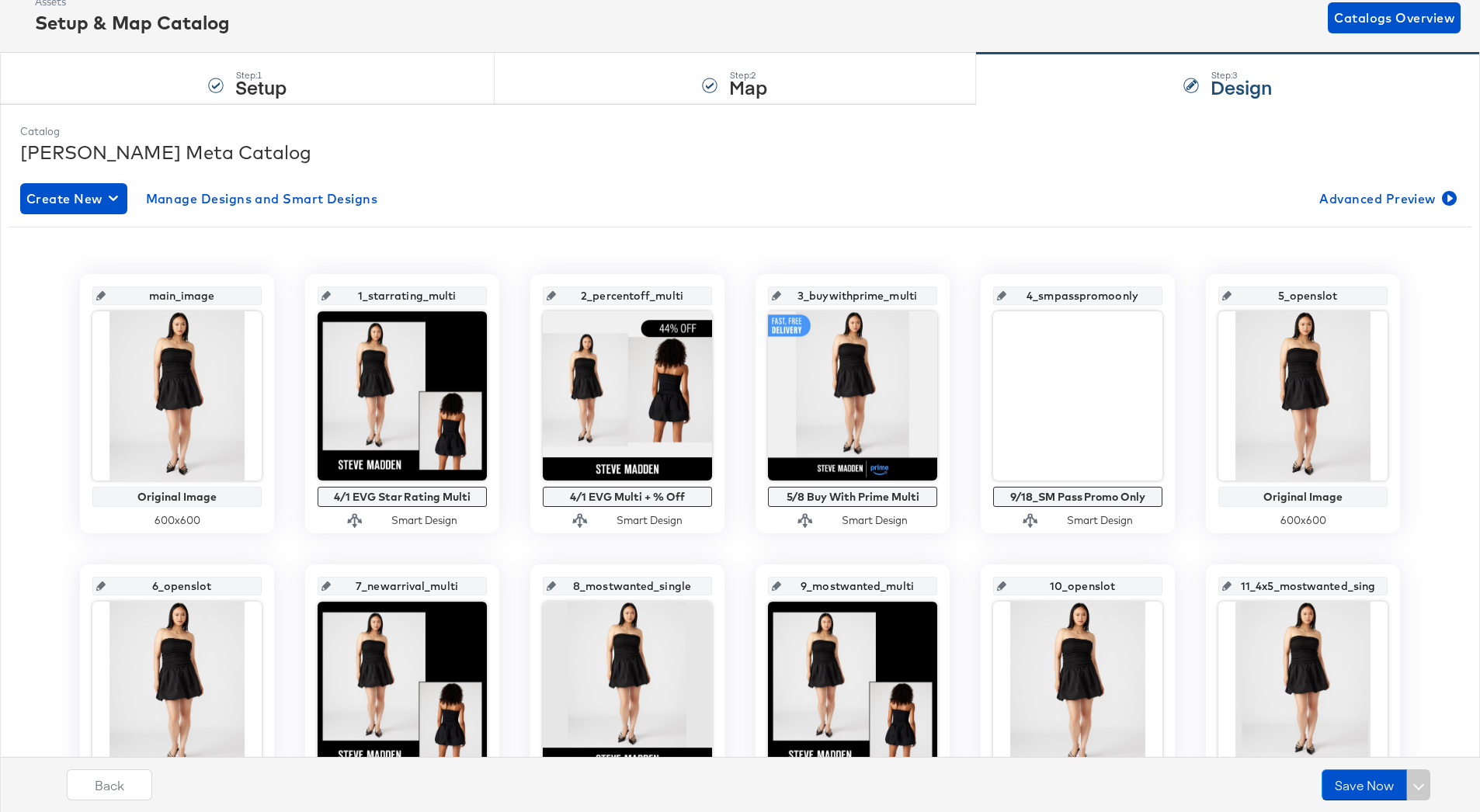
click at [1294, 297] on input "5_openslot" at bounding box center [1307, 289] width 153 height 42
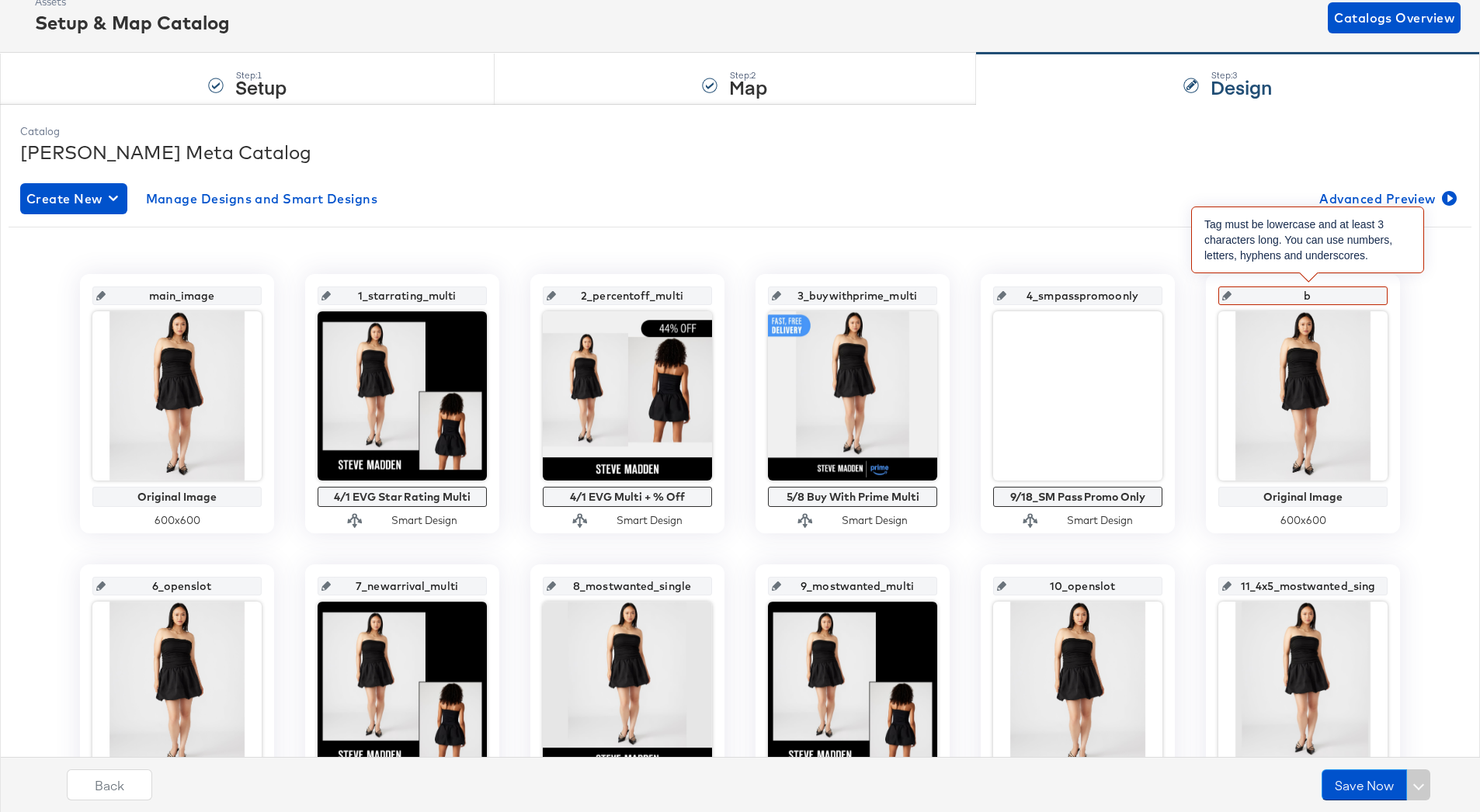
type input "bu"
type input "bun"
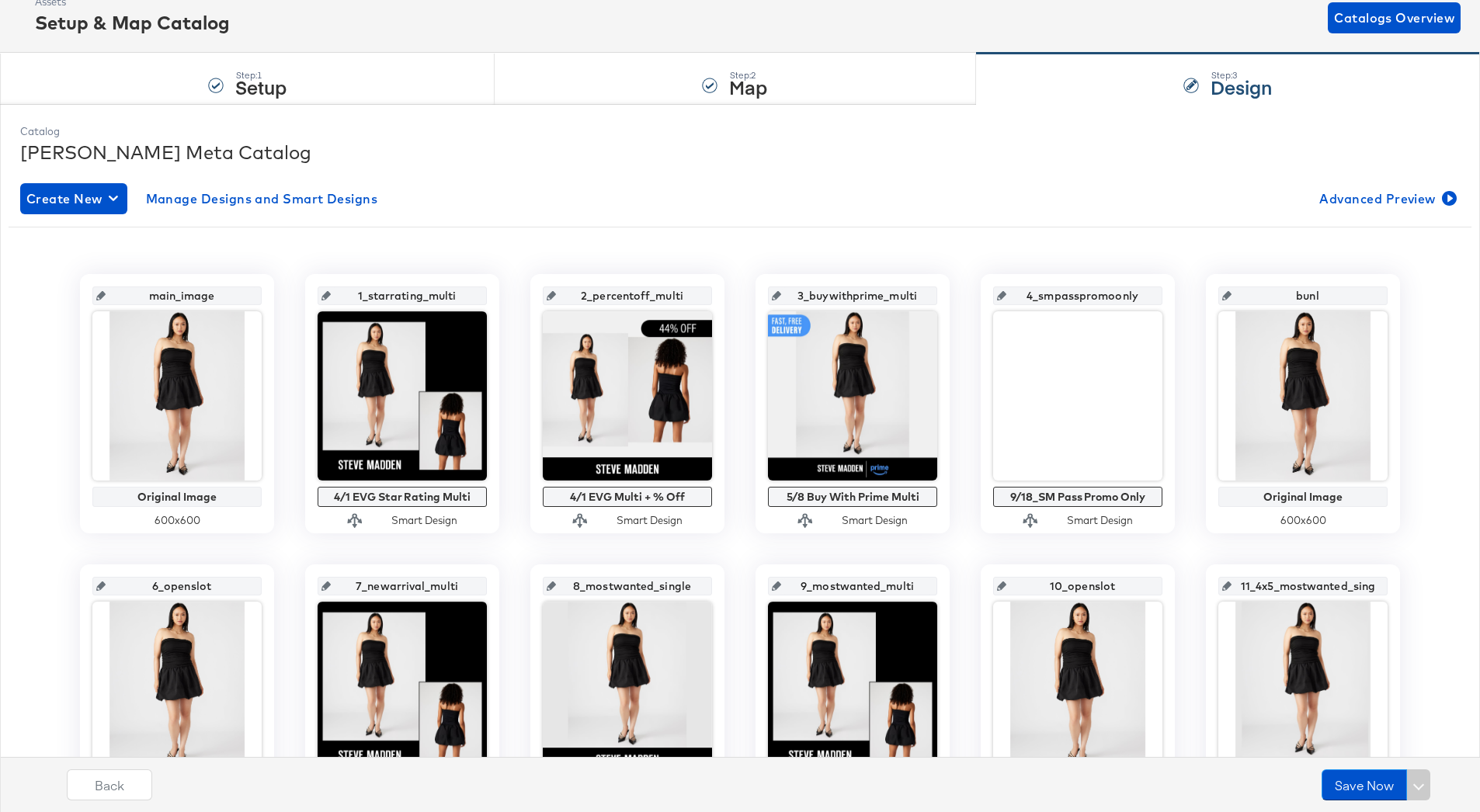
type input "bunld"
type input "bundleadsesample"
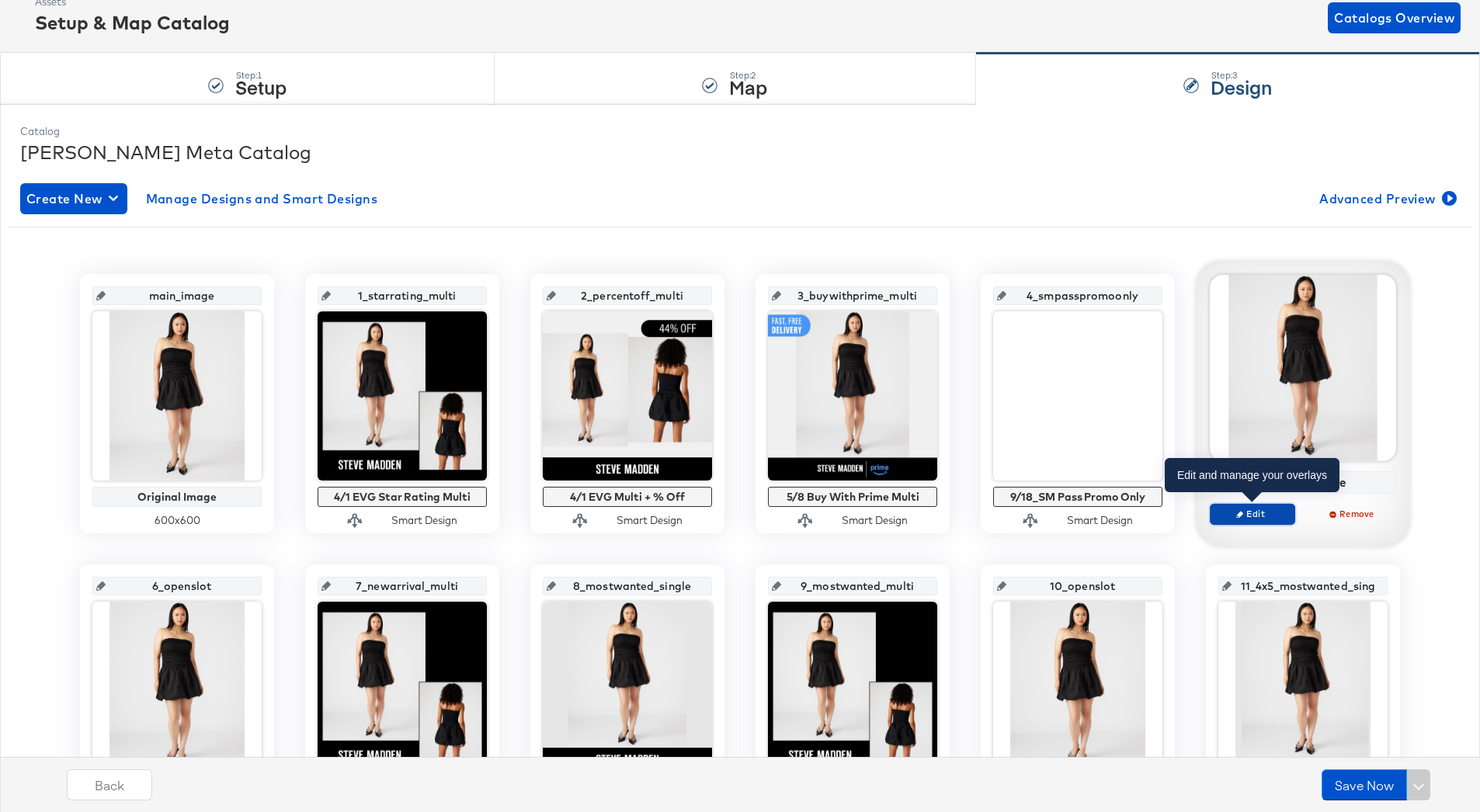
click at [1257, 513] on span "Edit" at bounding box center [1252, 513] width 71 height 12
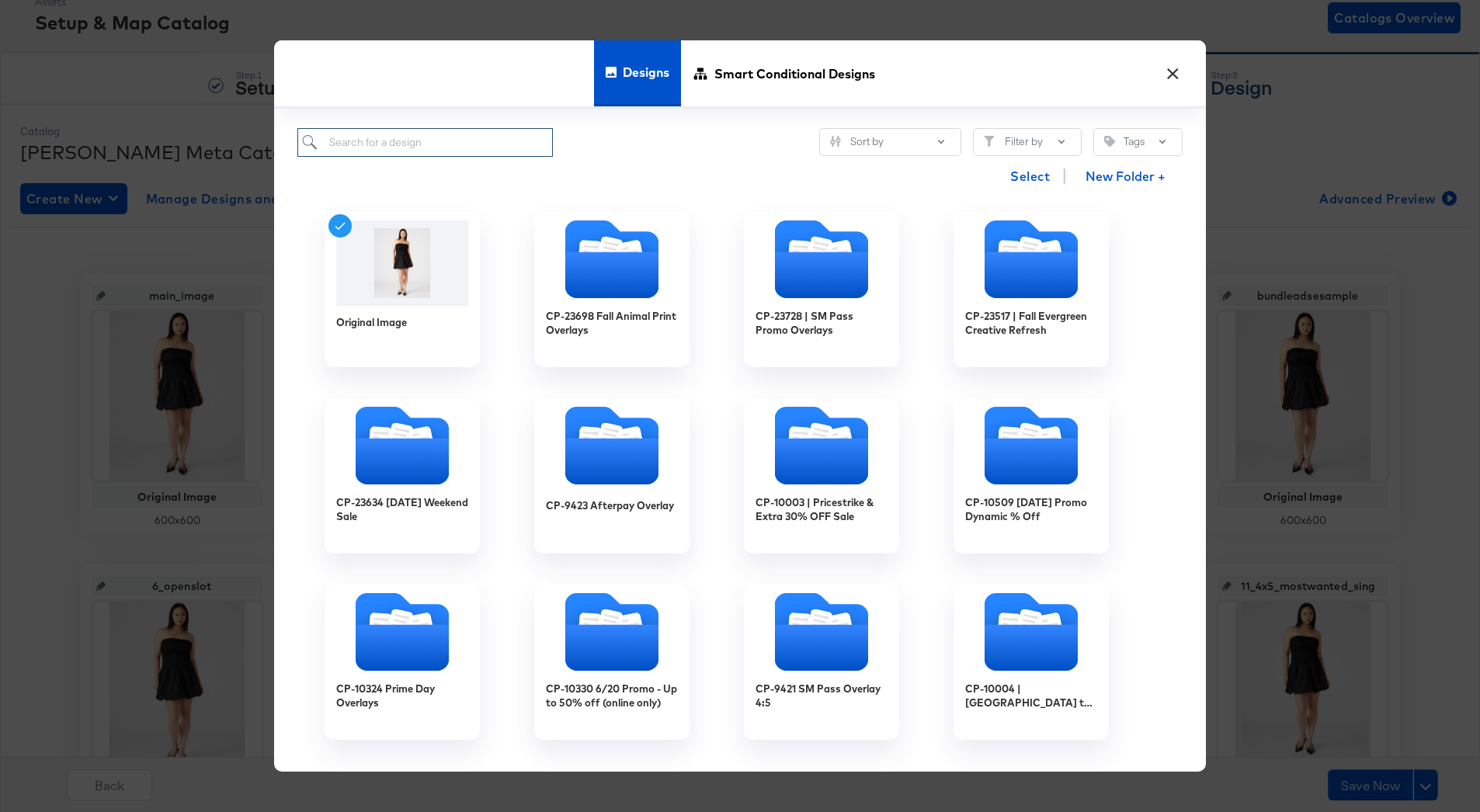
click at [464, 132] on input "search" at bounding box center [425, 142] width 256 height 29
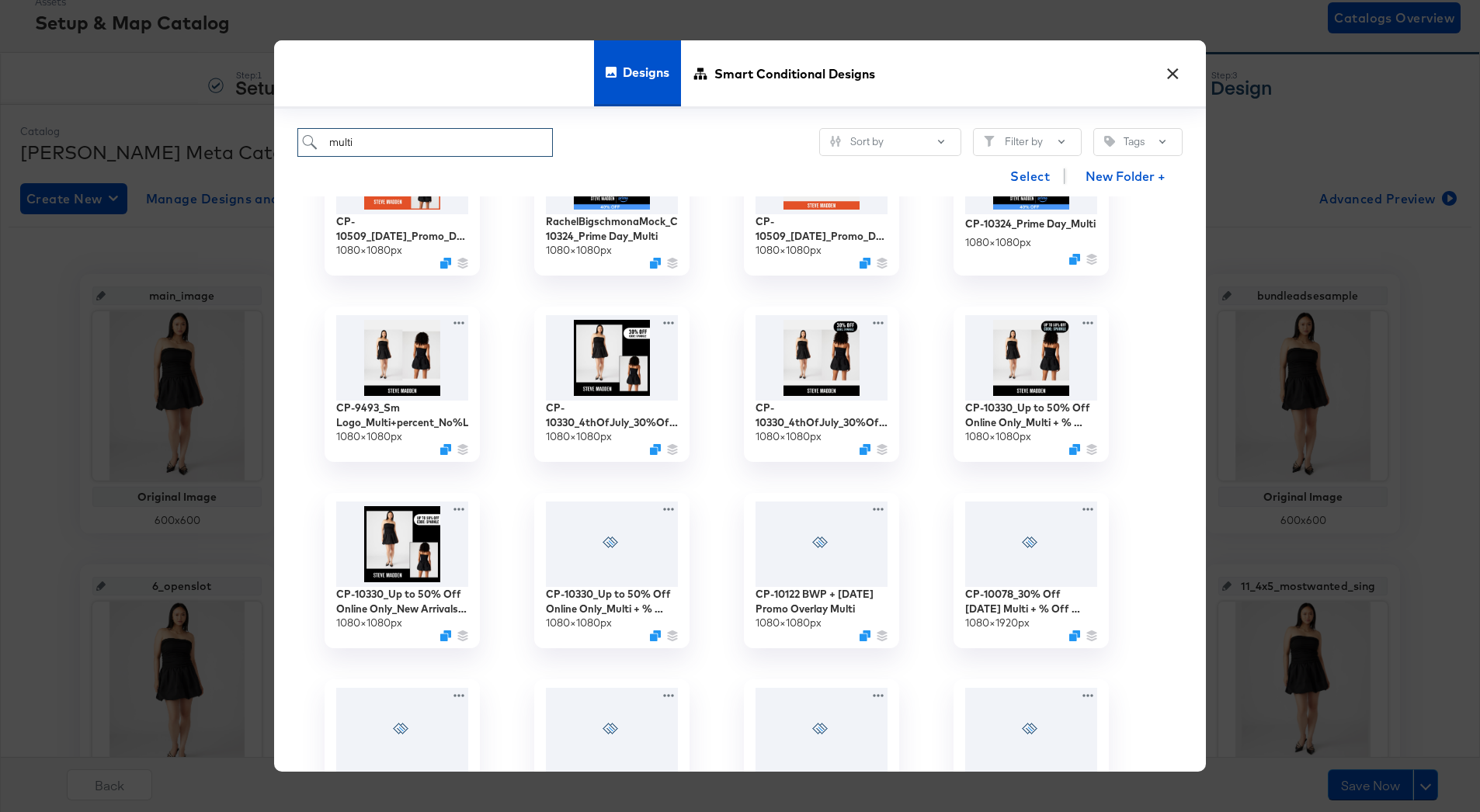
scroll to position [1026, 0]
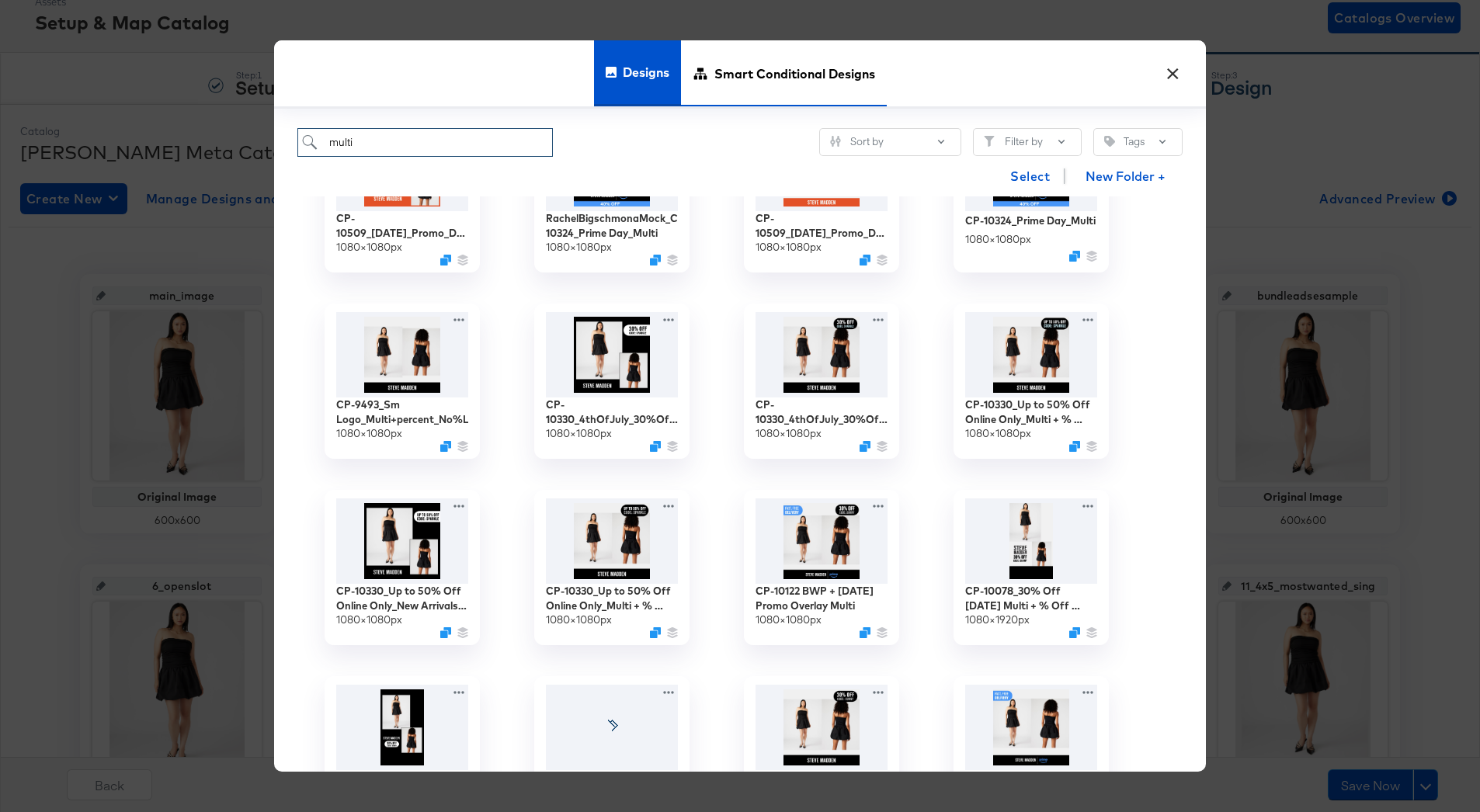
type input "multi"
click at [779, 90] on span "Smart Conditional Designs" at bounding box center [795, 74] width 161 height 69
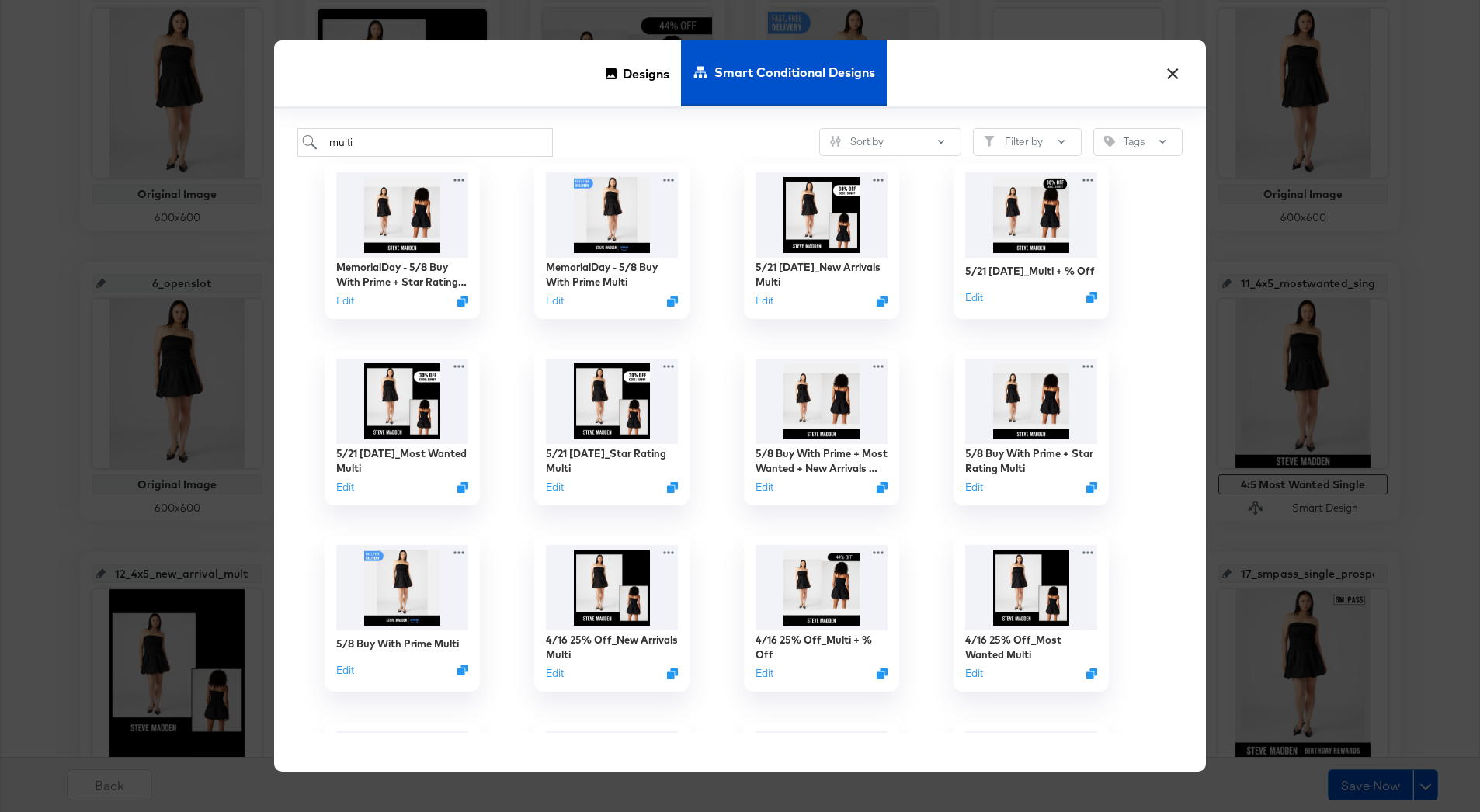
scroll to position [0, 0]
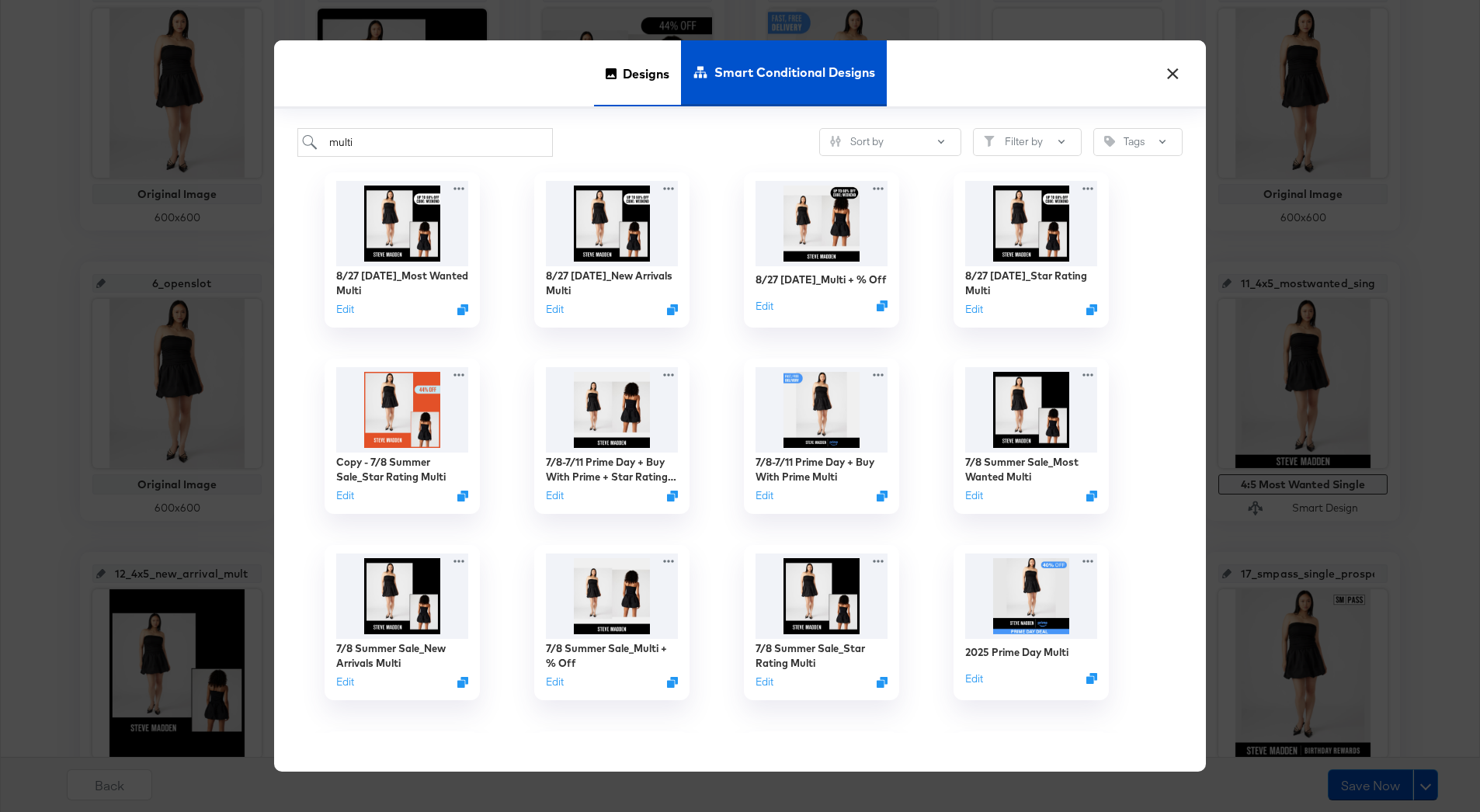
click at [618, 92] on div "Designs" at bounding box center [637, 73] width 87 height 66
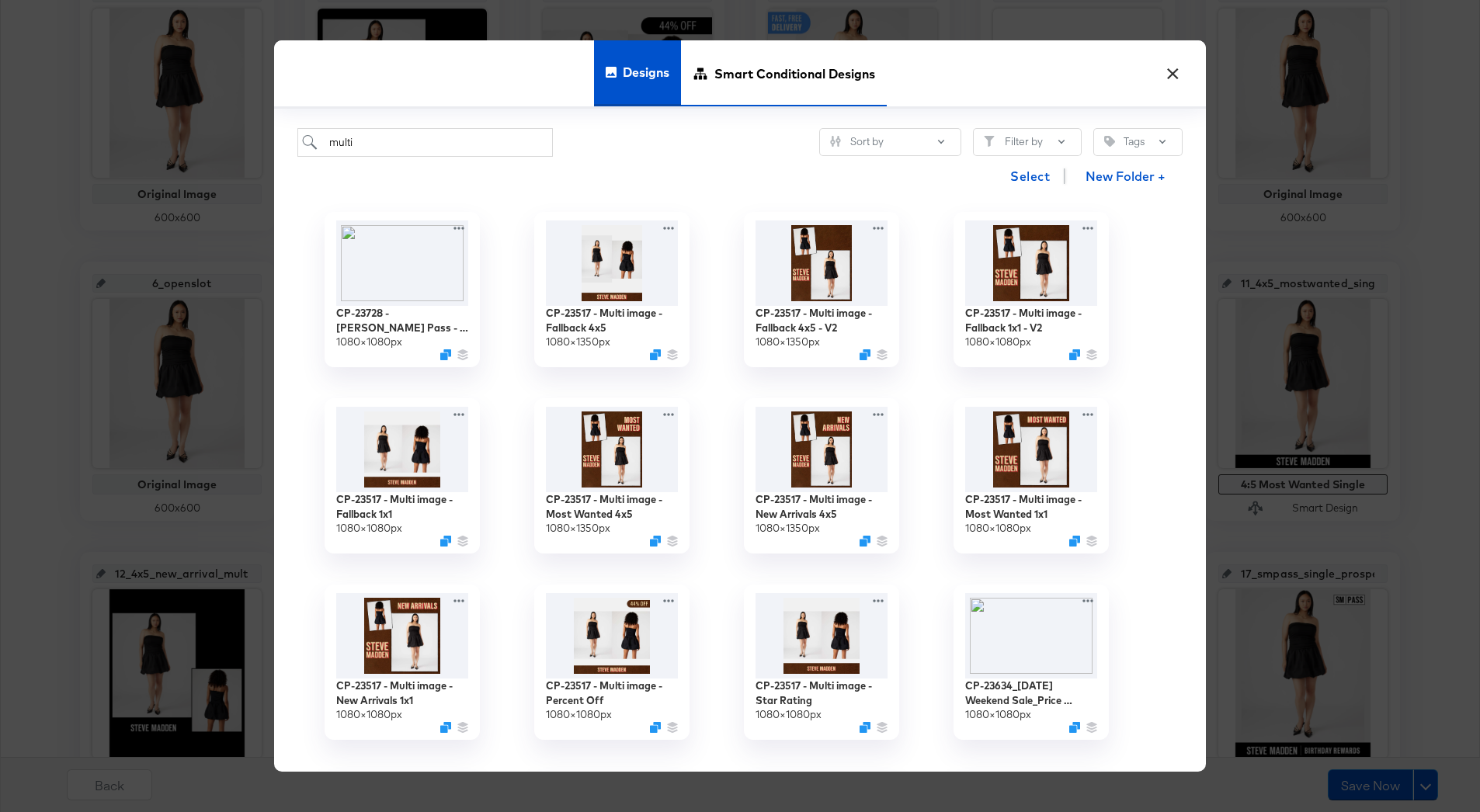
click at [766, 70] on span "Smart Conditional Designs" at bounding box center [795, 74] width 161 height 69
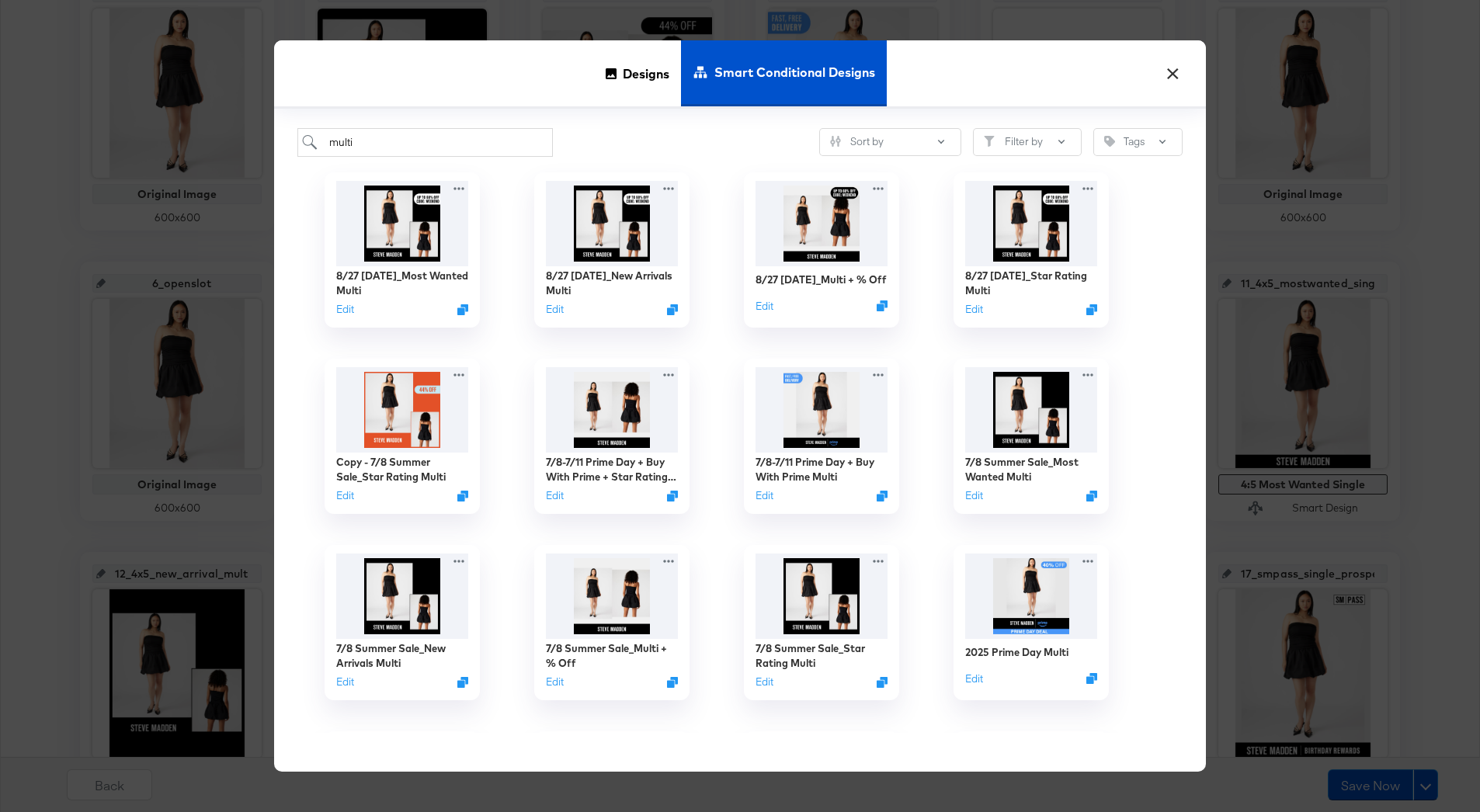
click at [1173, 73] on button "×" at bounding box center [1172, 69] width 28 height 28
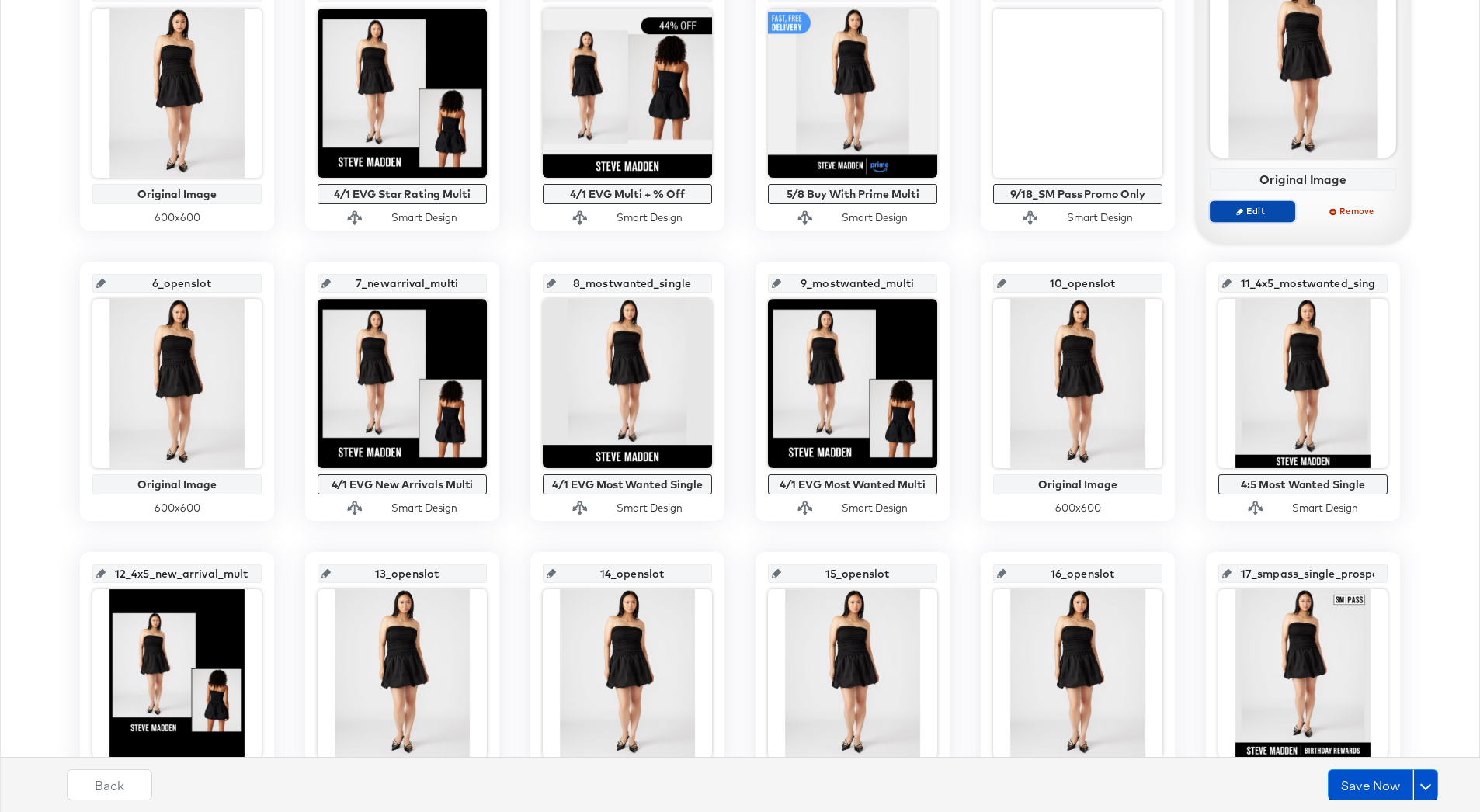
click at [1283, 207] on span "Edit" at bounding box center [1252, 211] width 71 height 12
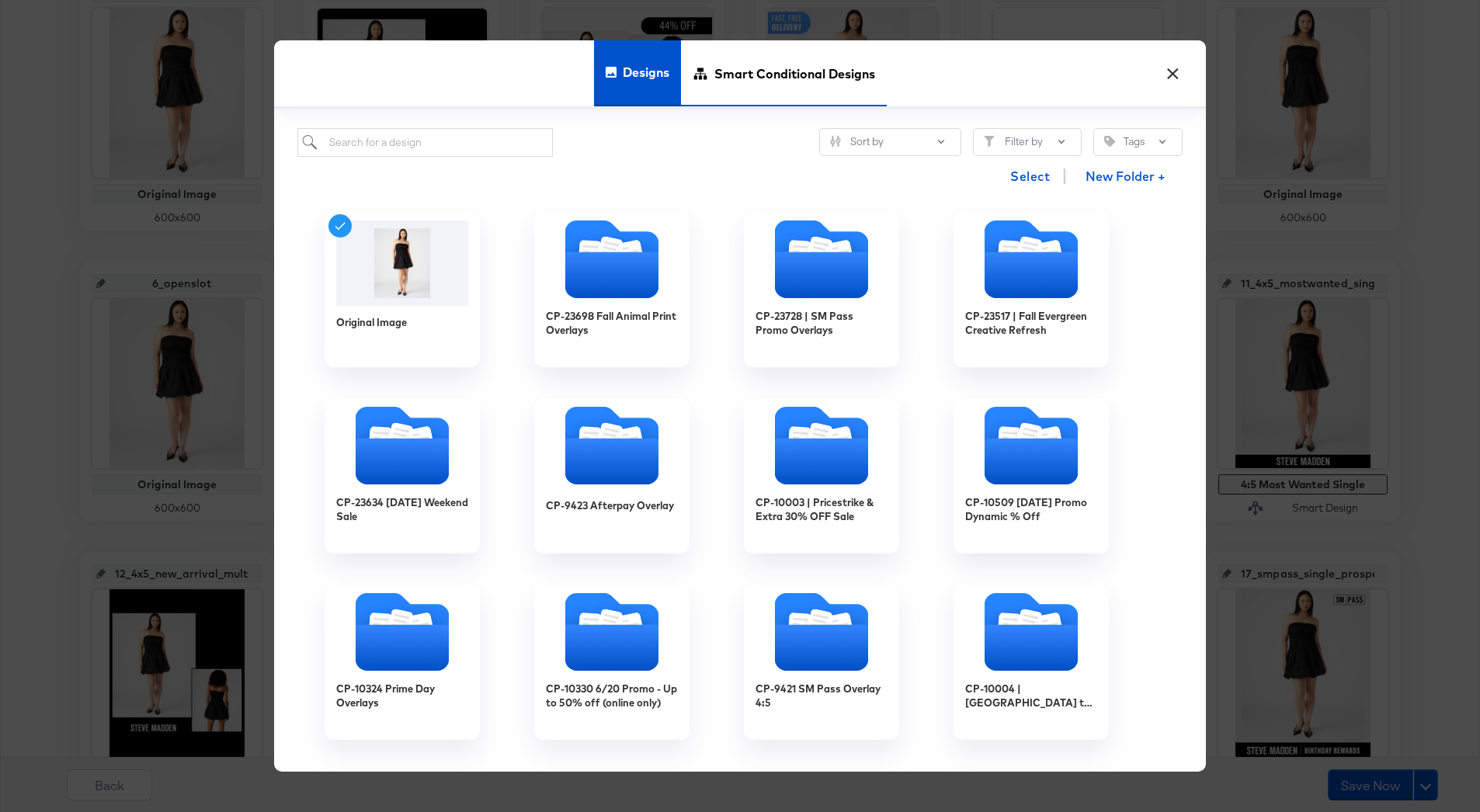
click at [776, 101] on span "Smart Conditional Designs" at bounding box center [795, 74] width 161 height 69
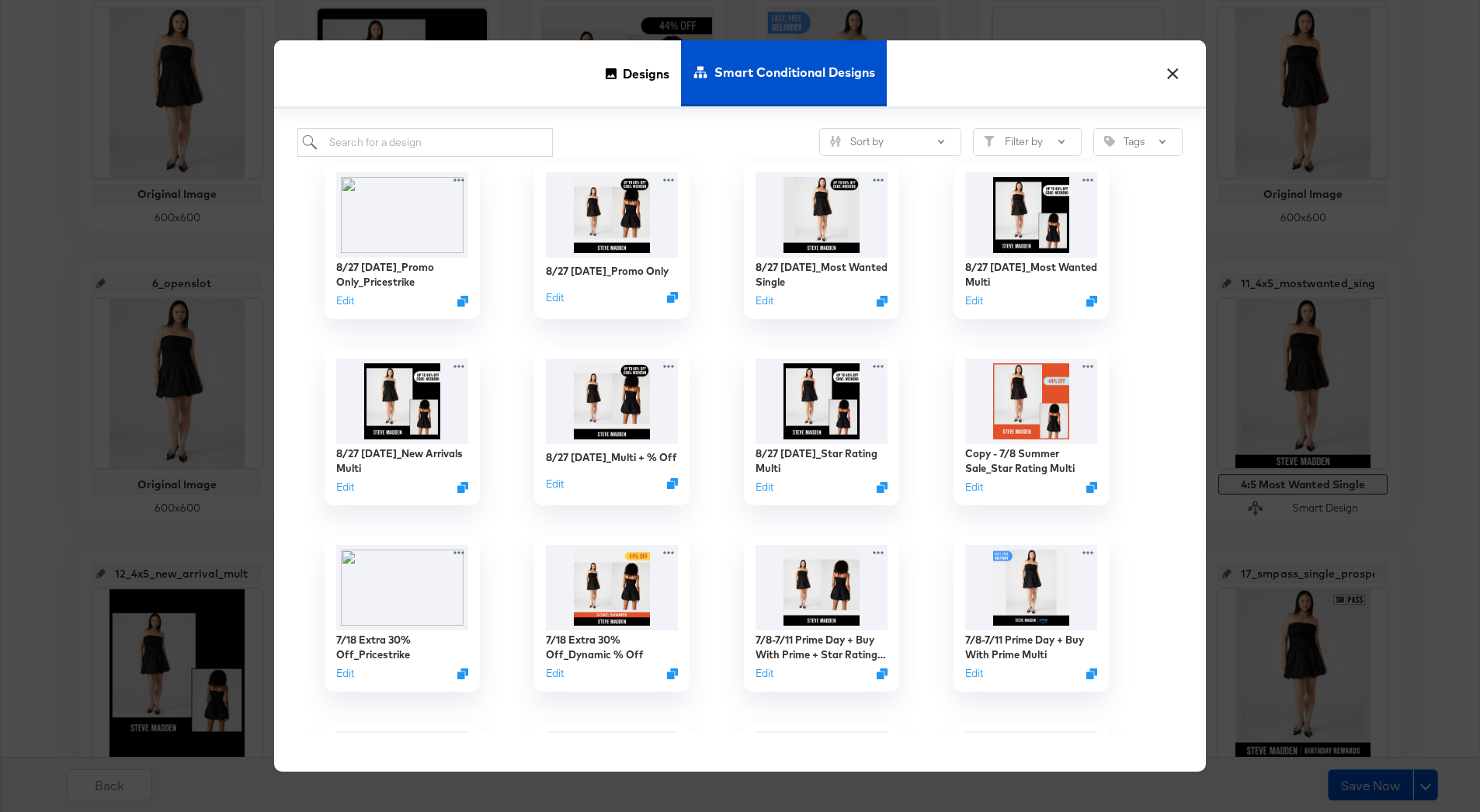
scroll to position [199, 0]
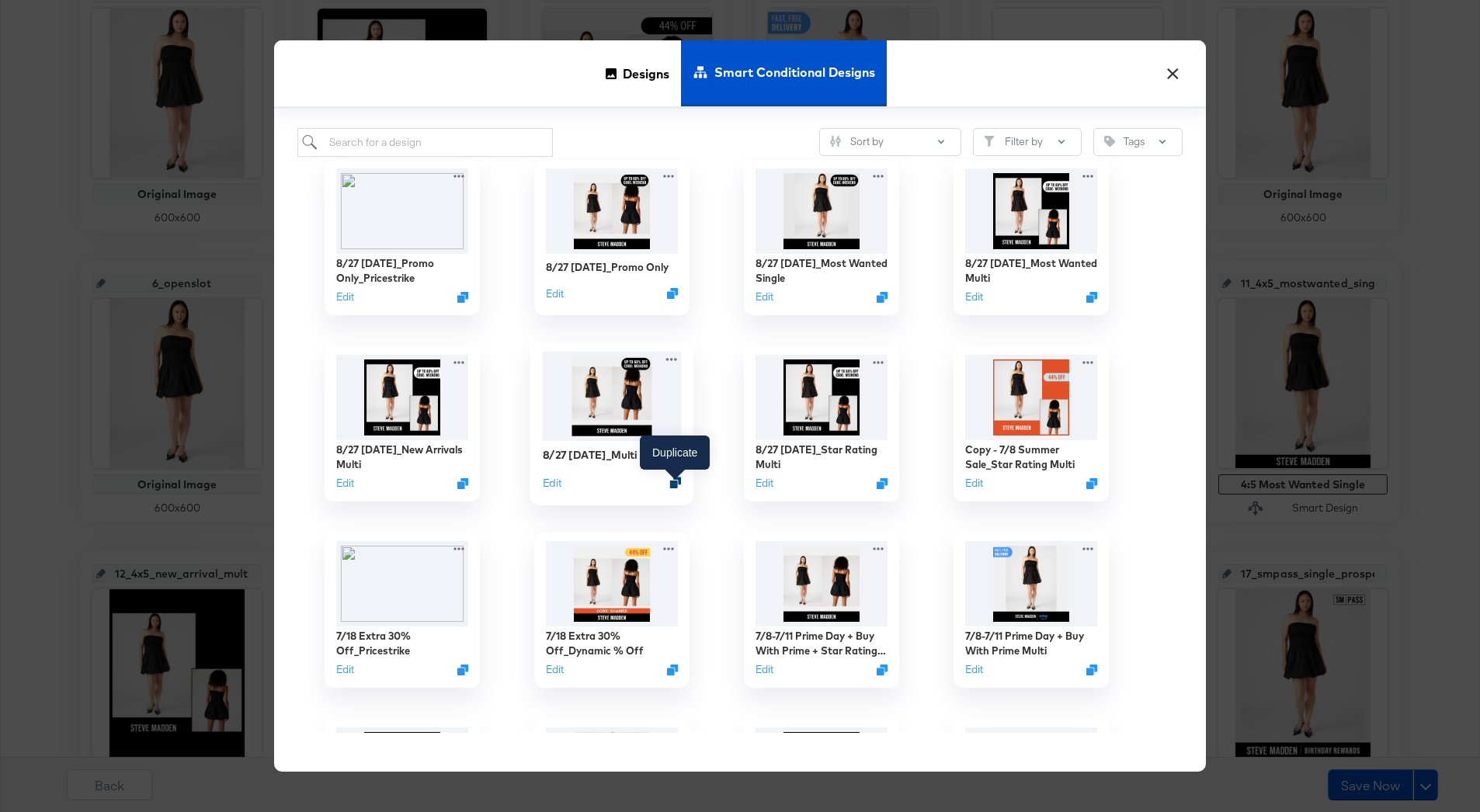
click at [671, 481] on div at bounding box center [676, 482] width 12 height 12
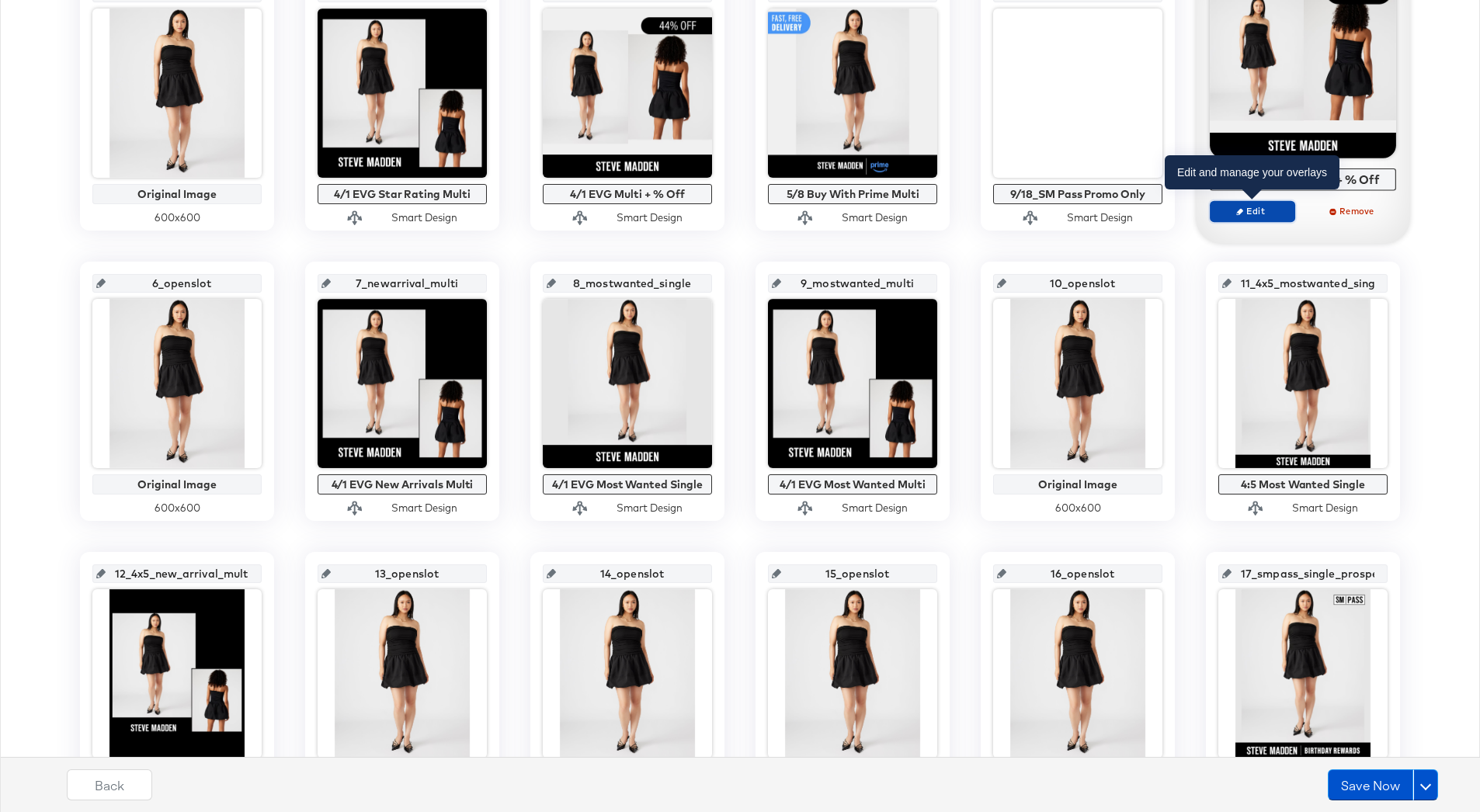
click at [1269, 211] on span "Edit" at bounding box center [1252, 211] width 71 height 12
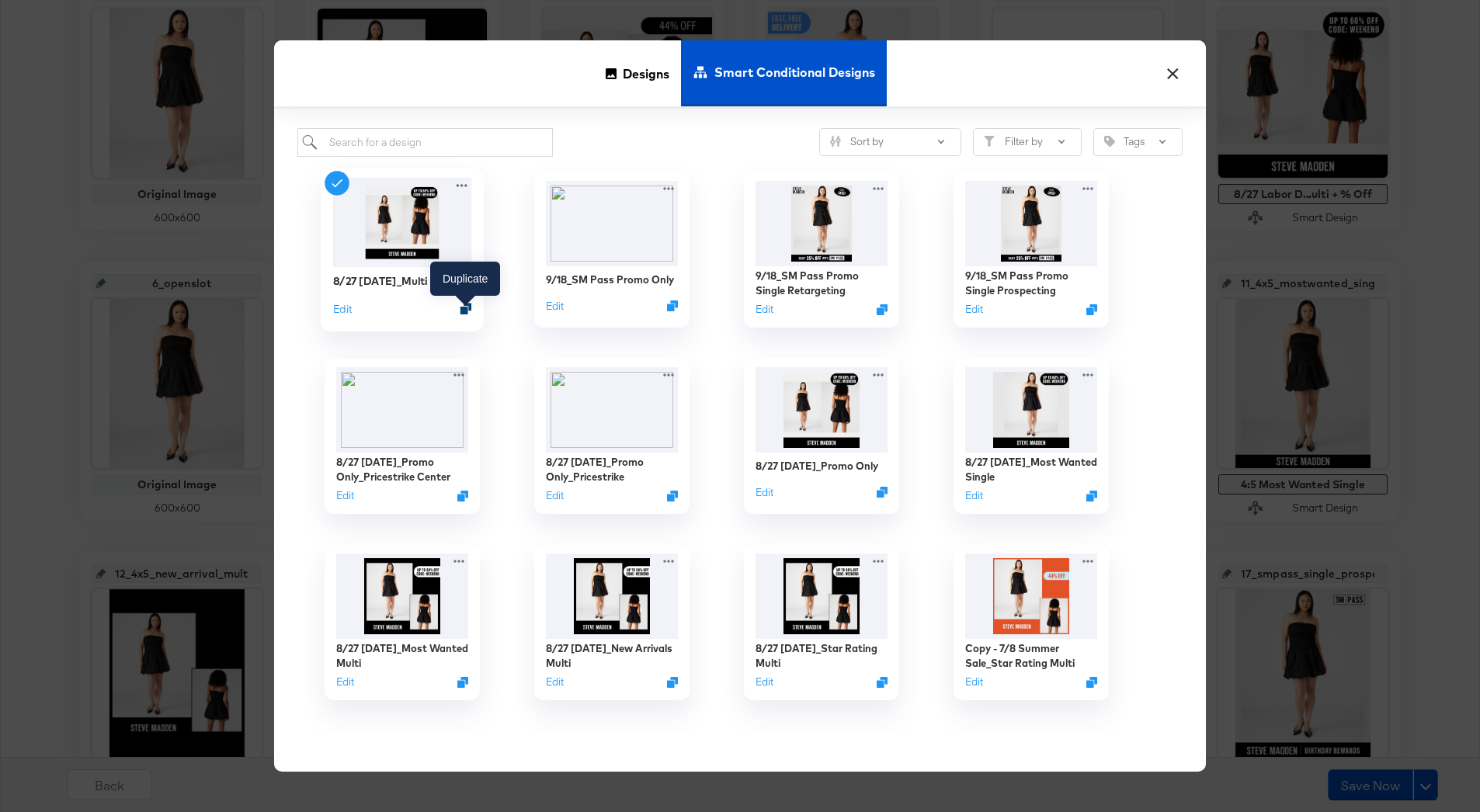
click at [466, 314] on icon "Duplicate" at bounding box center [466, 308] width 12 height 12
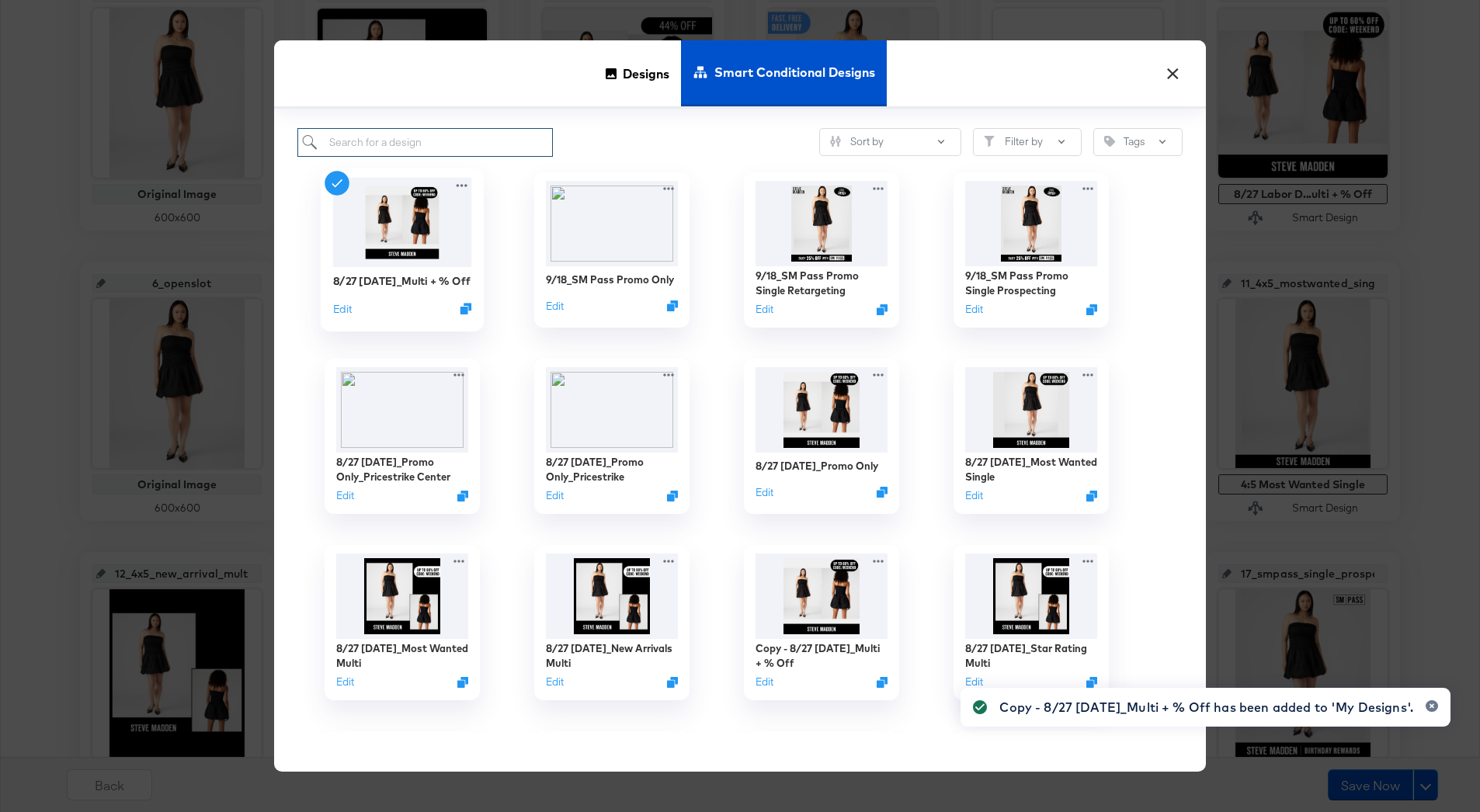
click at [438, 147] on input "search" at bounding box center [425, 142] width 256 height 29
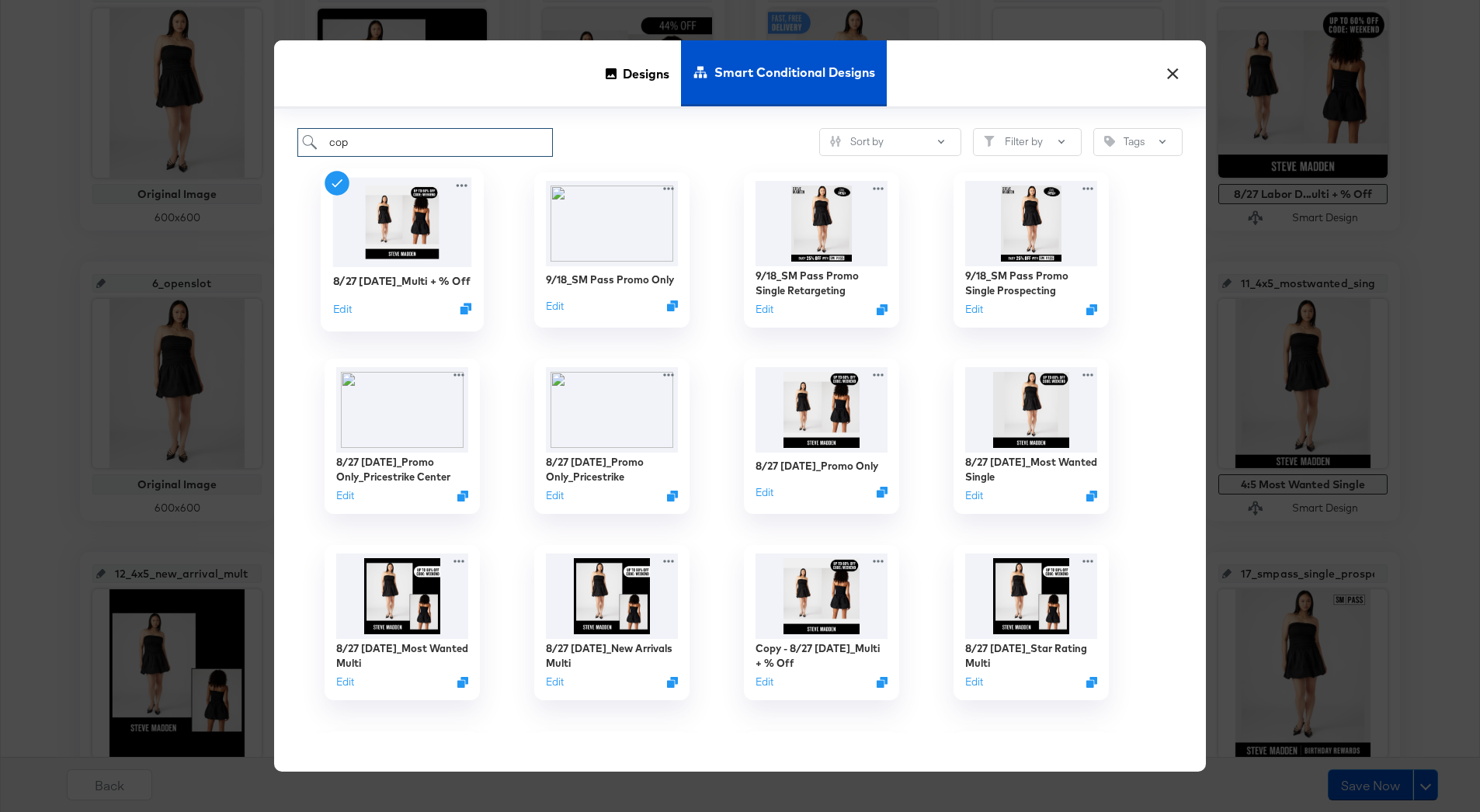
type input "copy"
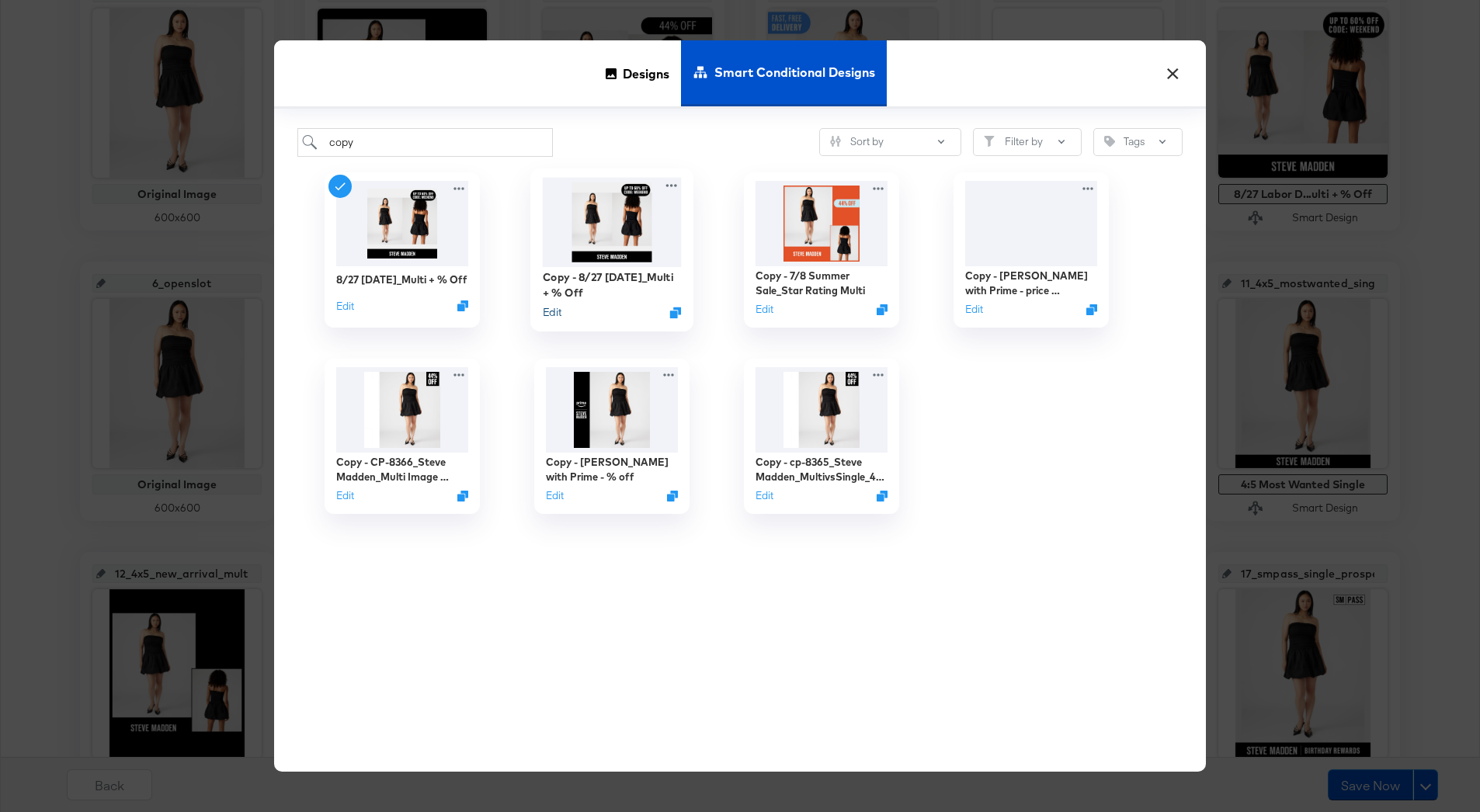
click at [547, 315] on button "Edit" at bounding box center [552, 312] width 18 height 14
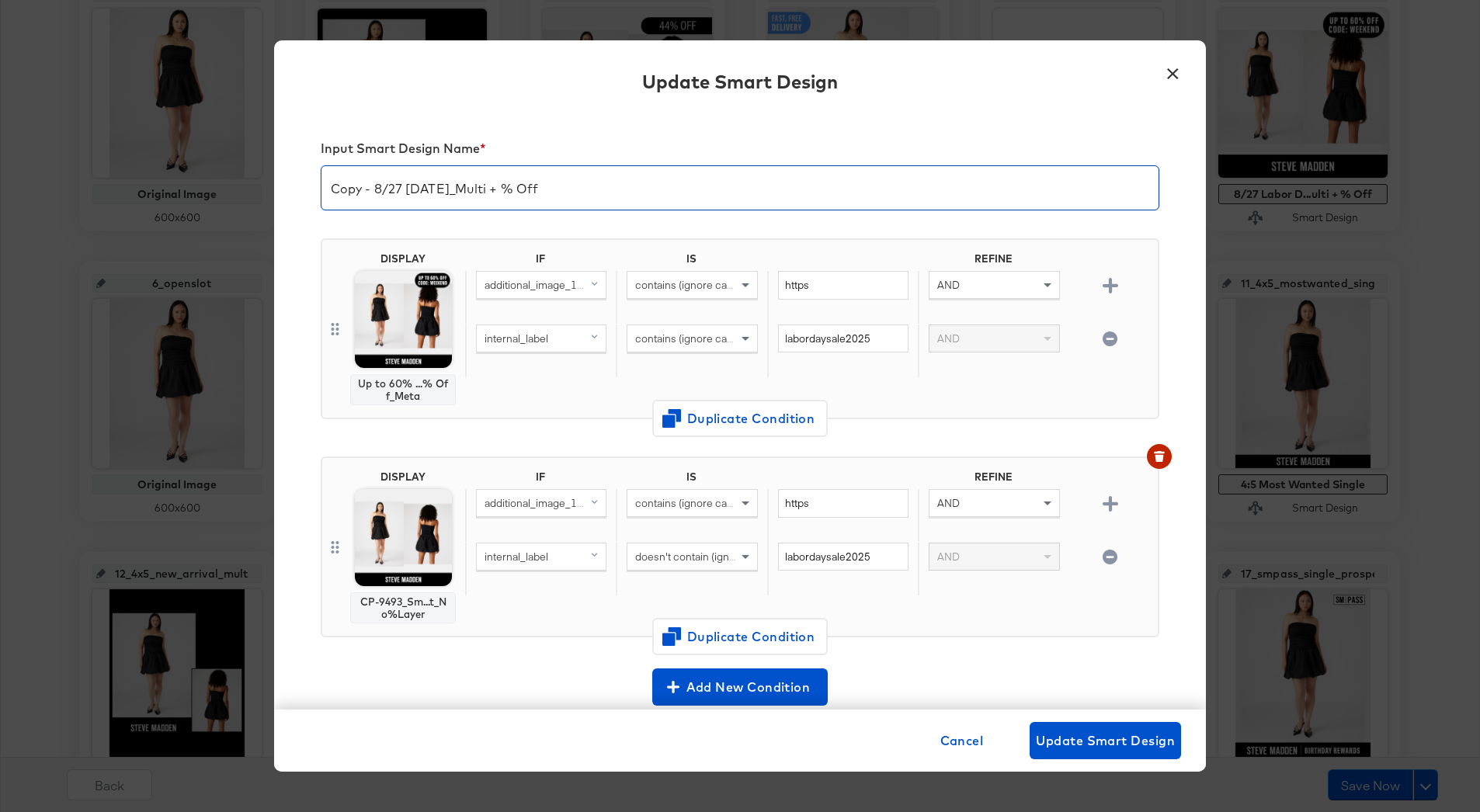
click at [405, 193] on input "Copy - 8/27 Labor Day_Multi + % Off" at bounding box center [740, 181] width 837 height 43
drag, startPoint x: 604, startPoint y: 184, endPoint x: 307, endPoint y: 184, distance: 297.0
click at [307, 184] on div "Input Smart Design Name * Copy - 8/27 Labor Day_Multi + % Off DISPLAY Up to 60%…" at bounding box center [740, 411] width 932 height 597
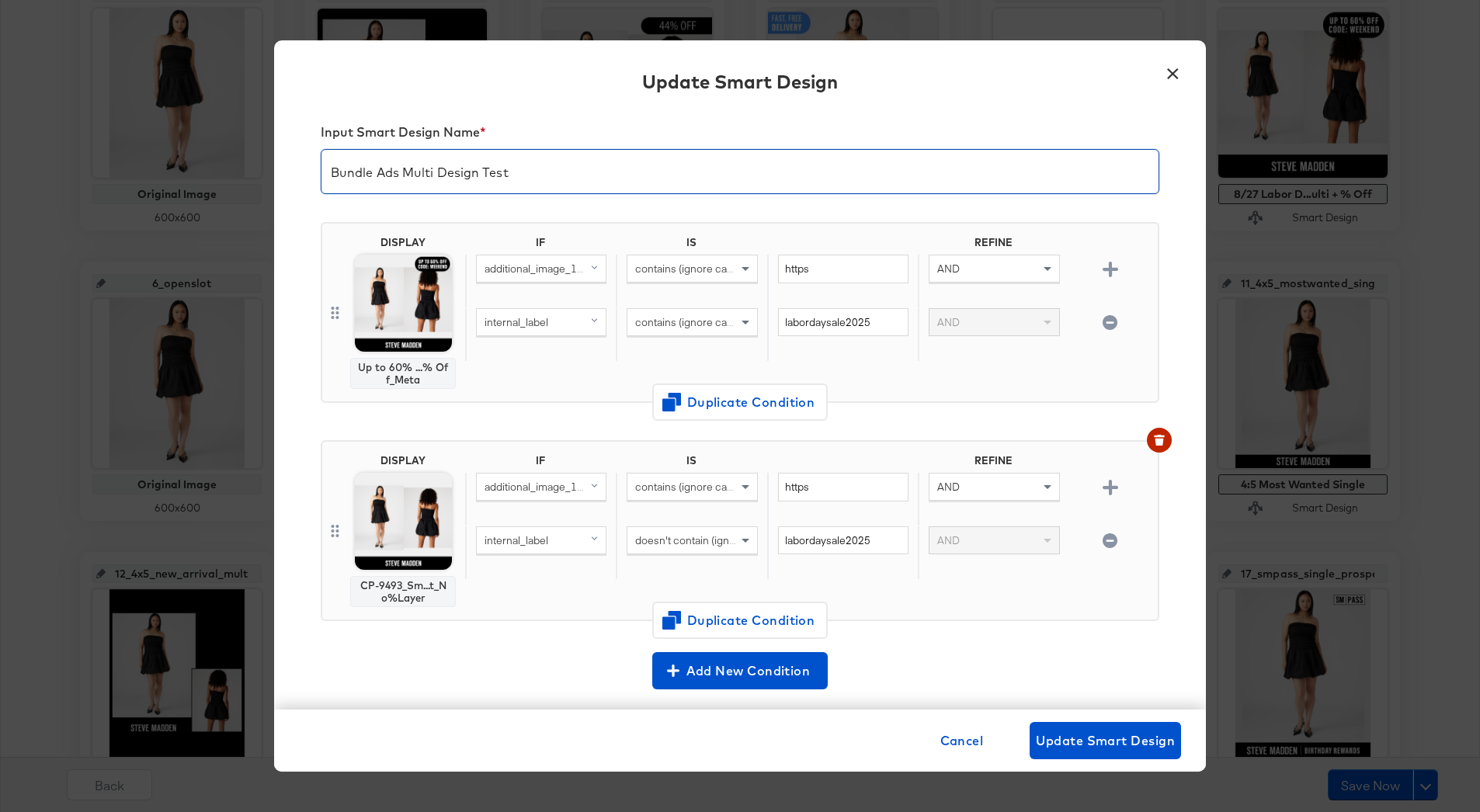
scroll to position [14, 0]
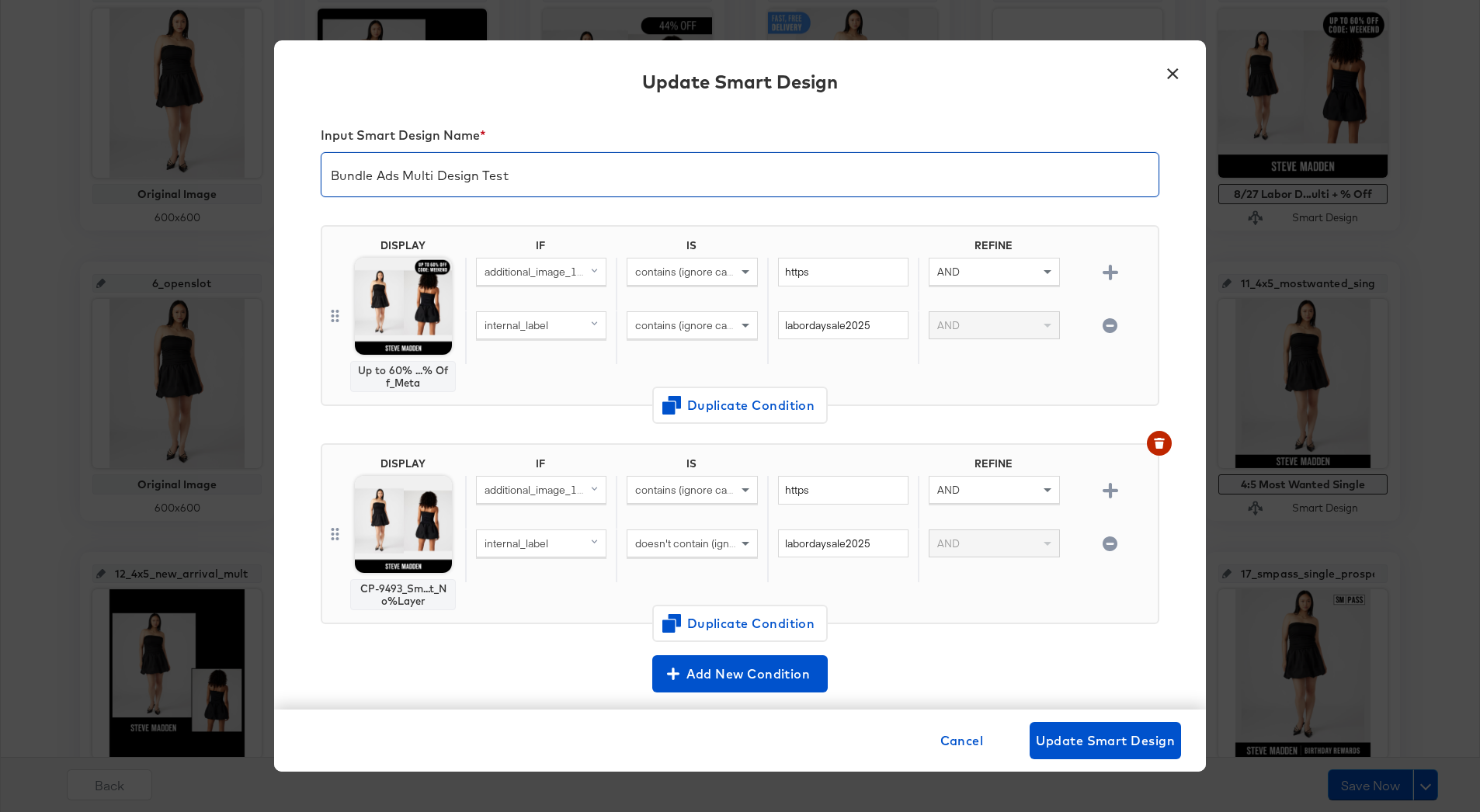
type input "Bundle Ads Multi Design Test"
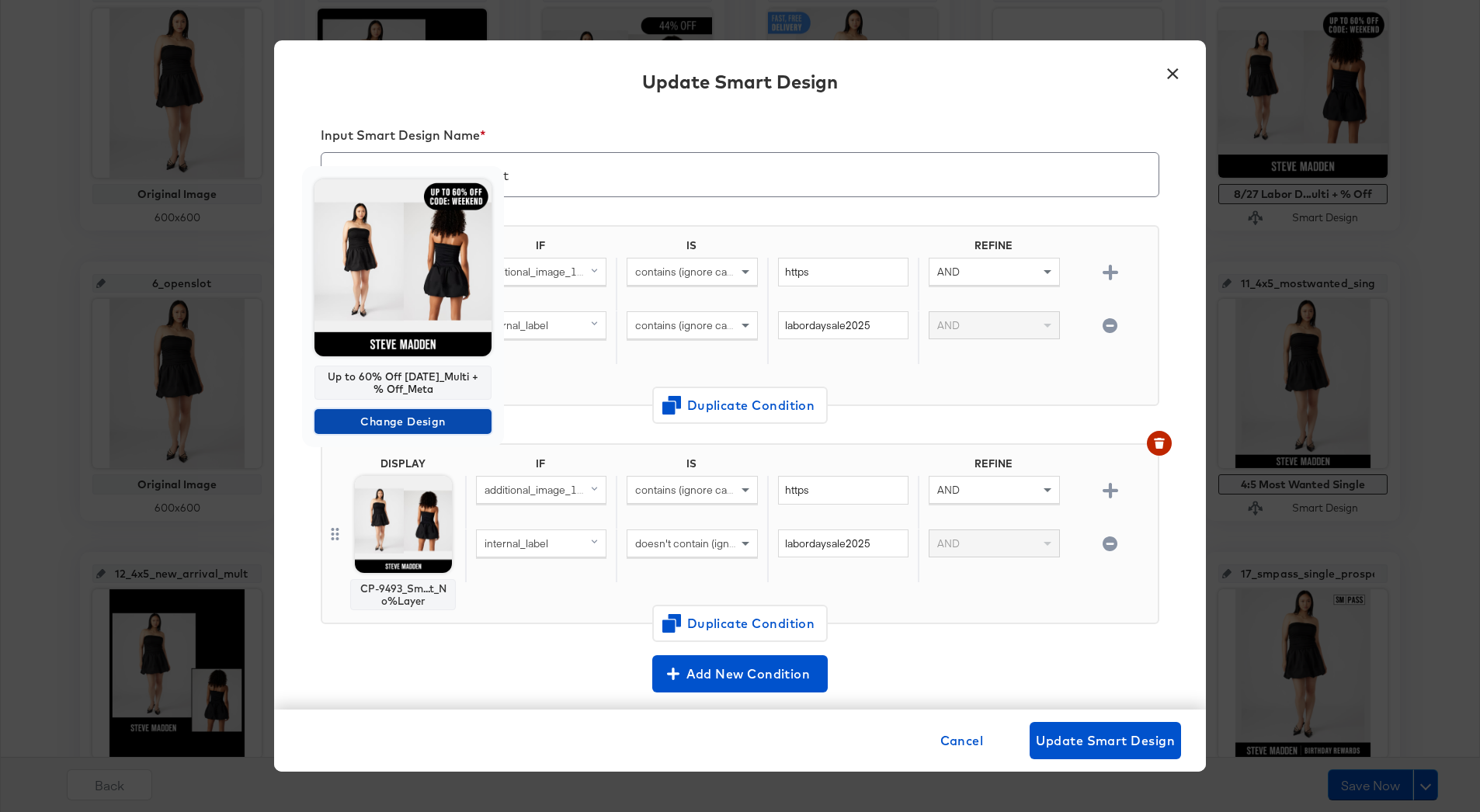
click at [371, 421] on span "Change Design" at bounding box center [403, 422] width 165 height 19
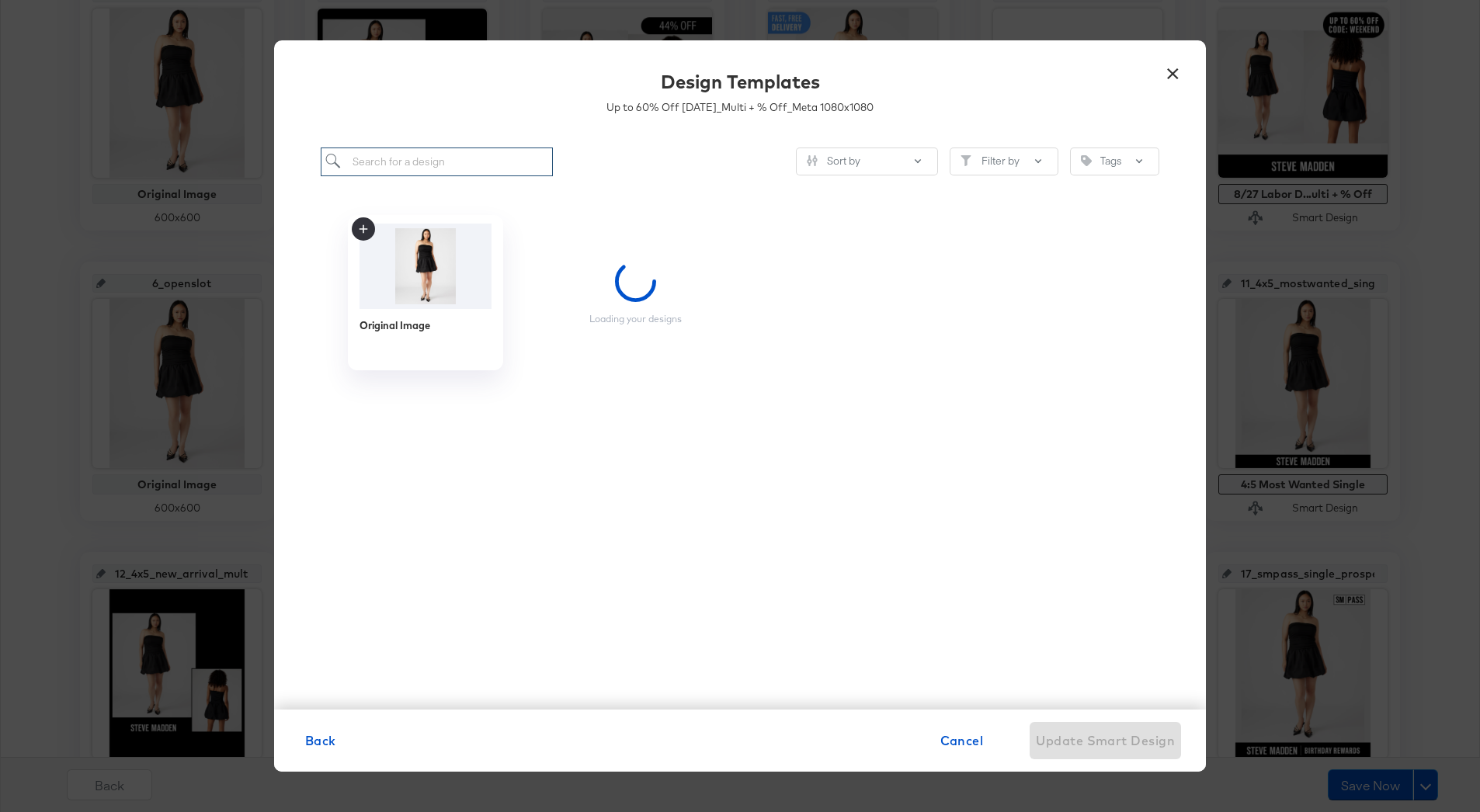
click at [443, 169] on input "search" at bounding box center [437, 162] width 232 height 29
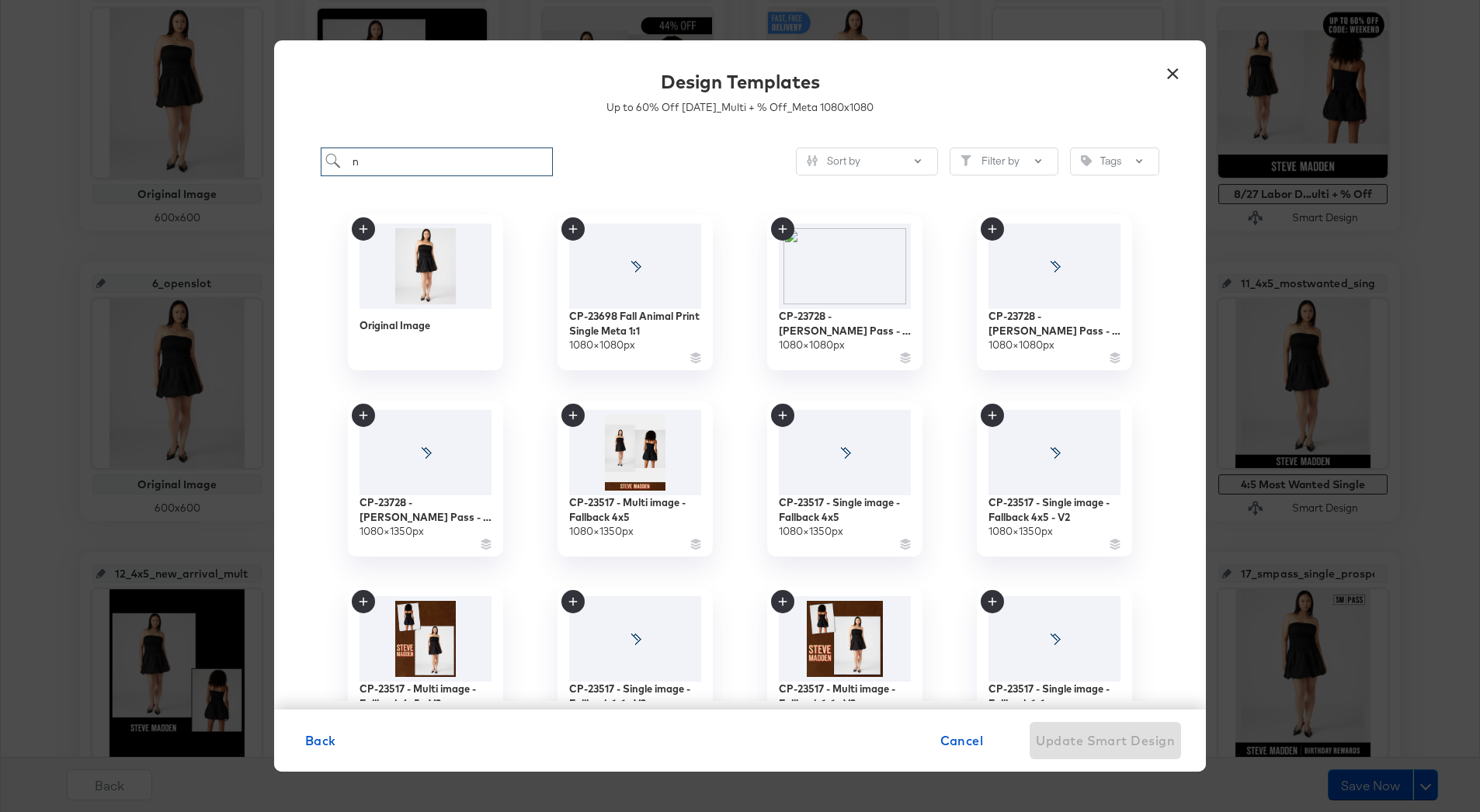
type input "no"
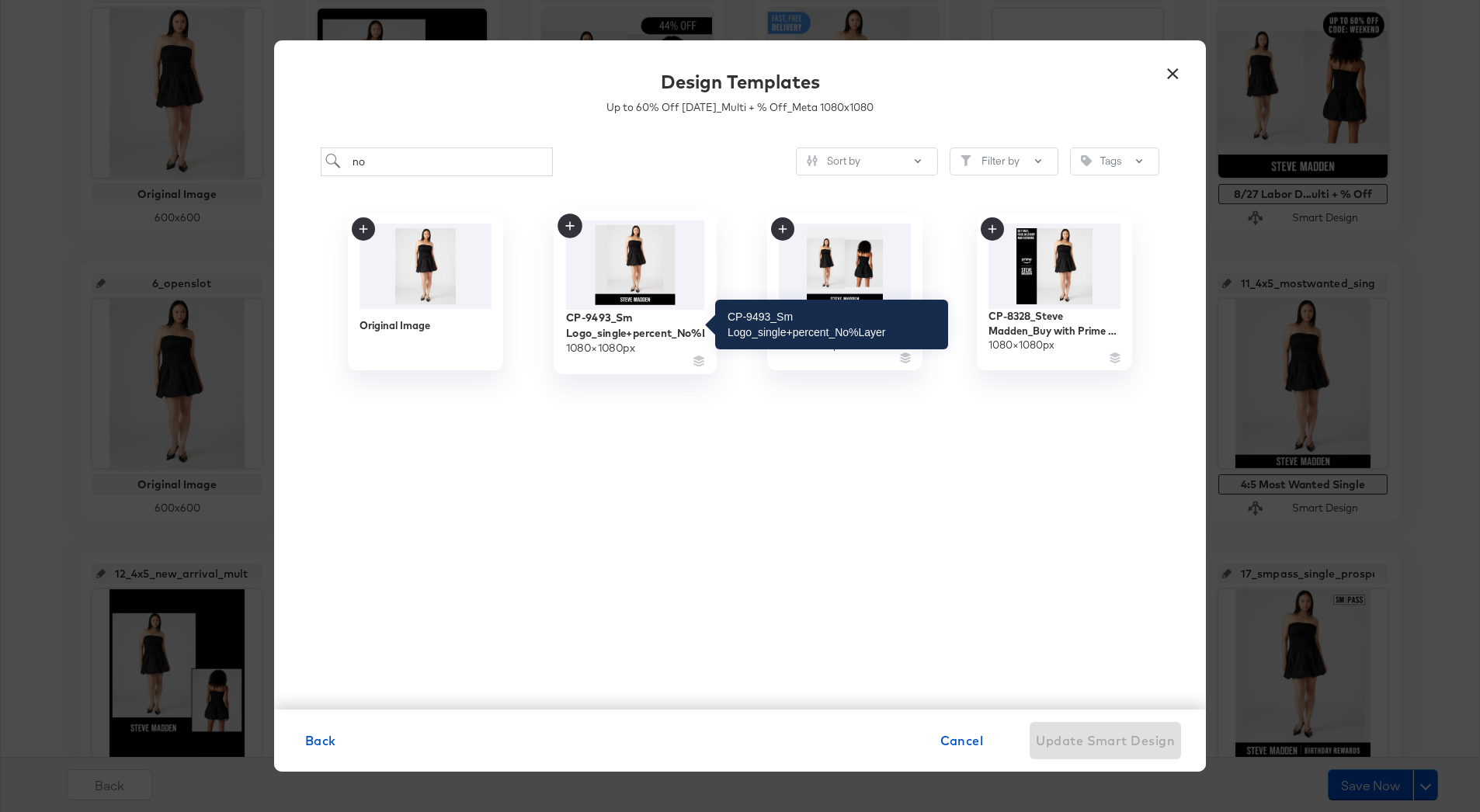
click at [643, 314] on div "CP-9493_Sm Logo_single+percent_No%Layer" at bounding box center [636, 325] width 139 height 30
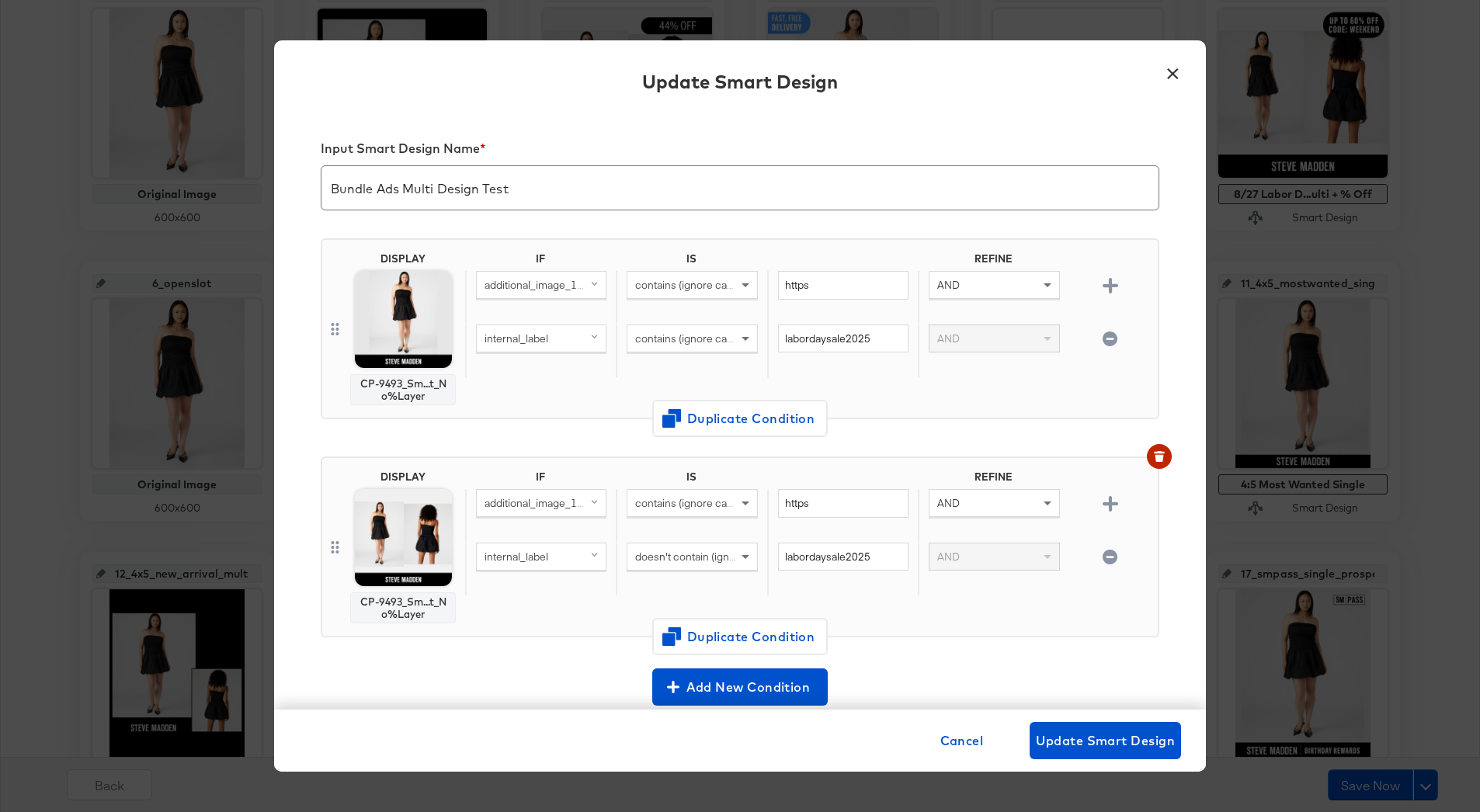
scroll to position [14, 0]
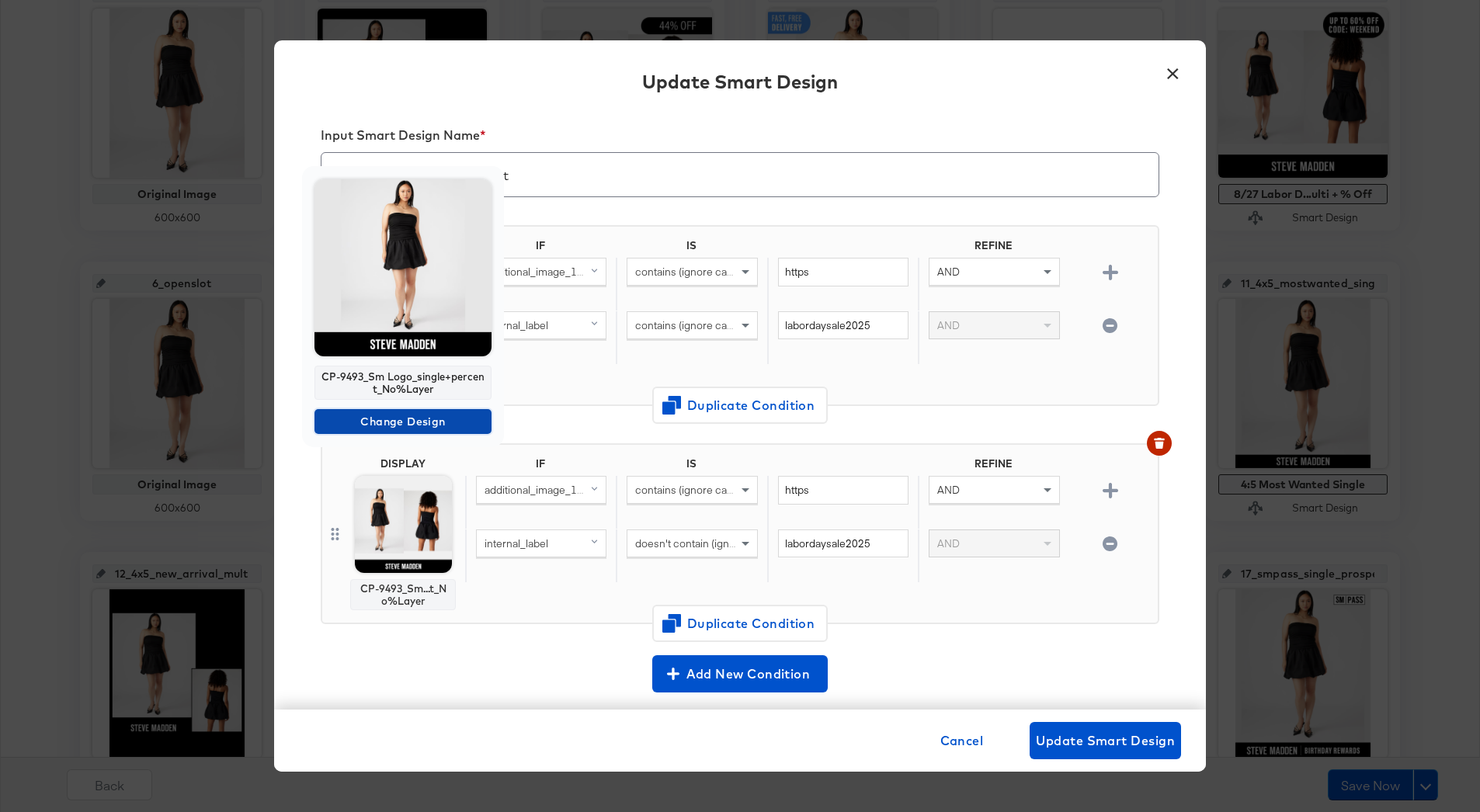
click at [381, 418] on span "Change Design" at bounding box center [403, 422] width 165 height 19
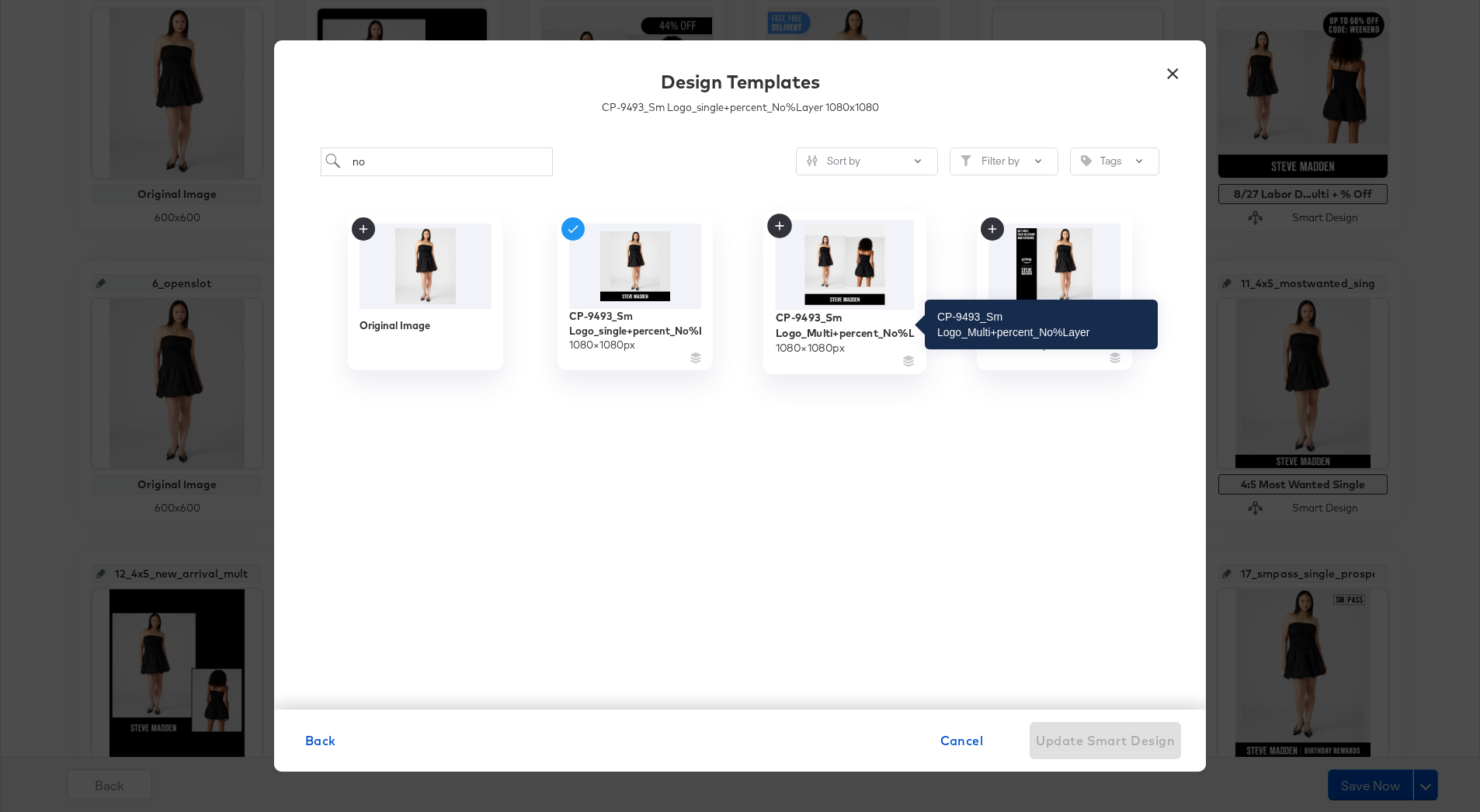
click at [854, 330] on div "CP-9493_Sm Logo_Multi+percent_No%Layer" at bounding box center [845, 325] width 139 height 30
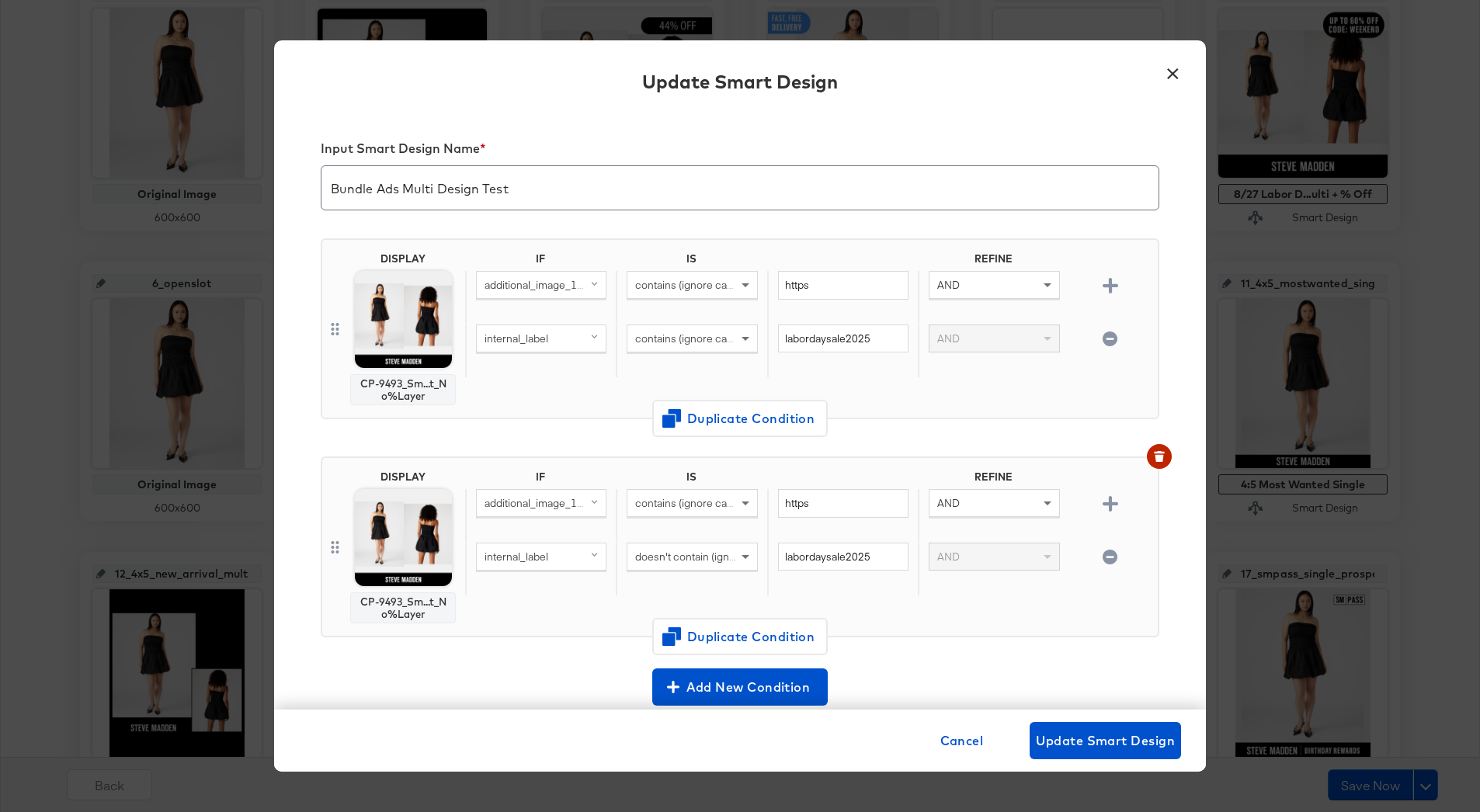
scroll to position [14, 0]
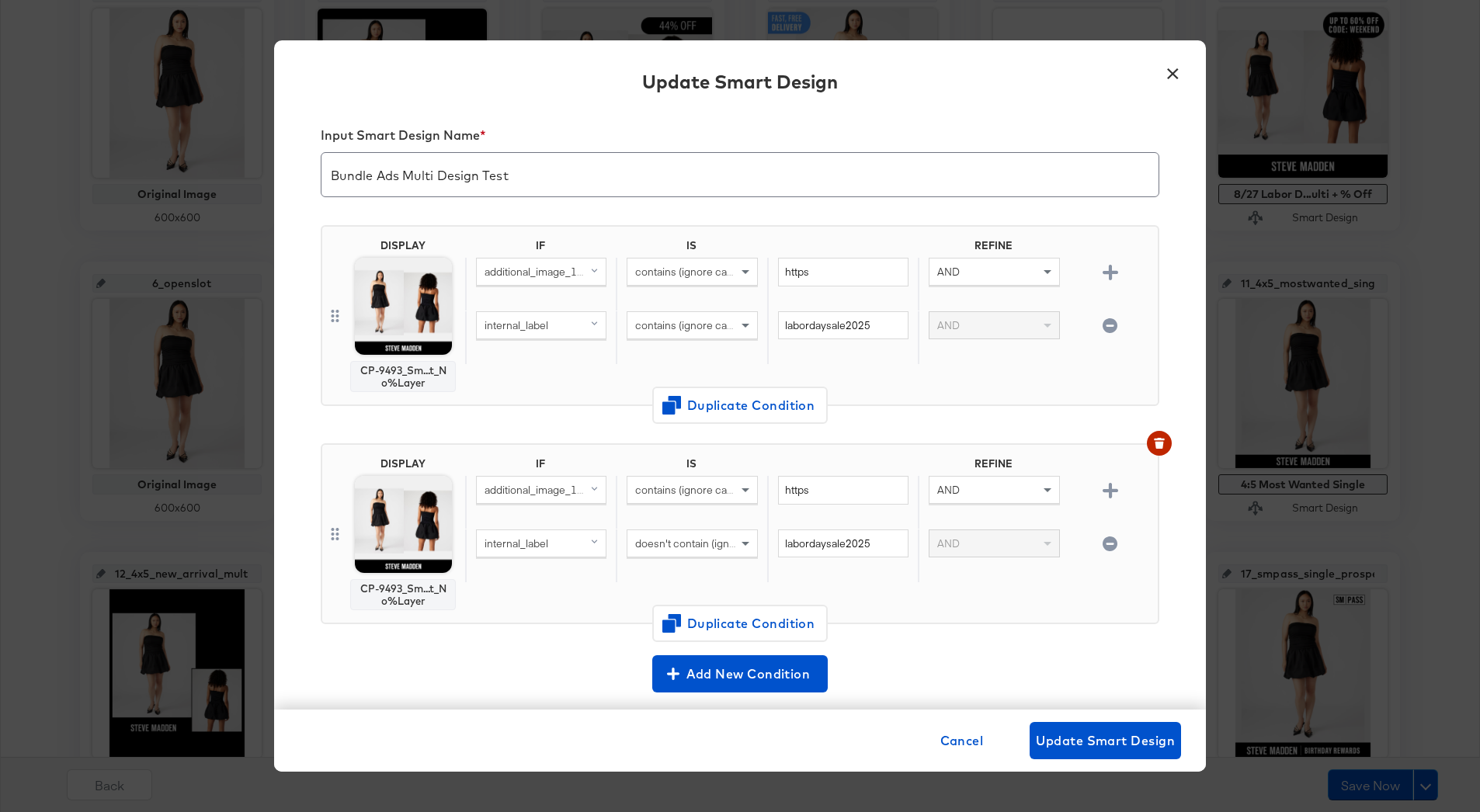
click at [1115, 327] on icon "button" at bounding box center [1110, 326] width 14 height 14
click at [1164, 443] on icon "button" at bounding box center [1160, 443] width 11 height 11
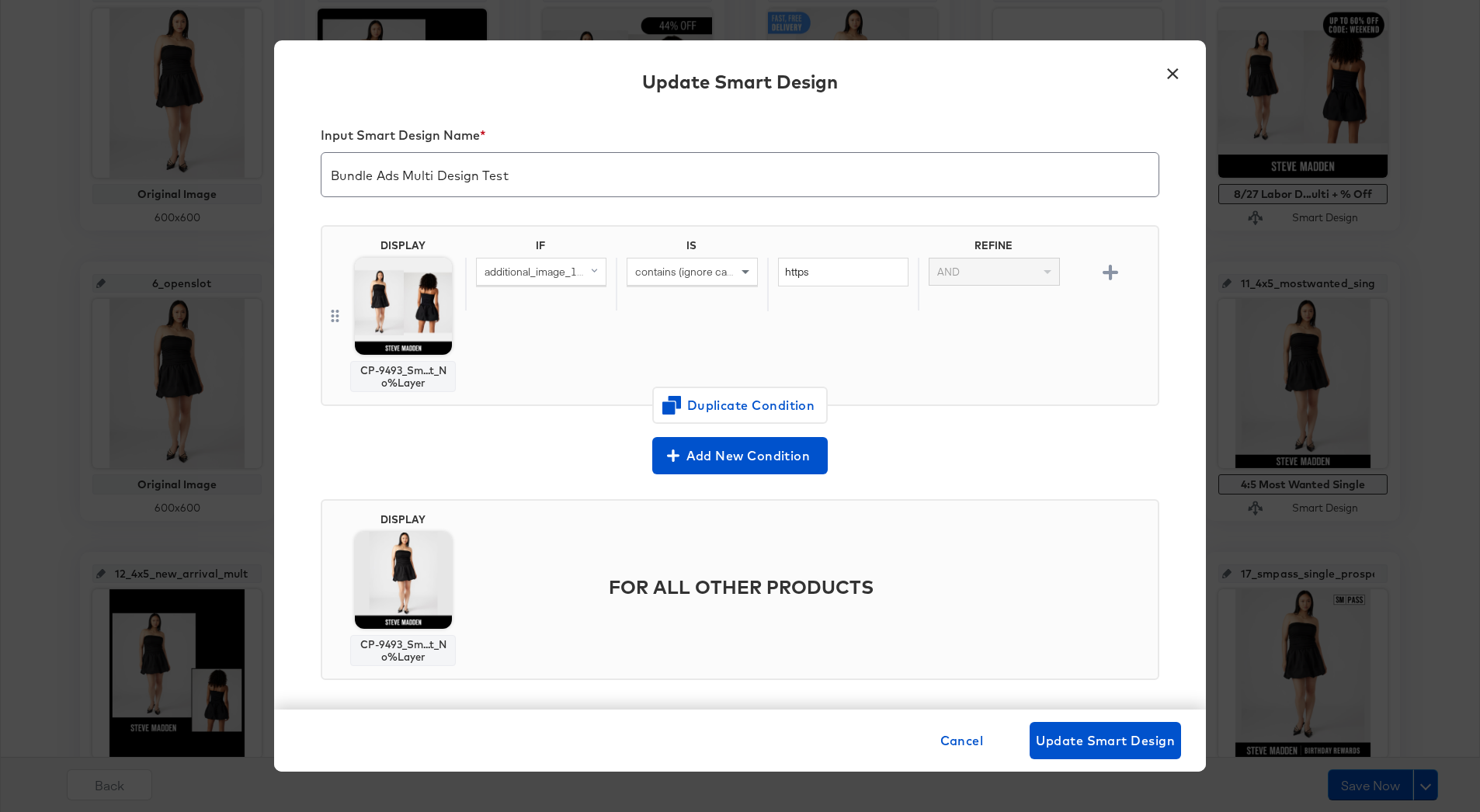
scroll to position [24, 0]
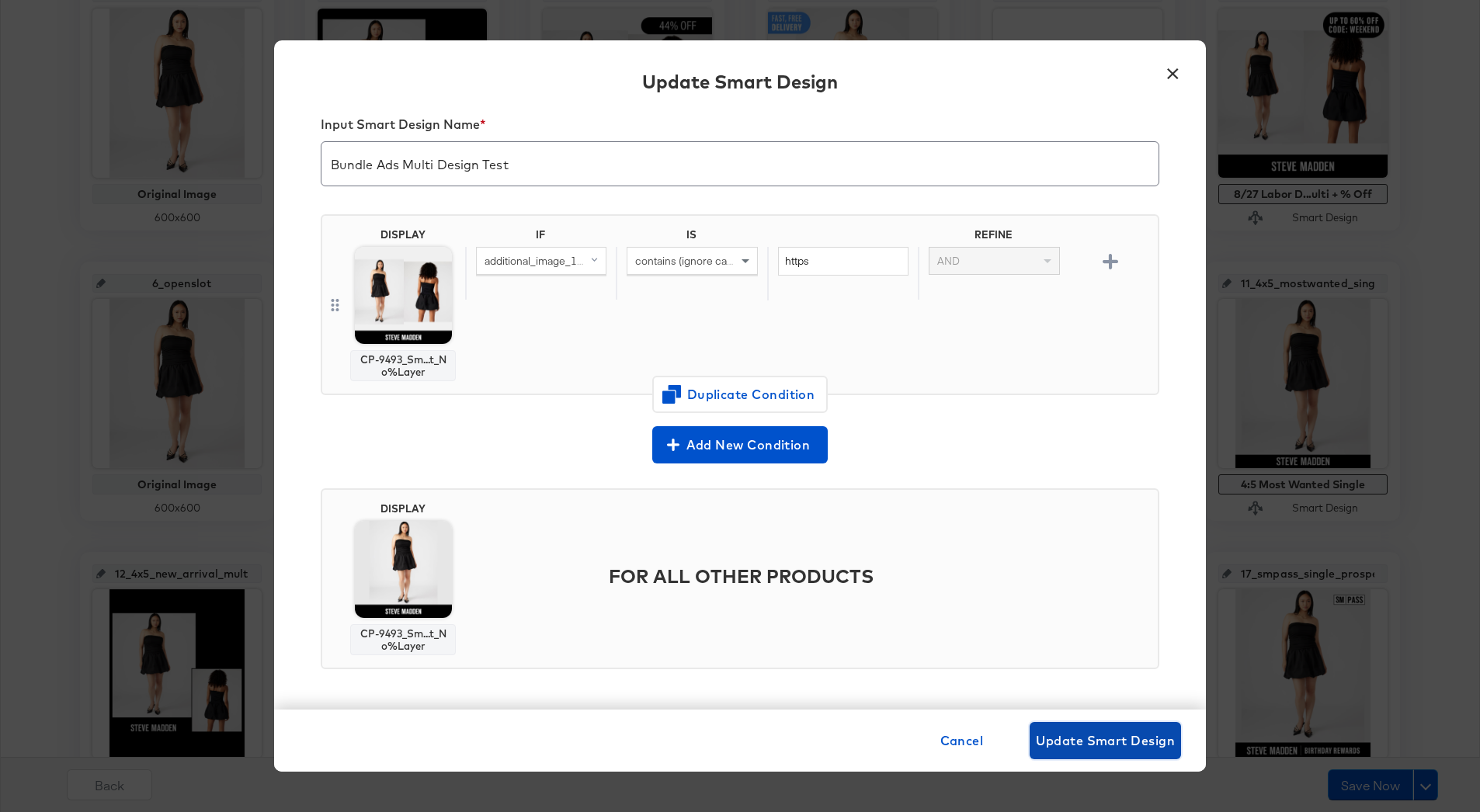
click at [1068, 733] on span "Update Smart Design" at bounding box center [1105, 740] width 139 height 22
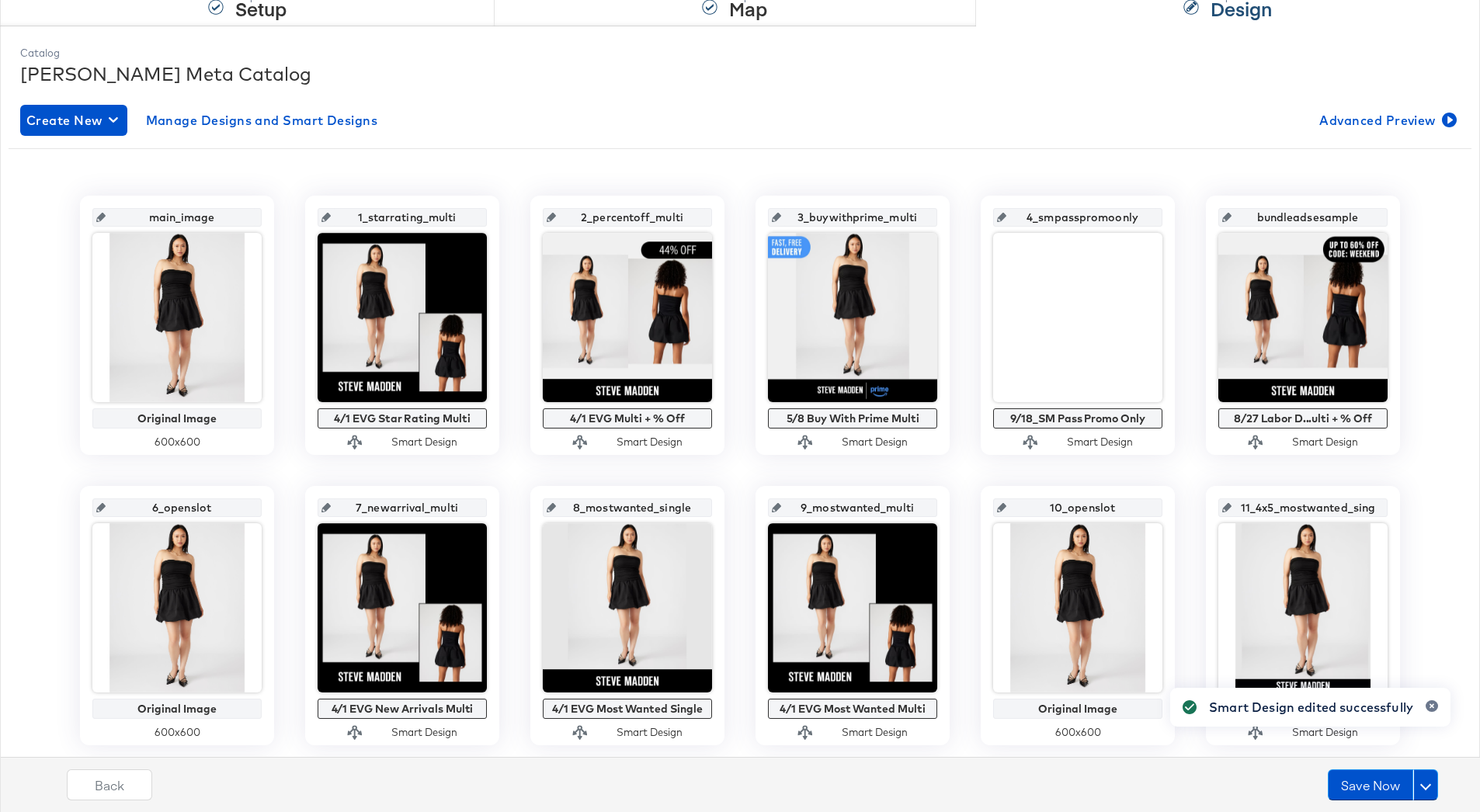
scroll to position [126, 0]
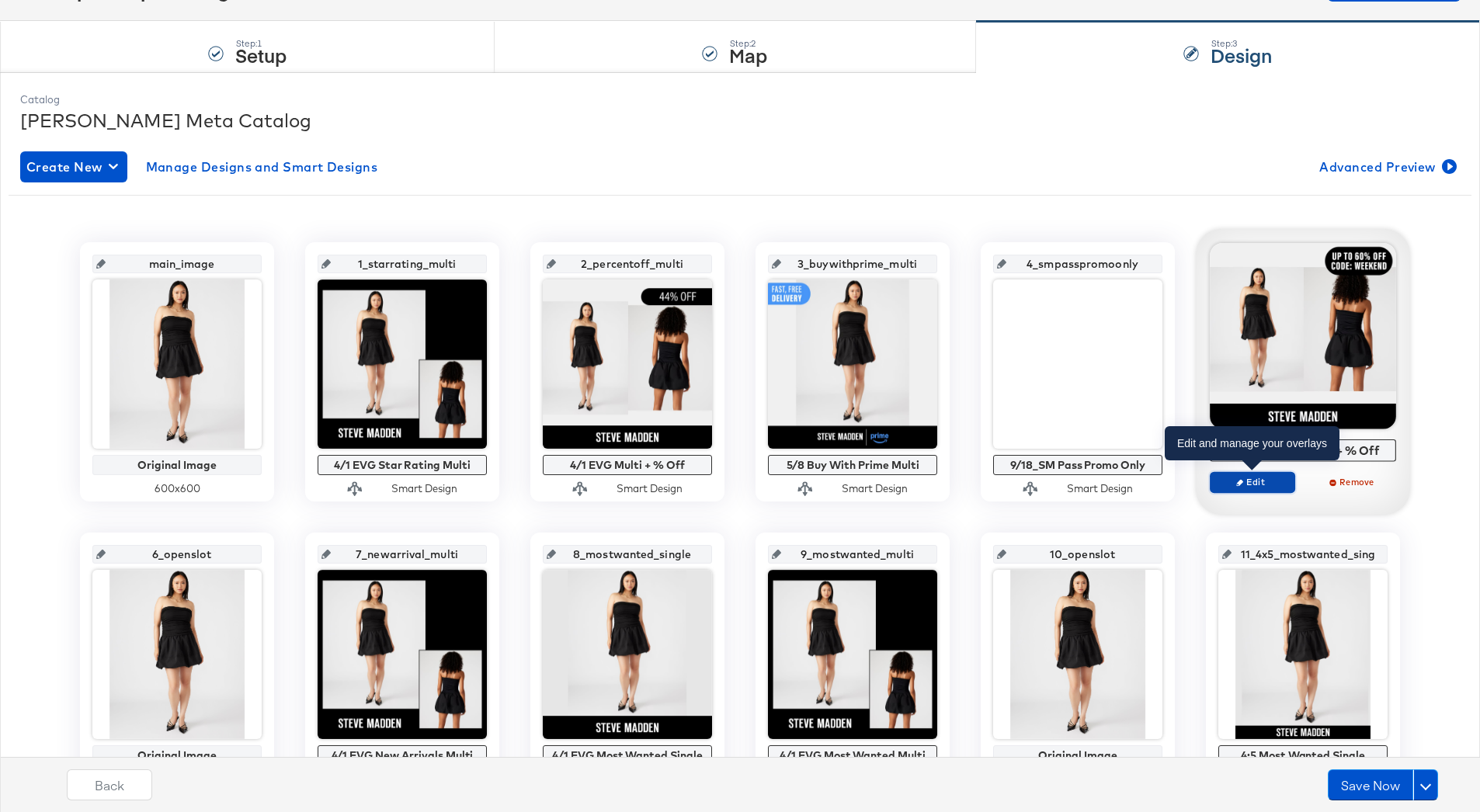
click at [1237, 477] on span "Edit" at bounding box center [1252, 481] width 71 height 12
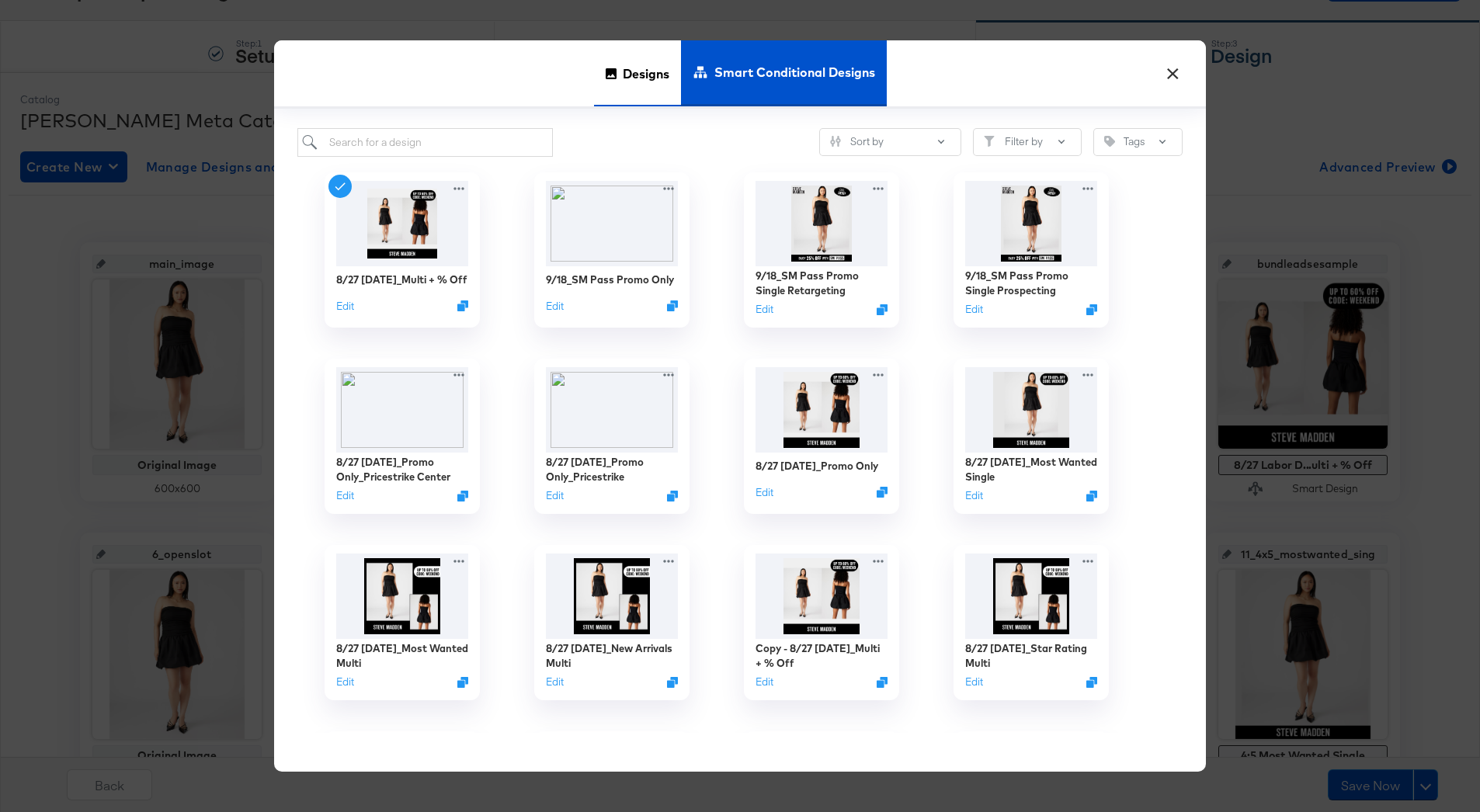
click at [633, 89] on span "Designs" at bounding box center [646, 74] width 46 height 69
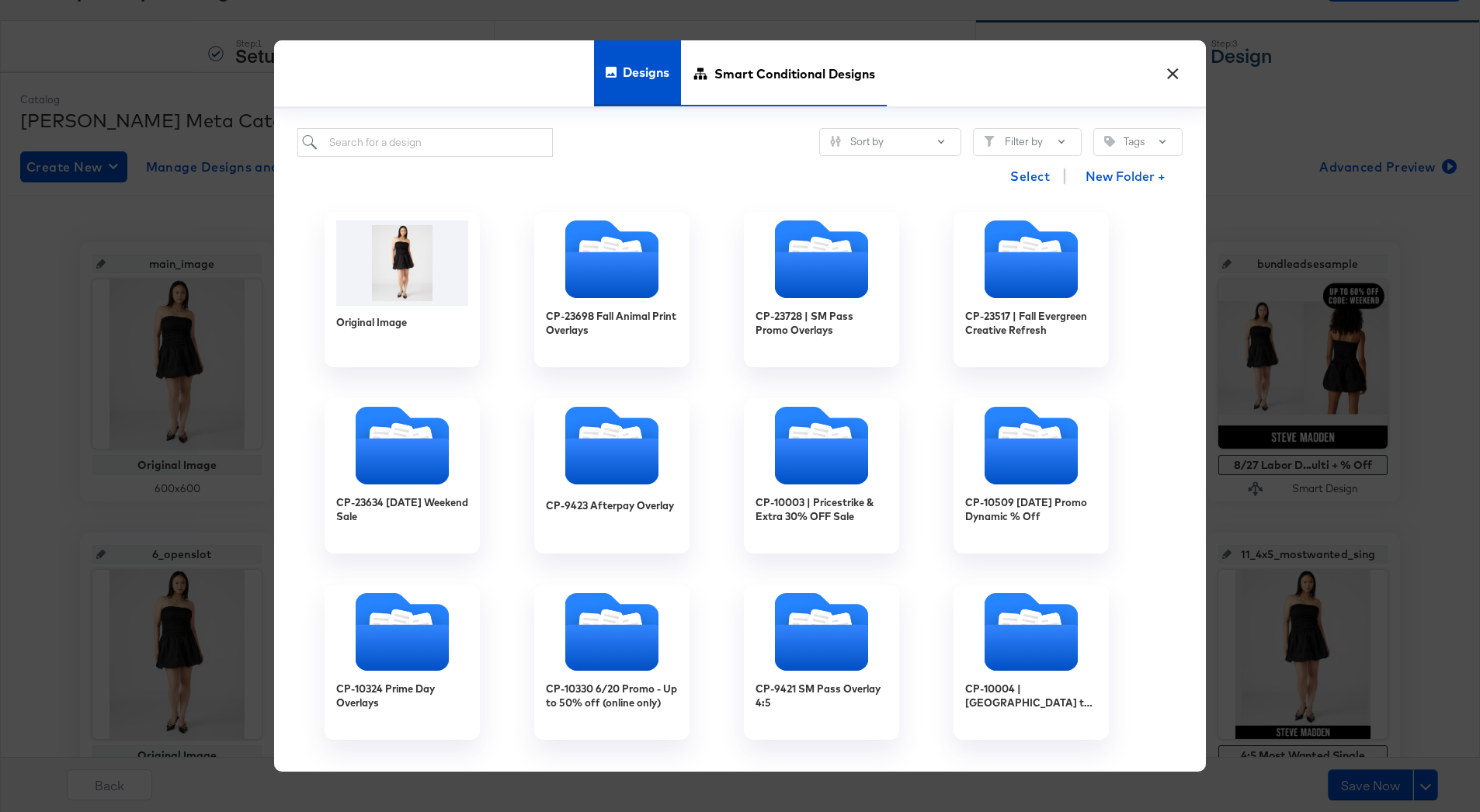
click at [784, 89] on span "Smart Conditional Designs" at bounding box center [795, 74] width 161 height 69
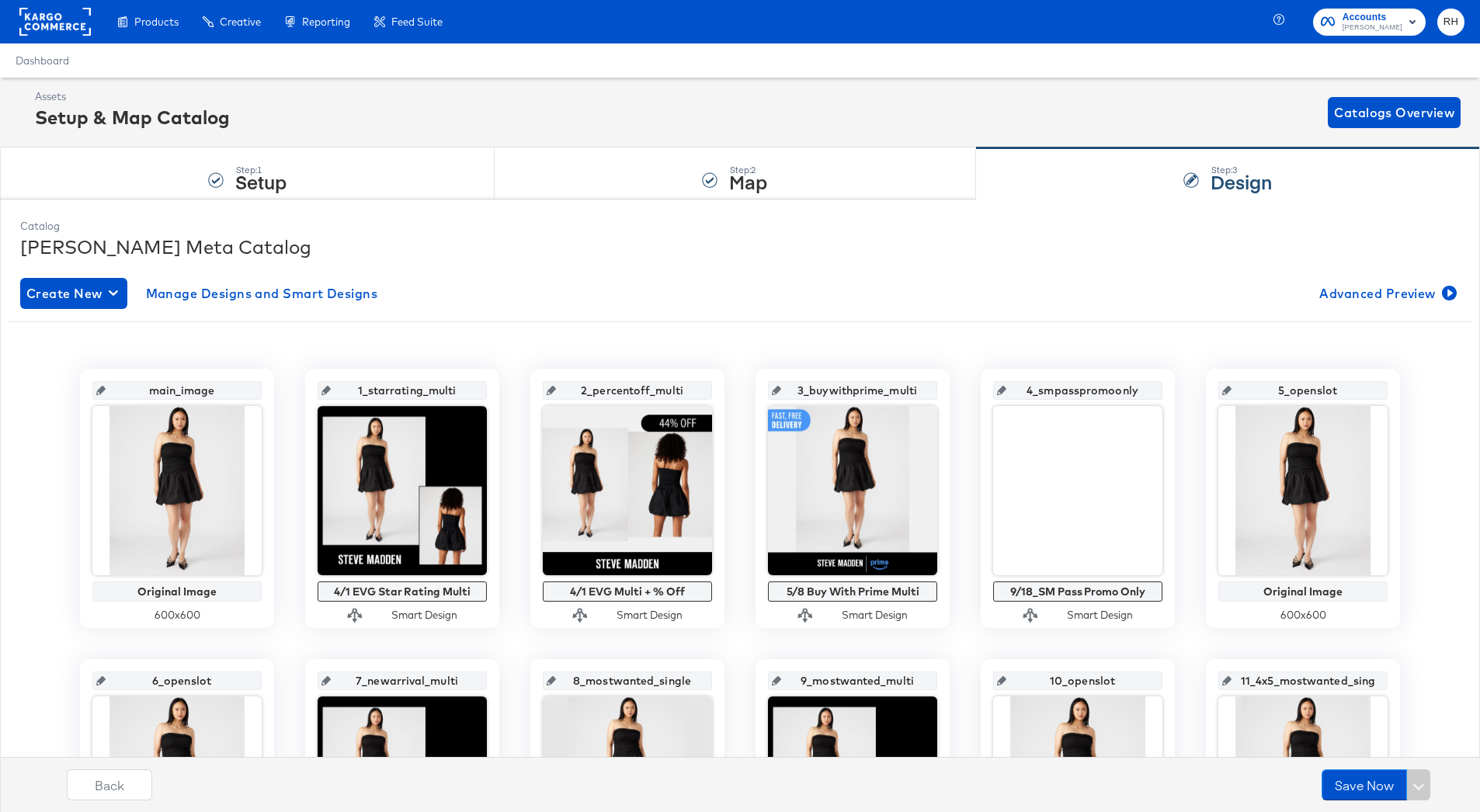
scroll to position [141, 0]
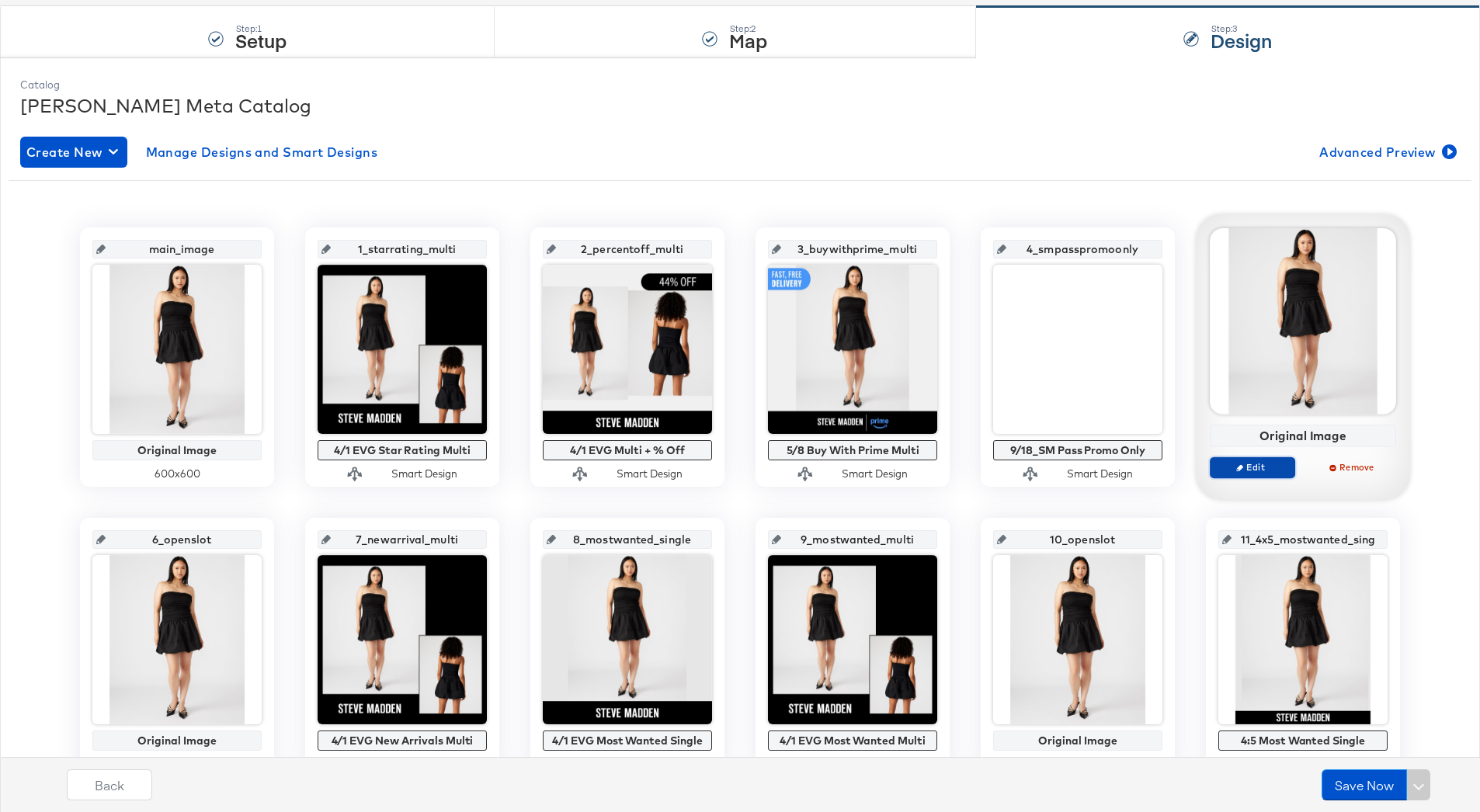
click at [1267, 466] on span "Edit" at bounding box center [1252, 467] width 71 height 12
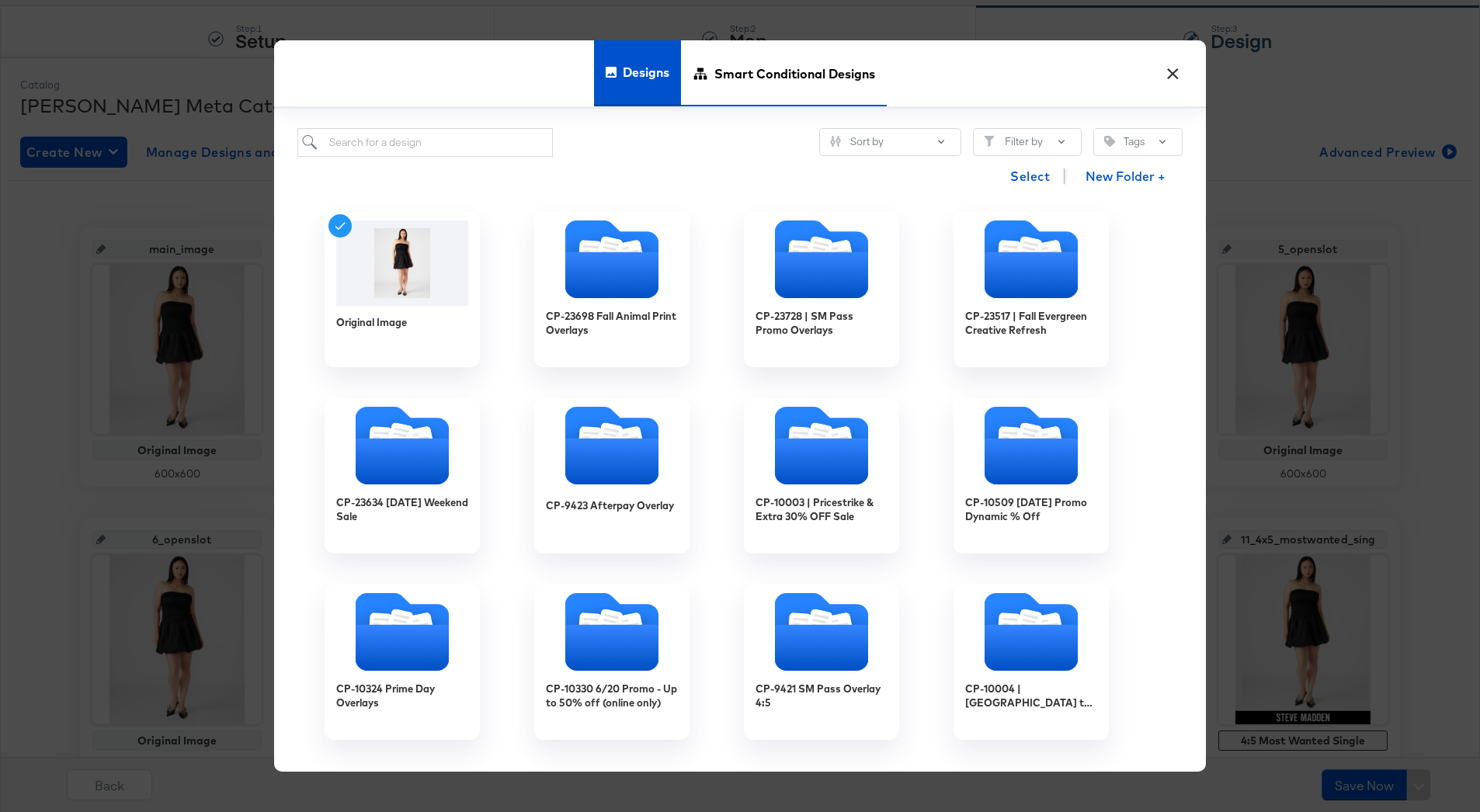
click at [739, 70] on span "Smart Conditional Designs" at bounding box center [795, 74] width 161 height 69
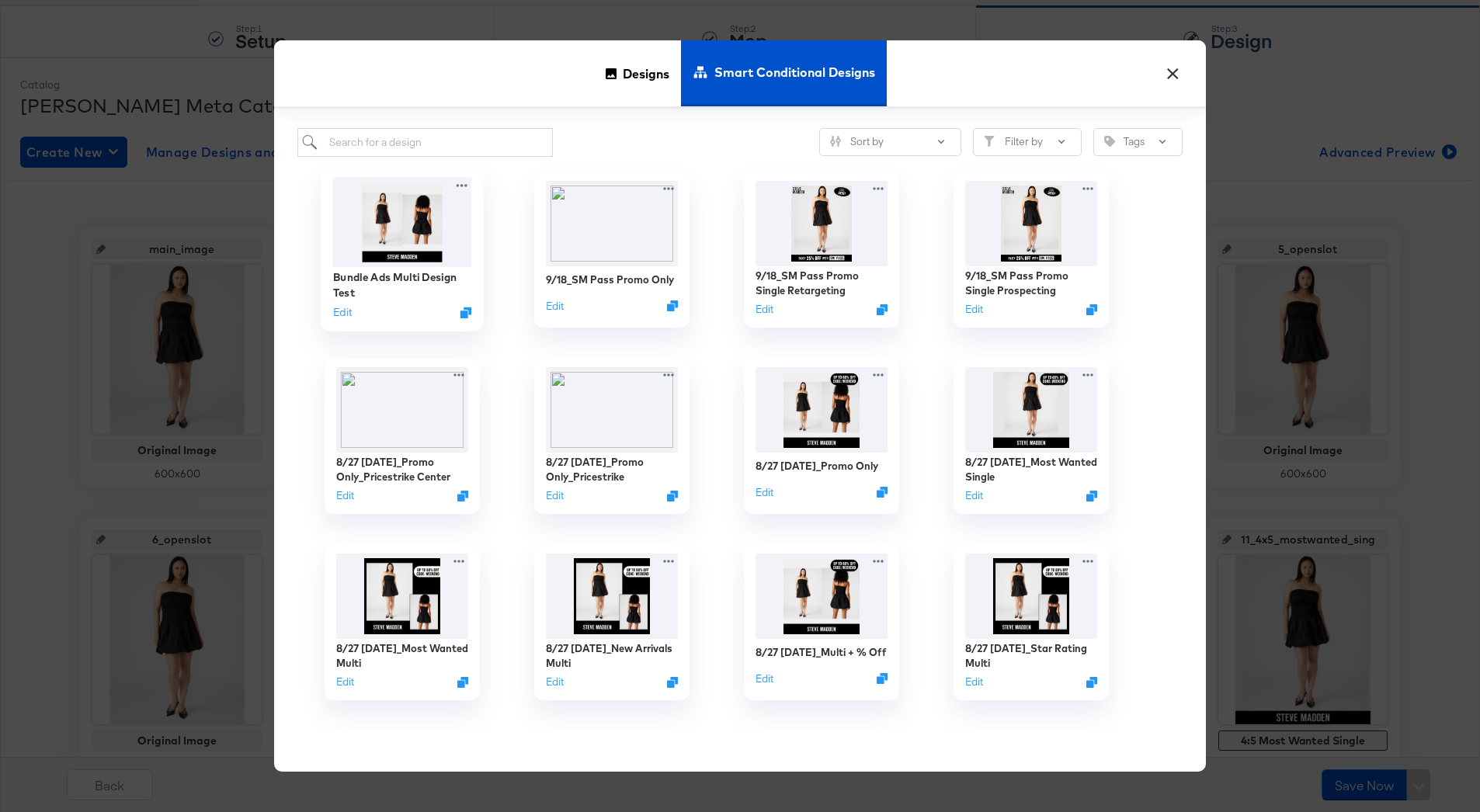
click at [392, 229] on img at bounding box center [403, 222] width 139 height 89
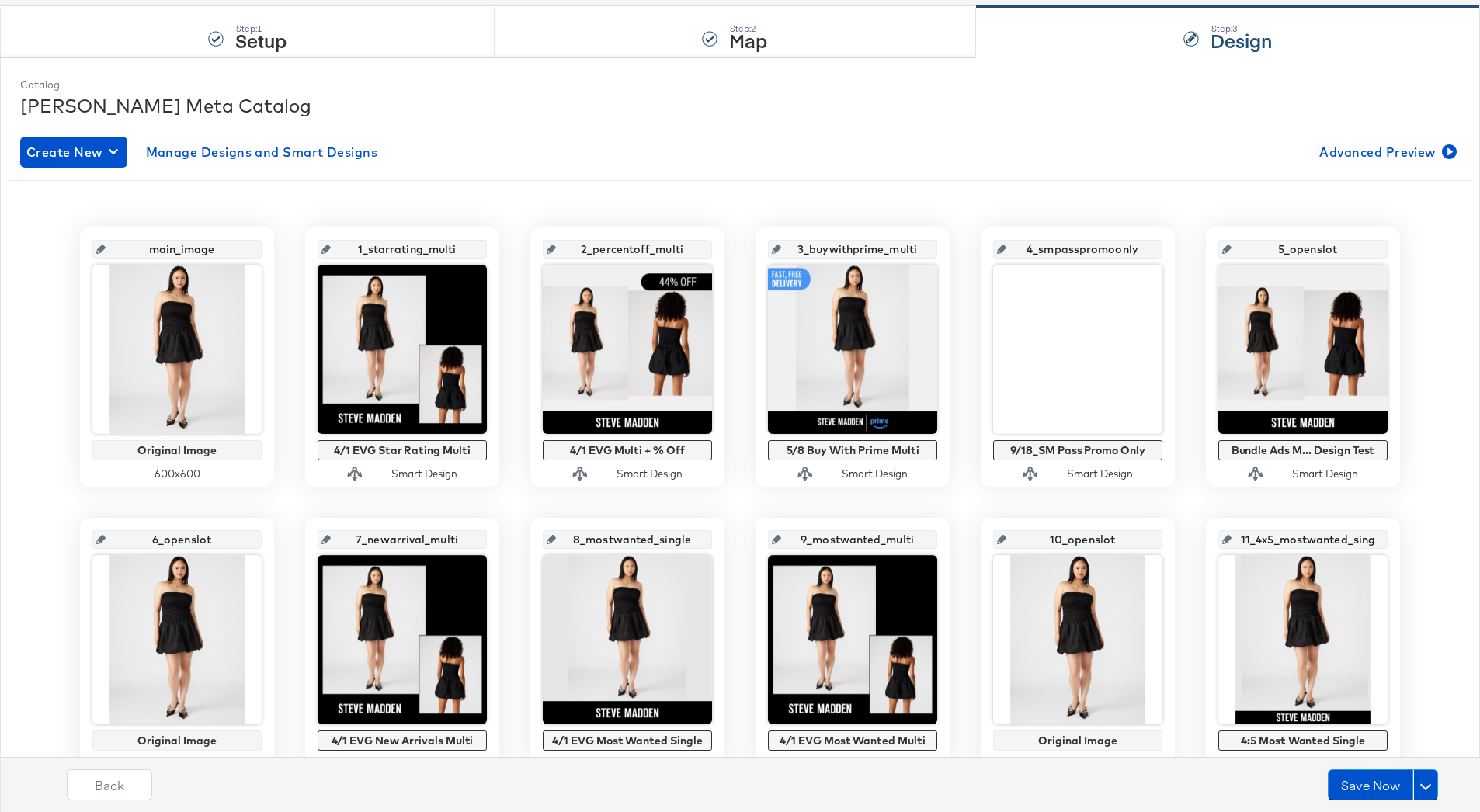
click at [1331, 256] on input "5_openslot" at bounding box center [1307, 243] width 153 height 42
type input "bundleads"
click at [1349, 786] on button "Save Now" at bounding box center [1371, 785] width 85 height 31
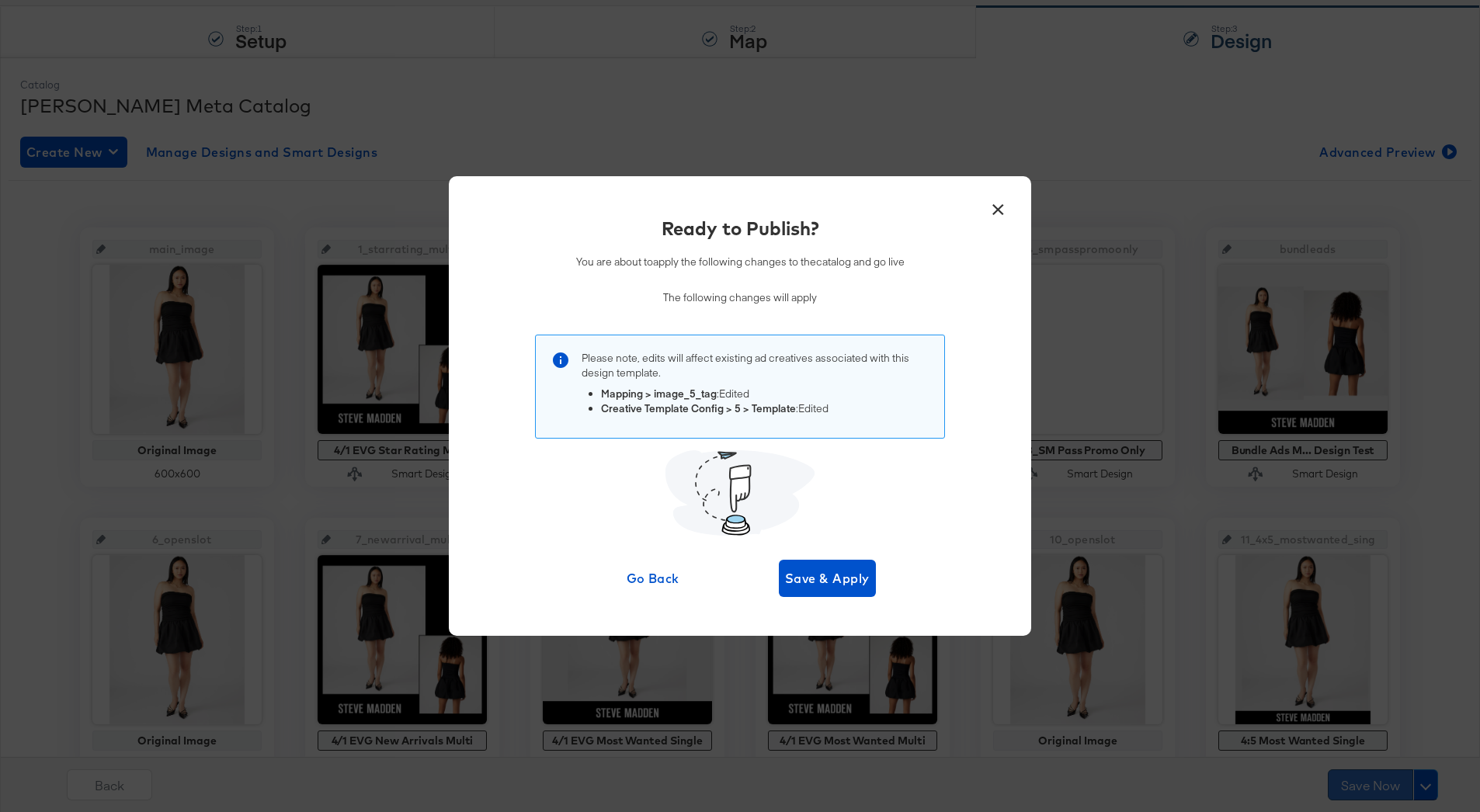
scroll to position [0, 0]
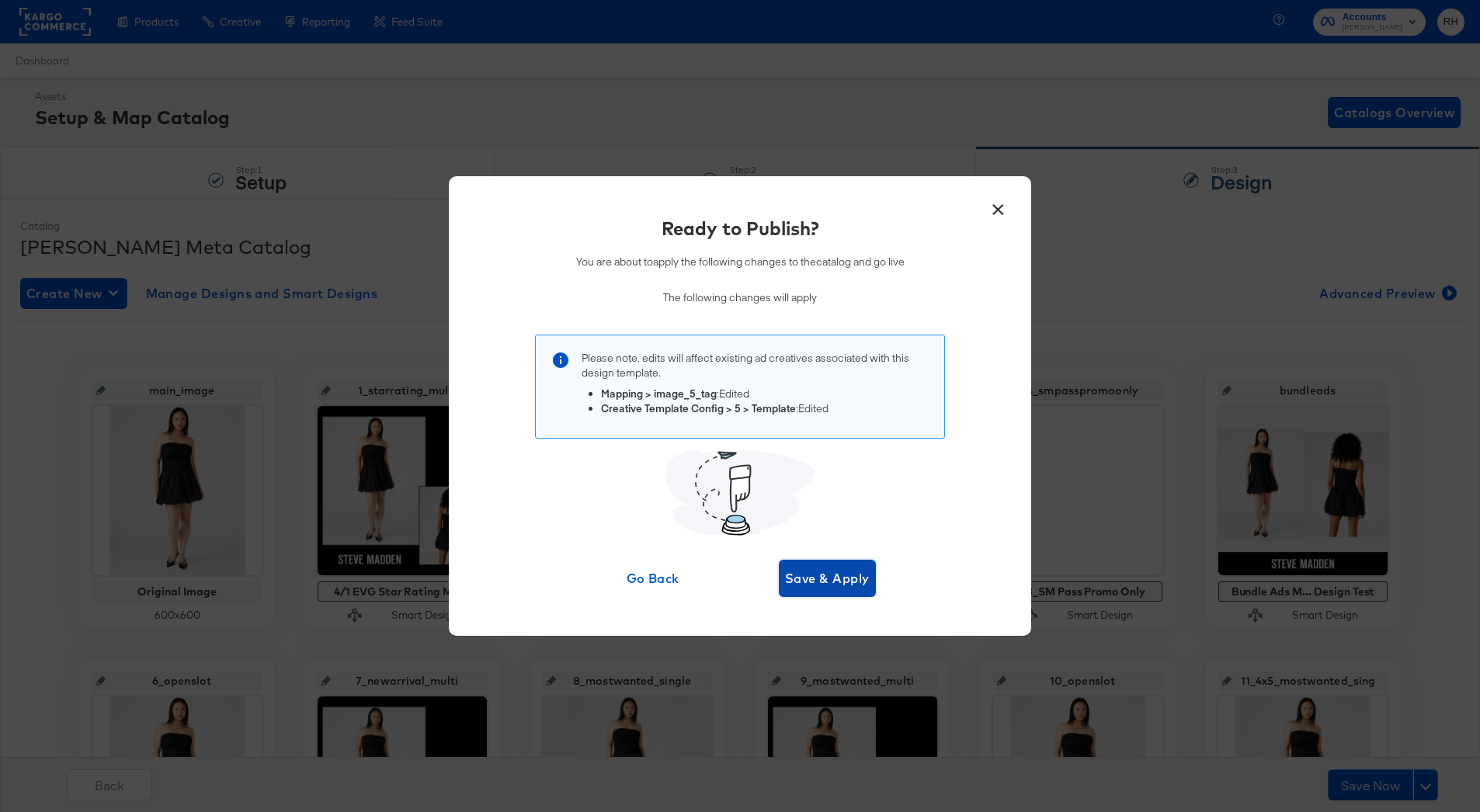
click at [827, 582] on span "Save & Apply" at bounding box center [827, 578] width 85 height 22
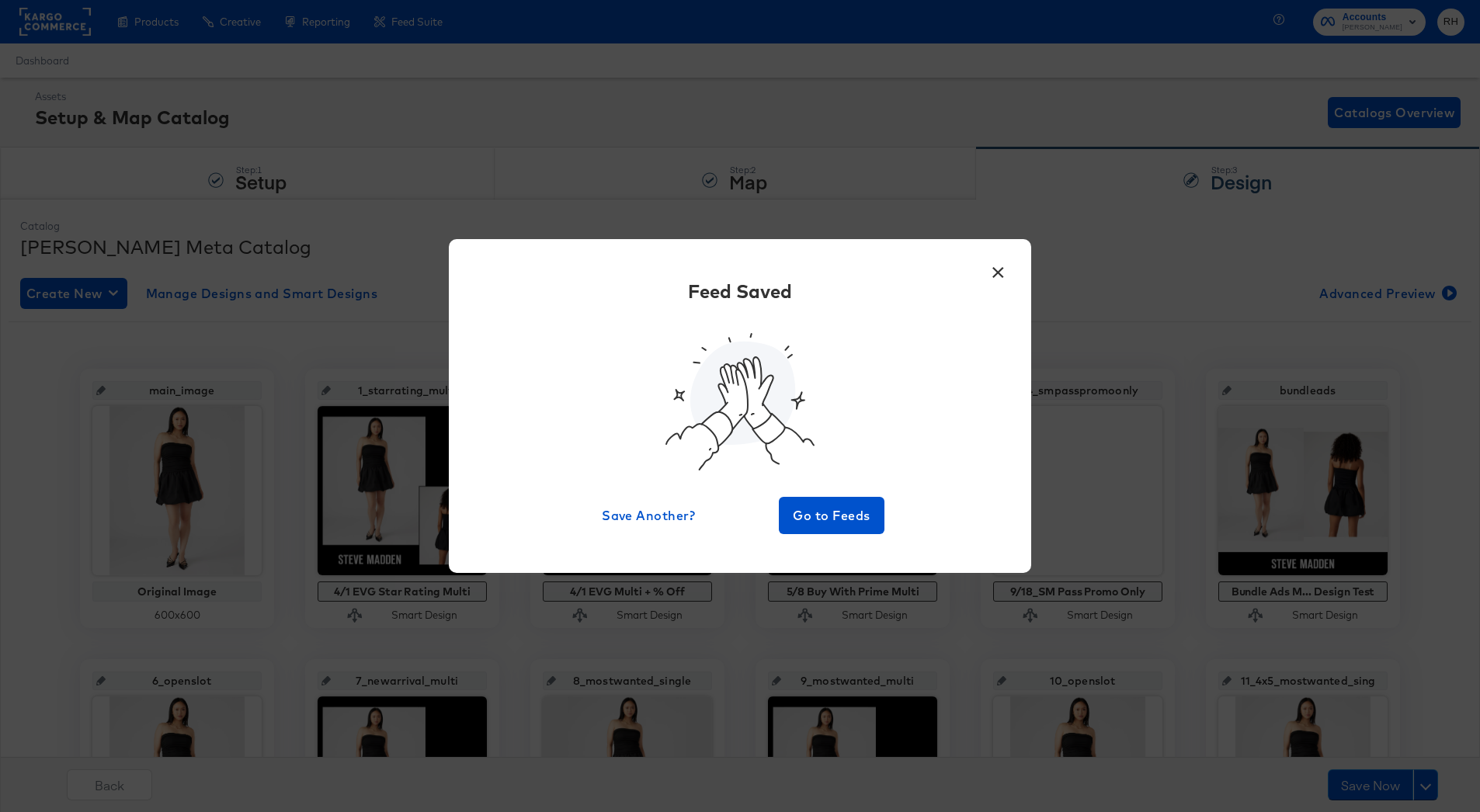
click at [993, 271] on button "×" at bounding box center [998, 268] width 28 height 28
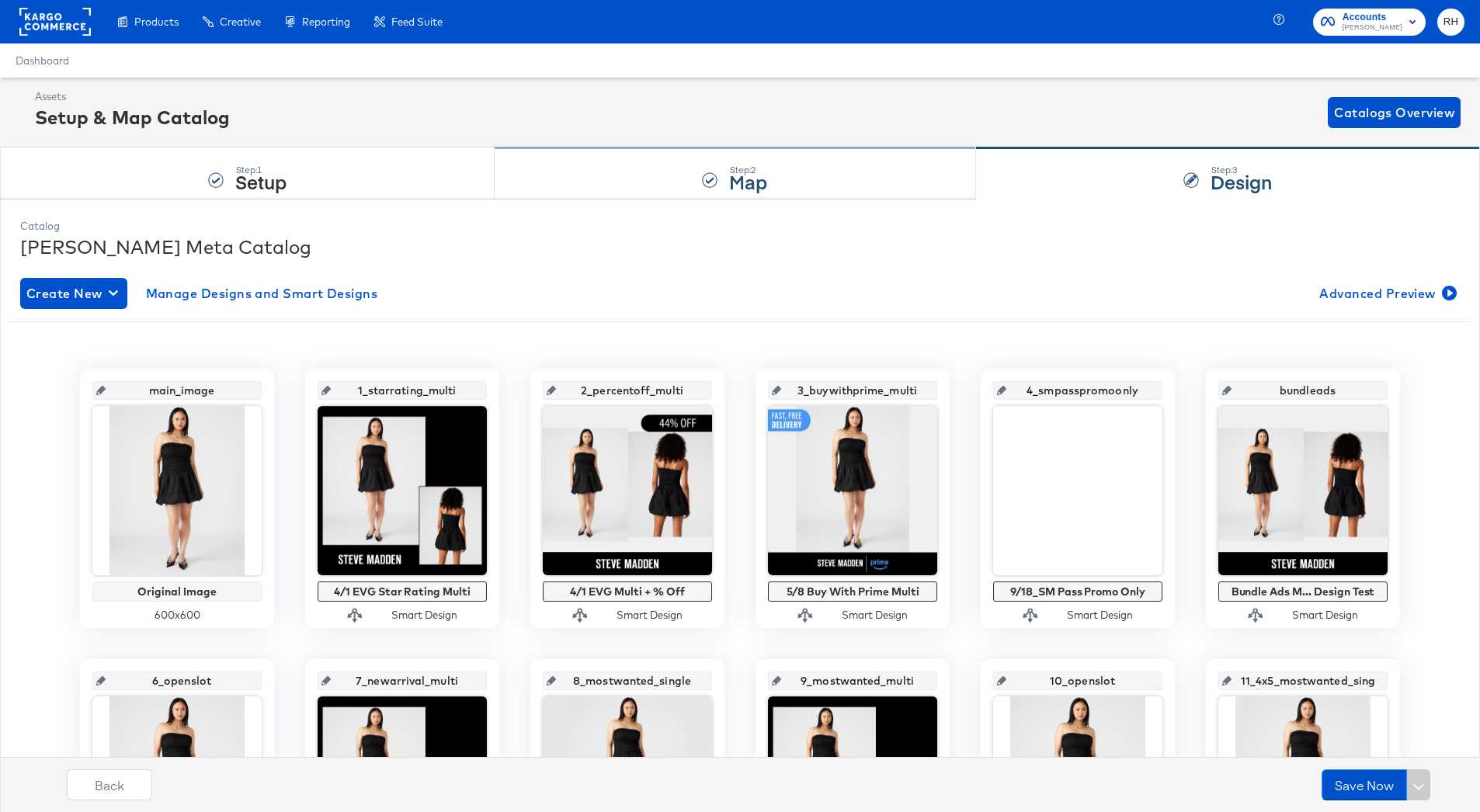
click at [809, 175] on div "Step: 2 Map" at bounding box center [735, 174] width 481 height 51
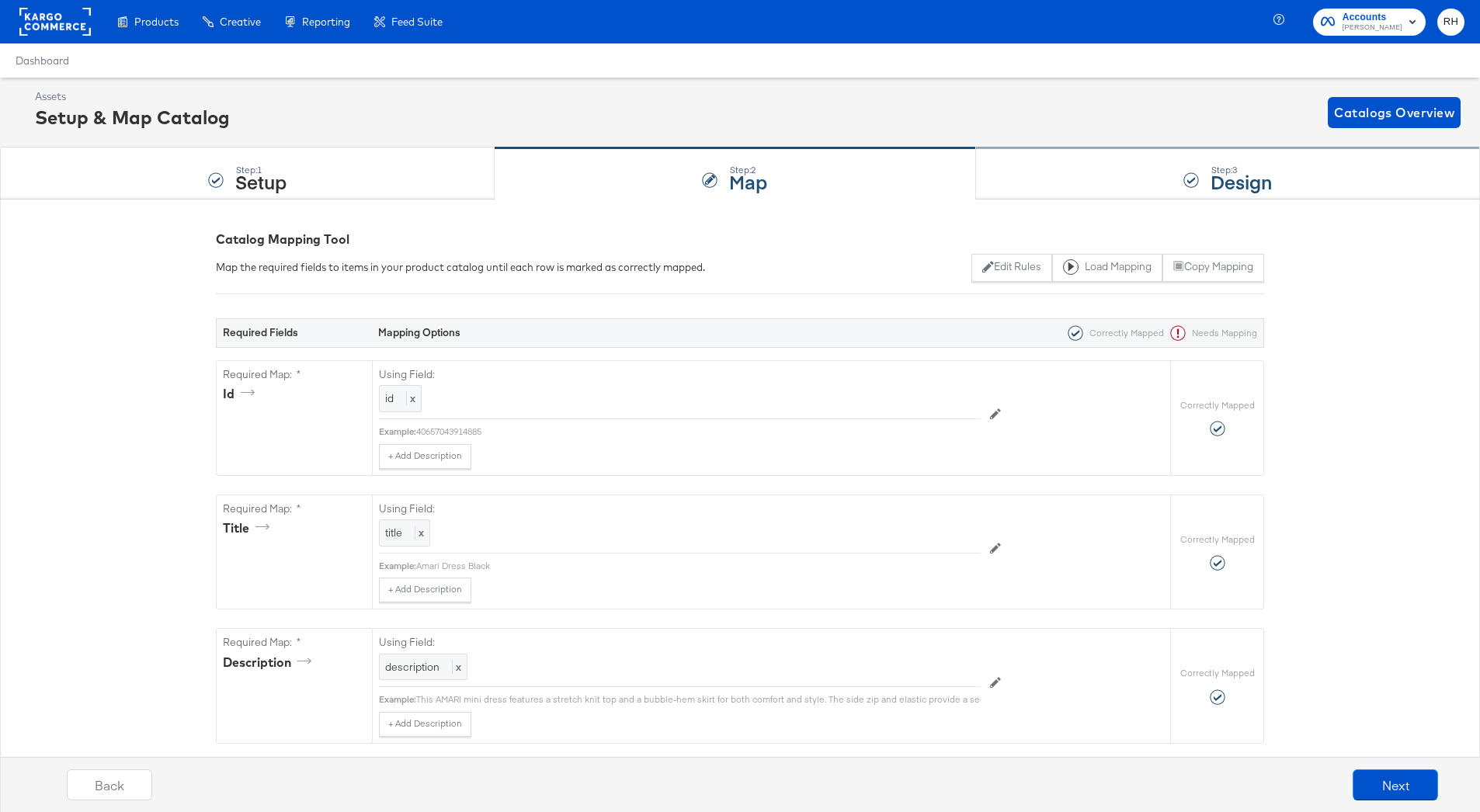
click at [1214, 169] on strong "Design" at bounding box center [1241, 181] width 62 height 26
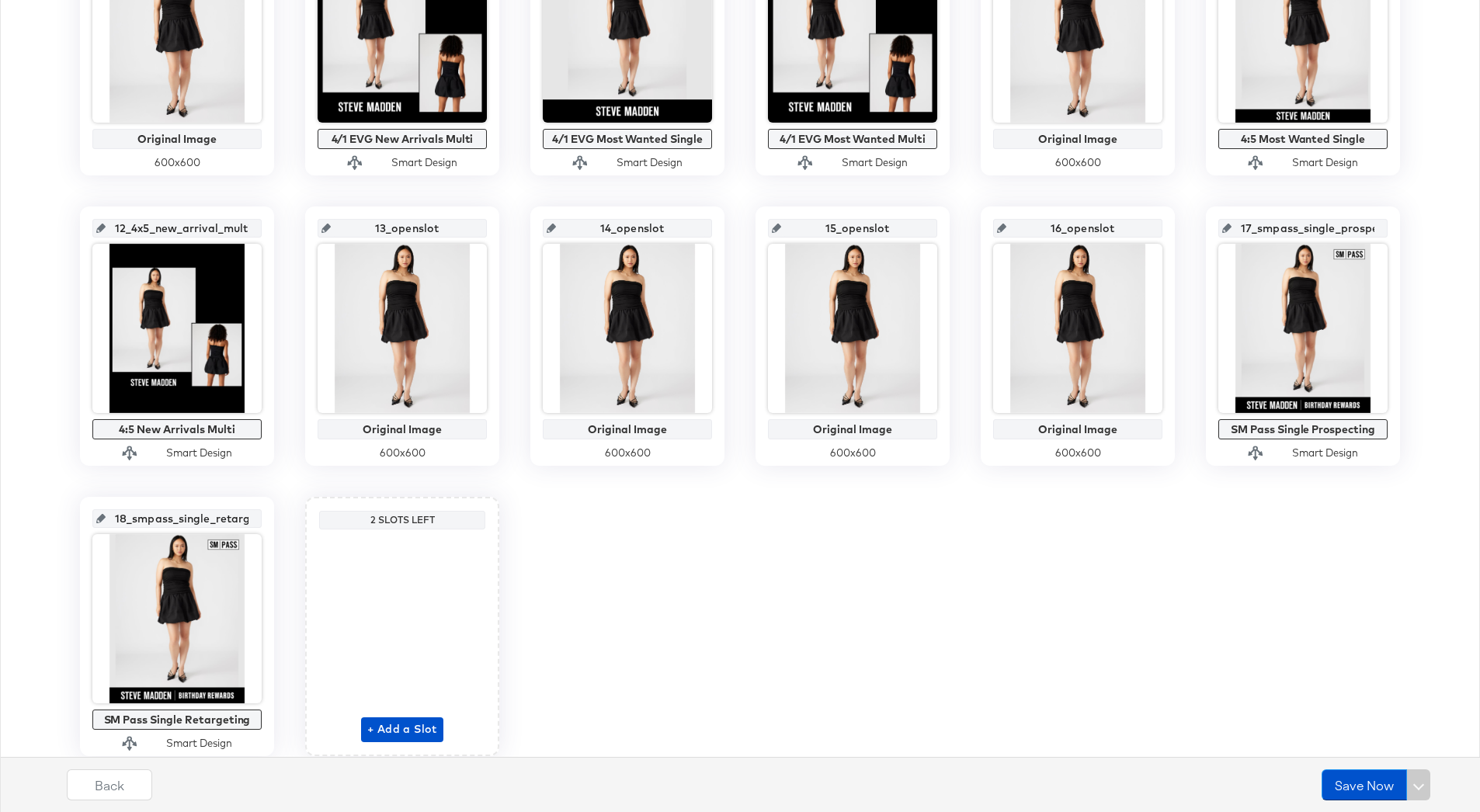
scroll to position [799, 0]
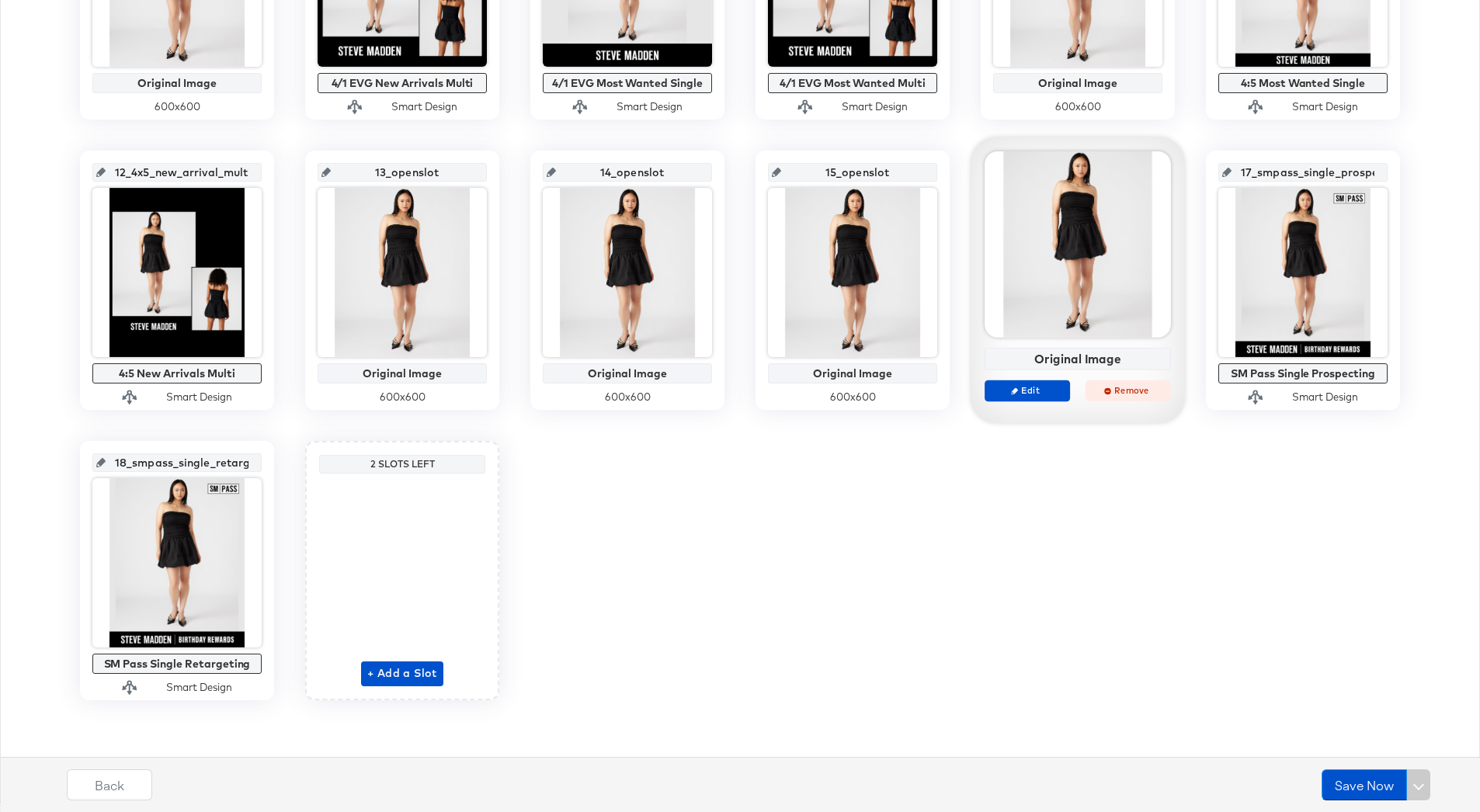
click at [1123, 390] on span "Remove" at bounding box center [1128, 390] width 71 height 12
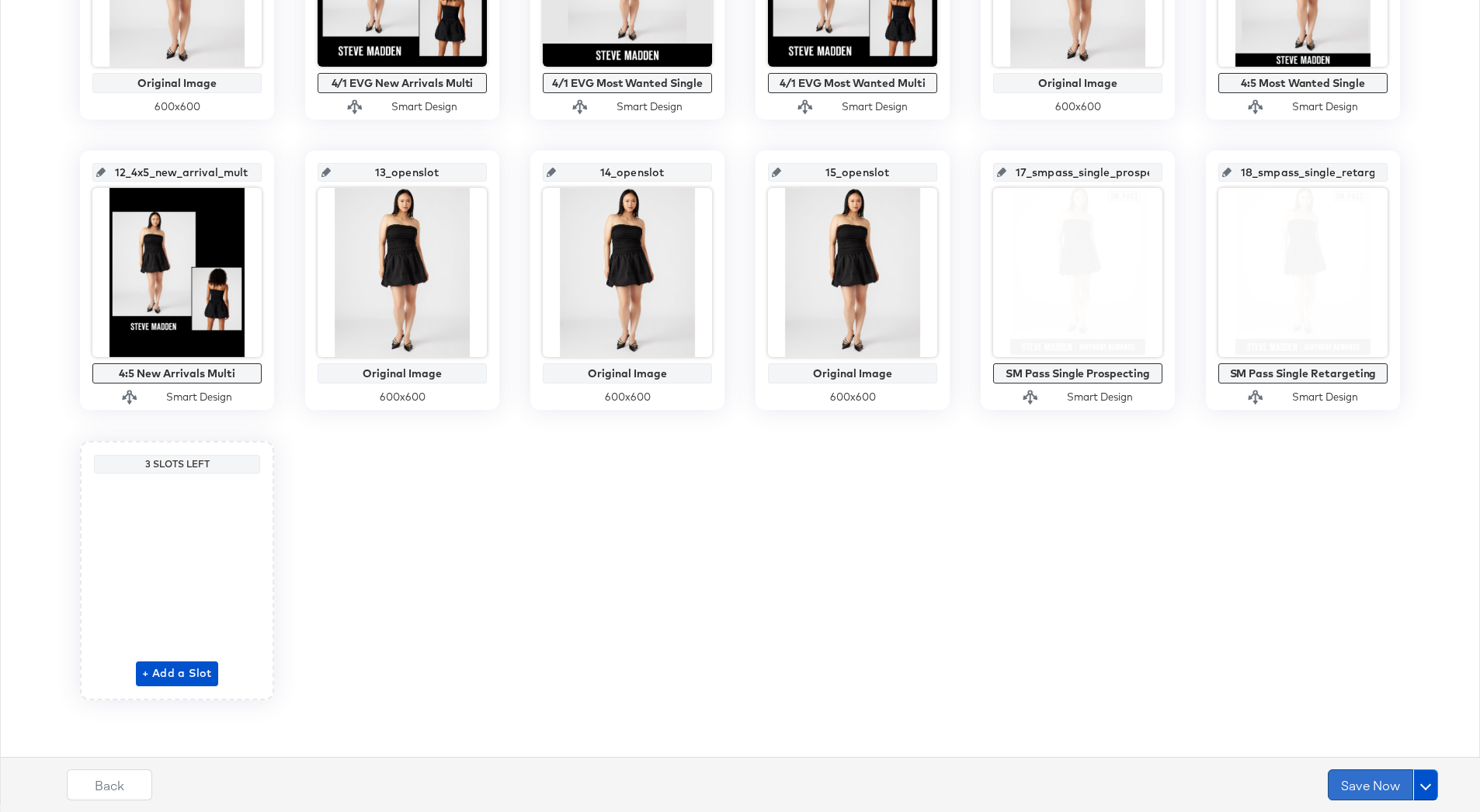
click at [1355, 793] on button "Save Now" at bounding box center [1371, 785] width 85 height 31
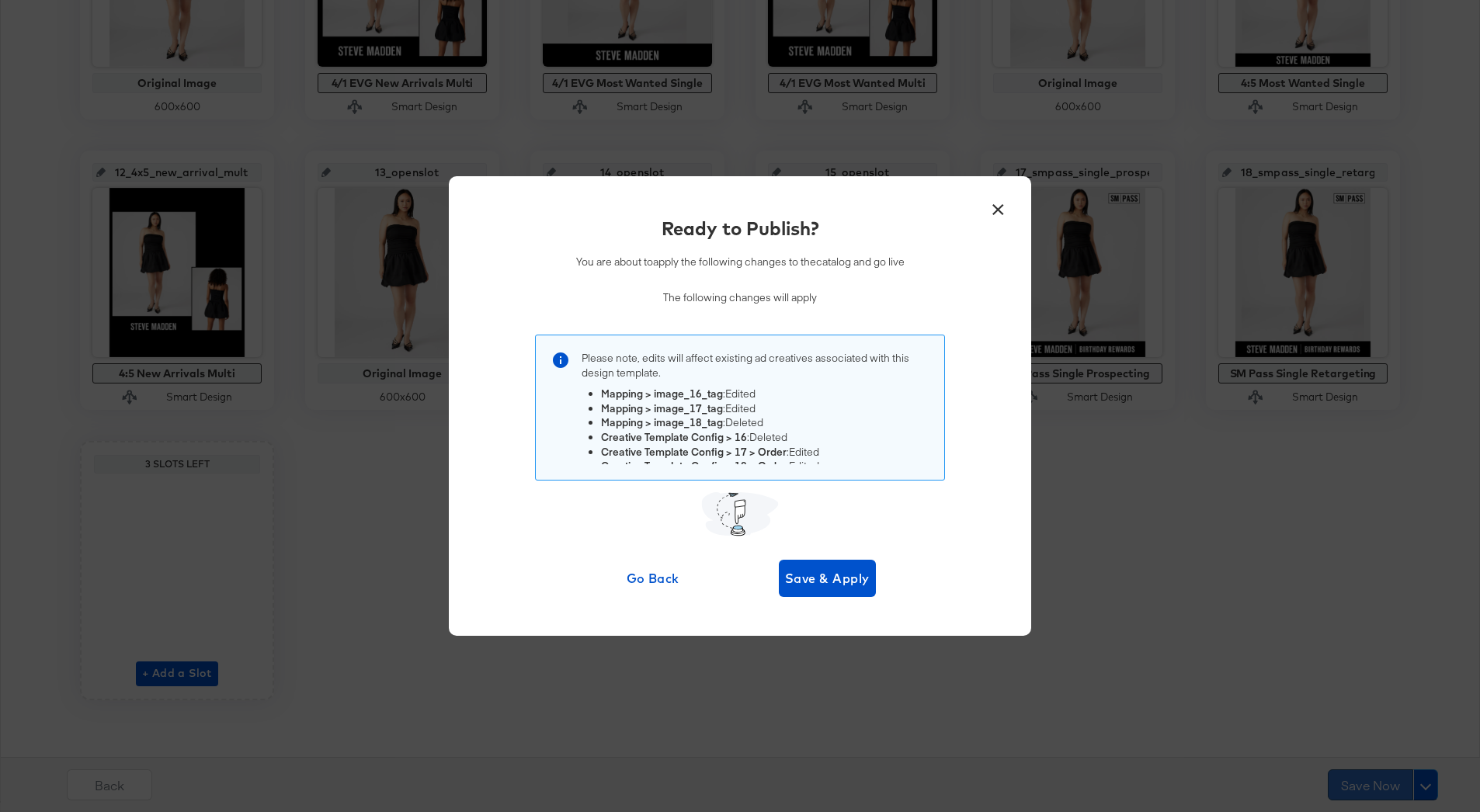
scroll to position [0, 0]
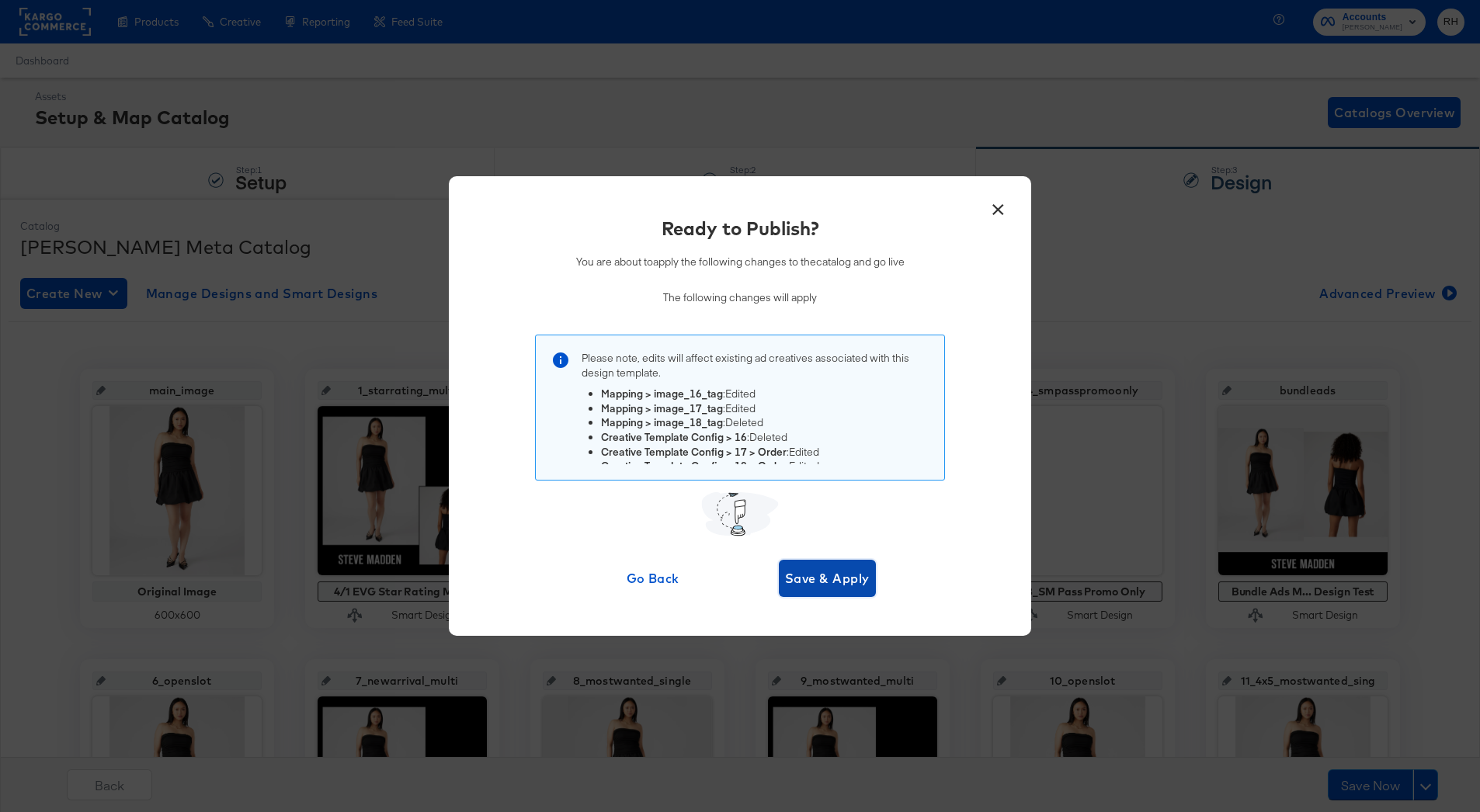
click at [814, 585] on span "Save & Apply" at bounding box center [827, 578] width 85 height 22
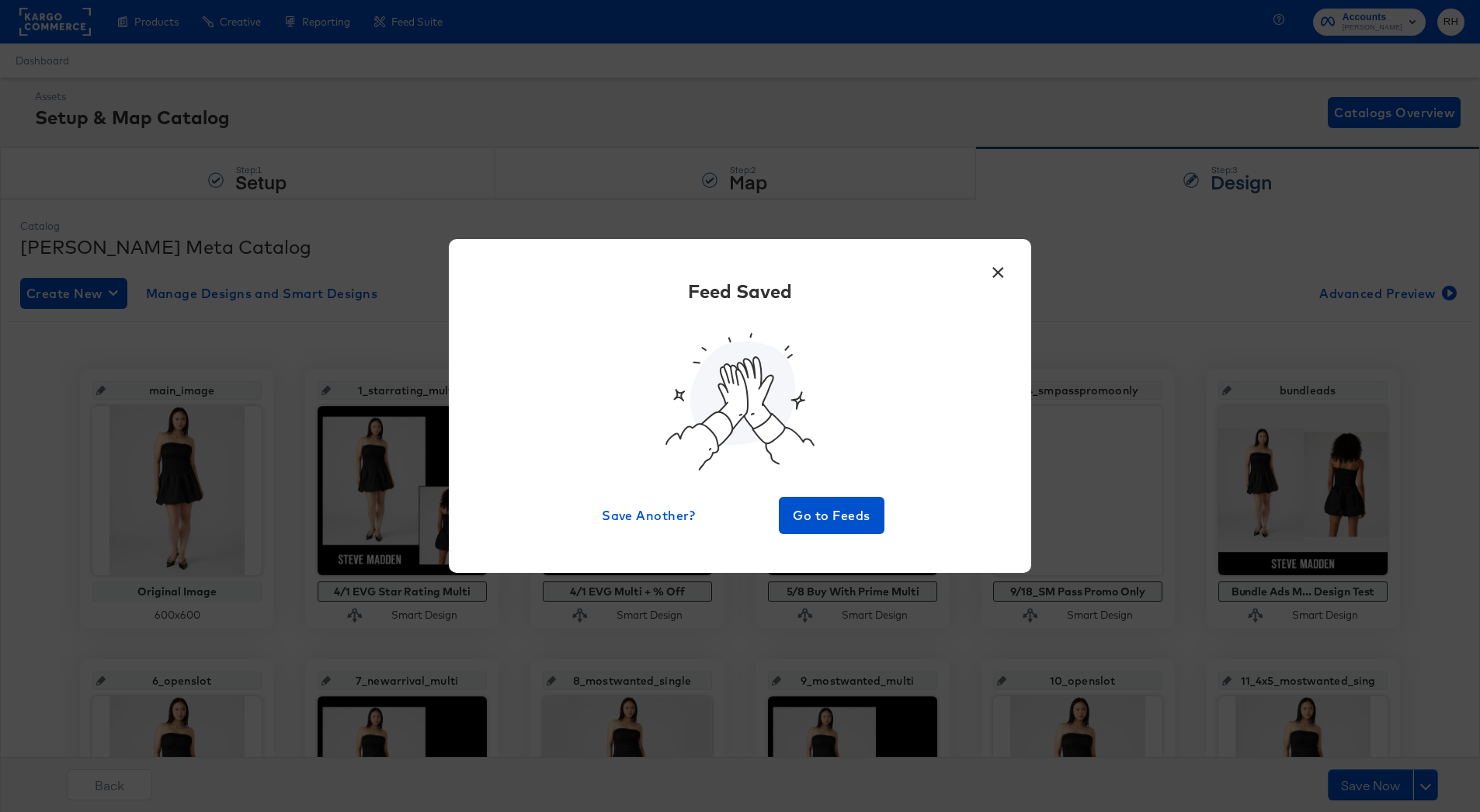
click at [994, 272] on button "×" at bounding box center [998, 268] width 28 height 28
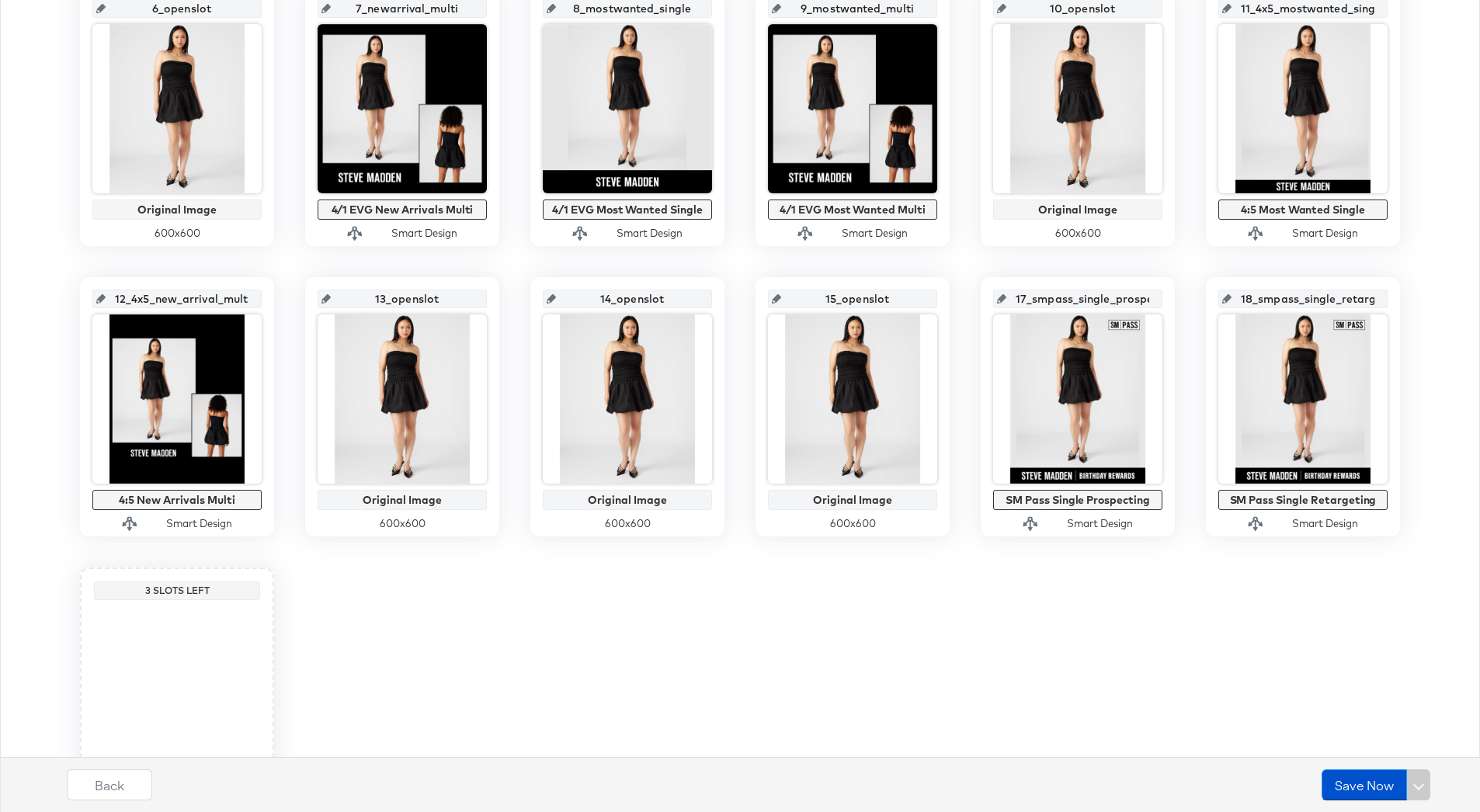
scroll to position [673, 0]
click at [946, 568] on div "main_image Original Image 600 x 600 1_starrating_multi 4/1 EVG Star Rating Mult…" at bounding box center [740, 261] width 1463 height 1131
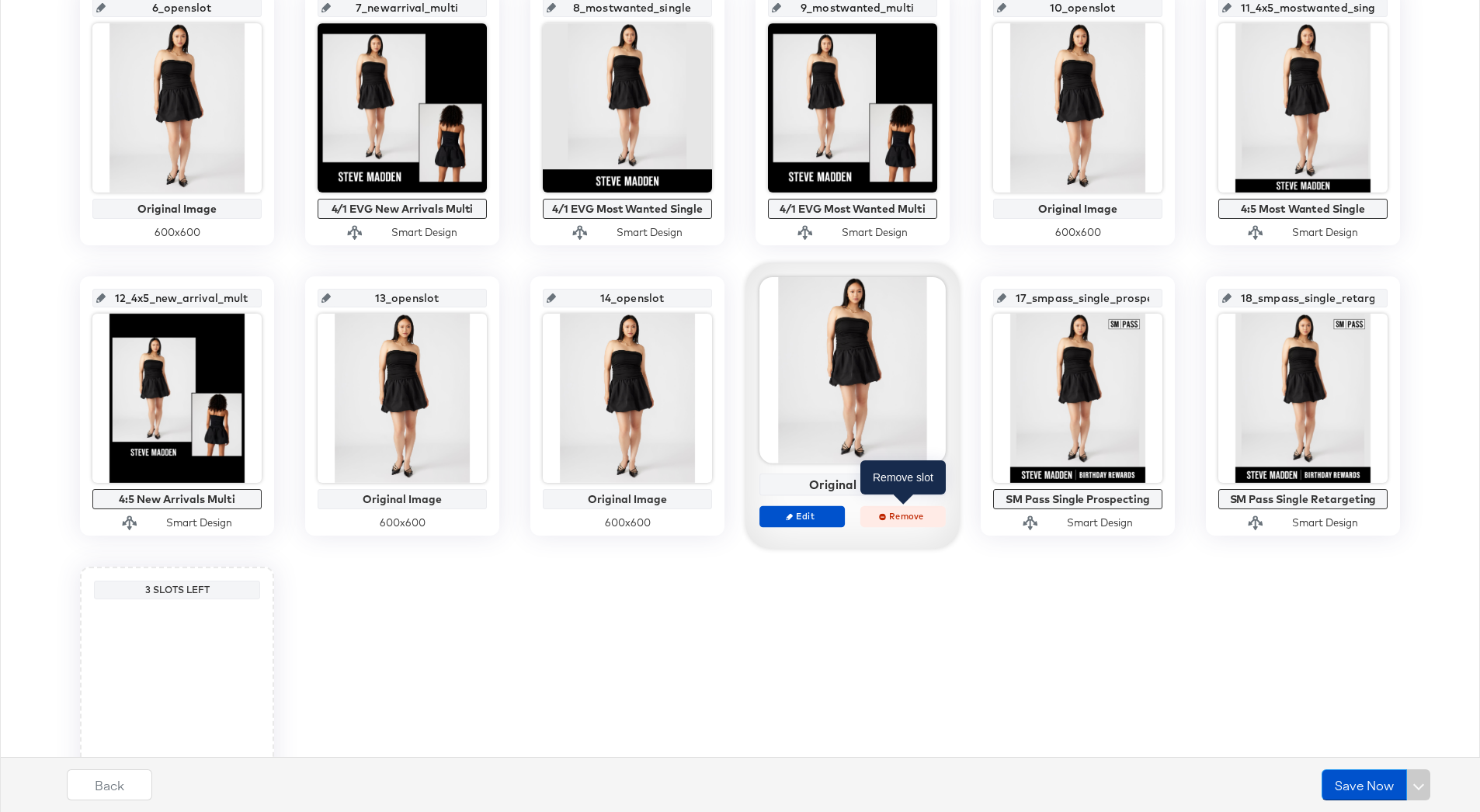
click at [905, 518] on span "Remove" at bounding box center [903, 516] width 71 height 12
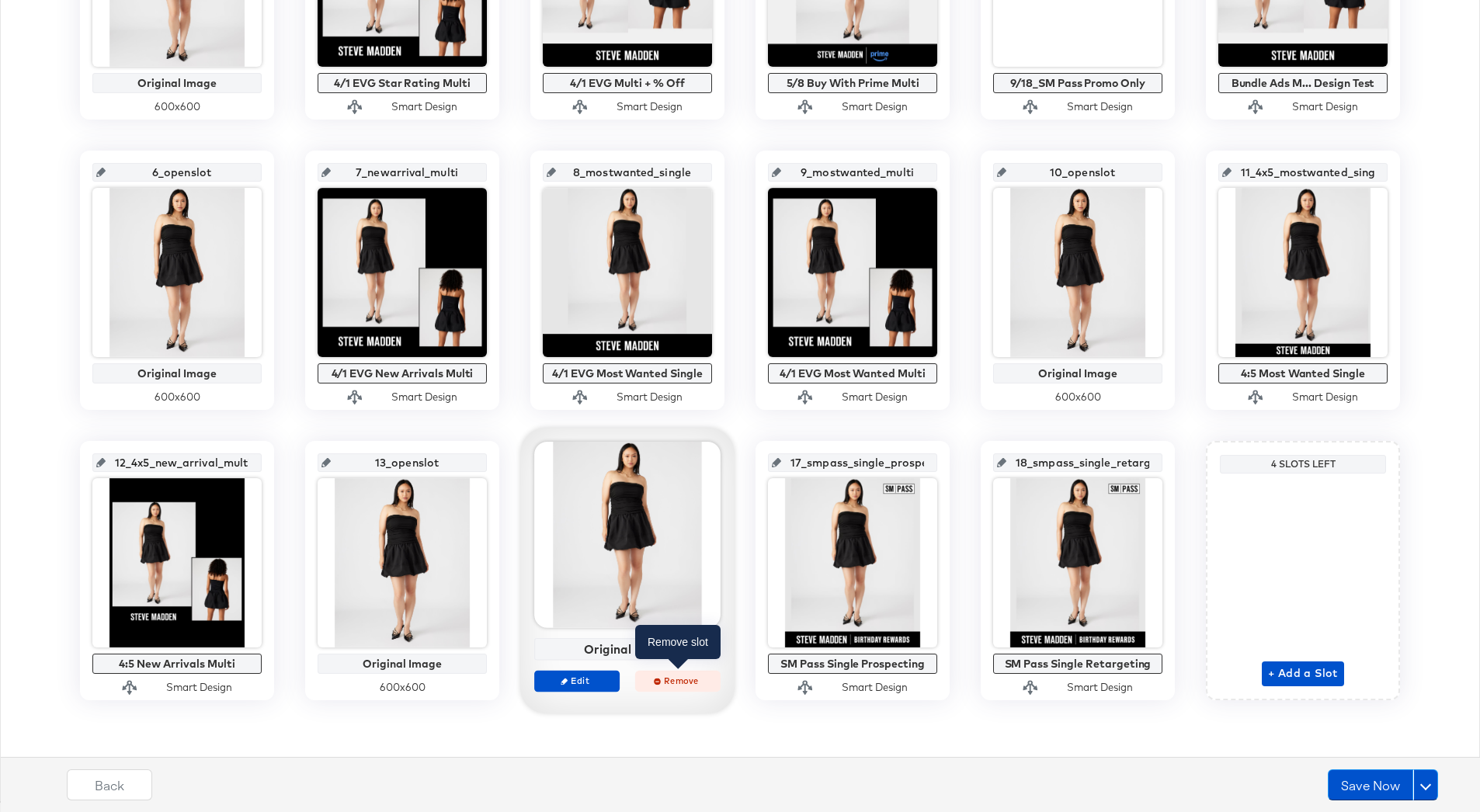
click at [678, 687] on button "Remove" at bounding box center [677, 680] width 85 height 22
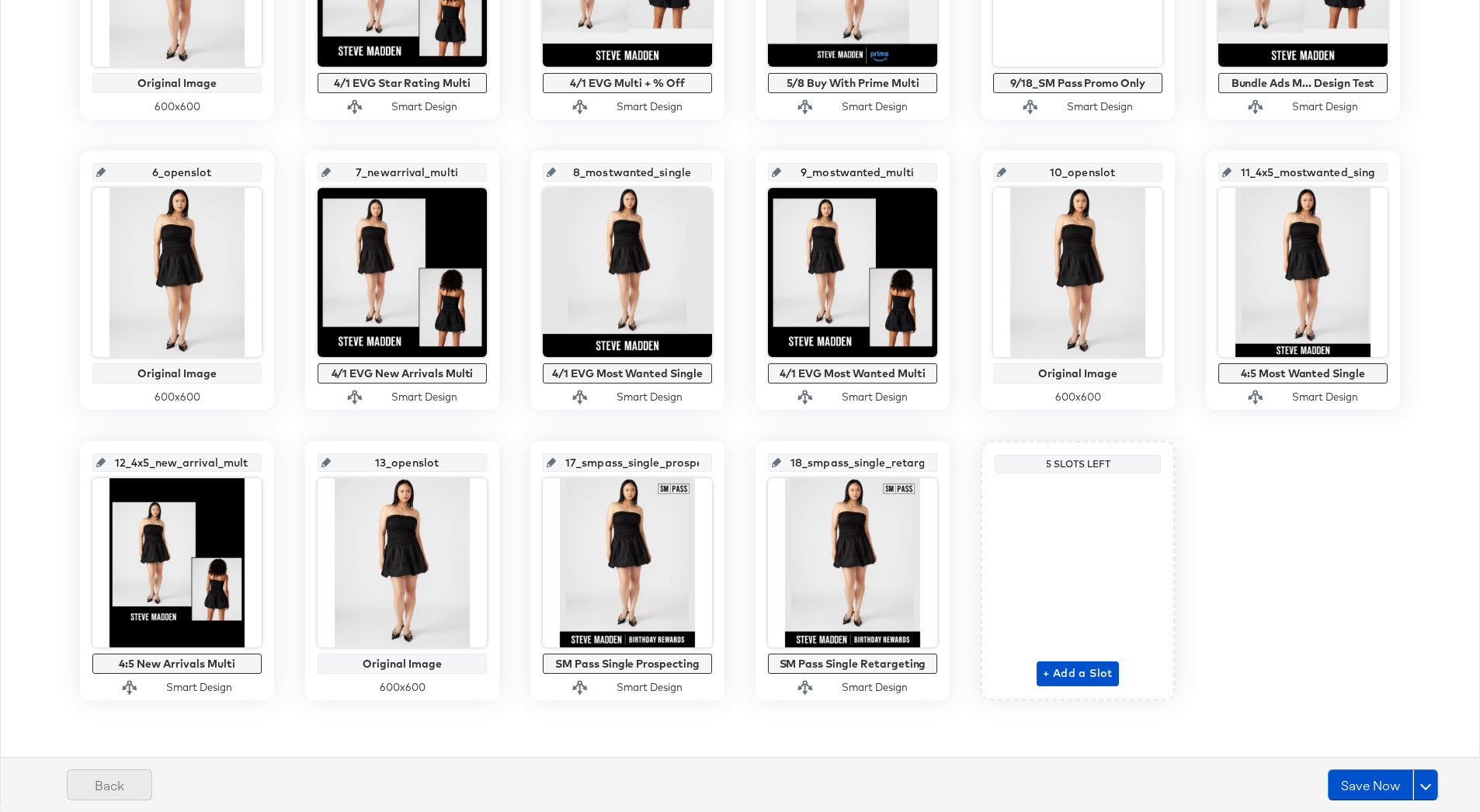
click at [122, 797] on button "Back" at bounding box center [109, 785] width 85 height 31
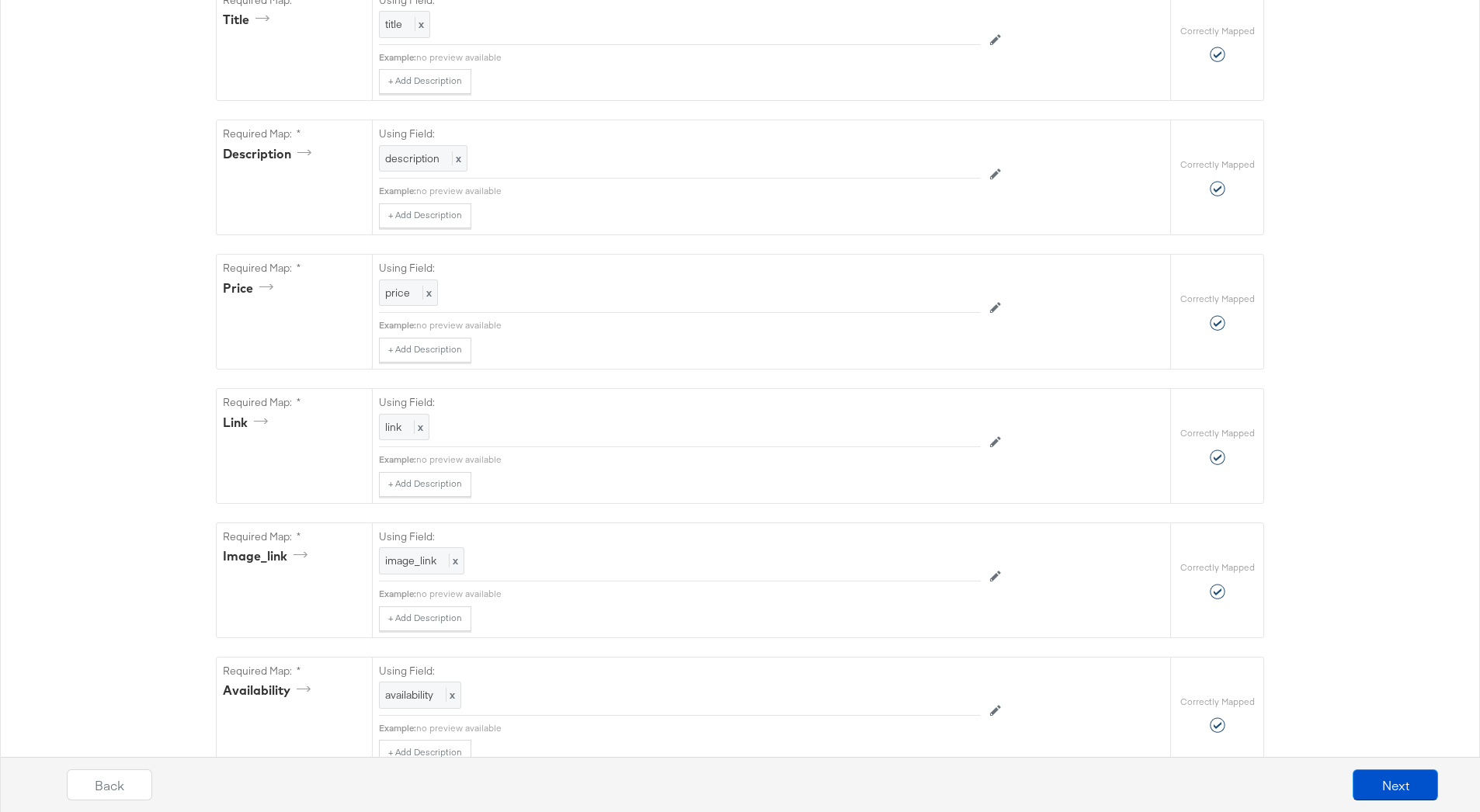
scroll to position [0, 0]
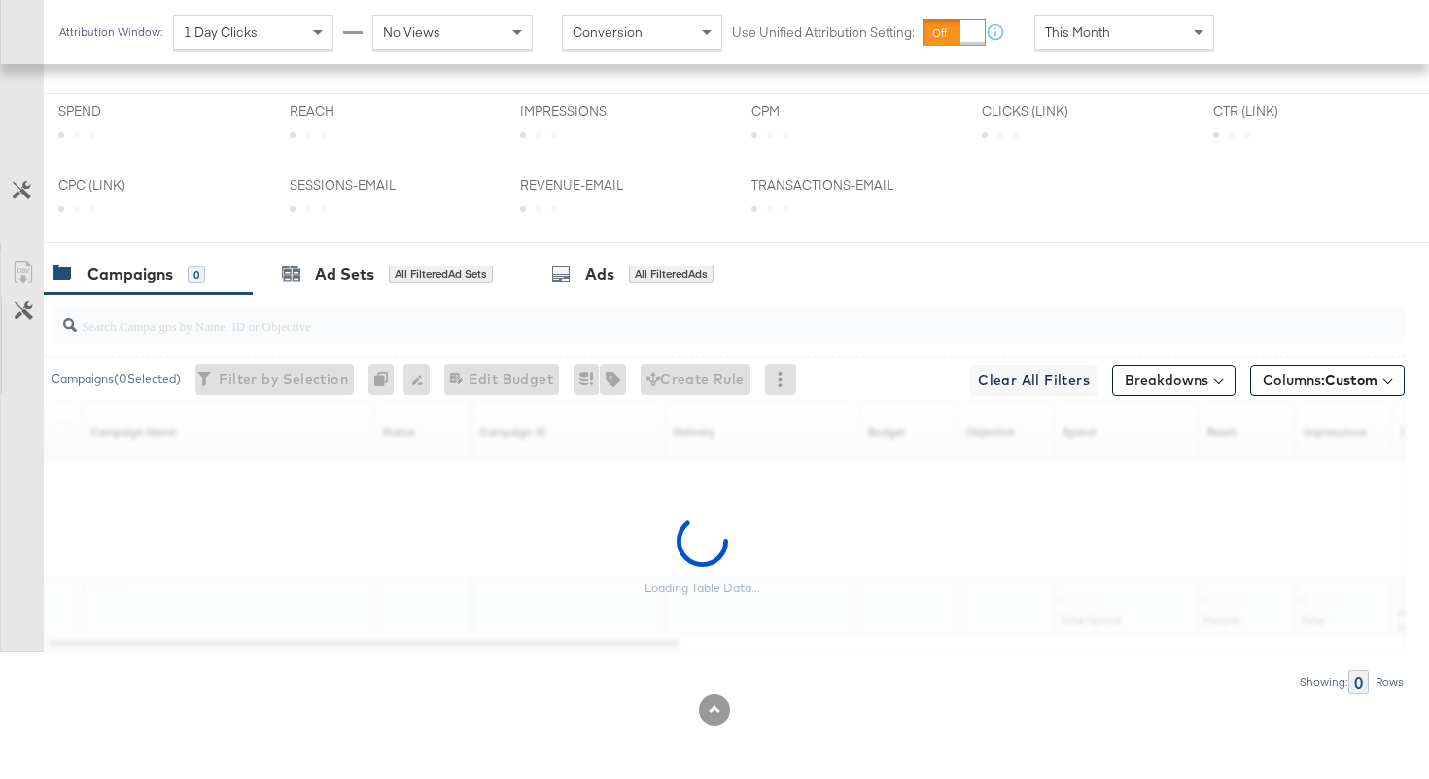
scroll to position [649, 0]
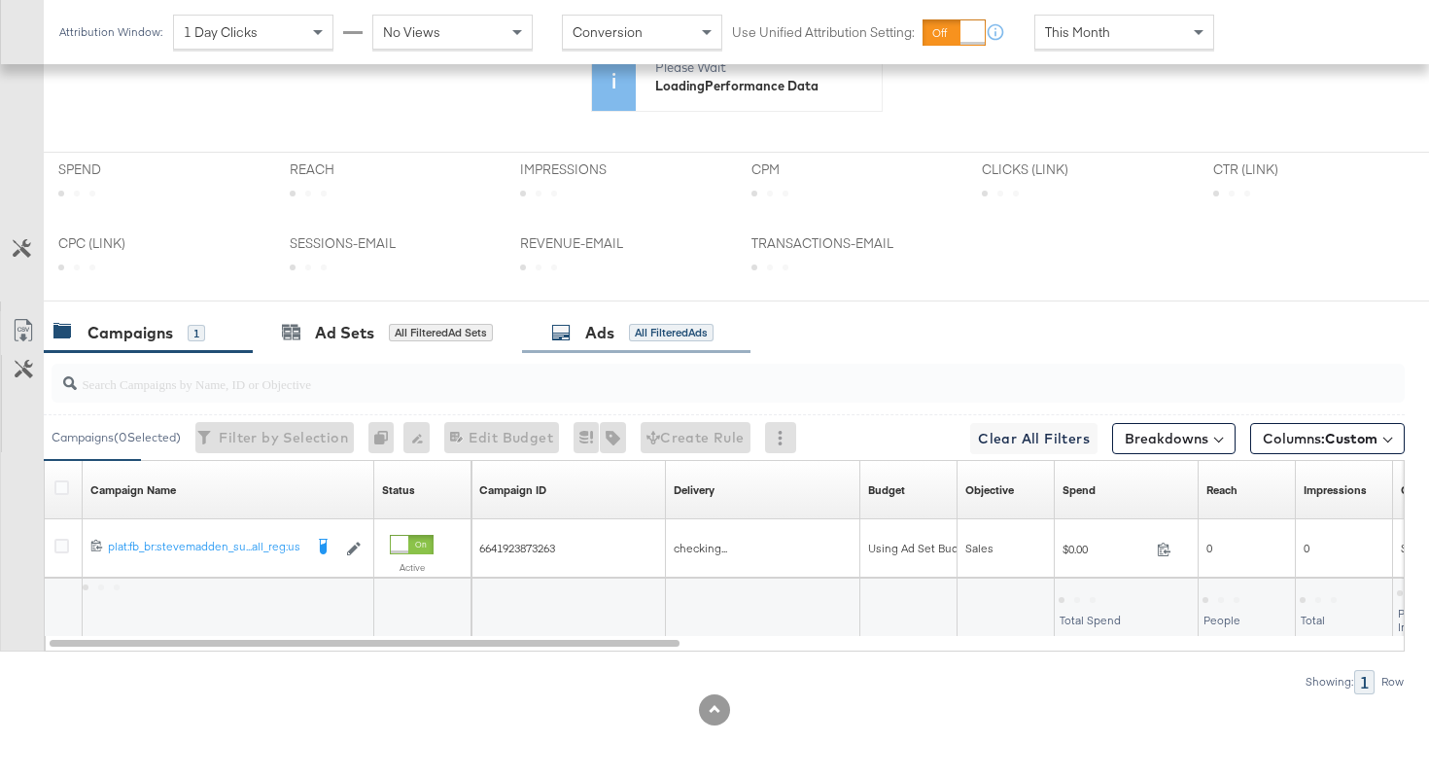
click at [593, 336] on div "Ads" at bounding box center [599, 333] width 29 height 22
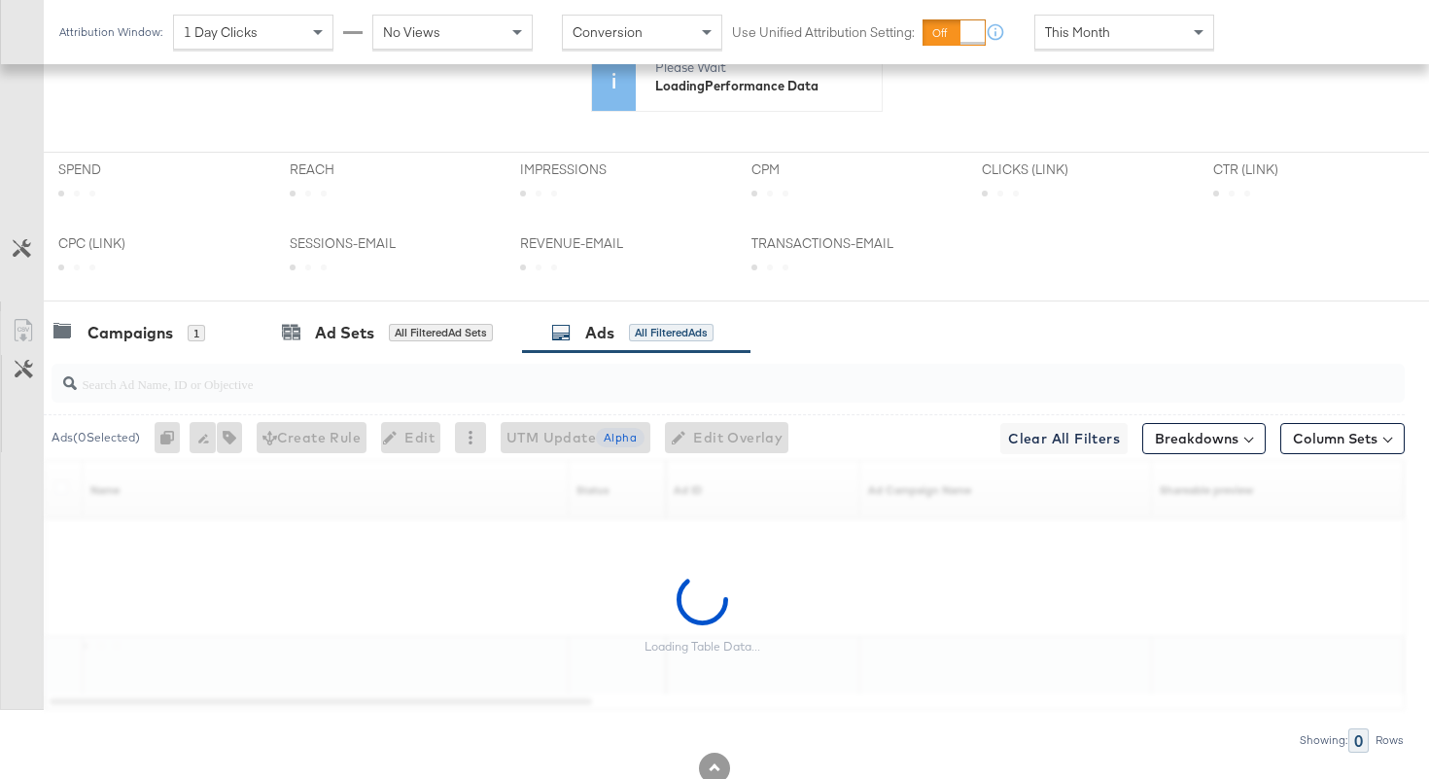
scroll to position [708, 0]
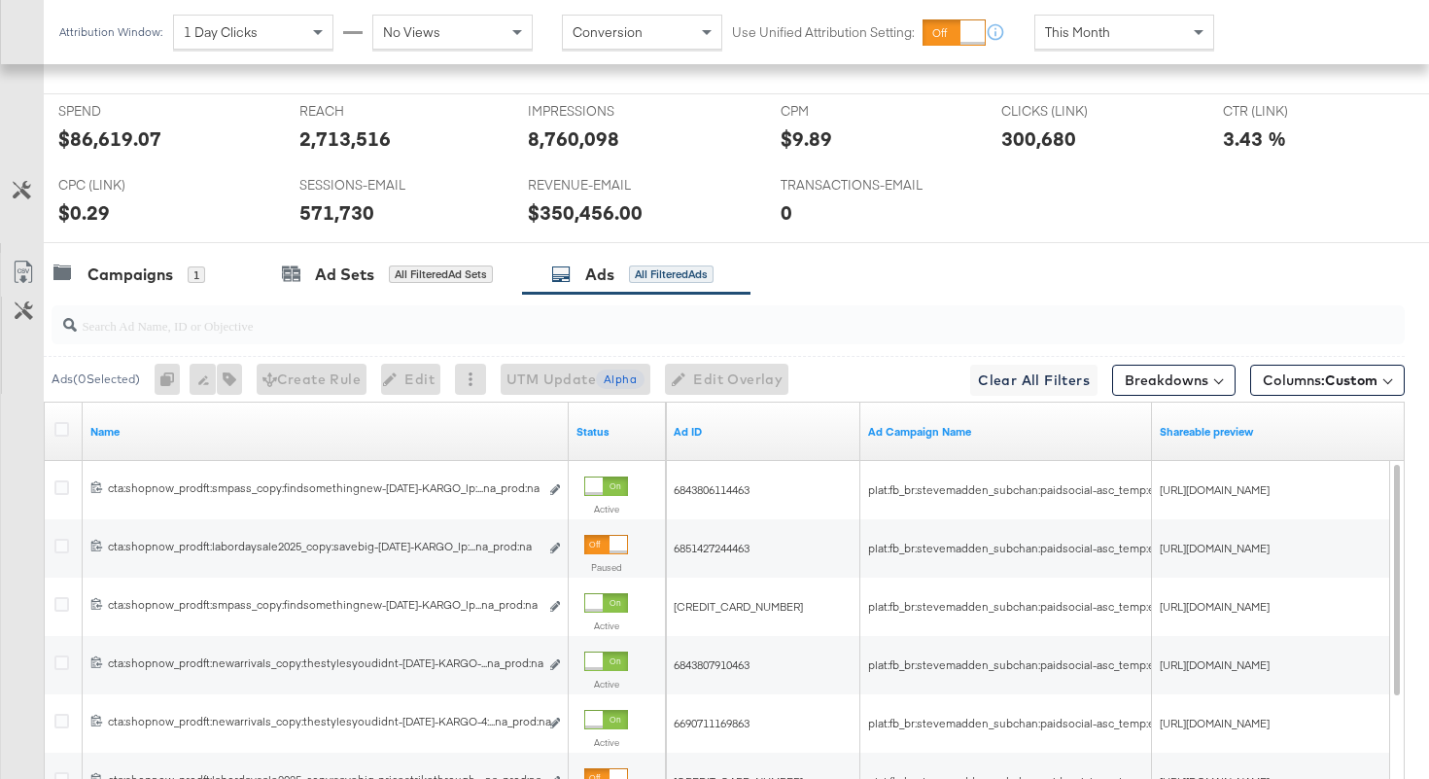
click at [358, 328] on input "search" at bounding box center [681, 317] width 1208 height 38
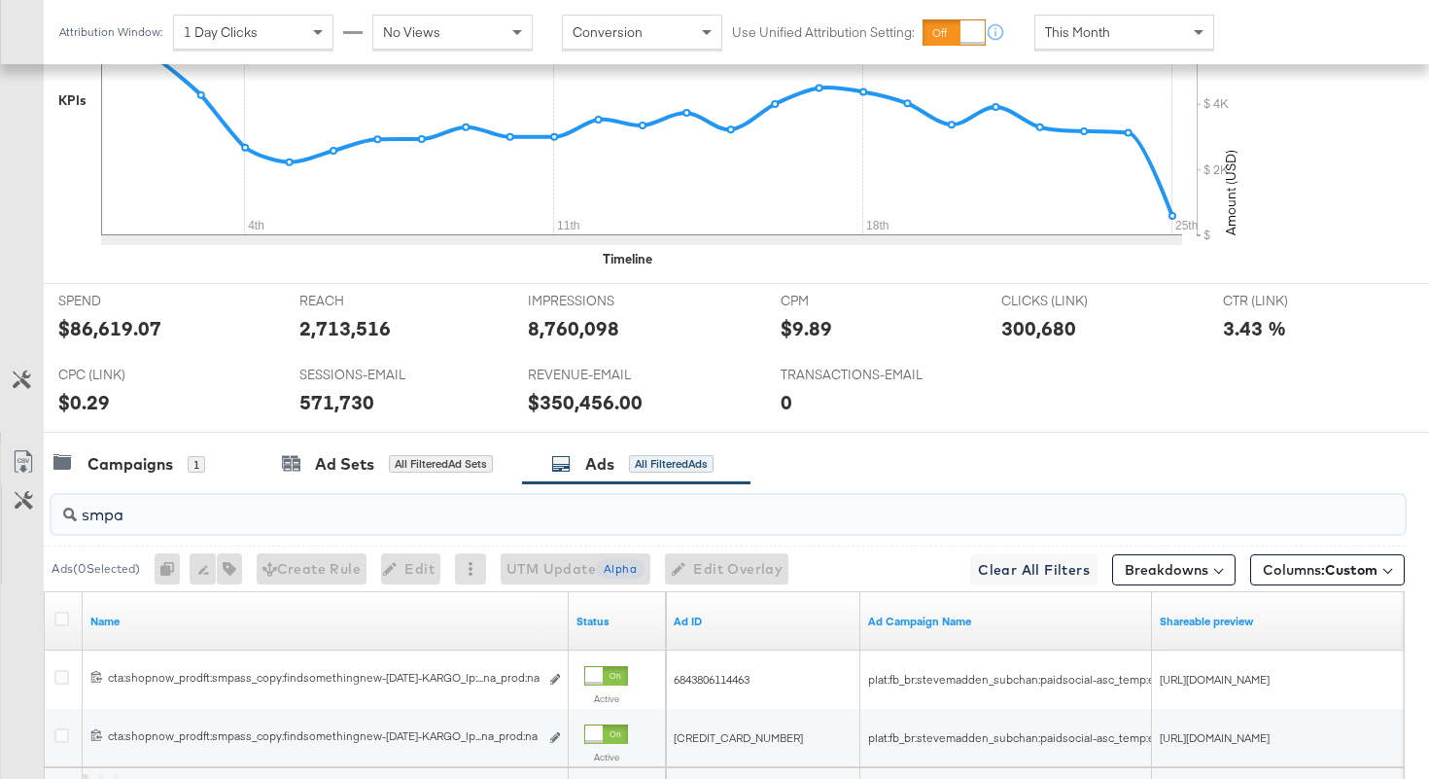
scroll to position [897, 0]
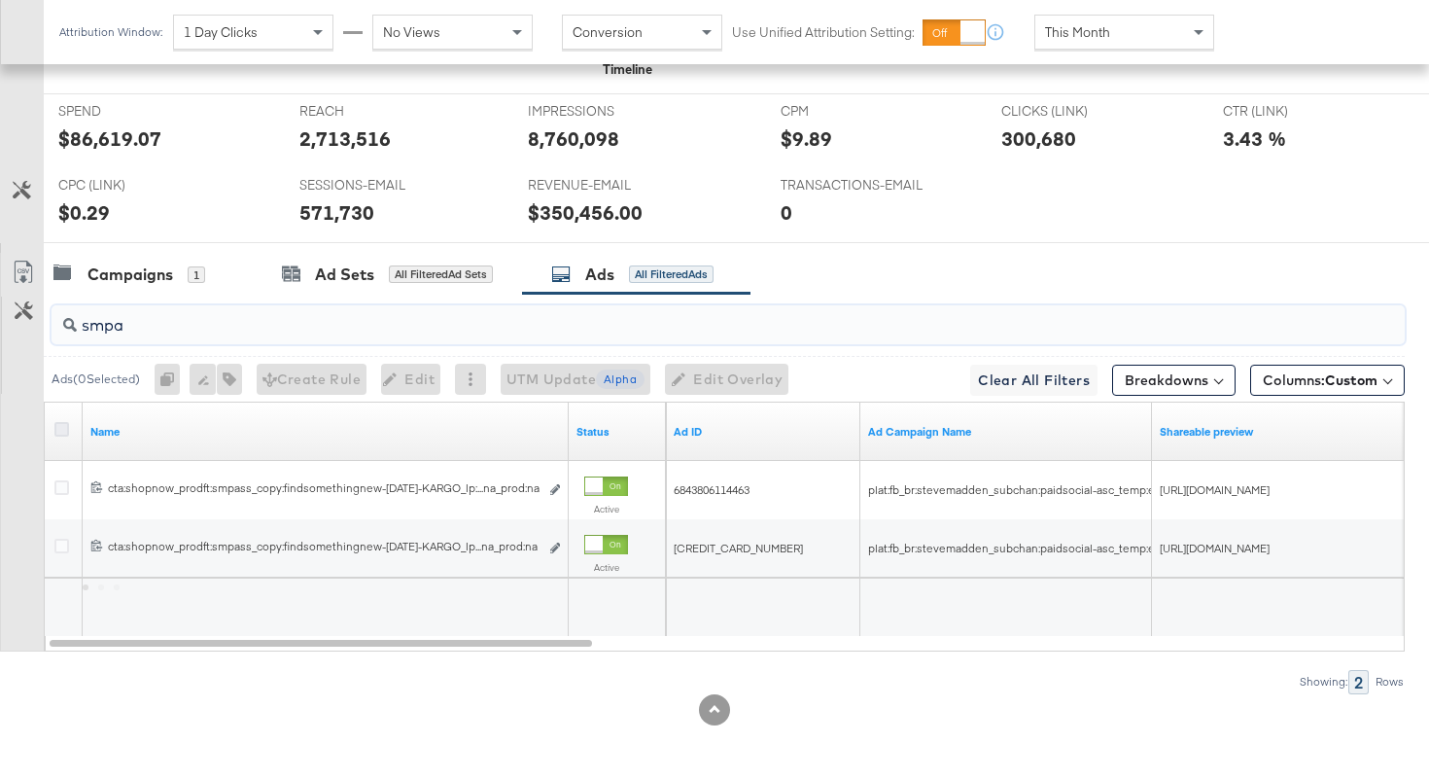
type input "smpa"
click at [57, 426] on icon at bounding box center [61, 429] width 15 height 15
click at [0, 0] on input "checkbox" at bounding box center [0, 0] width 0 height 0
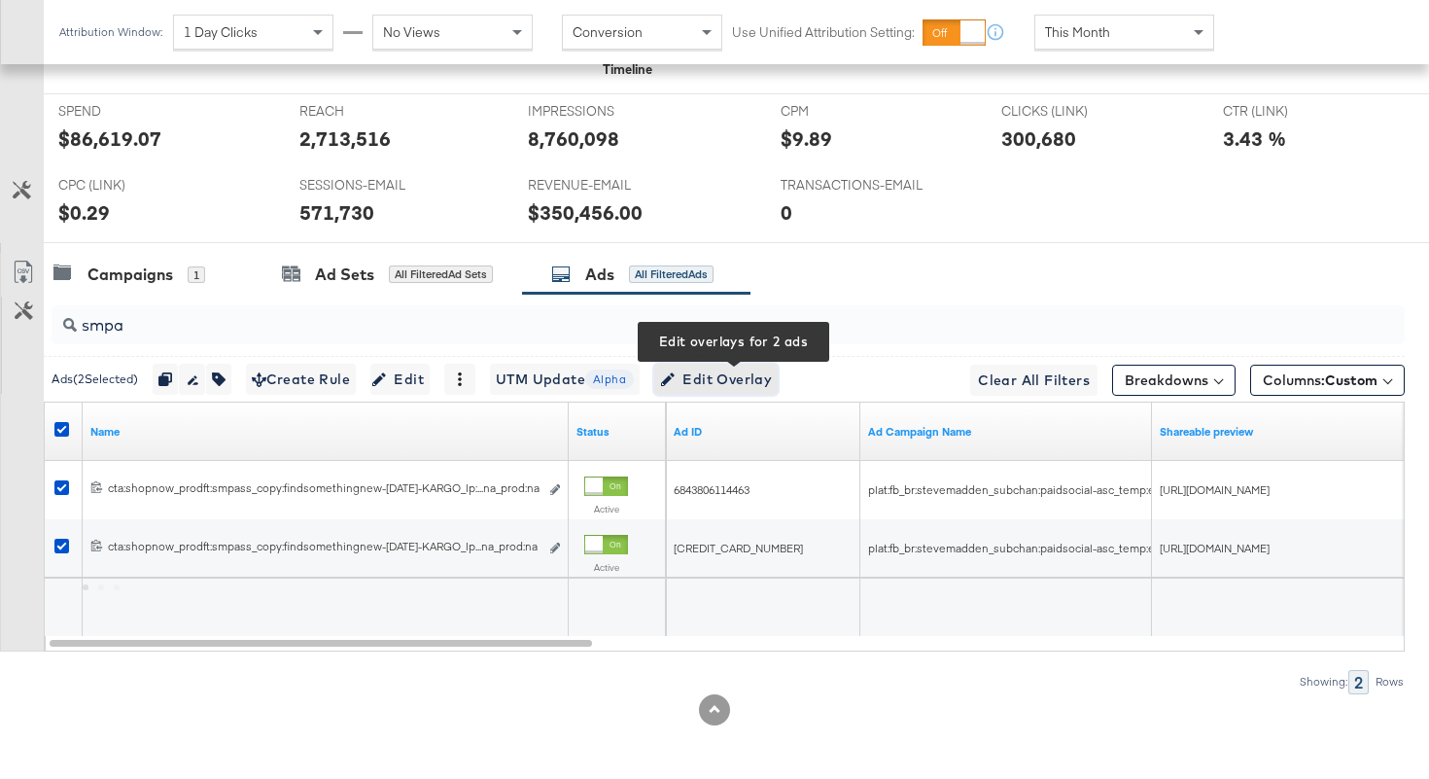
click at [736, 384] on span "Edit Overlay Edit overlays for 2 ads" at bounding box center [716, 380] width 112 height 24
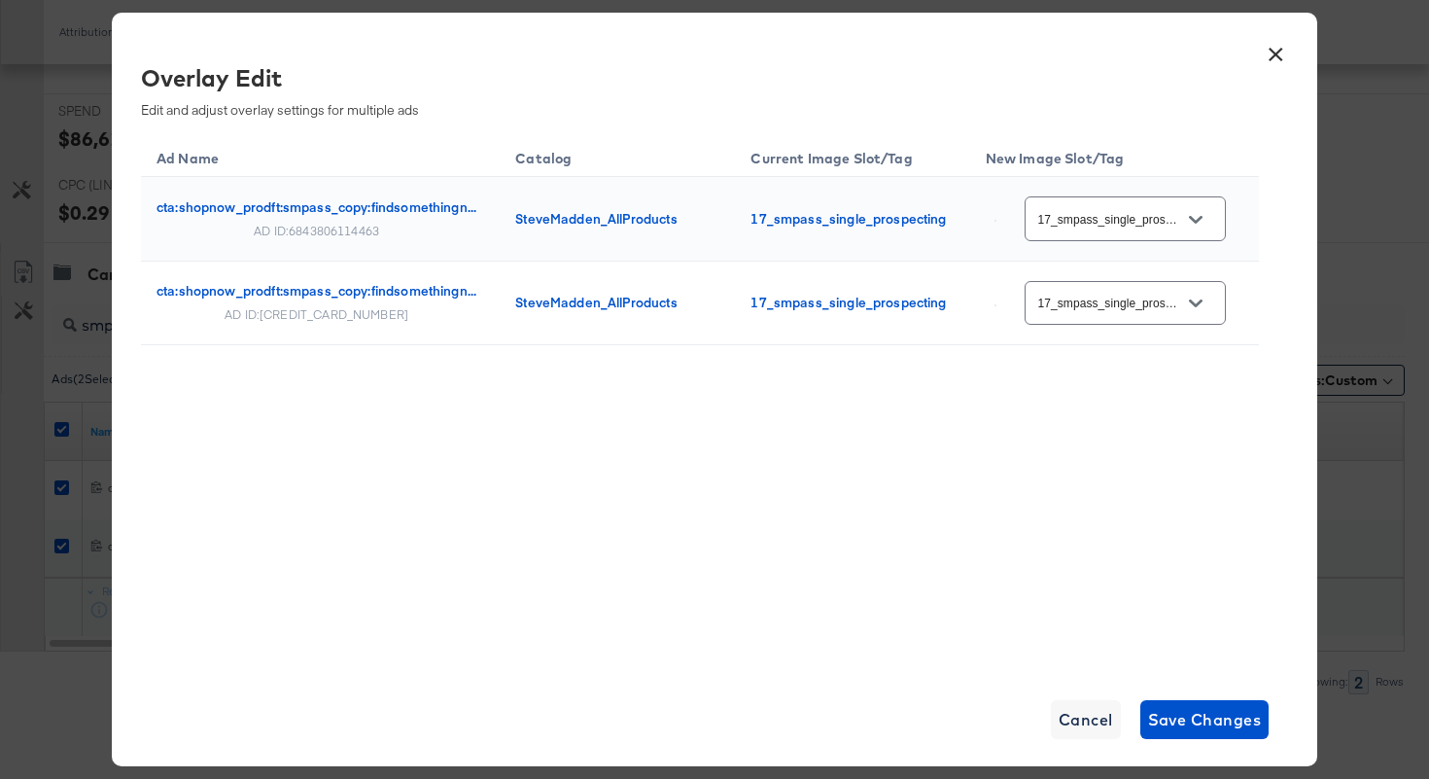
click at [1275, 55] on button "×" at bounding box center [1275, 49] width 35 height 35
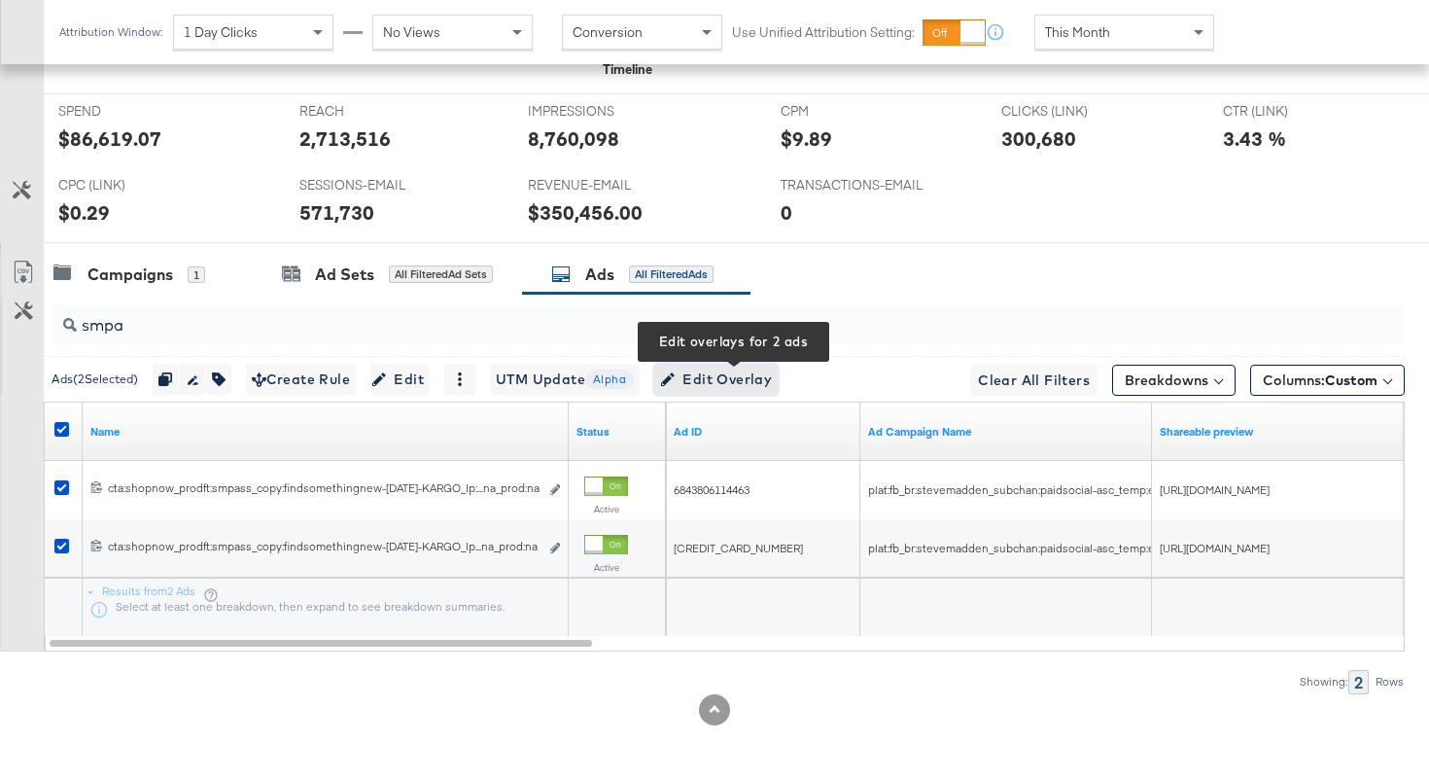
click at [704, 381] on span "Edit Overlay Edit overlays for 2 ads" at bounding box center [716, 380] width 112 height 24
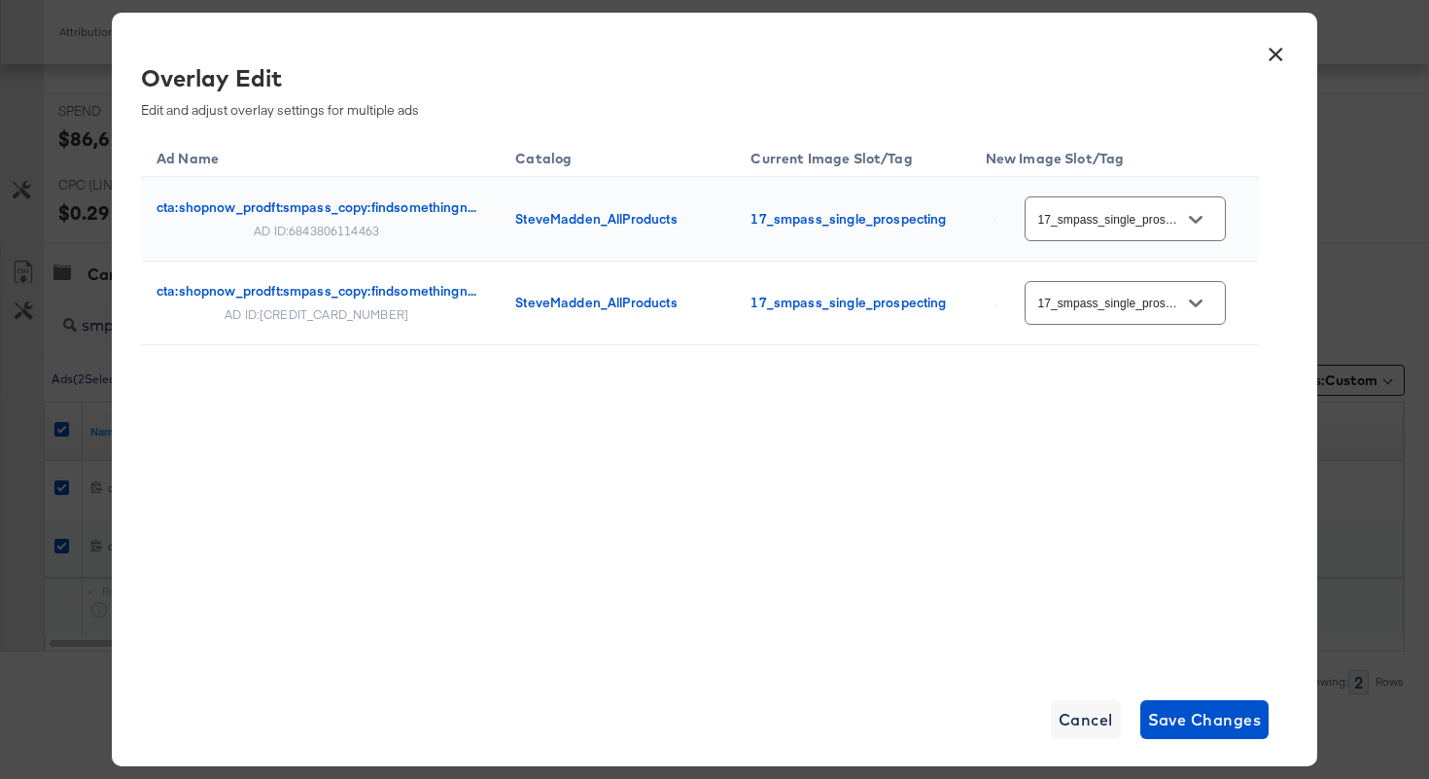
click at [1150, 216] on input "17_smpass_single_prospecting" at bounding box center [1111, 219] width 154 height 22
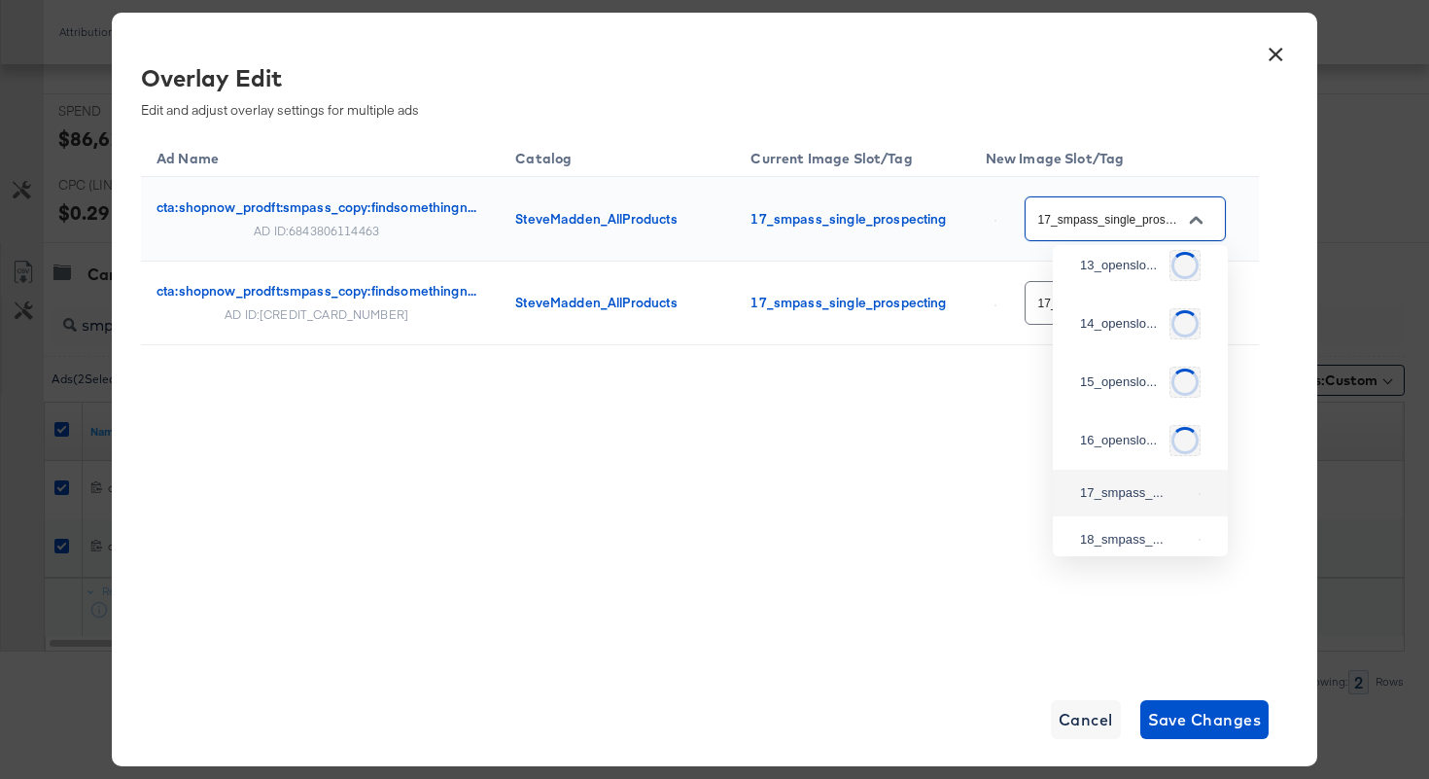
scroll to position [762, 0]
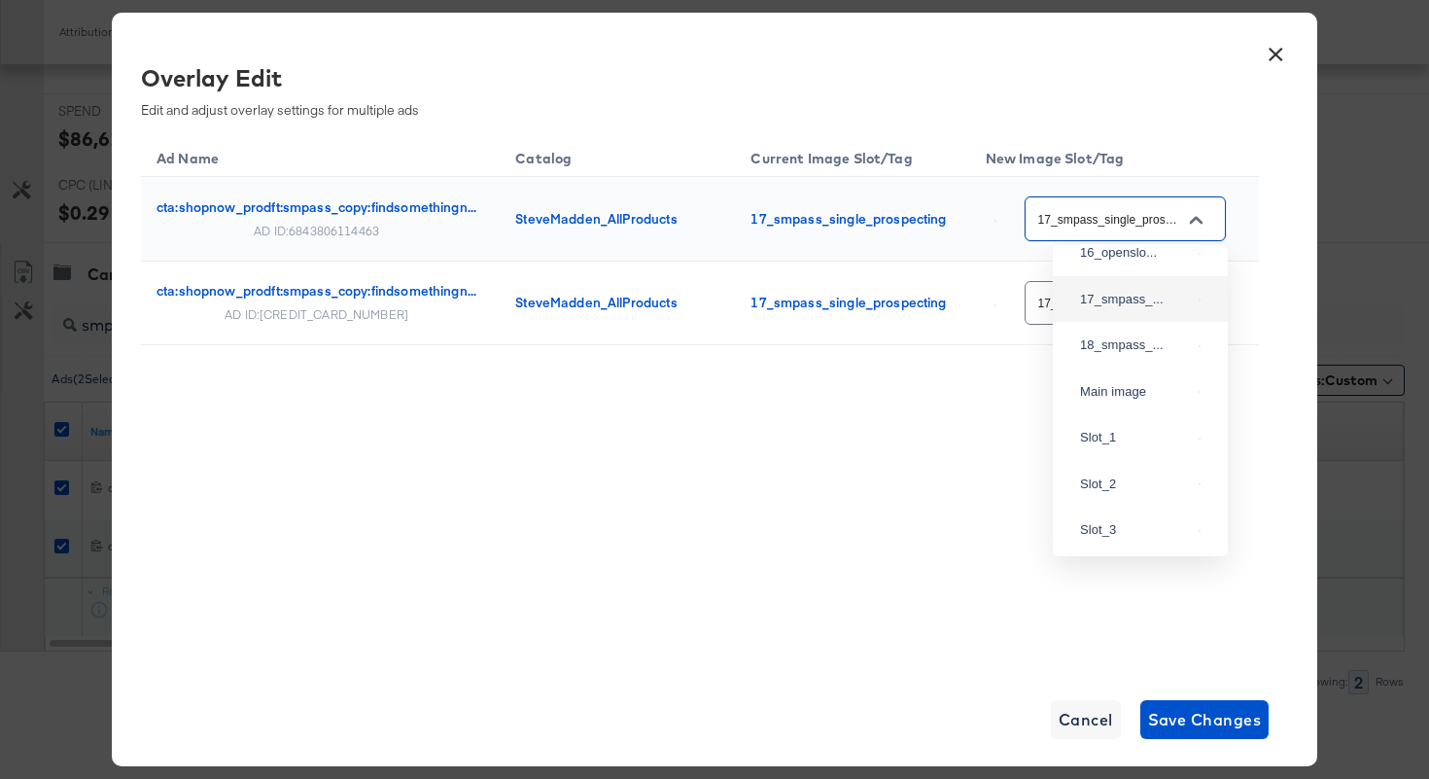
click at [1281, 51] on button "×" at bounding box center [1275, 49] width 35 height 35
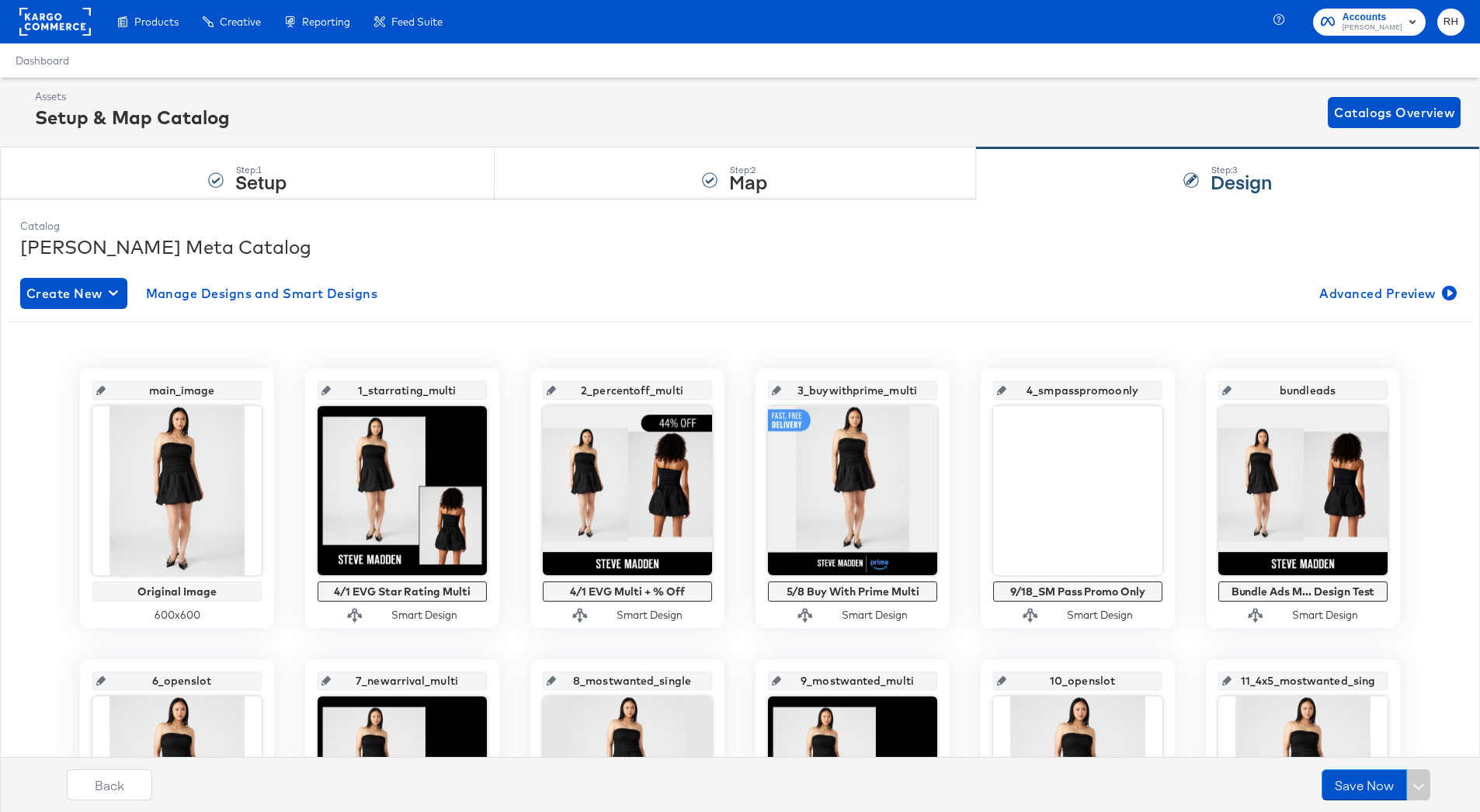
click at [1289, 392] on input "bundleads" at bounding box center [1307, 384] width 153 height 42
click at [1272, 303] on div "Create New Manage Designs and Smart Designs Advanced Preview" at bounding box center [740, 293] width 1440 height 31
click at [1172, 253] on div "[PERSON_NAME] Meta Catalog" at bounding box center [740, 247] width 1440 height 26
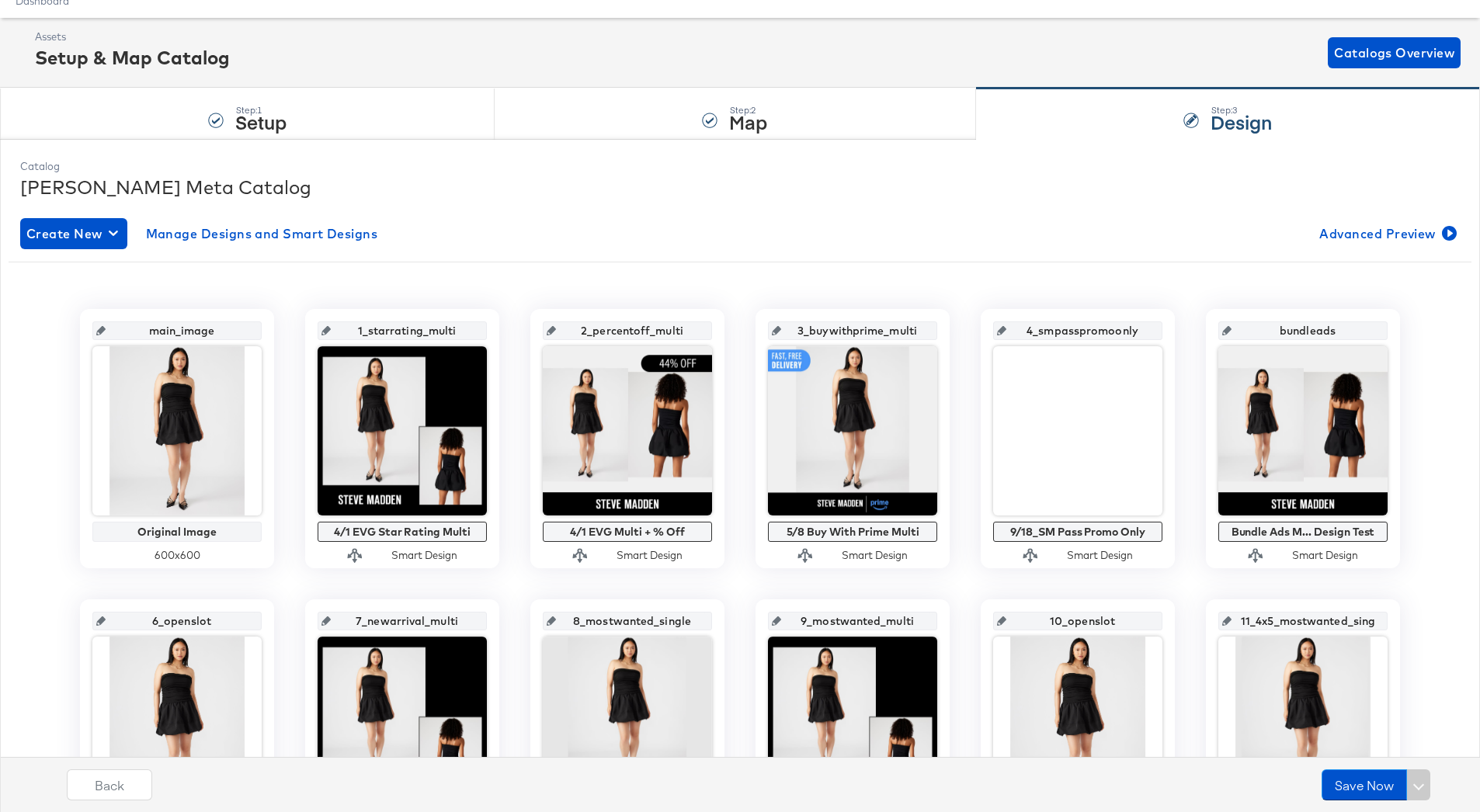
scroll to position [67, 0]
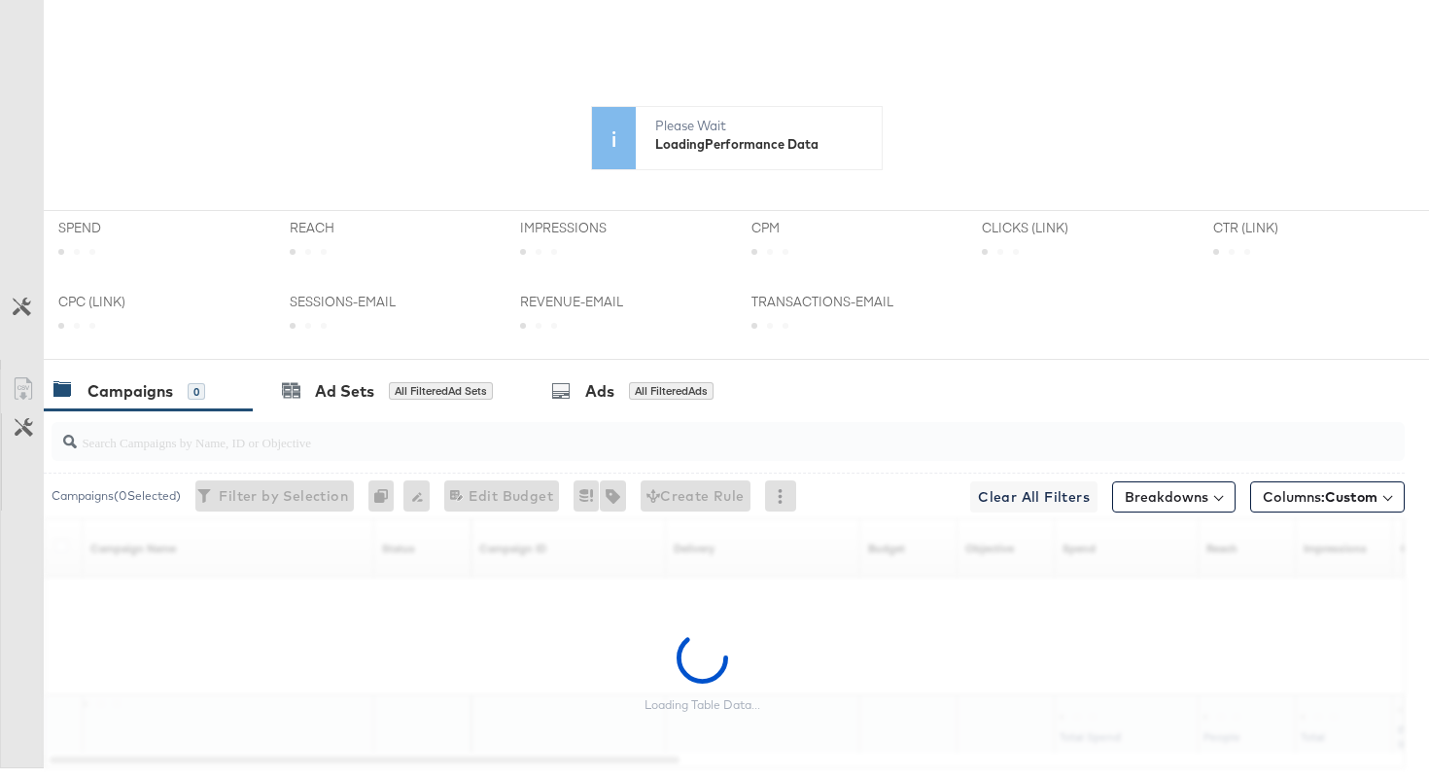
scroll to position [649, 0]
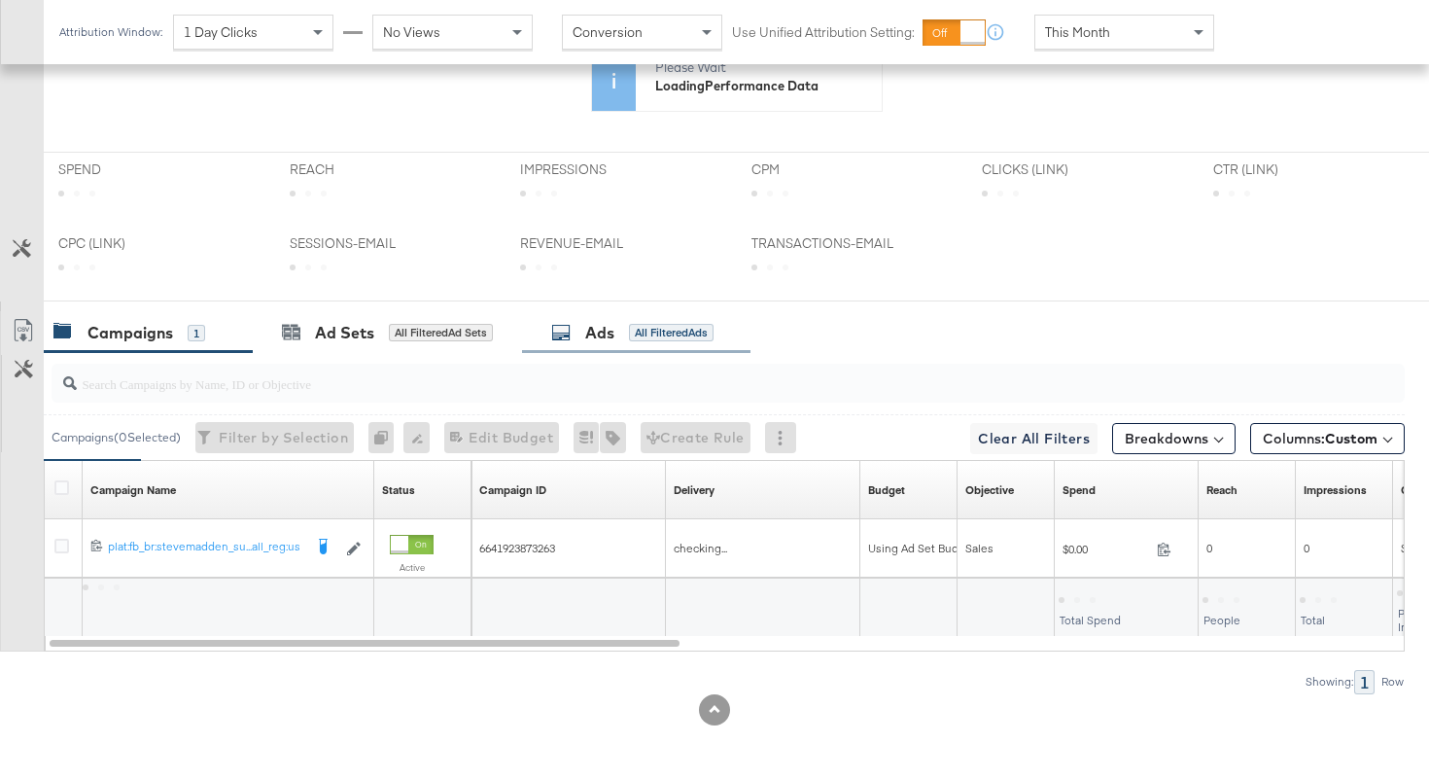
click at [591, 326] on div "Ads" at bounding box center [599, 333] width 29 height 22
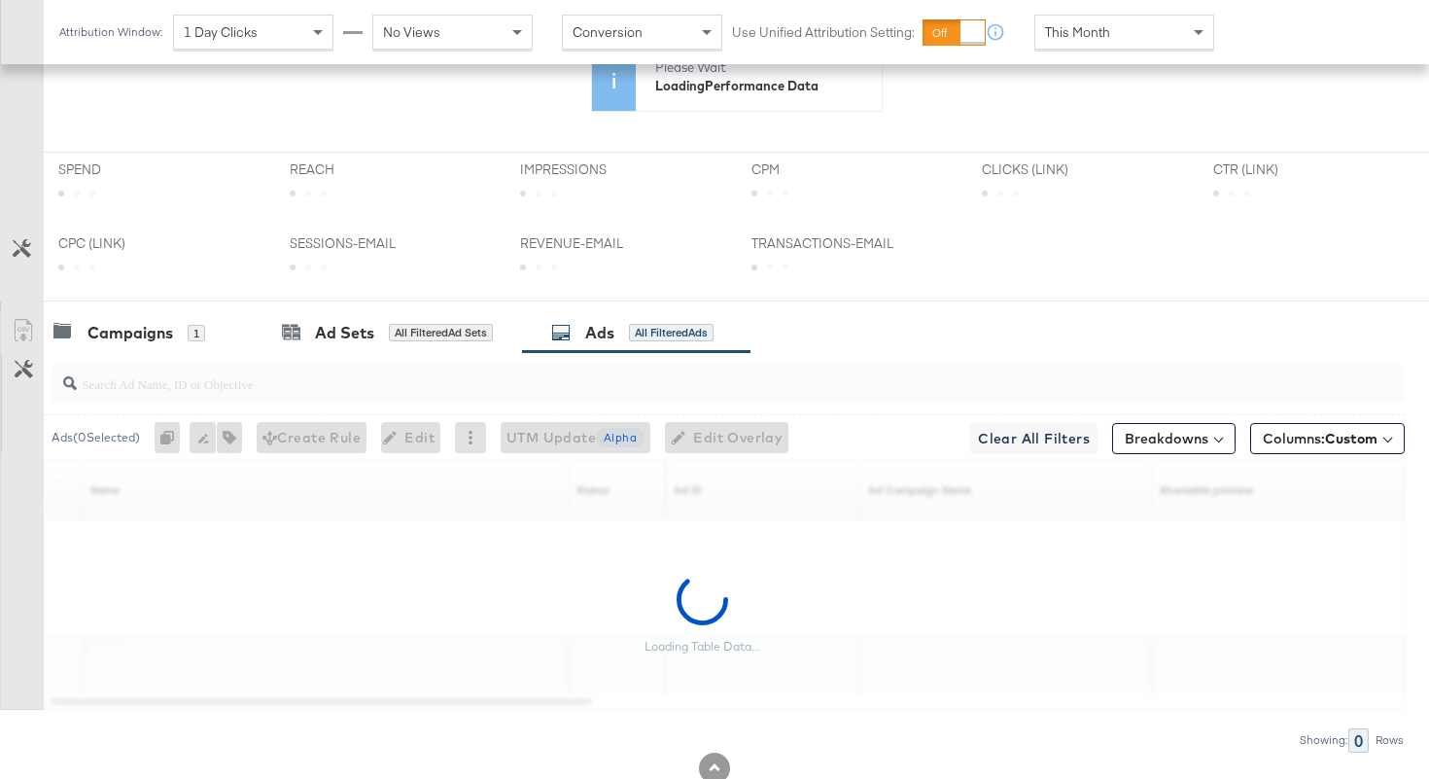
scroll to position [708, 0]
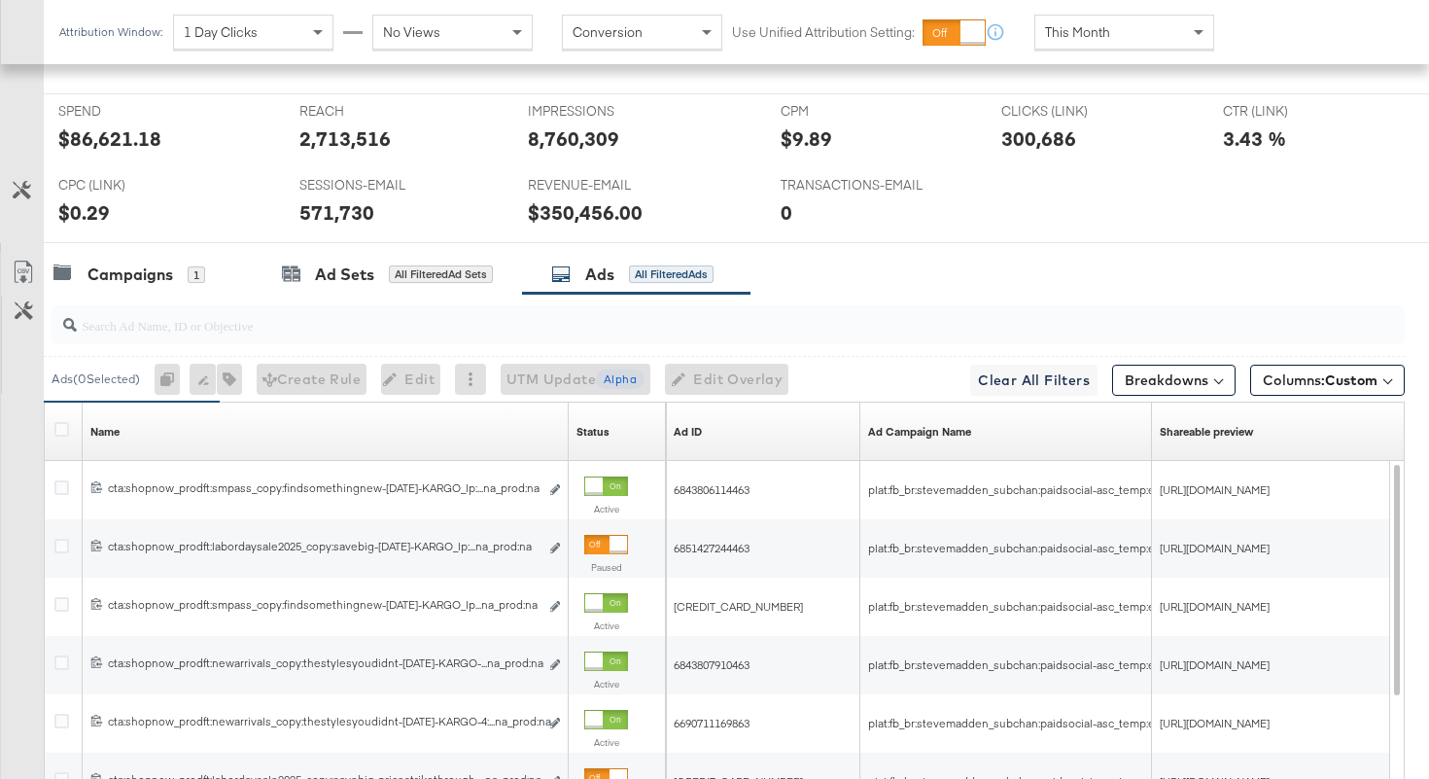
click at [446, 340] on div at bounding box center [728, 324] width 1353 height 39
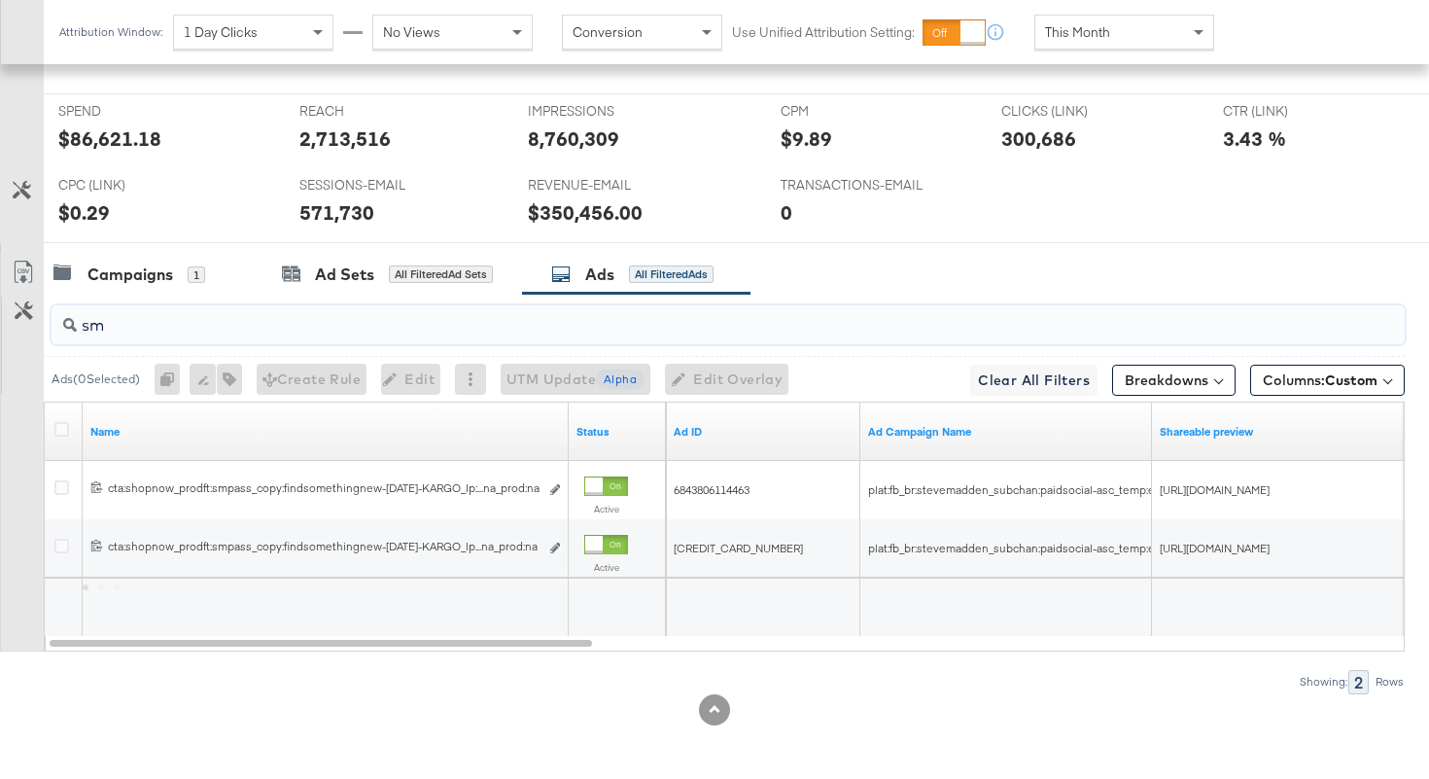
type input "sm"
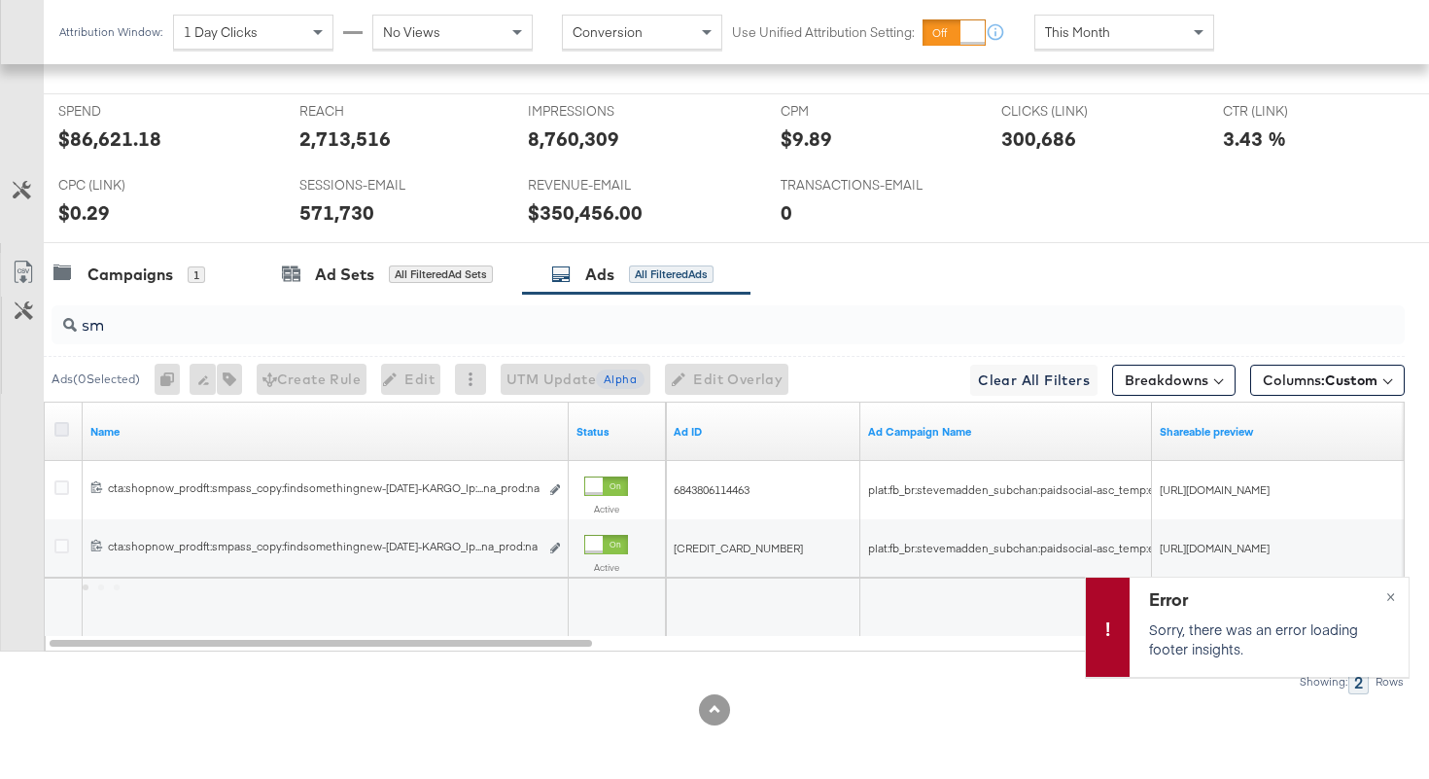
scroll to position [897, 0]
click at [59, 435] on icon at bounding box center [61, 429] width 15 height 15
click at [0, 0] on input "checkbox" at bounding box center [0, 0] width 0 height 0
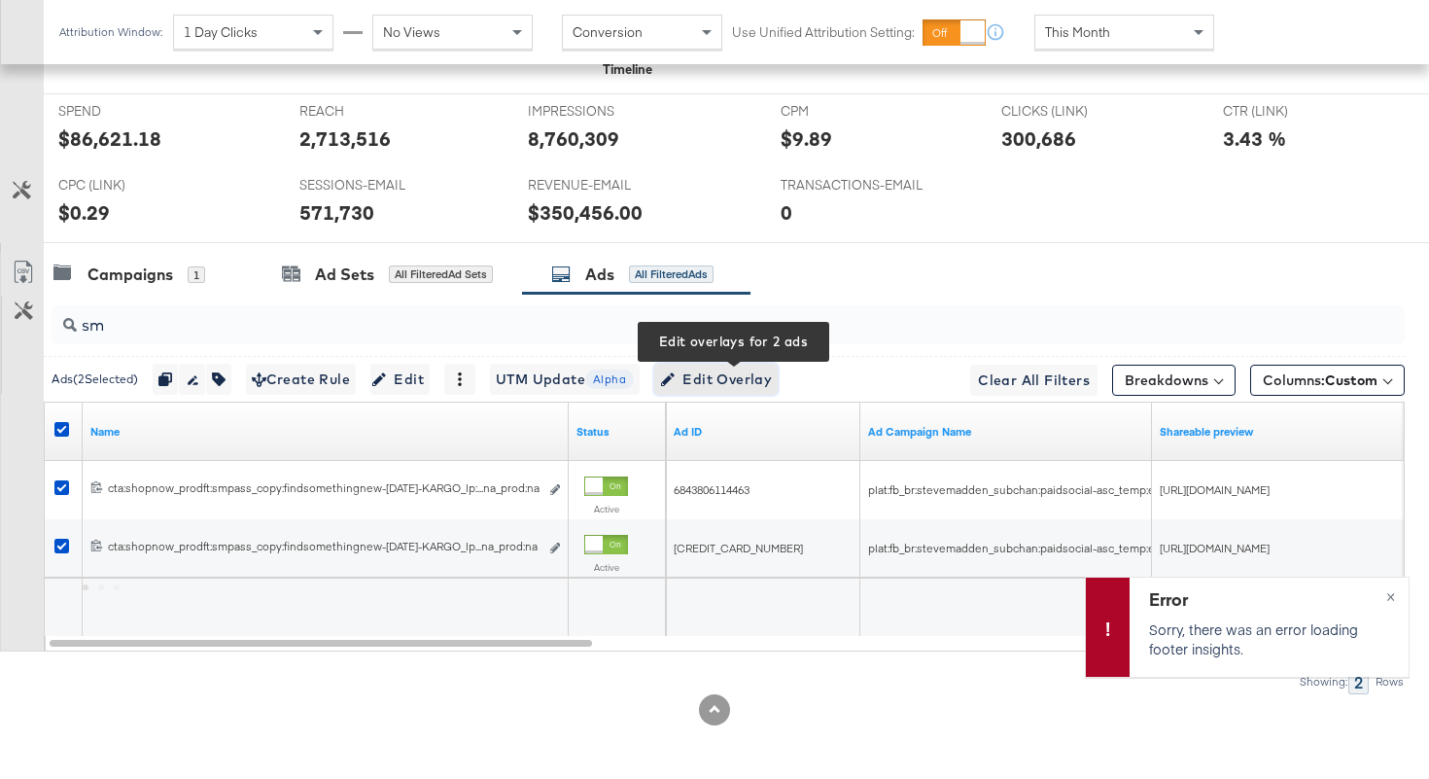
click at [703, 375] on span "Edit Overlay Edit overlays for 2 ads" at bounding box center [716, 380] width 112 height 24
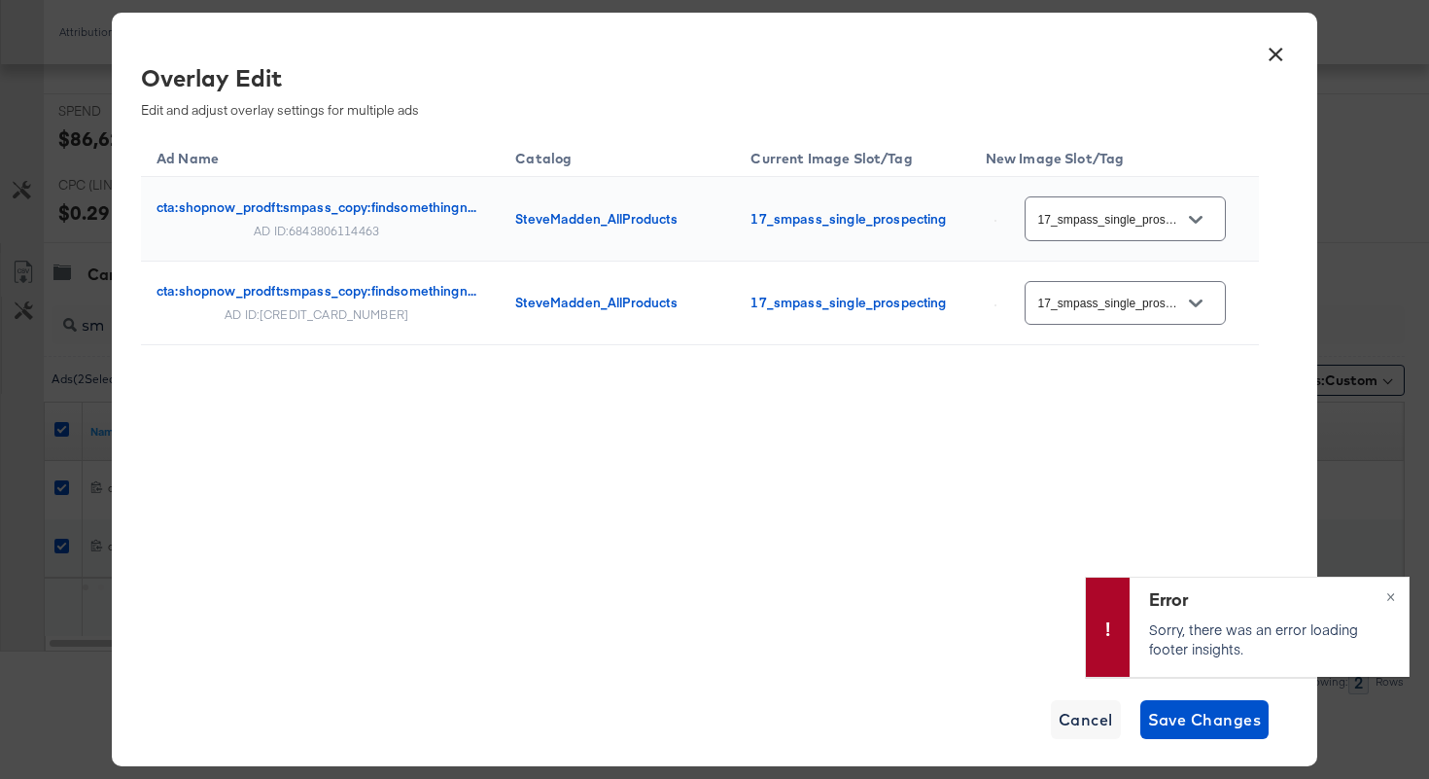
click at [1089, 219] on input "17_smpass_single_prospecting" at bounding box center [1111, 219] width 154 height 22
click at [1275, 52] on button "×" at bounding box center [1275, 49] width 35 height 35
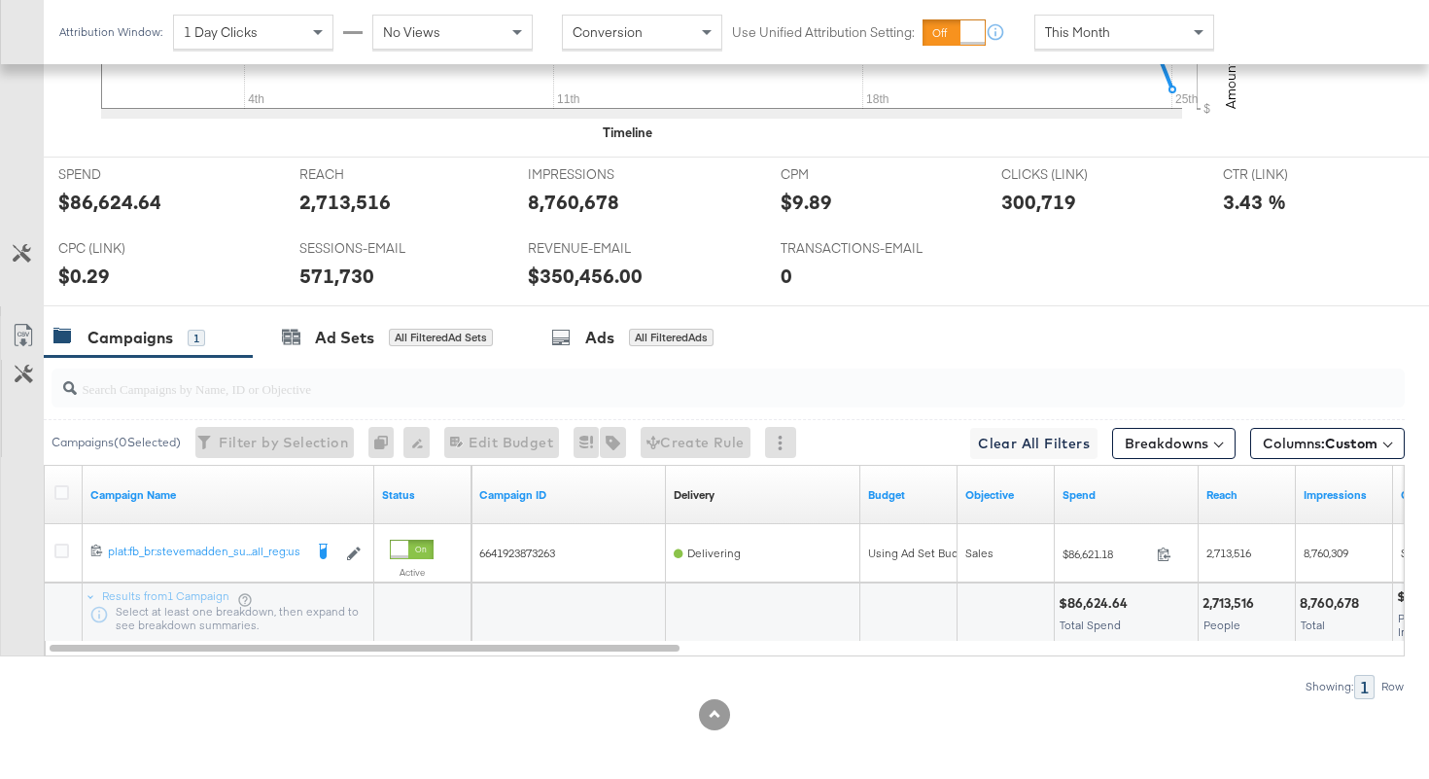
scroll to position [839, 0]
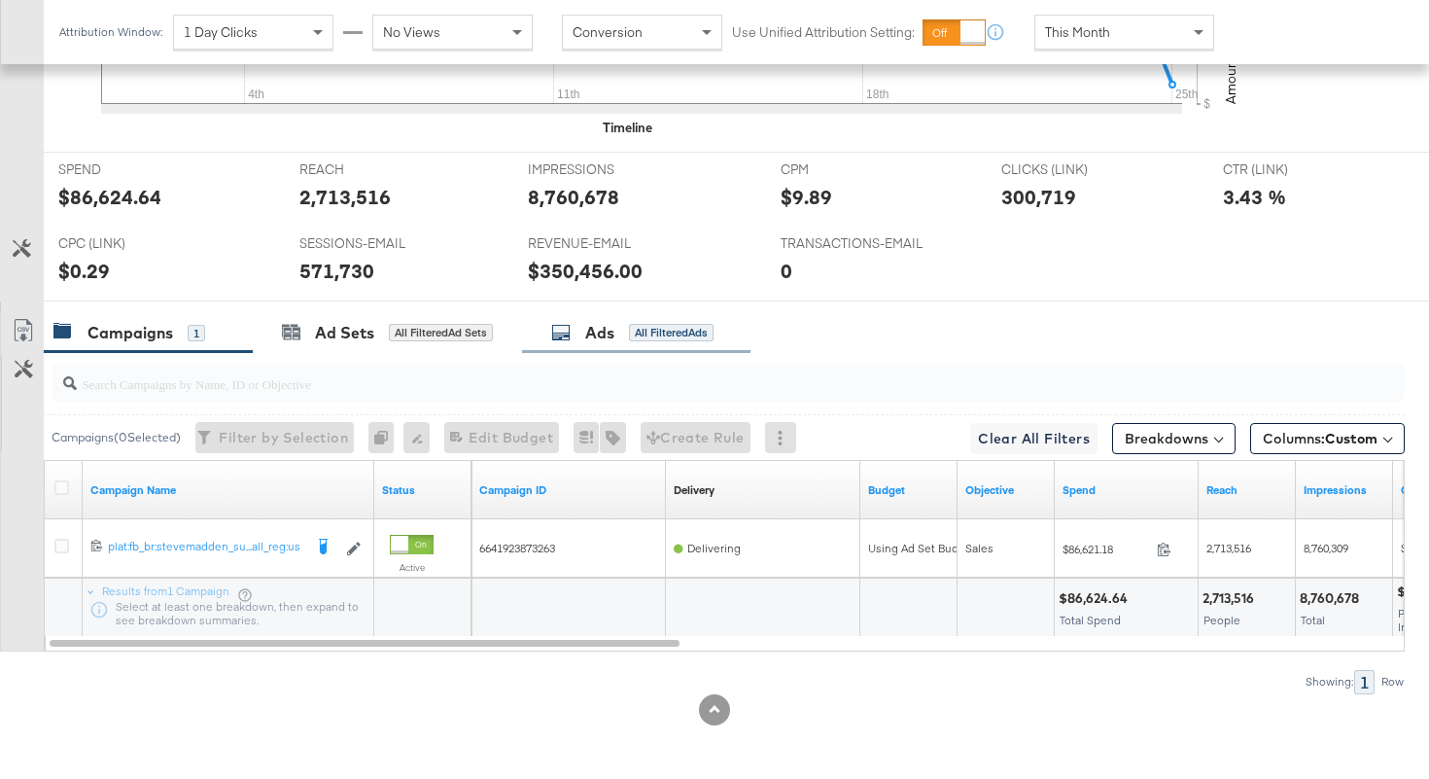
click at [651, 330] on div "All Filtered Ads" at bounding box center [671, 333] width 85 height 18
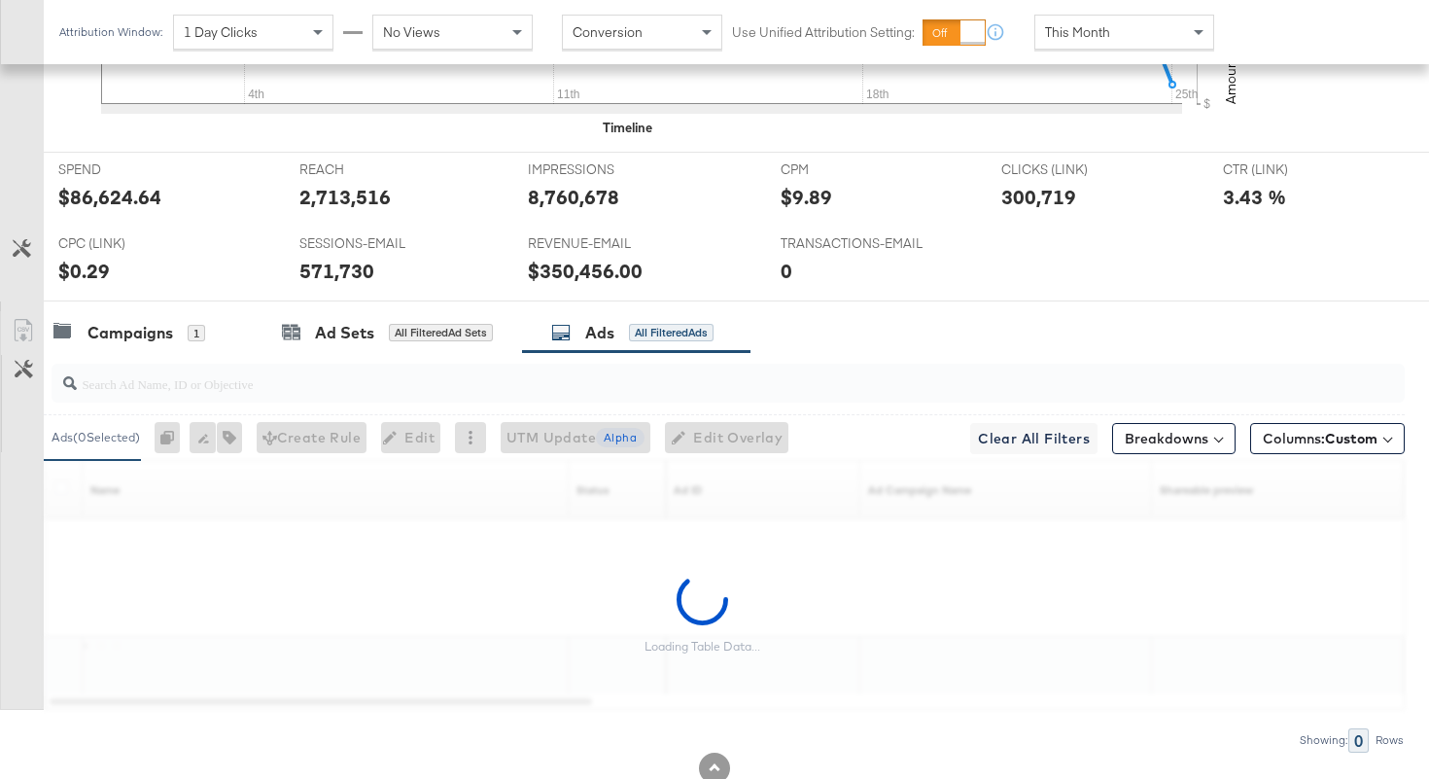
click at [642, 395] on div at bounding box center [728, 383] width 1353 height 39
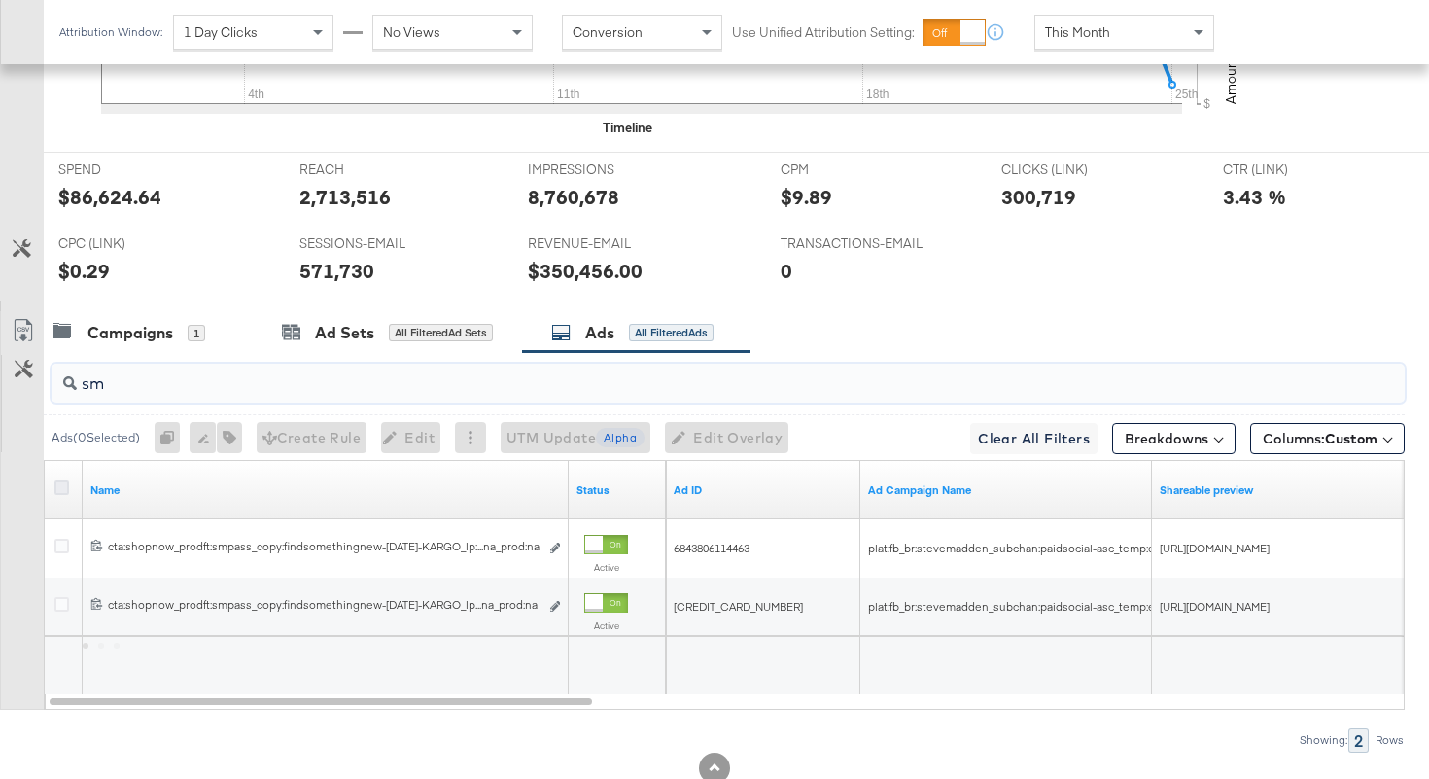
type input "sm"
click at [62, 484] on icon at bounding box center [61, 487] width 15 height 15
click at [0, 0] on input "checkbox" at bounding box center [0, 0] width 0 height 0
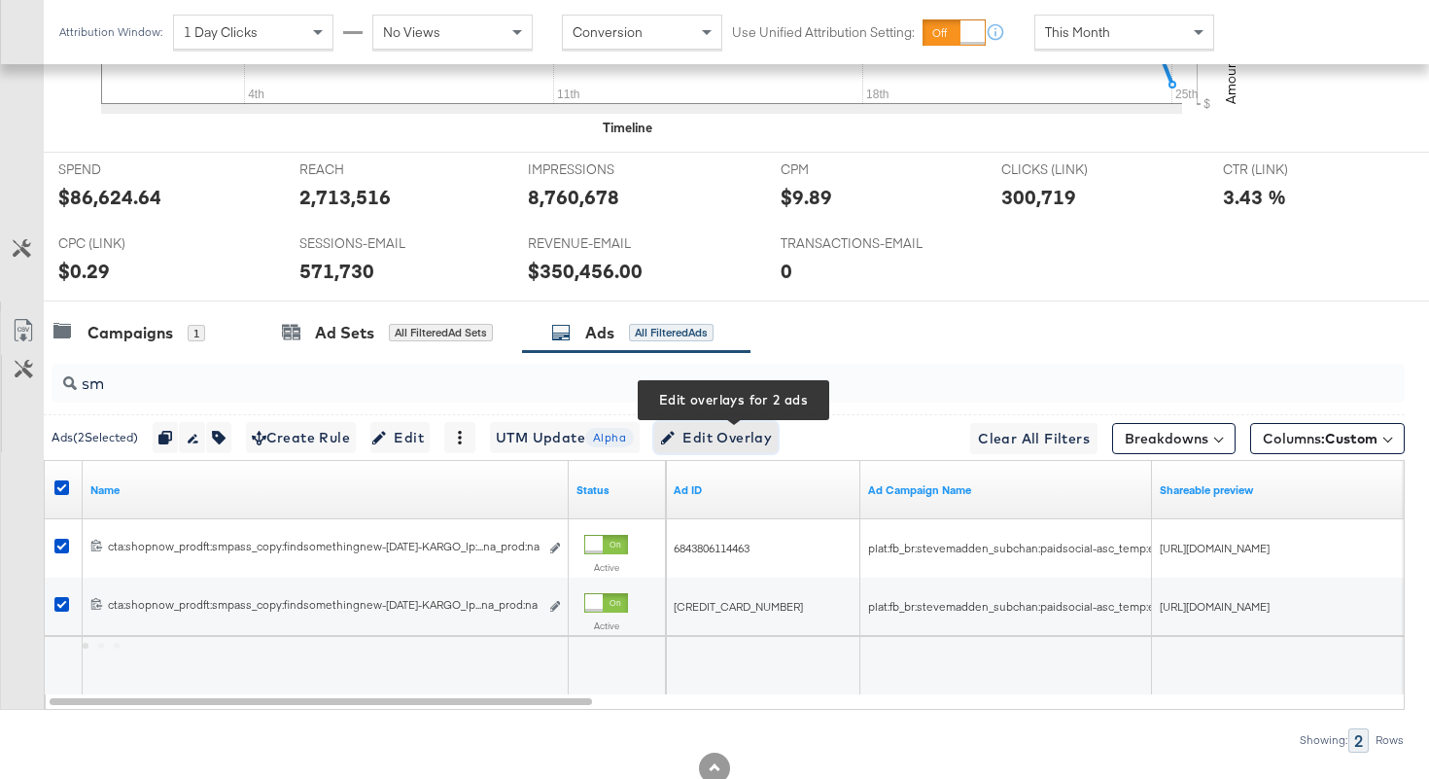
click at [705, 431] on span "Edit Overlay Edit overlays for 2 ads" at bounding box center [716, 438] width 112 height 24
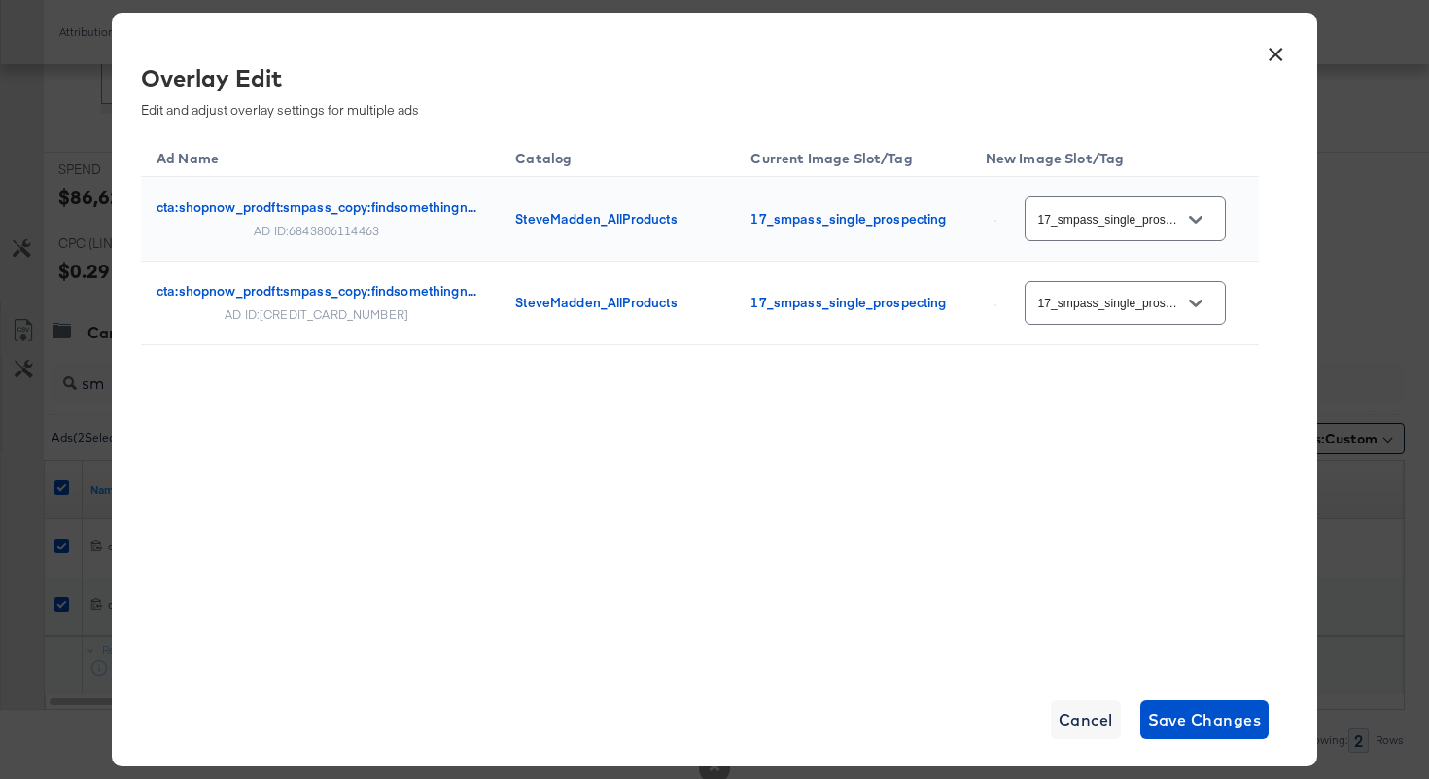
click at [1108, 213] on input "17_smpass_single_prospecting" at bounding box center [1111, 219] width 154 height 22
click at [1272, 60] on button "×" at bounding box center [1275, 49] width 35 height 35
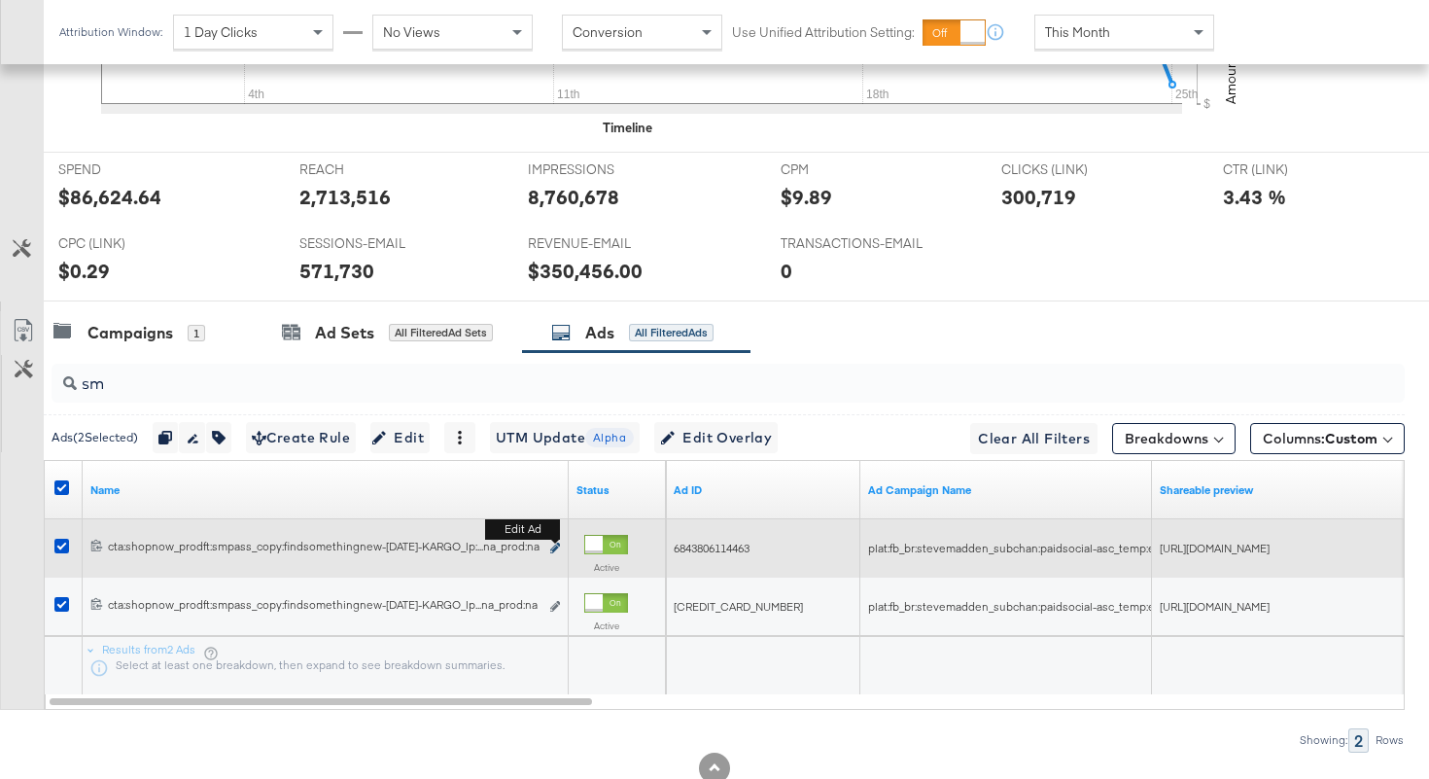
click at [555, 547] on icon "link" at bounding box center [555, 548] width 10 height 11
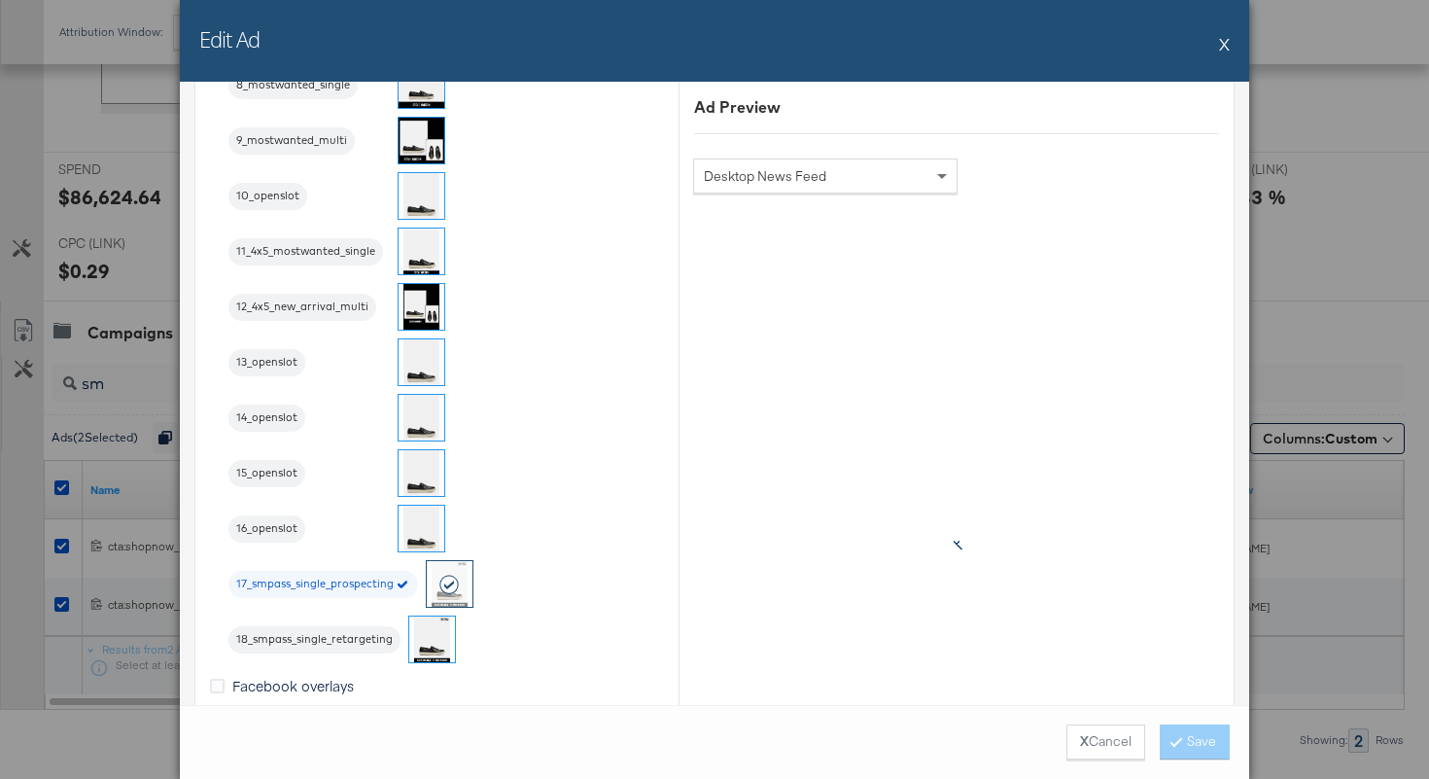
scroll to position [2316, 0]
click at [1101, 729] on button "X Cancel" at bounding box center [1106, 741] width 79 height 35
